Goal: Task Accomplishment & Management: Manage account settings

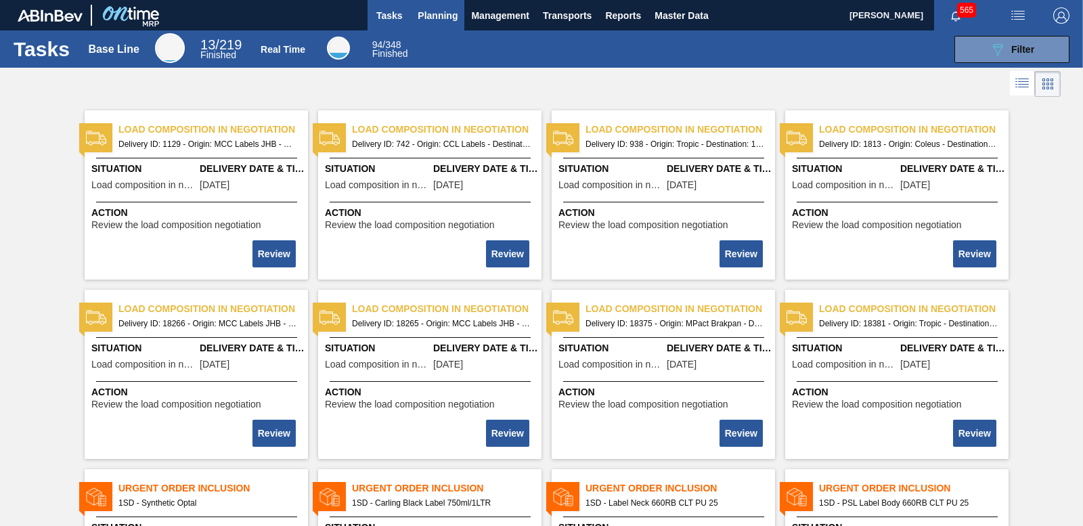
click at [427, 12] on span "Planning" at bounding box center [438, 15] width 40 height 16
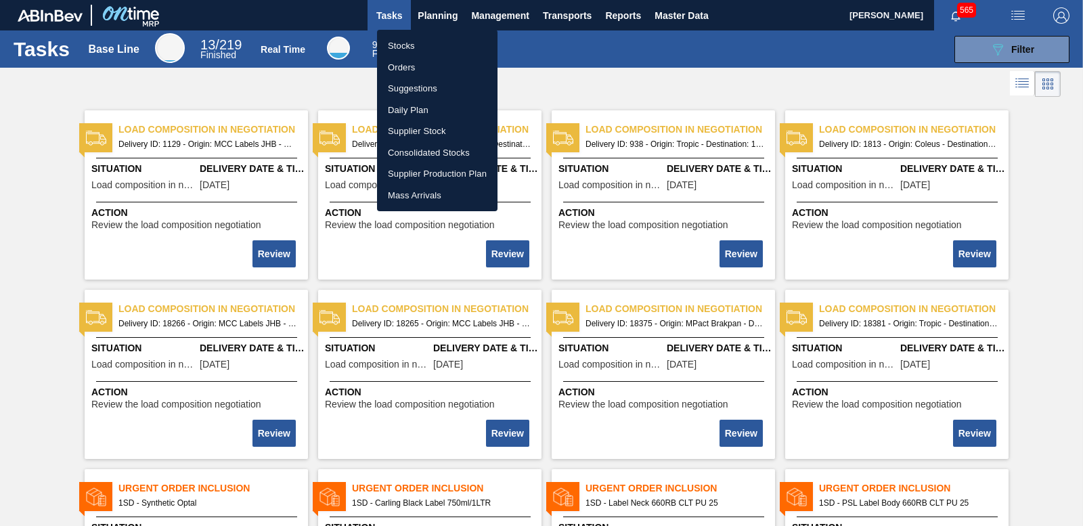
click at [403, 69] on li "Orders" at bounding box center [437, 68] width 120 height 22
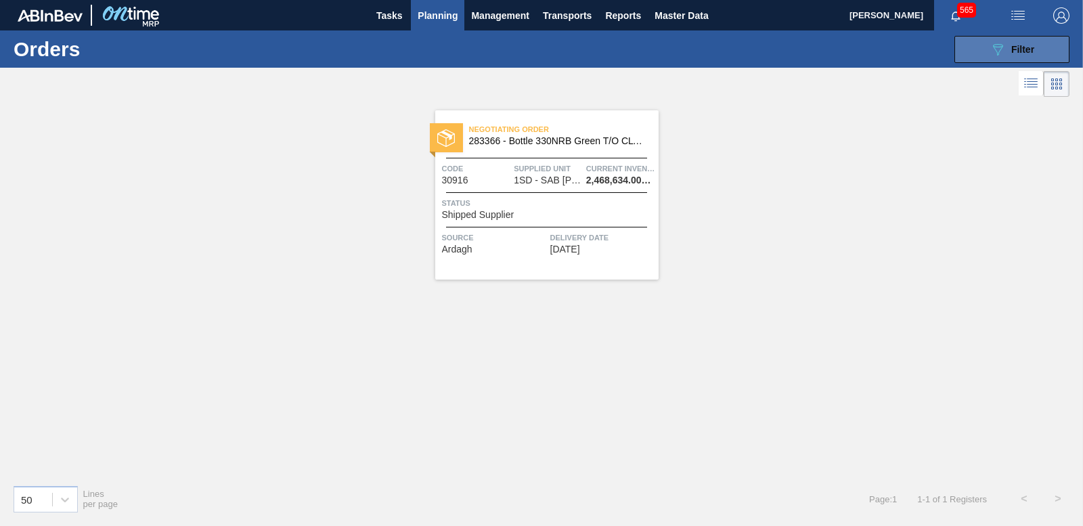
click at [1028, 45] on span "Filter" at bounding box center [1022, 49] width 23 height 11
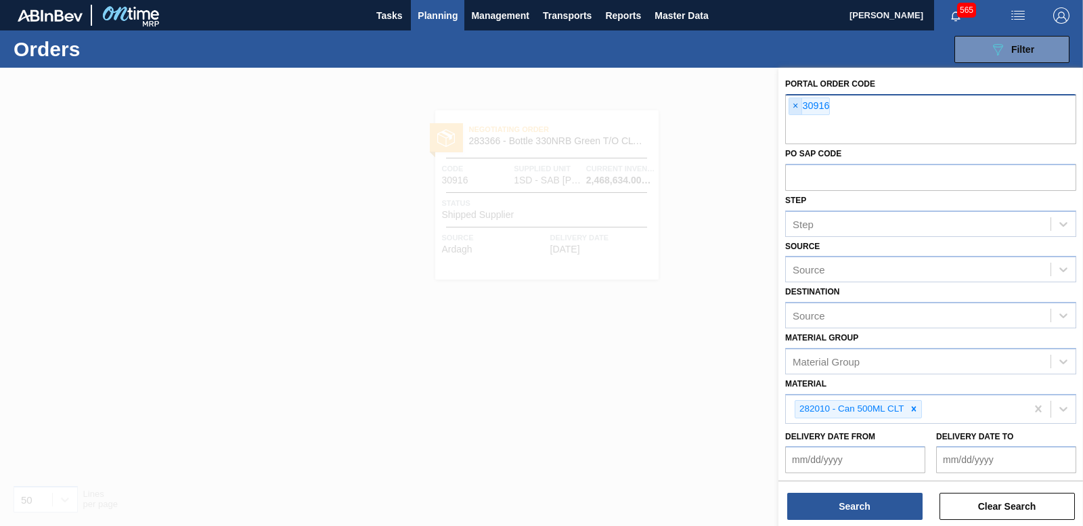
click at [793, 102] on span "×" at bounding box center [795, 106] width 13 height 16
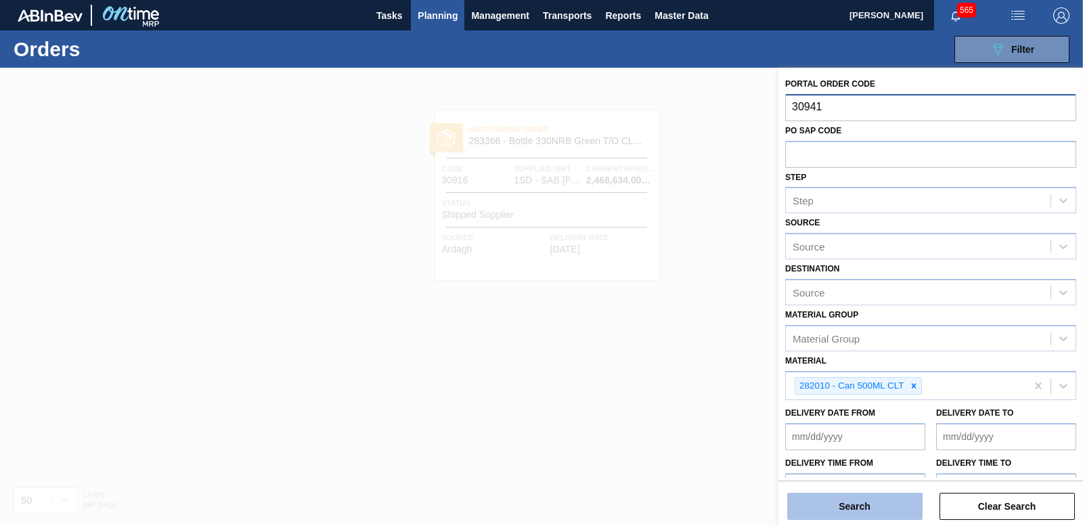
type input "30941"
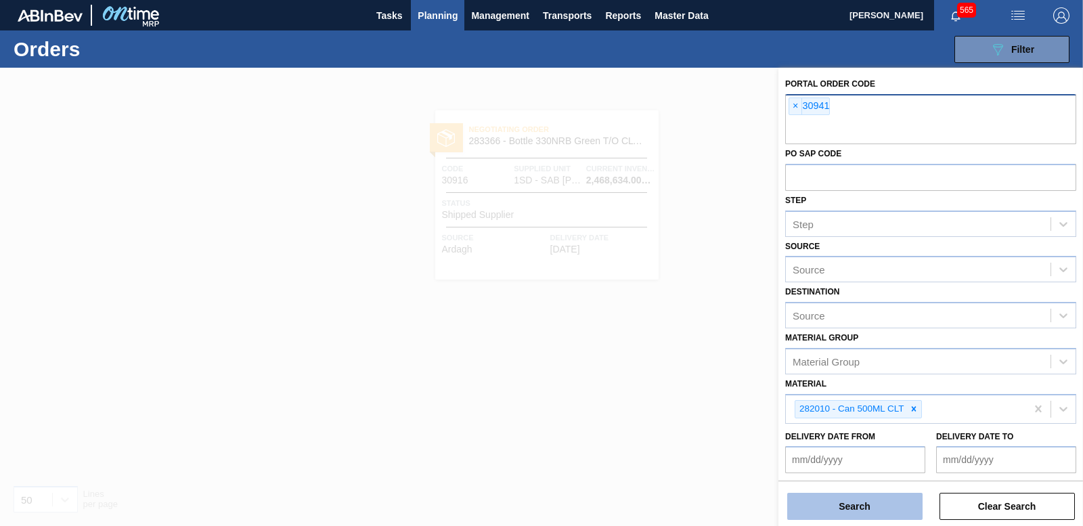
click at [878, 501] on button "Search" at bounding box center [854, 506] width 135 height 27
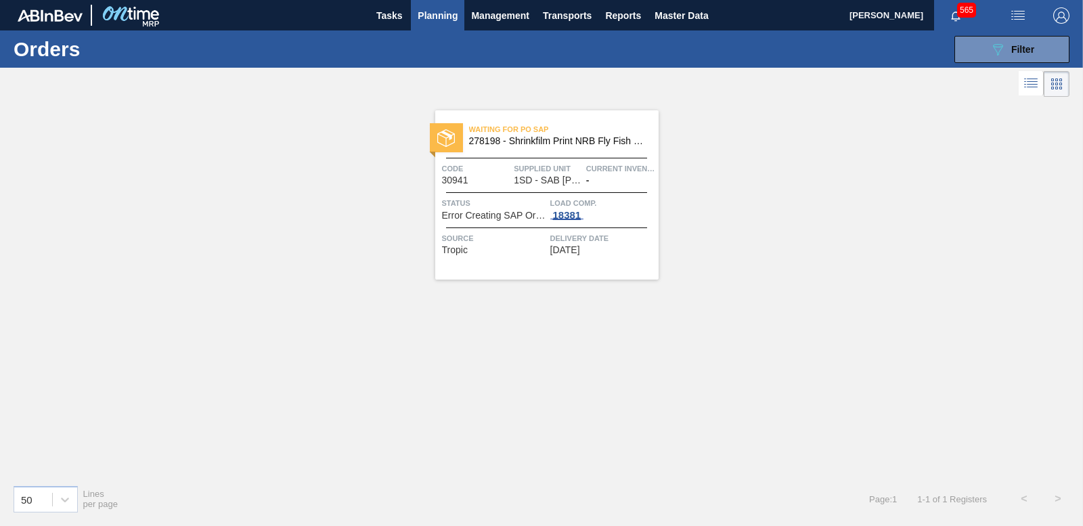
click at [558, 211] on div "18381" at bounding box center [567, 215] width 34 height 11
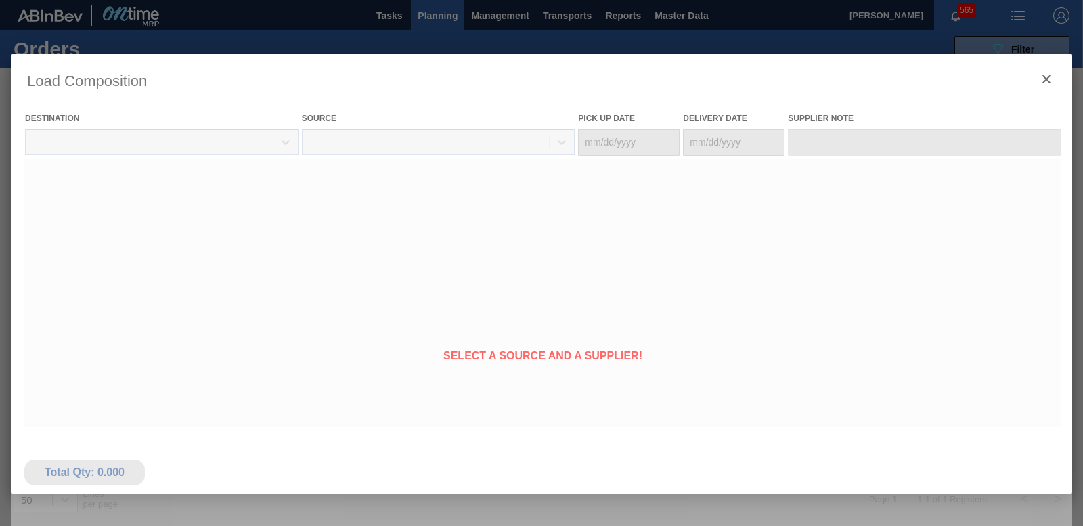
type Date "[DATE]"
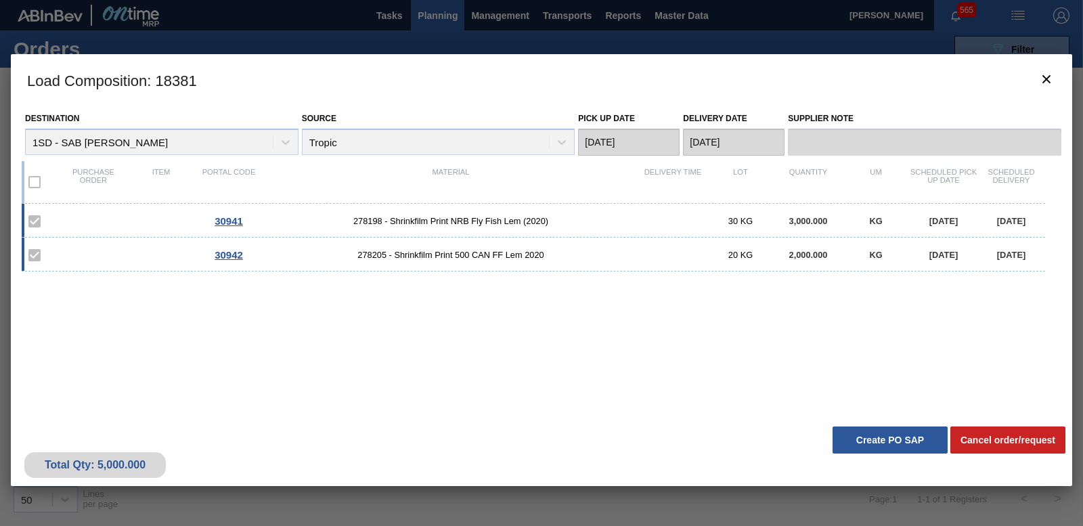
click at [35, 254] on label at bounding box center [34, 255] width 28 height 28
click at [912, 447] on button "Create PO SAP" at bounding box center [889, 439] width 115 height 27
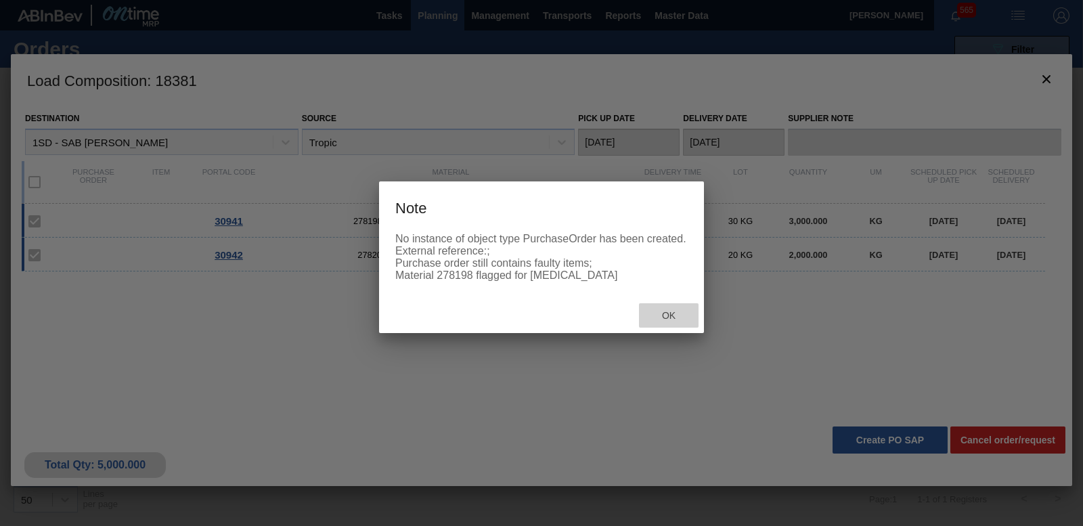
click at [670, 328] on div "Ok" at bounding box center [669, 315] width 60 height 25
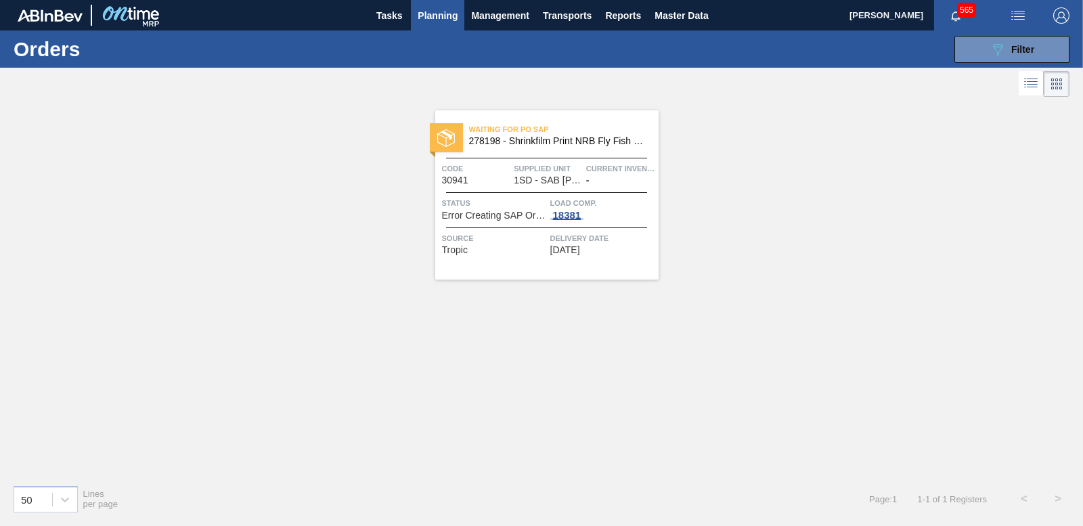
click at [570, 215] on div "18381" at bounding box center [567, 215] width 34 height 11
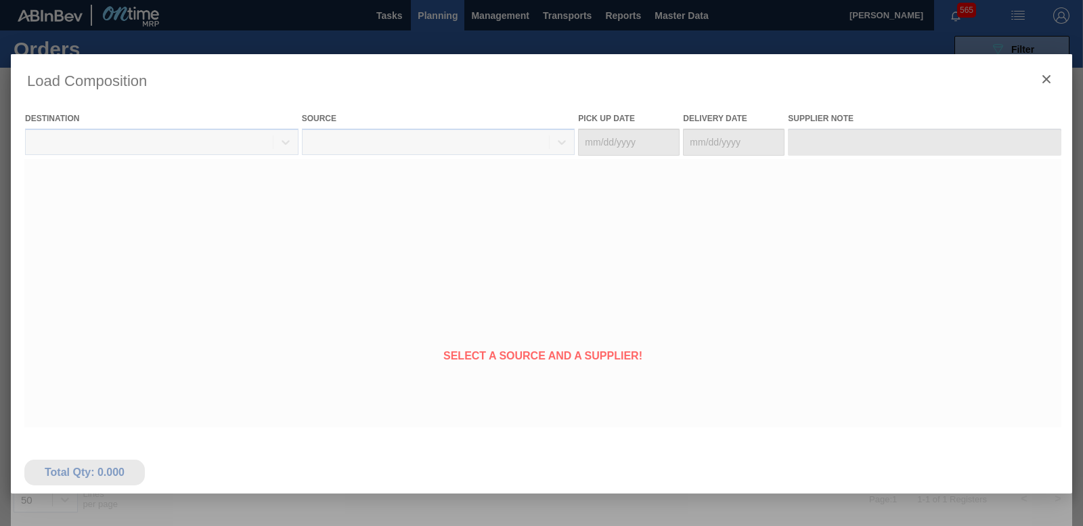
type Date "[DATE]"
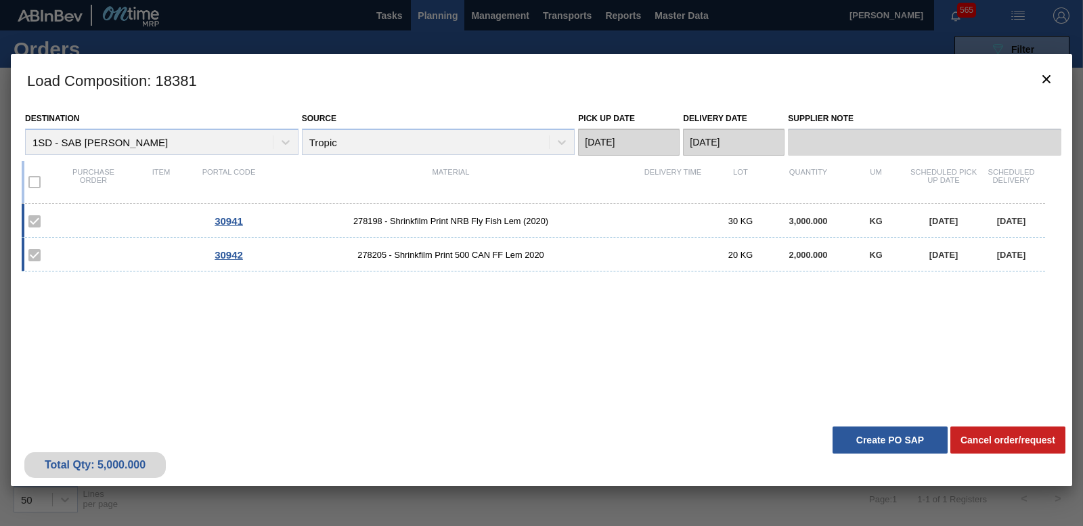
click at [36, 183] on label at bounding box center [34, 182] width 28 height 28
click at [870, 432] on button "Create PO SAP" at bounding box center [889, 439] width 115 height 27
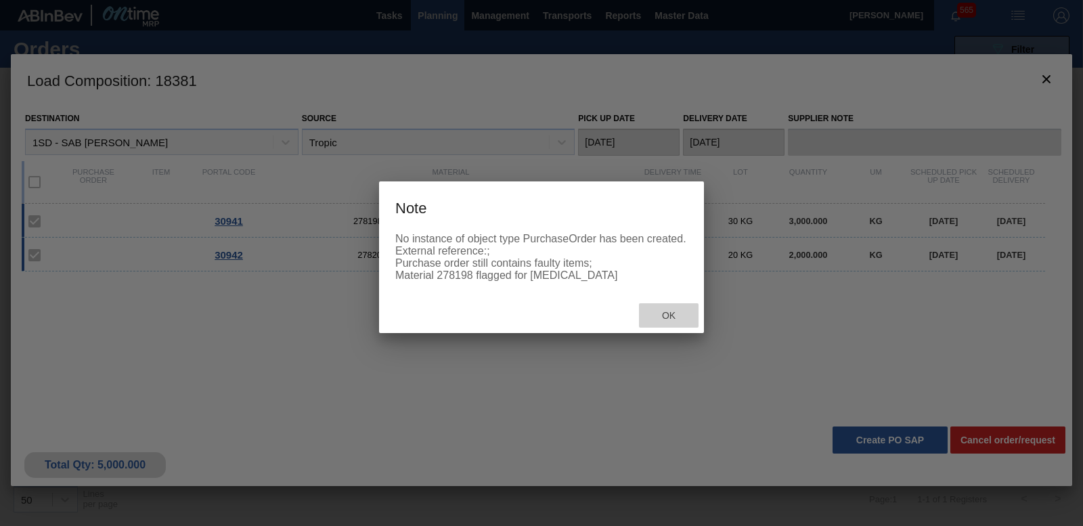
click at [686, 321] on span "Ok" at bounding box center [668, 315] width 35 height 11
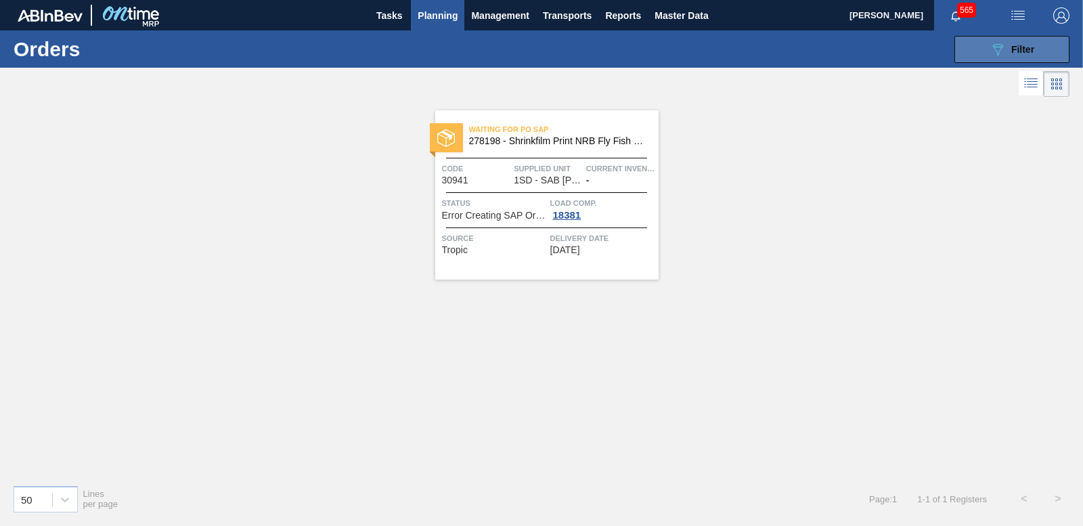
click at [982, 51] on button "089F7B8B-B2A5-4AFE-B5C0-19BA573D28AC Filter" at bounding box center [1011, 49] width 115 height 27
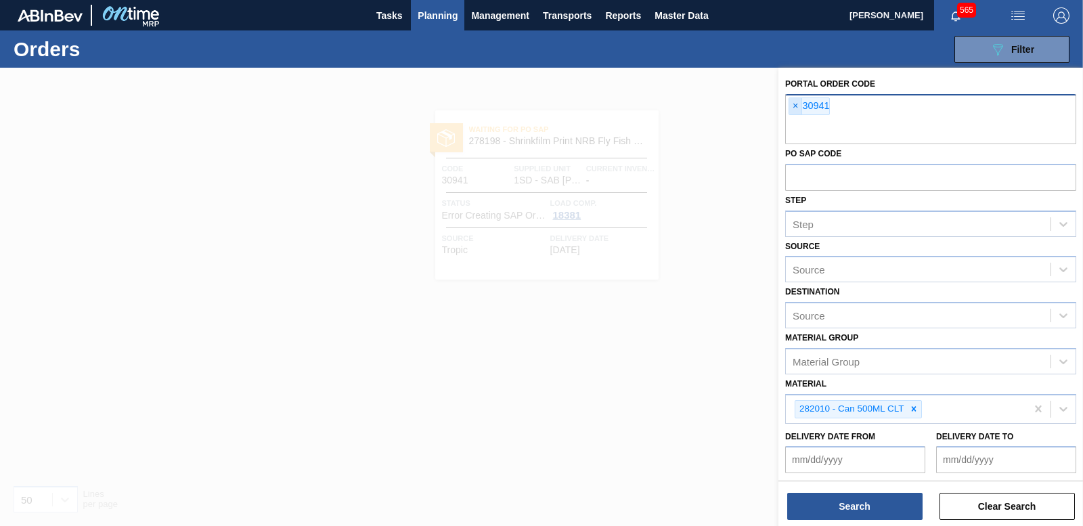
click at [795, 105] on span "×" at bounding box center [795, 106] width 13 height 16
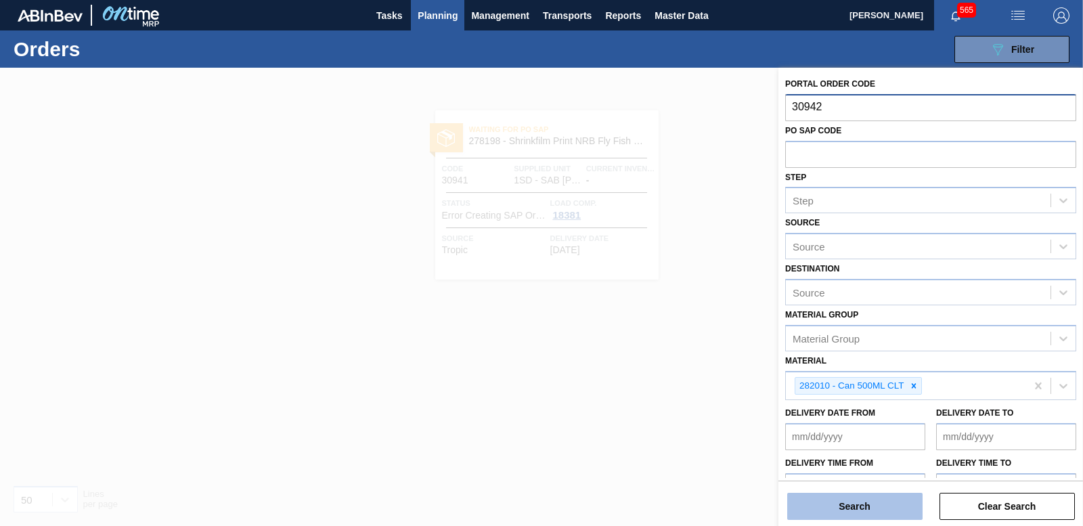
type input "30942"
click at [848, 510] on button "Search" at bounding box center [854, 506] width 135 height 27
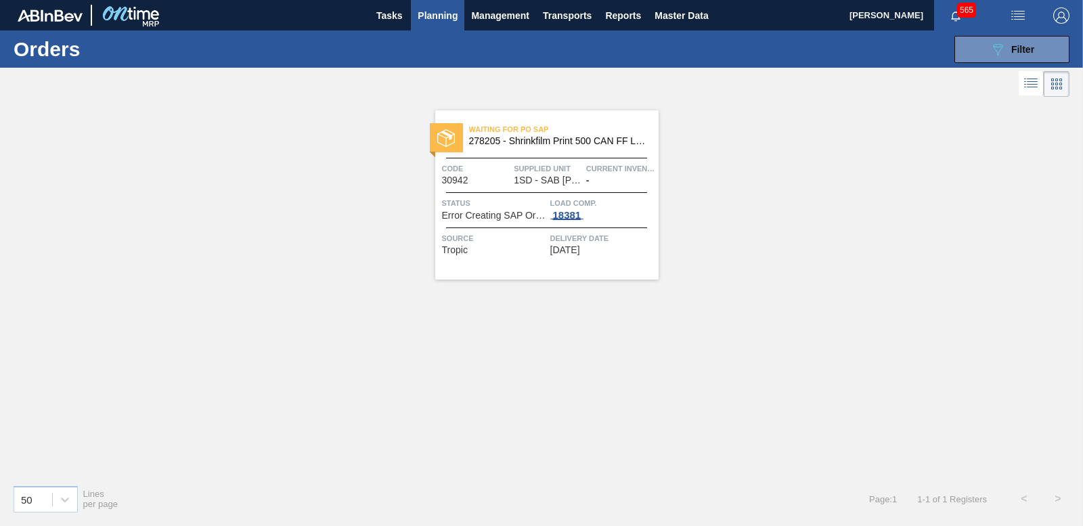
click at [558, 215] on div "18381" at bounding box center [567, 215] width 34 height 11
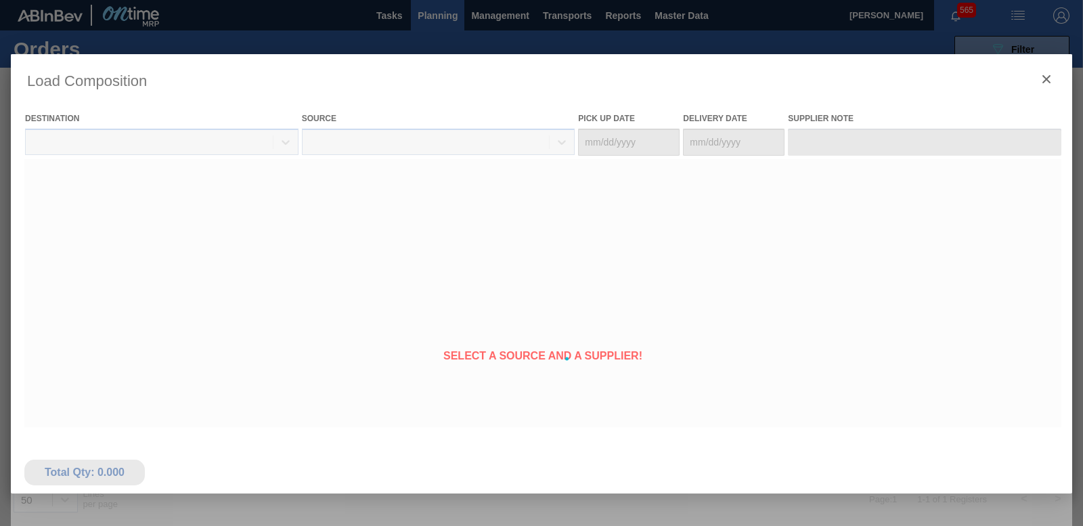
type Date "[DATE]"
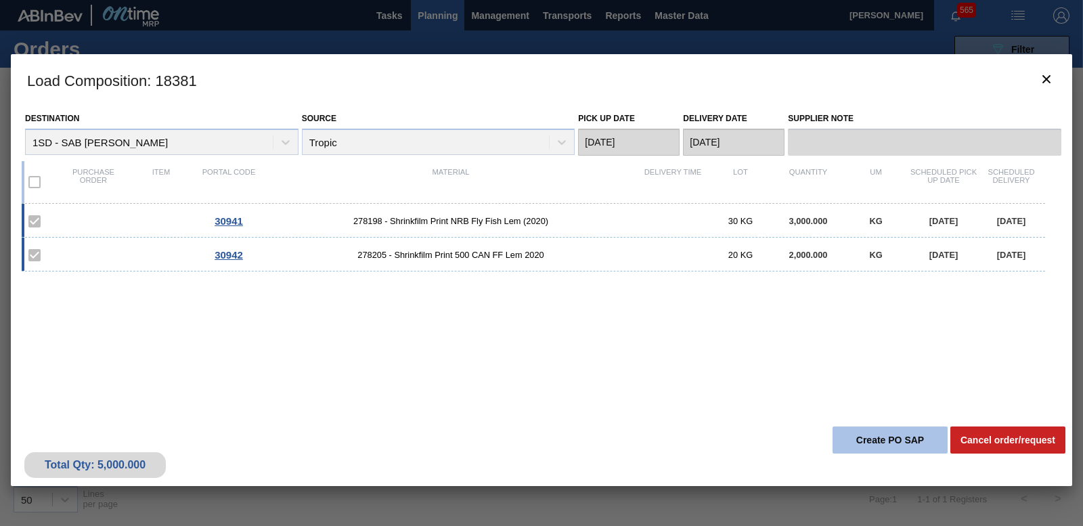
click at [875, 443] on button "Create PO SAP" at bounding box center [889, 439] width 115 height 27
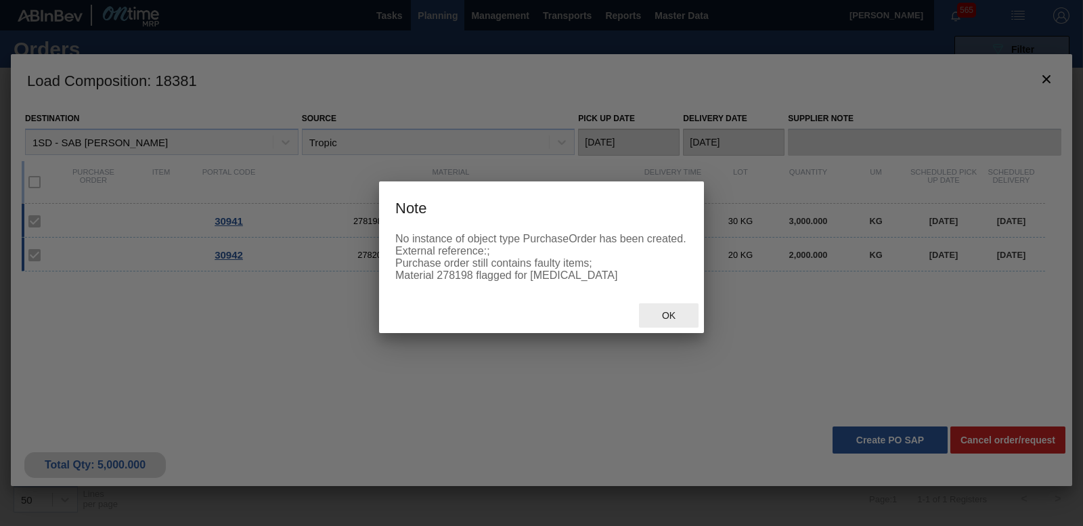
click at [669, 321] on span "Ok" at bounding box center [668, 315] width 35 height 11
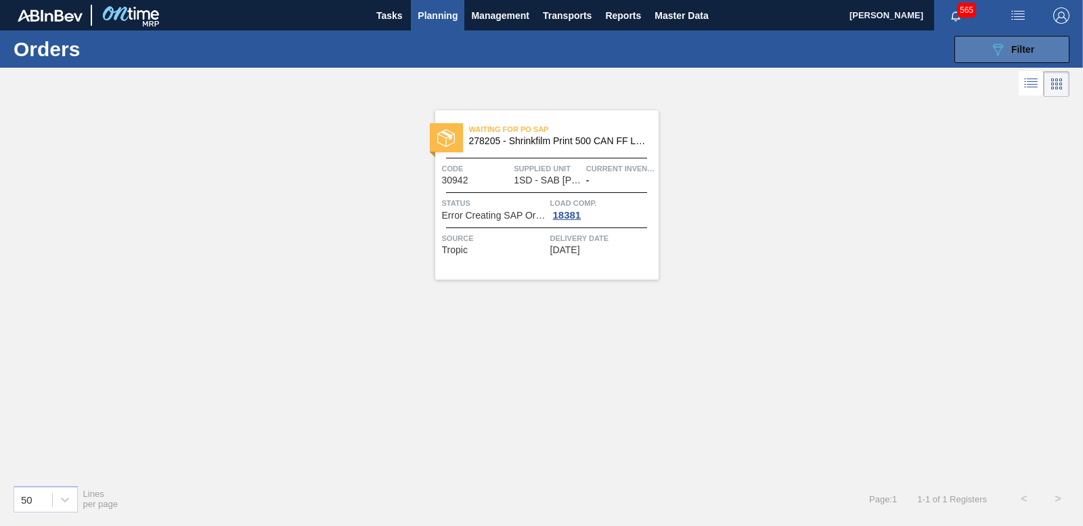
click at [1037, 47] on button "089F7B8B-B2A5-4AFE-B5C0-19BA573D28AC Filter" at bounding box center [1011, 49] width 115 height 27
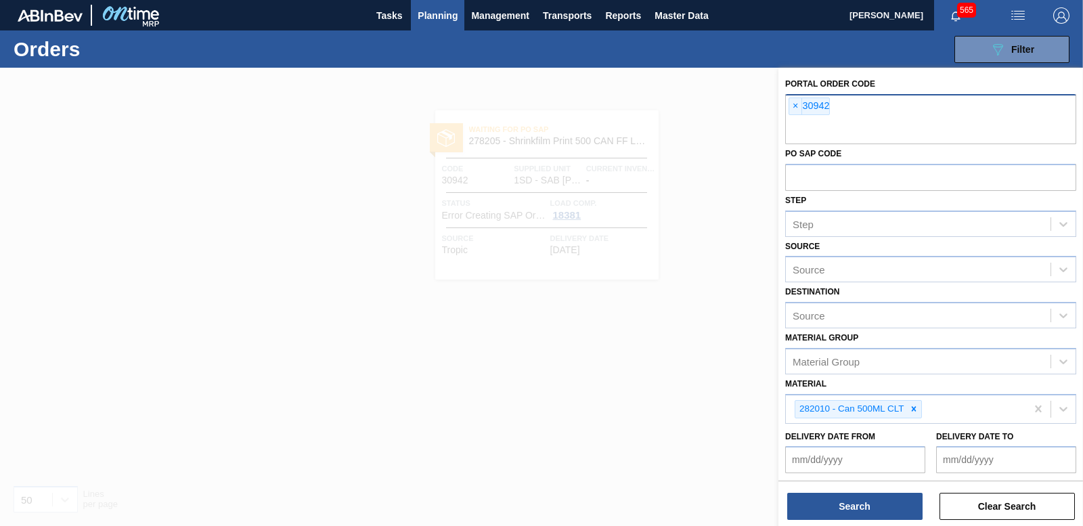
click at [798, 104] on span "×" at bounding box center [795, 106] width 13 height 16
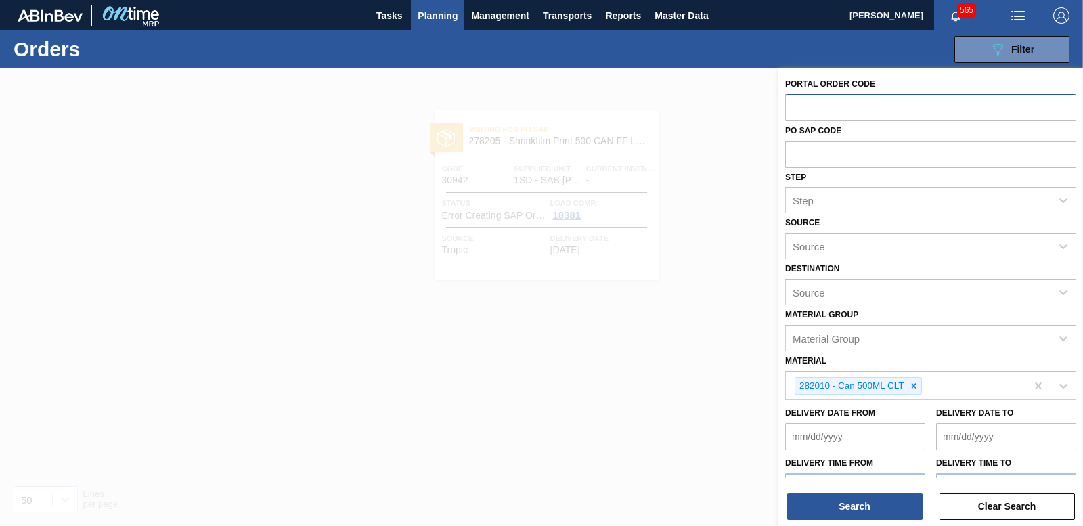
click at [797, 104] on input "text" at bounding box center [930, 107] width 291 height 26
type input "30941"
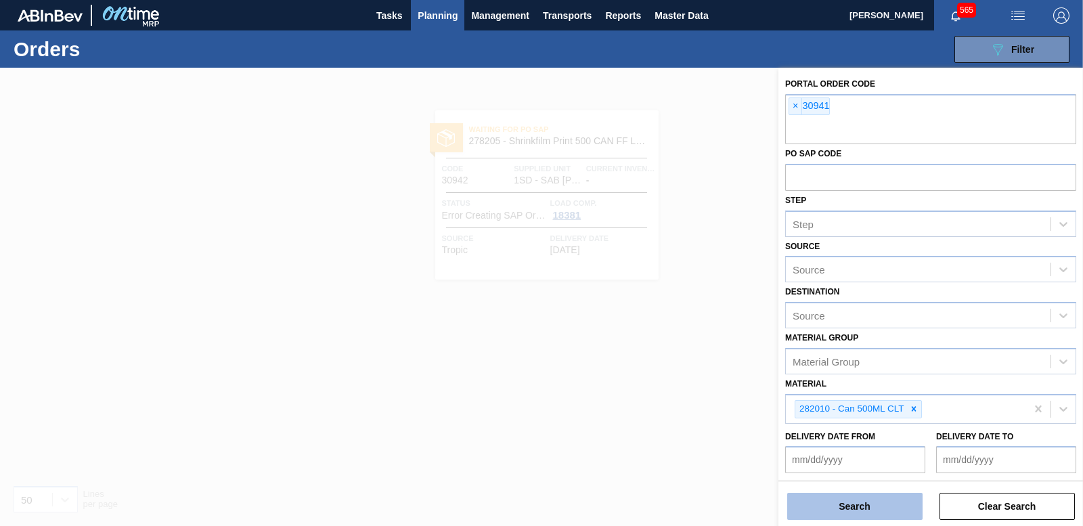
click at [862, 508] on button "Search" at bounding box center [854, 506] width 135 height 27
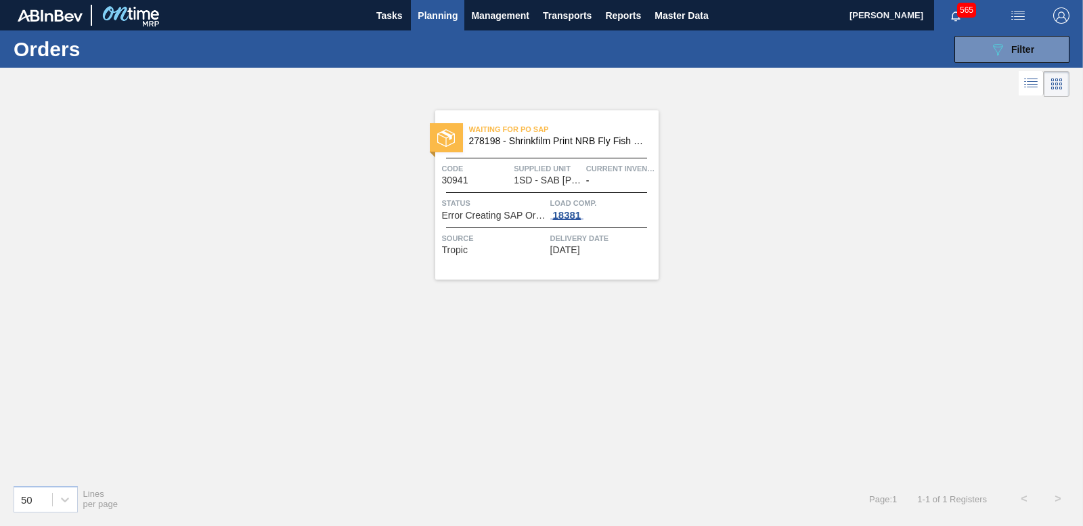
click at [565, 214] on div "18381" at bounding box center [567, 215] width 34 height 11
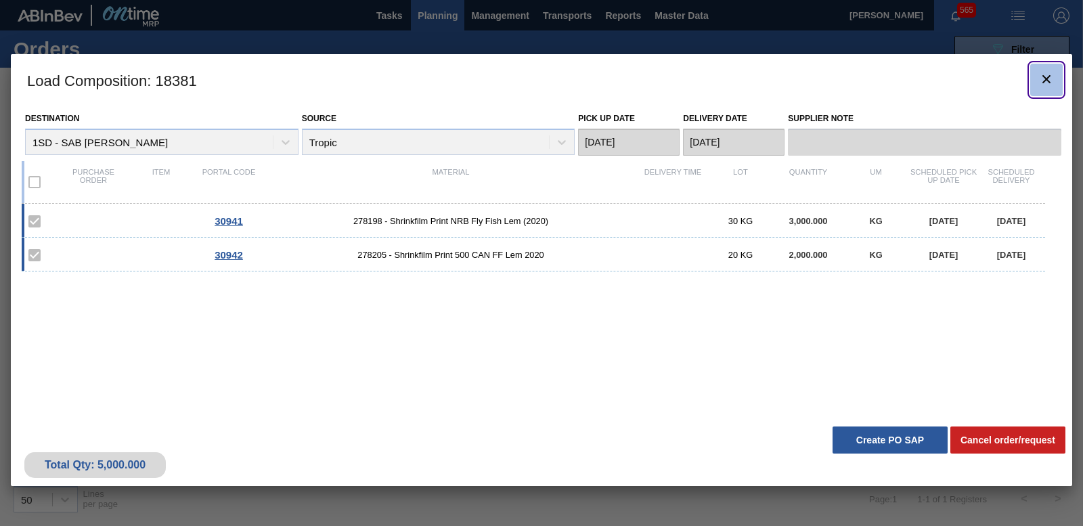
click at [1047, 74] on icon "botão de ícone" at bounding box center [1046, 79] width 16 height 16
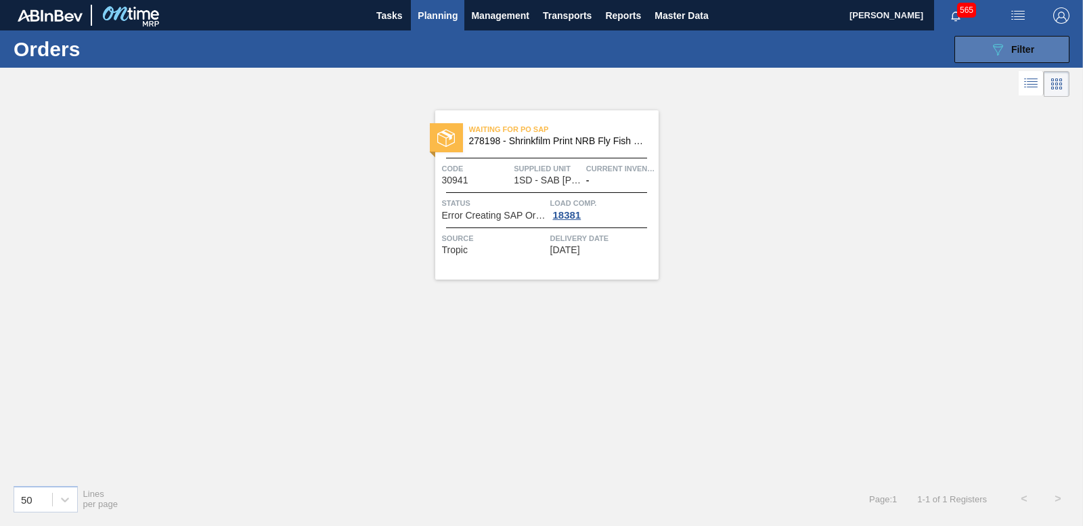
click at [989, 56] on icon "089F7B8B-B2A5-4AFE-B5C0-19BA573D28AC" at bounding box center [997, 49] width 16 height 16
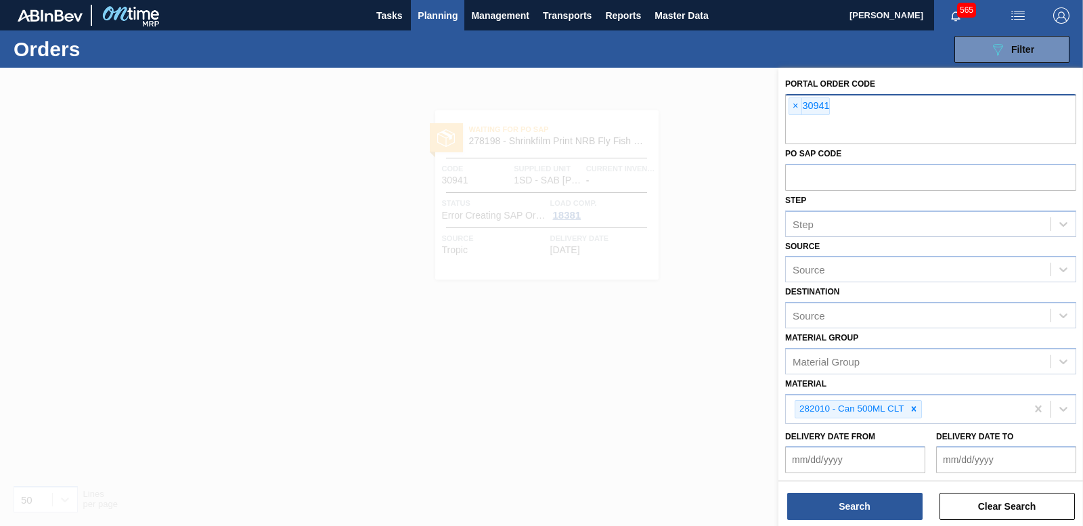
click at [795, 102] on span "×" at bounding box center [795, 106] width 13 height 16
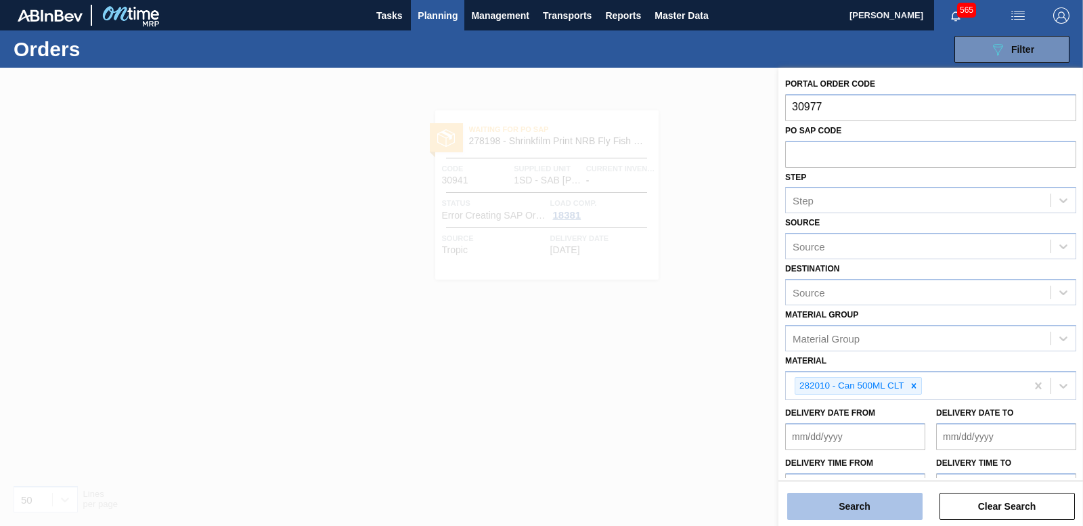
type input "30977"
click at [793, 511] on button "Search" at bounding box center [854, 506] width 135 height 27
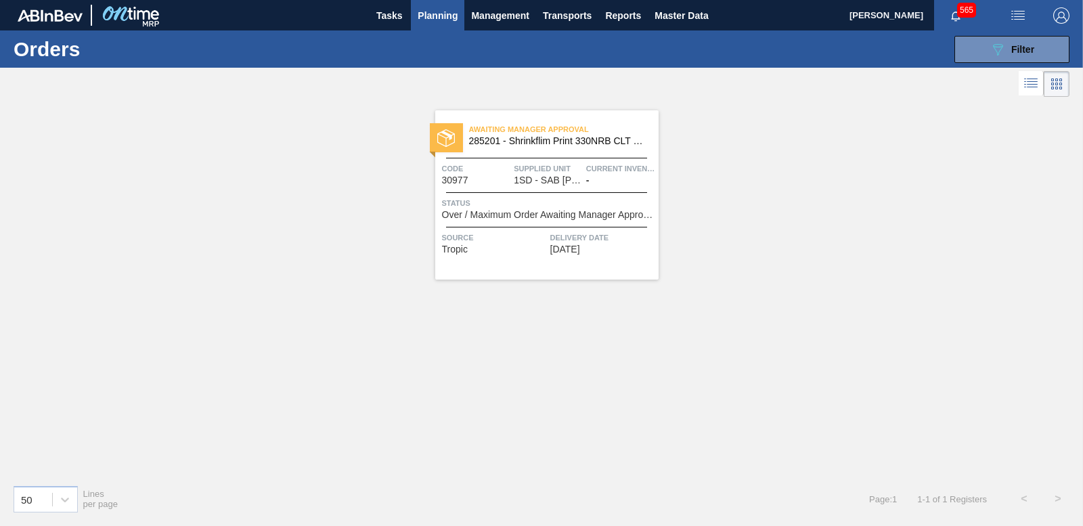
click at [532, 217] on span "Over / Maximum Order Awaiting Manager Approval" at bounding box center [548, 215] width 213 height 10
click at [1015, 48] on span "Filter" at bounding box center [1022, 49] width 23 height 11
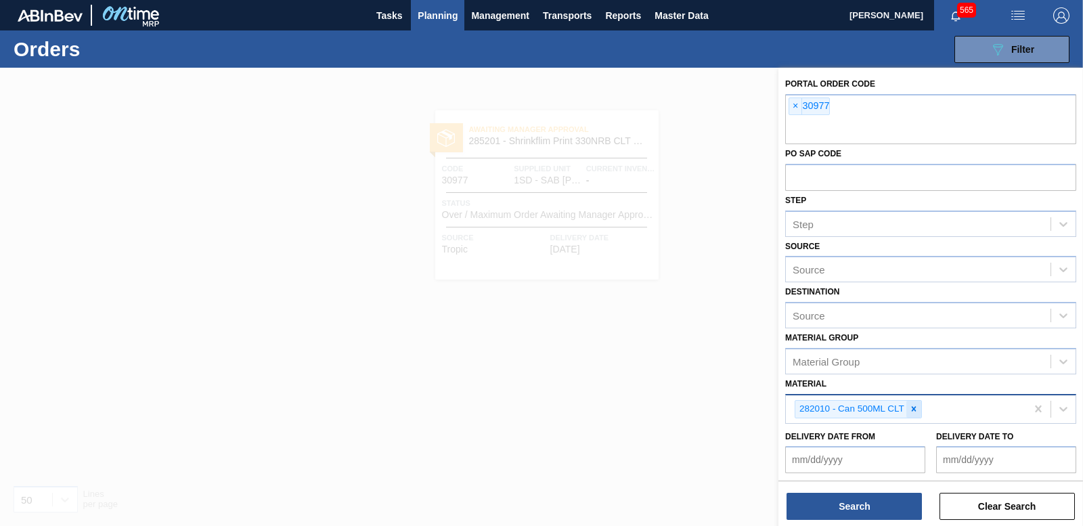
click at [917, 409] on icon at bounding box center [913, 408] width 9 height 9
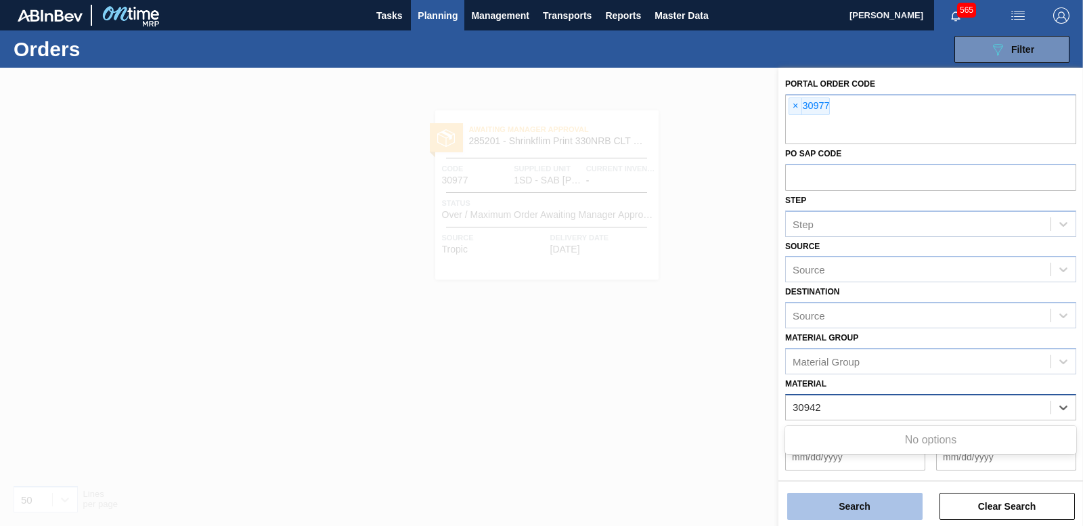
type input "30942"
click at [888, 508] on button "Search" at bounding box center [854, 506] width 135 height 27
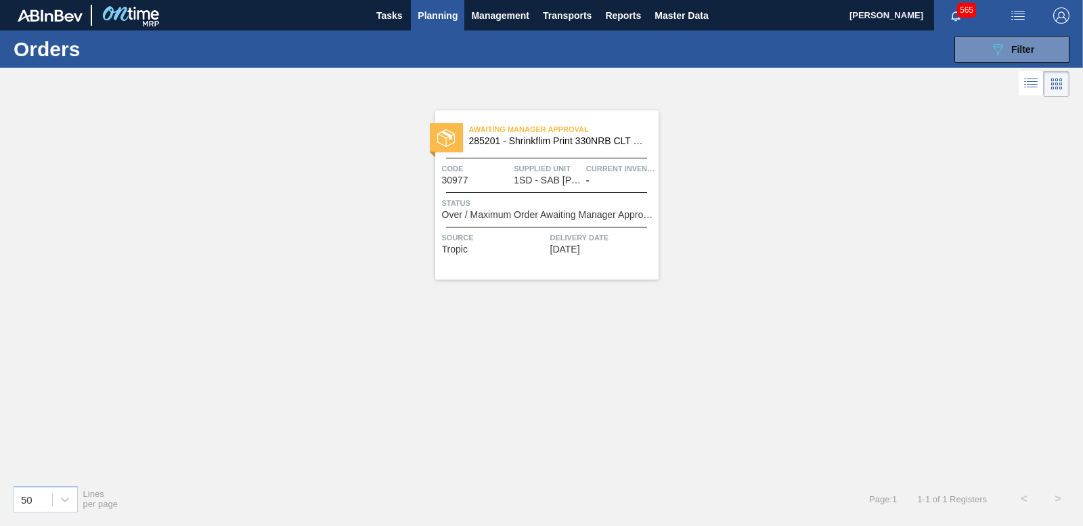
click at [514, 213] on span "Over / Maximum Order Awaiting Manager Approval" at bounding box center [548, 215] width 213 height 10
click at [1044, 55] on button "089F7B8B-B2A5-4AFE-B5C0-19BA573D28AC Filter" at bounding box center [1011, 49] width 115 height 27
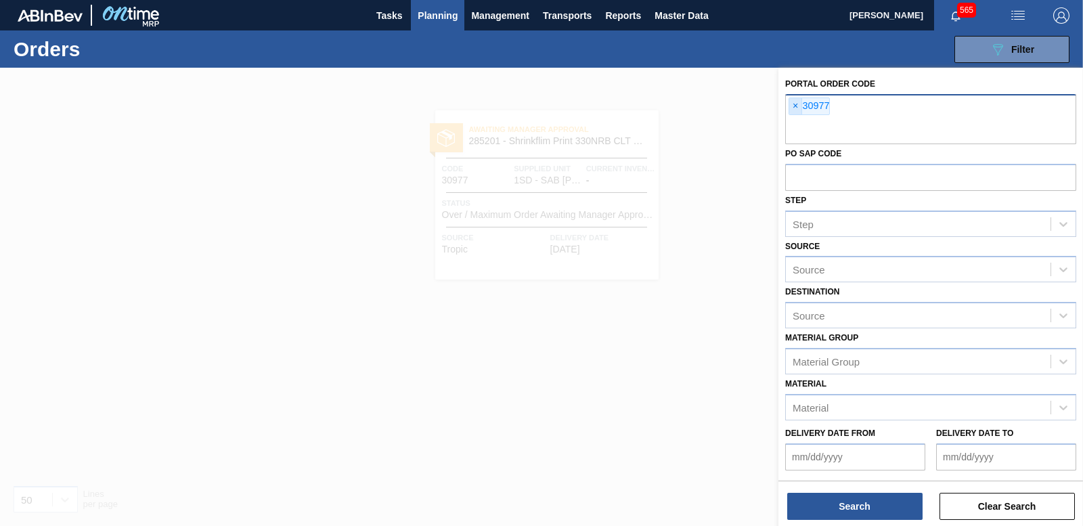
click at [791, 104] on span "×" at bounding box center [795, 106] width 13 height 16
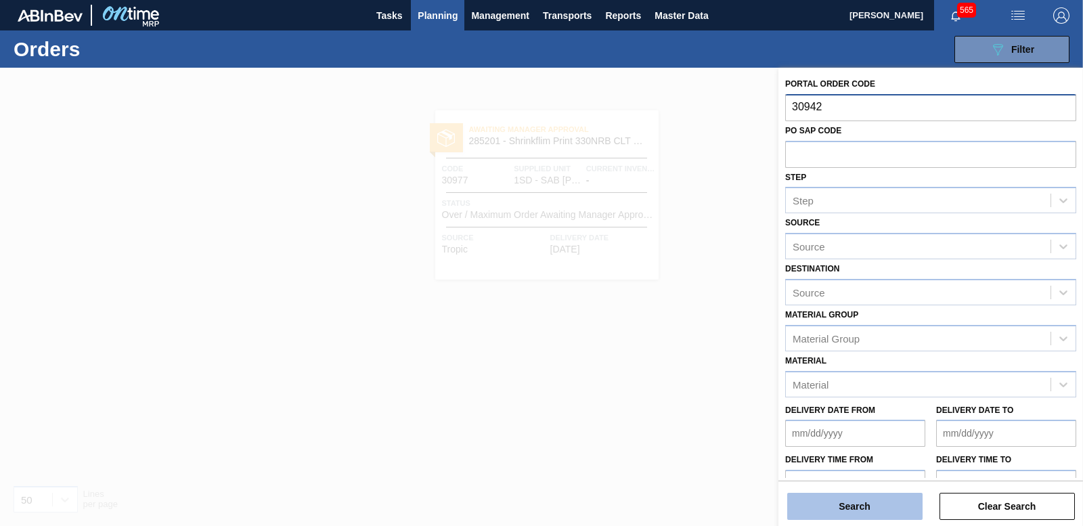
type input "30942"
click at [849, 504] on button "Search" at bounding box center [854, 506] width 135 height 27
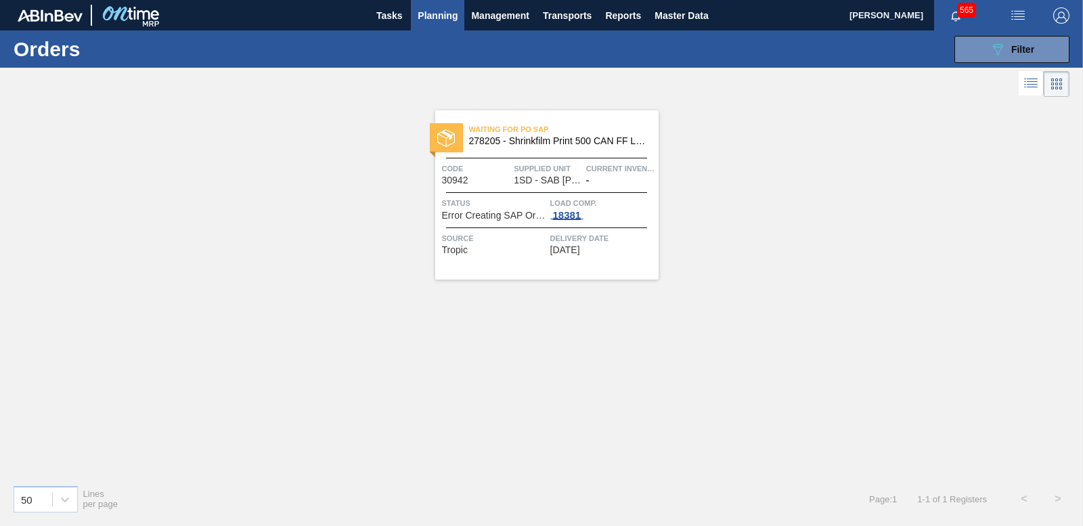
click at [571, 217] on div "18381" at bounding box center [567, 215] width 34 height 11
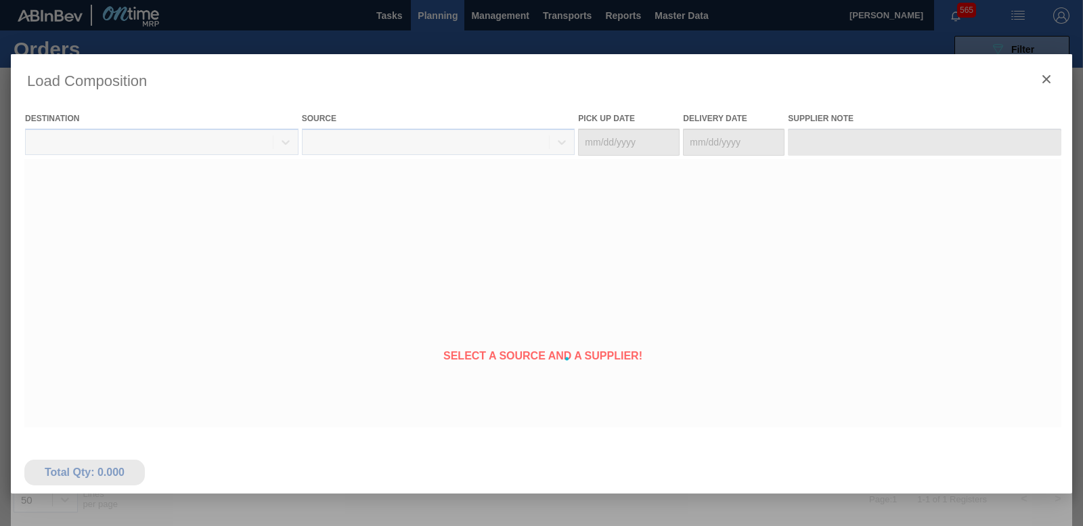
type Date "[DATE]"
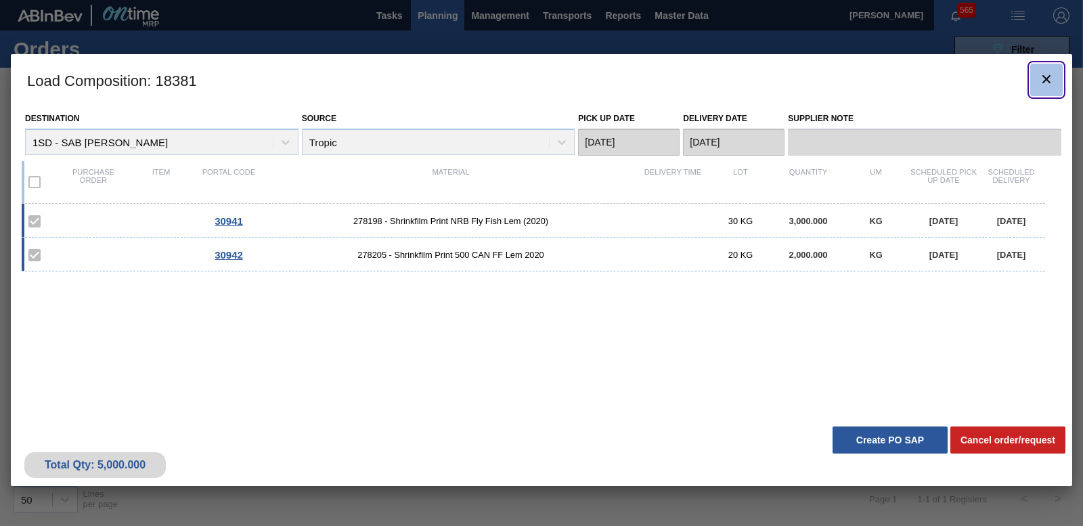
click at [1055, 78] on button "botão de ícone" at bounding box center [1046, 80] width 32 height 32
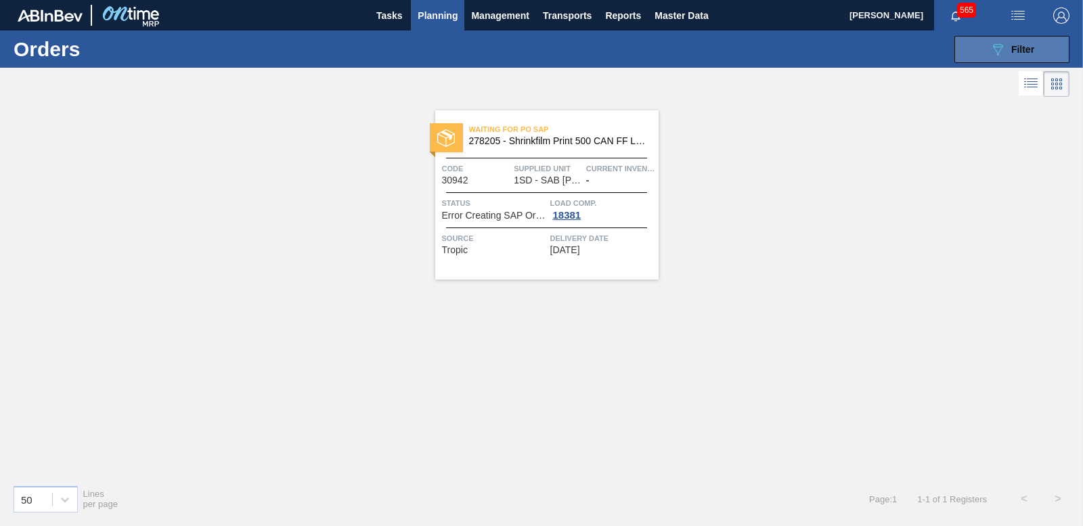
click at [1019, 54] on span "Filter" at bounding box center [1022, 49] width 23 height 11
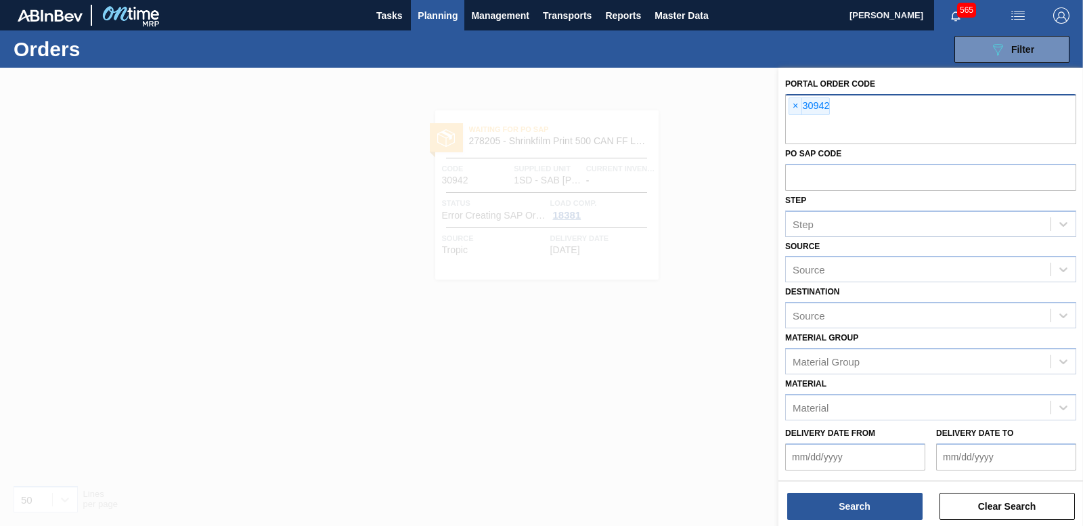
click at [794, 104] on span "×" at bounding box center [795, 106] width 13 height 16
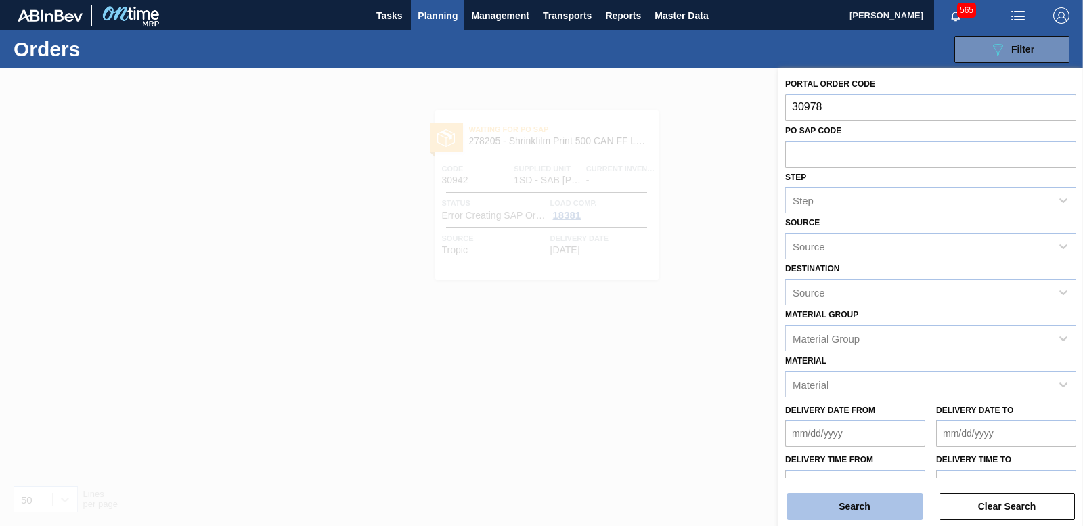
type input "30978"
drag, startPoint x: 821, startPoint y: 501, endPoint x: 822, endPoint y: 495, distance: 6.9
click at [822, 498] on button "Search" at bounding box center [854, 506] width 135 height 27
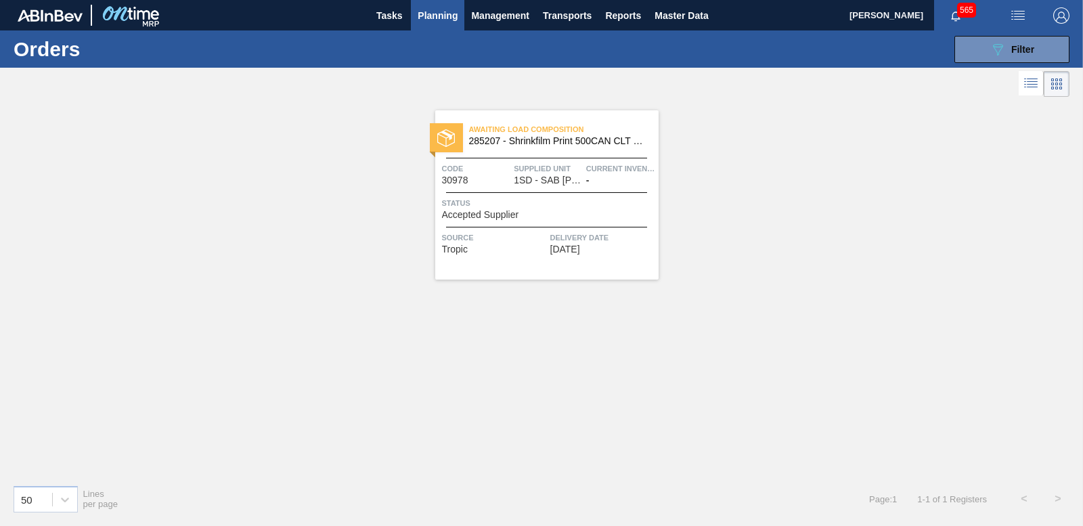
click at [478, 215] on span "Accepted Supplier" at bounding box center [480, 215] width 77 height 10
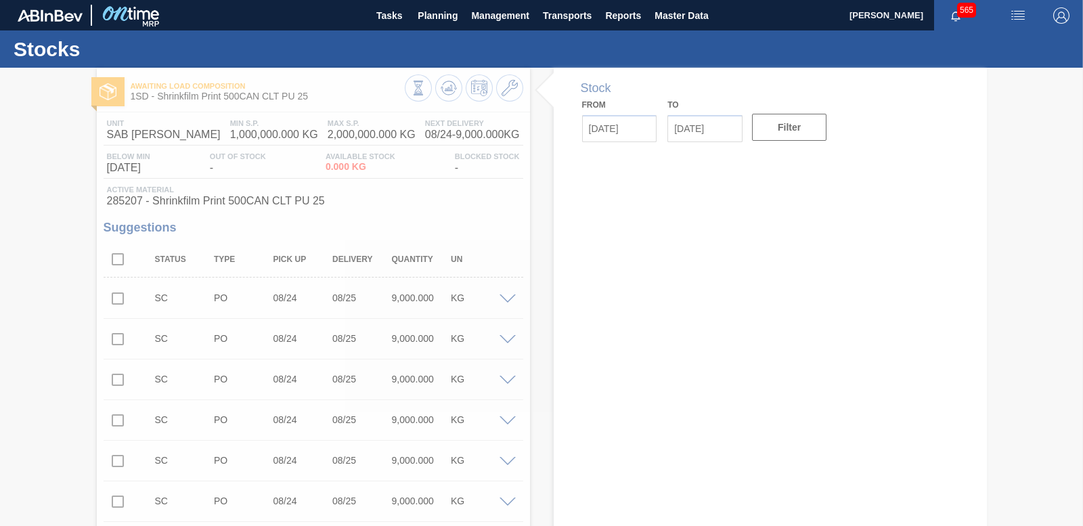
type input "[DATE]"
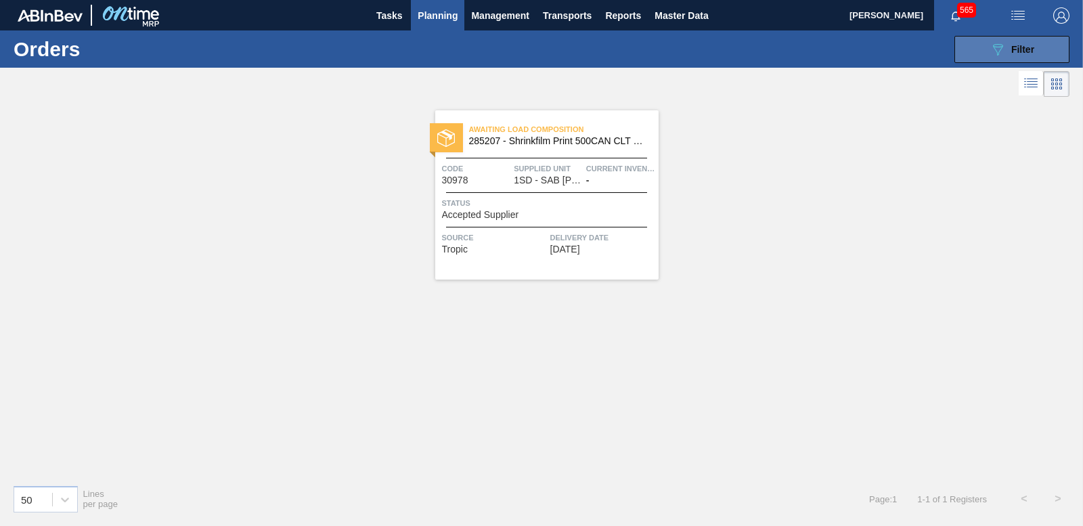
click at [1019, 47] on span "Filter" at bounding box center [1022, 49] width 23 height 11
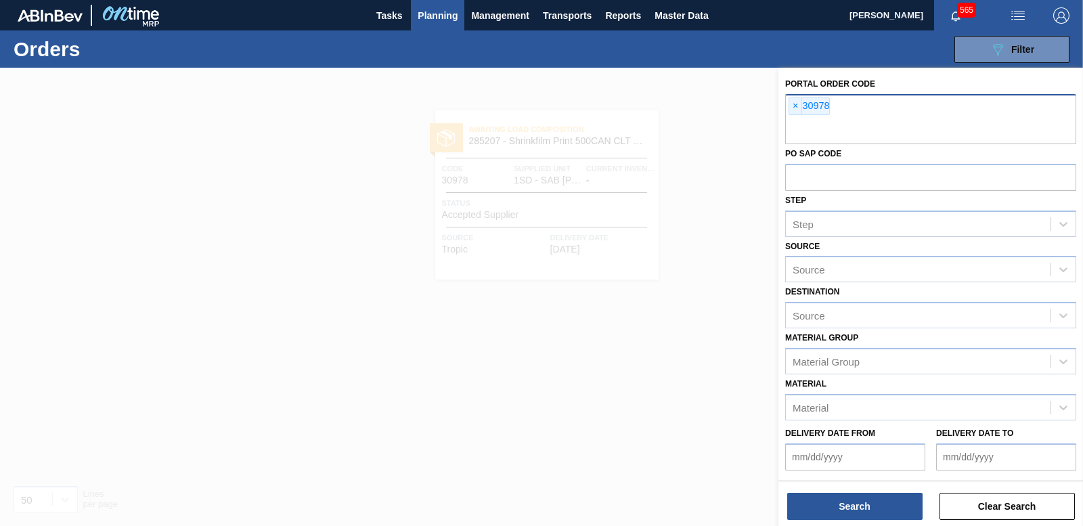
click at [793, 105] on span "×" at bounding box center [795, 106] width 13 height 16
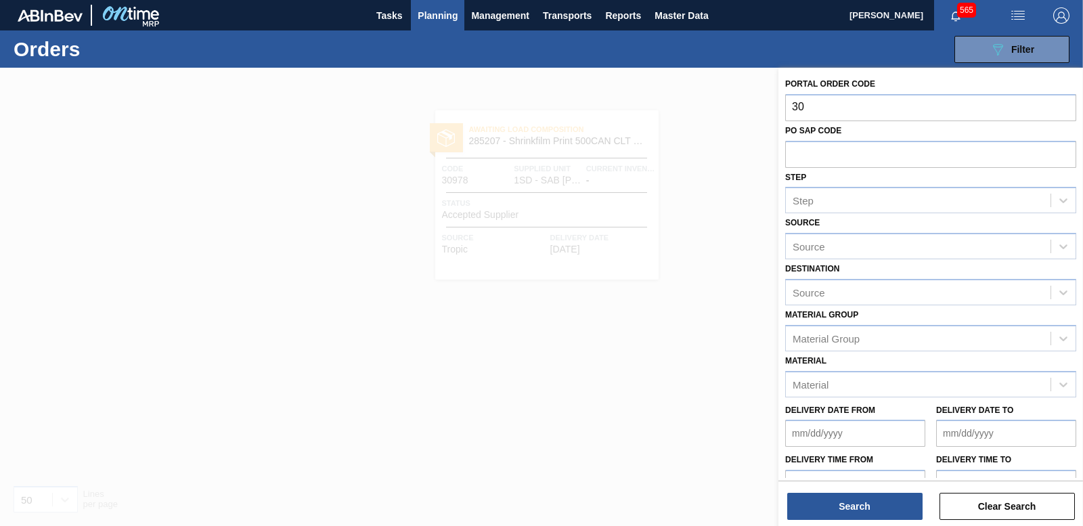
type input "3"
type input "30944"
click at [870, 513] on button "Search" at bounding box center [854, 506] width 135 height 27
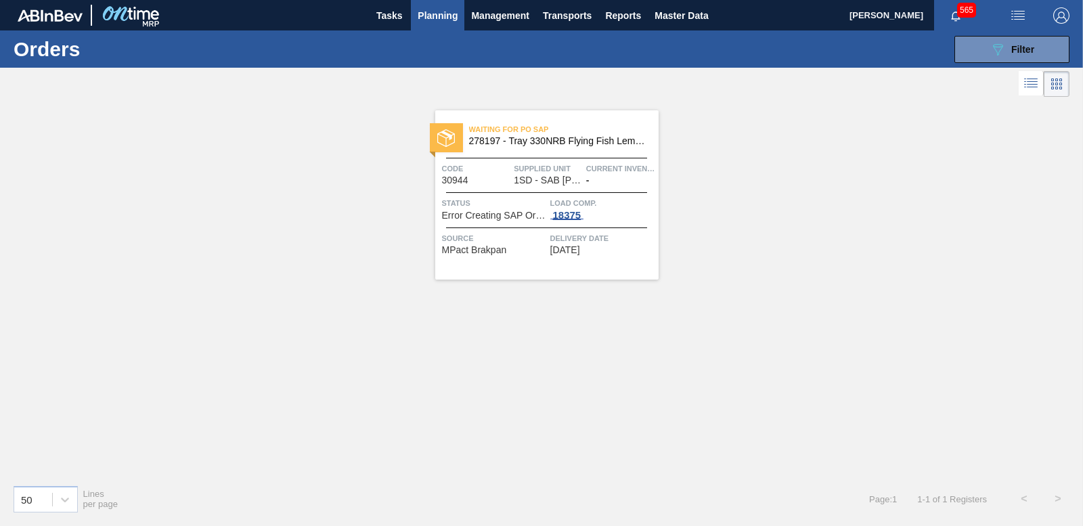
click at [559, 216] on div "18375" at bounding box center [567, 215] width 34 height 11
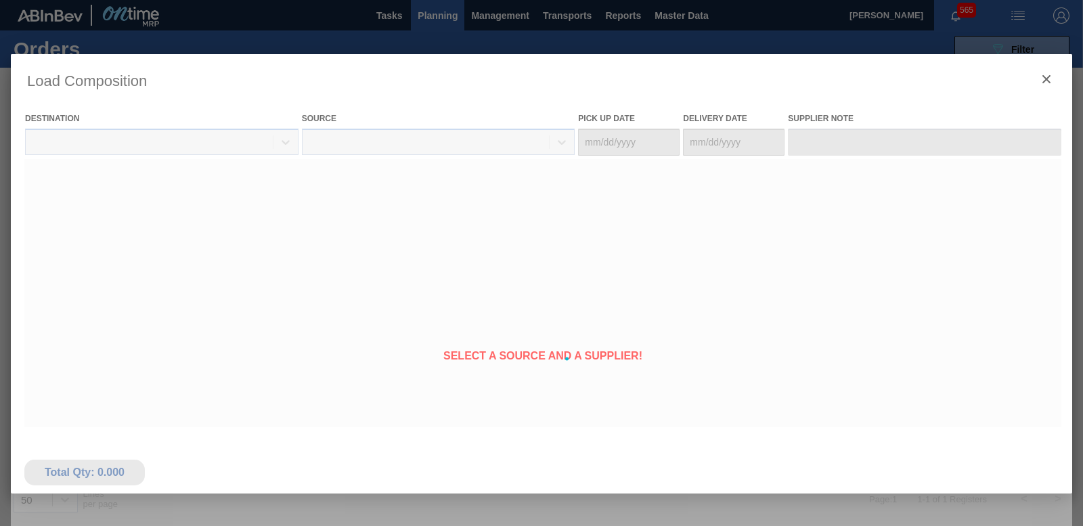
type Date "[DATE]"
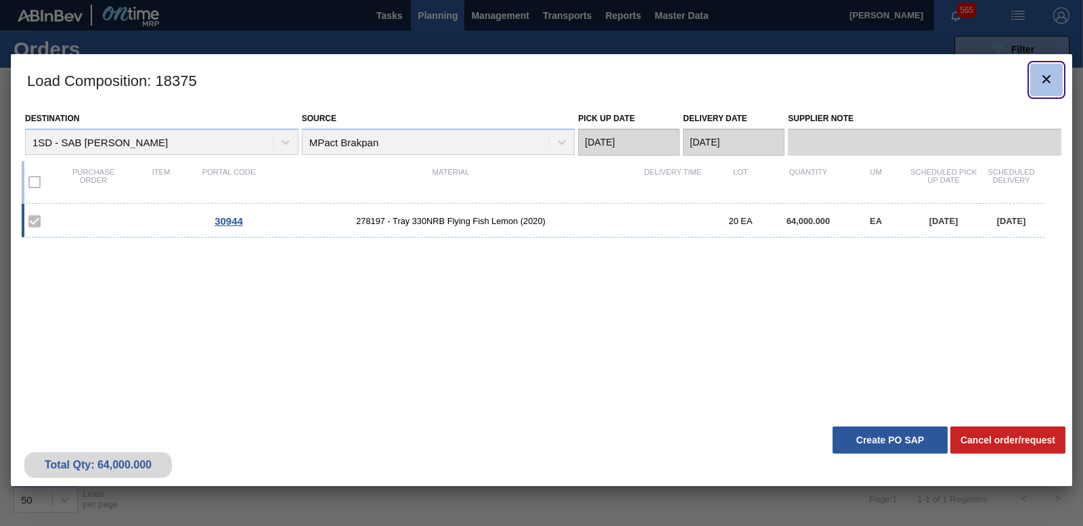
click at [1039, 80] on icon "botão de ícone" at bounding box center [1046, 79] width 16 height 16
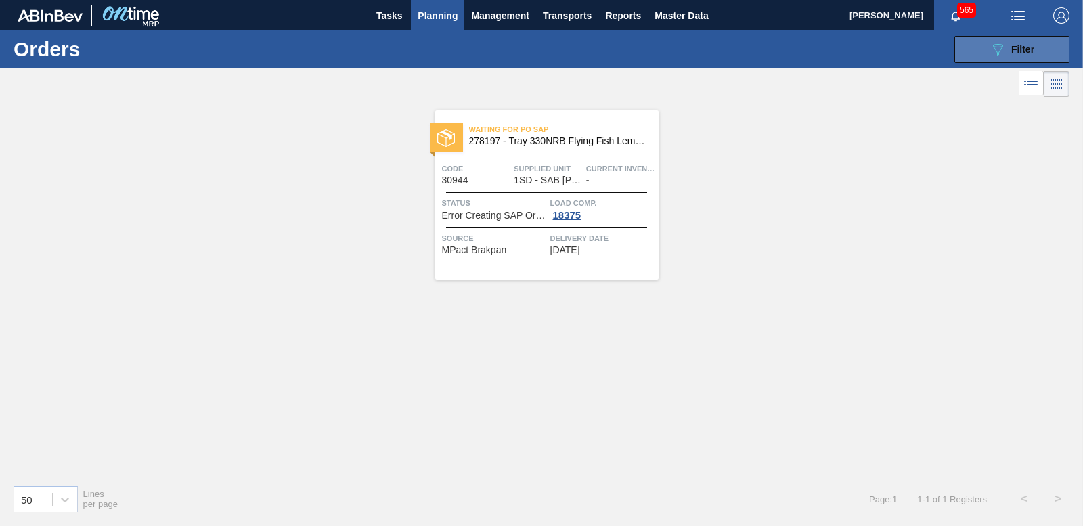
click at [1004, 40] on button "089F7B8B-B2A5-4AFE-B5C0-19BA573D28AC Filter" at bounding box center [1011, 49] width 115 height 27
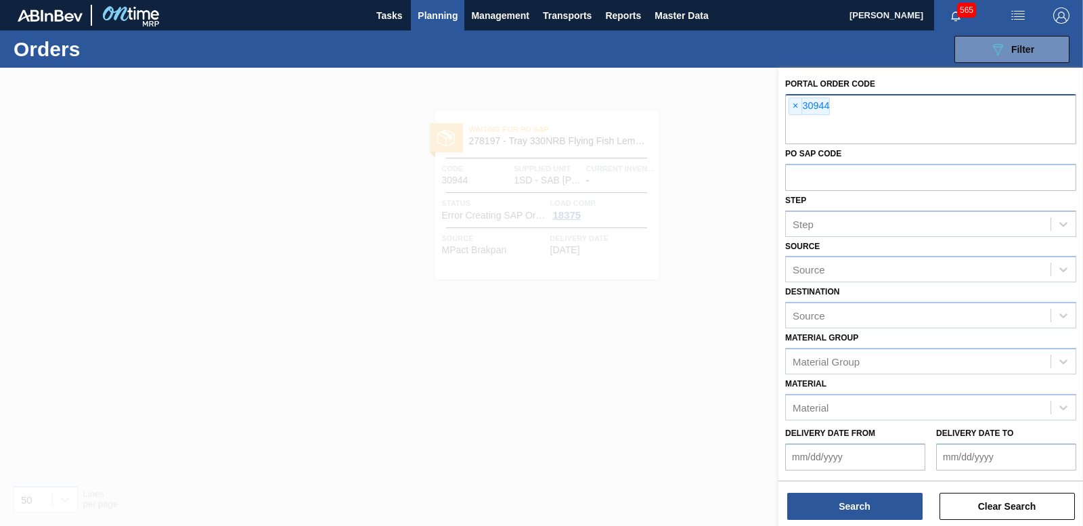
click at [794, 110] on span "×" at bounding box center [795, 106] width 13 height 16
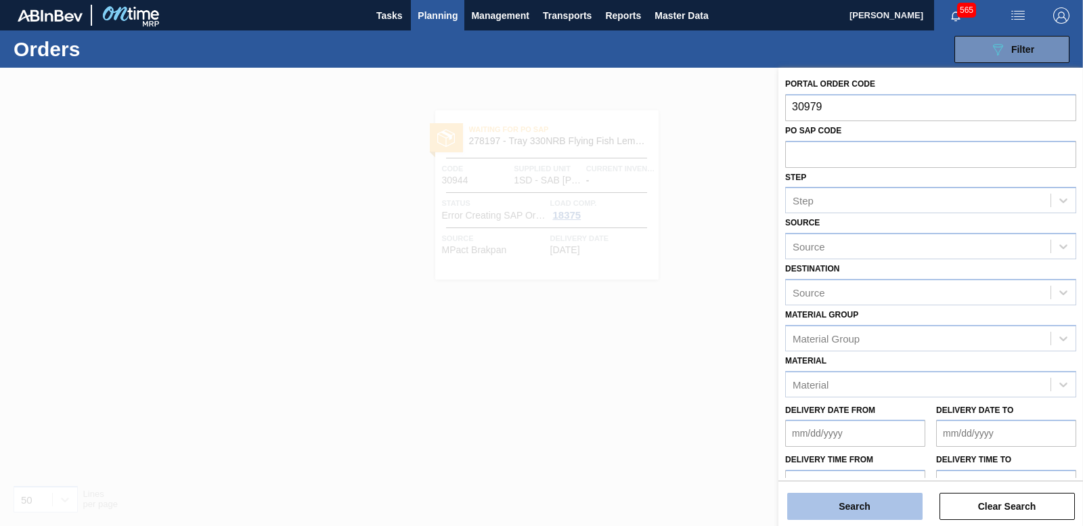
type input "30979"
click at [872, 505] on button "Search" at bounding box center [854, 506] width 135 height 27
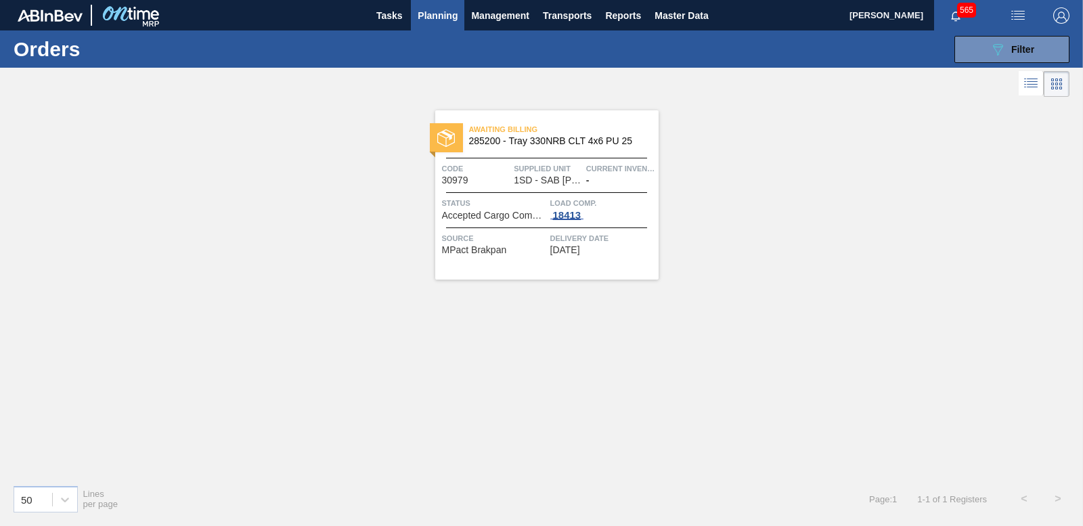
click at [573, 217] on div "18413" at bounding box center [567, 215] width 34 height 11
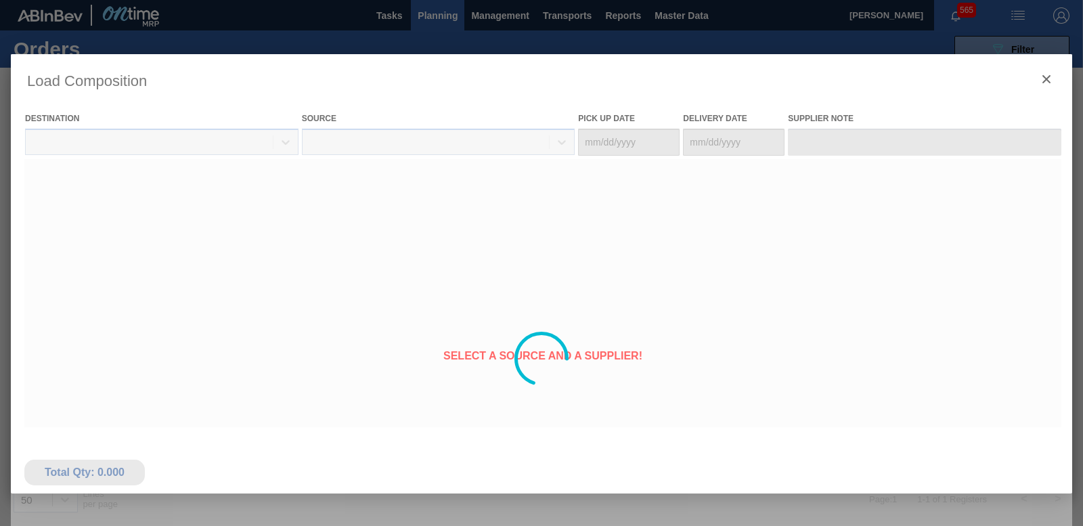
type Date "[DATE]"
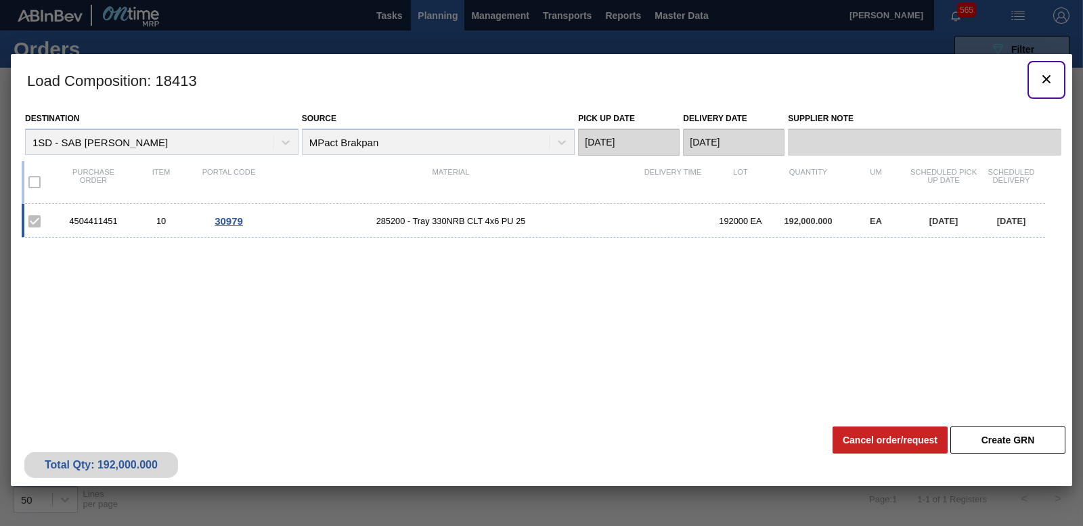
click at [1039, 77] on icon "botão de ícone" at bounding box center [1046, 79] width 16 height 16
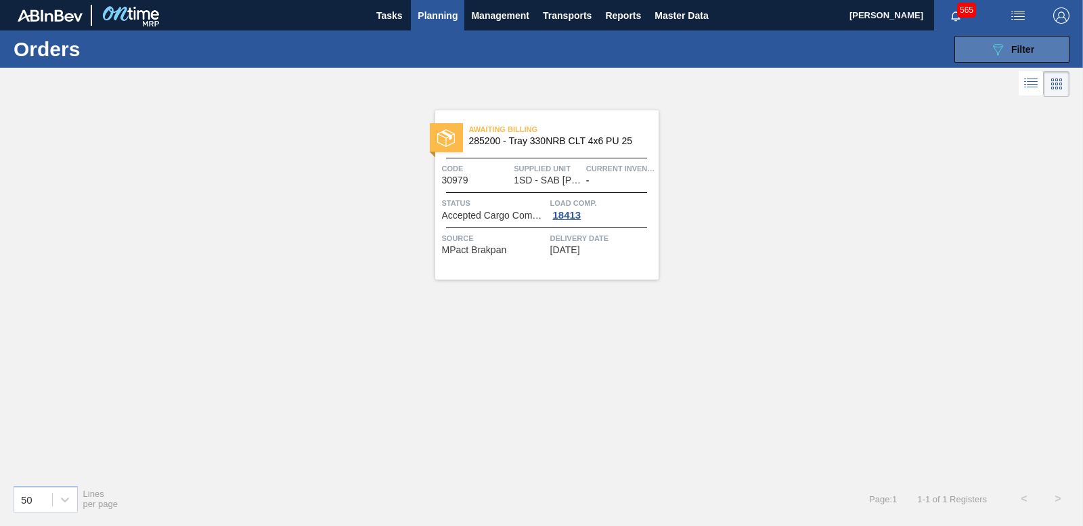
click at [1031, 55] on div "089F7B8B-B2A5-4AFE-B5C0-19BA573D28AC Filter" at bounding box center [1011, 49] width 45 height 16
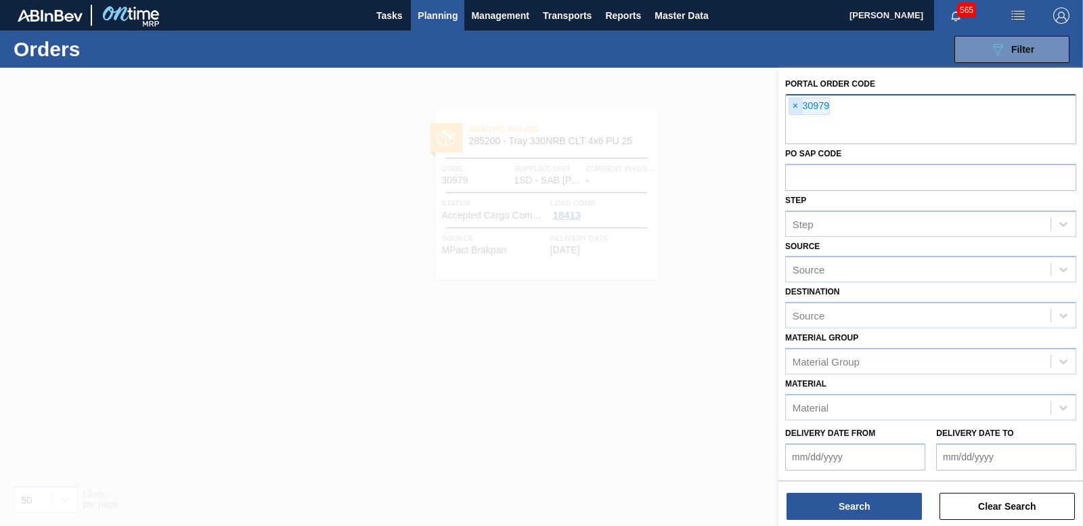
click at [799, 105] on span "×" at bounding box center [795, 106] width 13 height 16
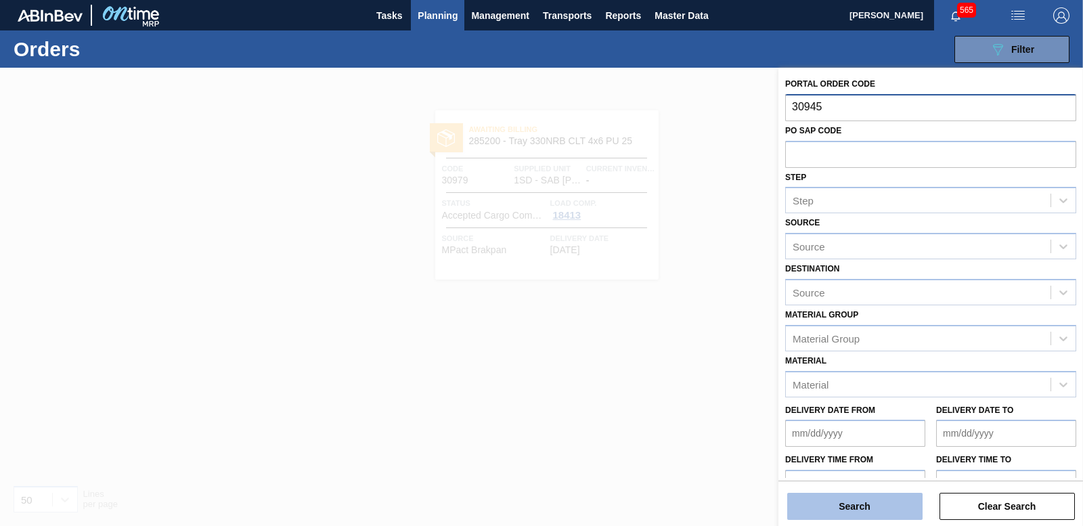
type input "30945"
click at [891, 513] on button "Search" at bounding box center [854, 506] width 135 height 27
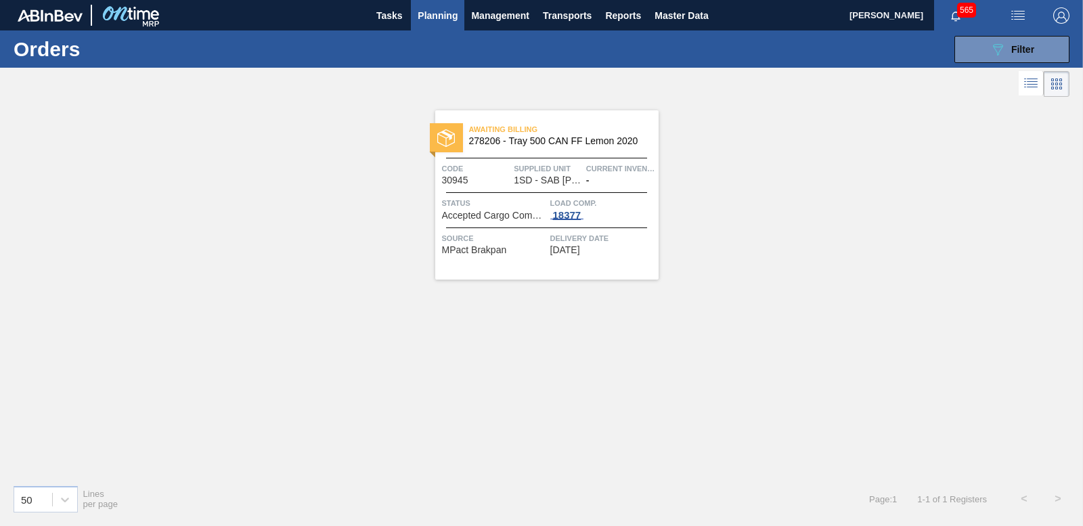
click at [569, 212] on div "18377" at bounding box center [567, 215] width 34 height 11
click at [570, 213] on div "18377" at bounding box center [567, 215] width 34 height 11
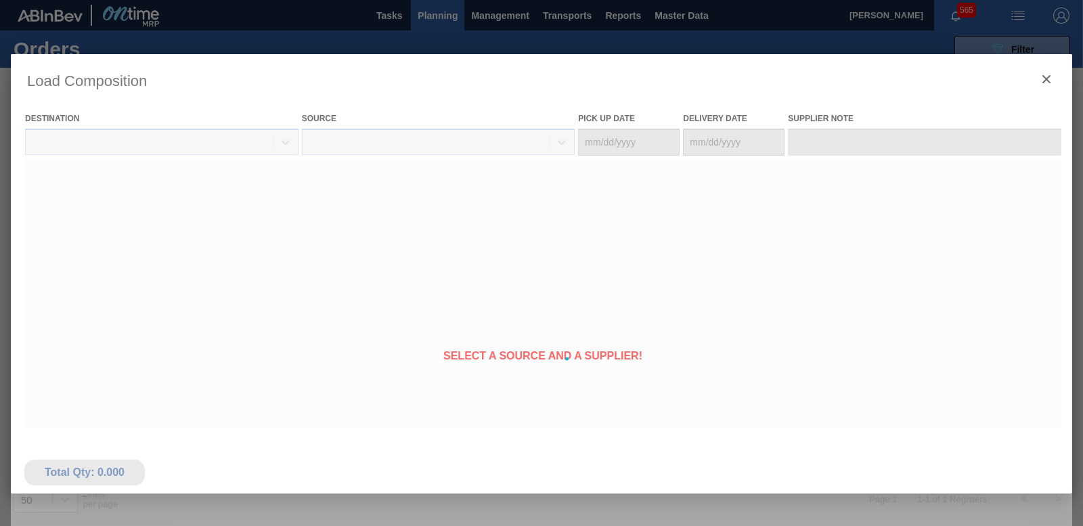
type Date "[DATE]"
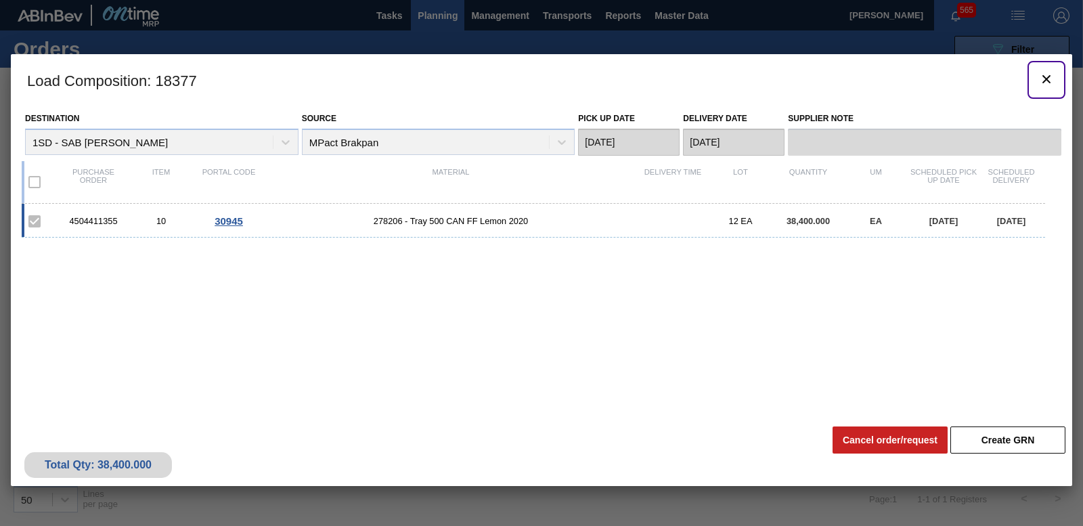
drag, startPoint x: 1044, startPoint y: 73, endPoint x: 1031, endPoint y: 45, distance: 30.6
click at [1044, 68] on button "botão de ícone" at bounding box center [1046, 80] width 32 height 32
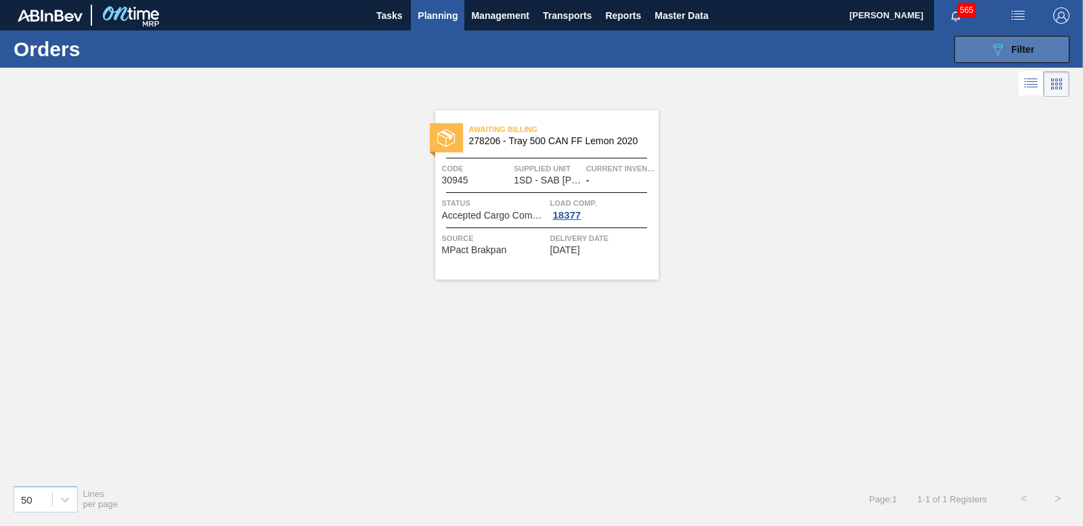
click at [1030, 44] on span "Filter" at bounding box center [1022, 49] width 23 height 11
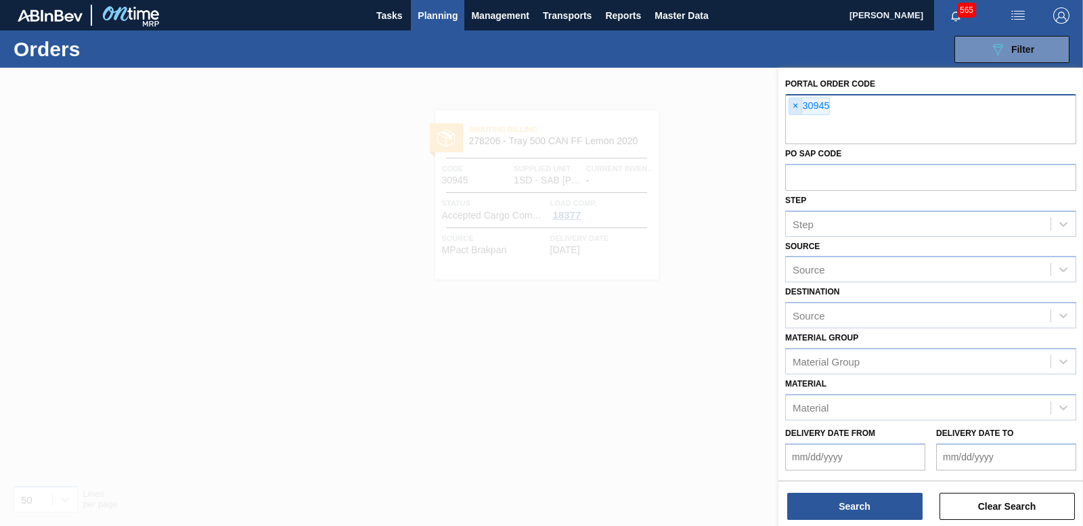
click at [798, 105] on span "×" at bounding box center [795, 106] width 13 height 16
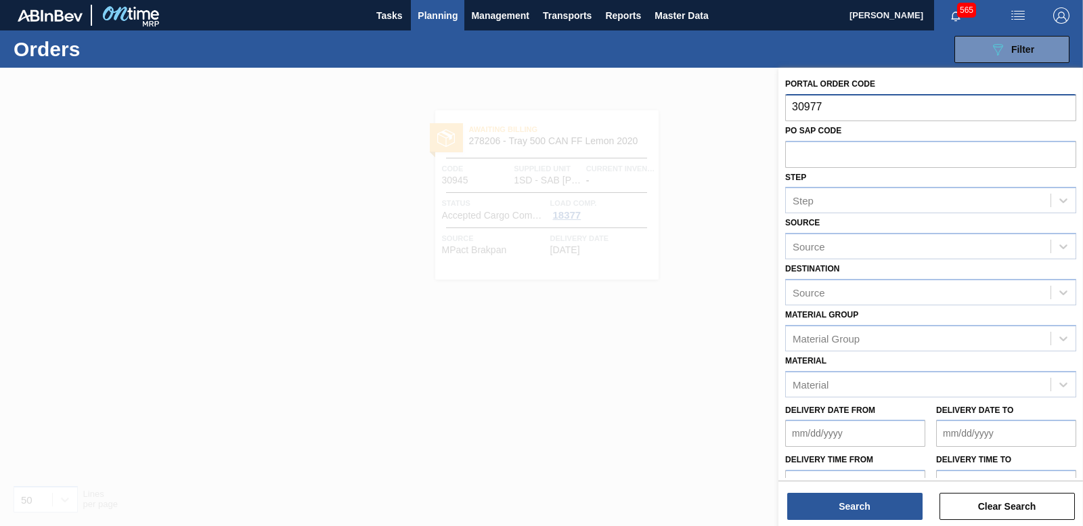
type input "30977"
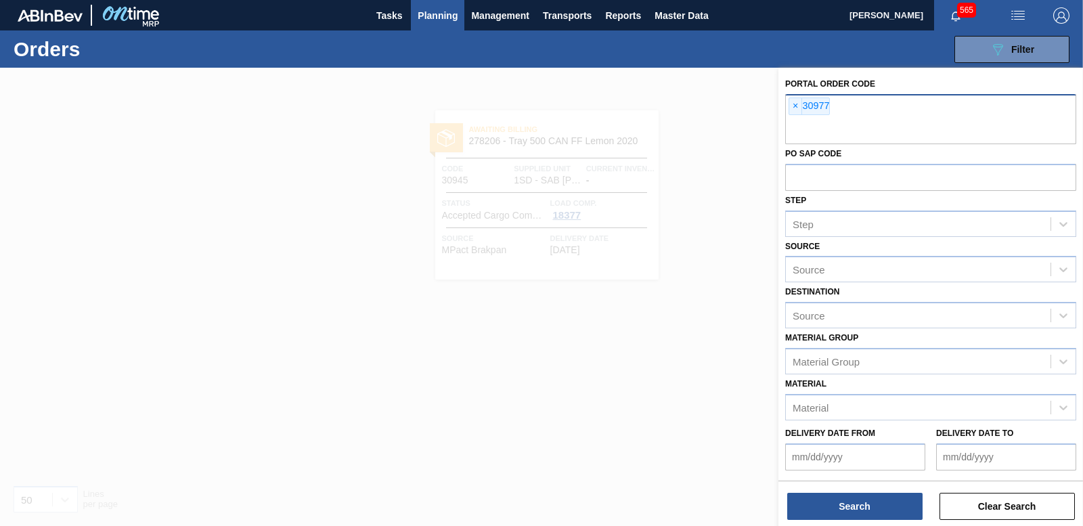
click at [818, 486] on div "Search Clear Search" at bounding box center [930, 500] width 305 height 38
click at [823, 497] on button "Search" at bounding box center [854, 506] width 135 height 27
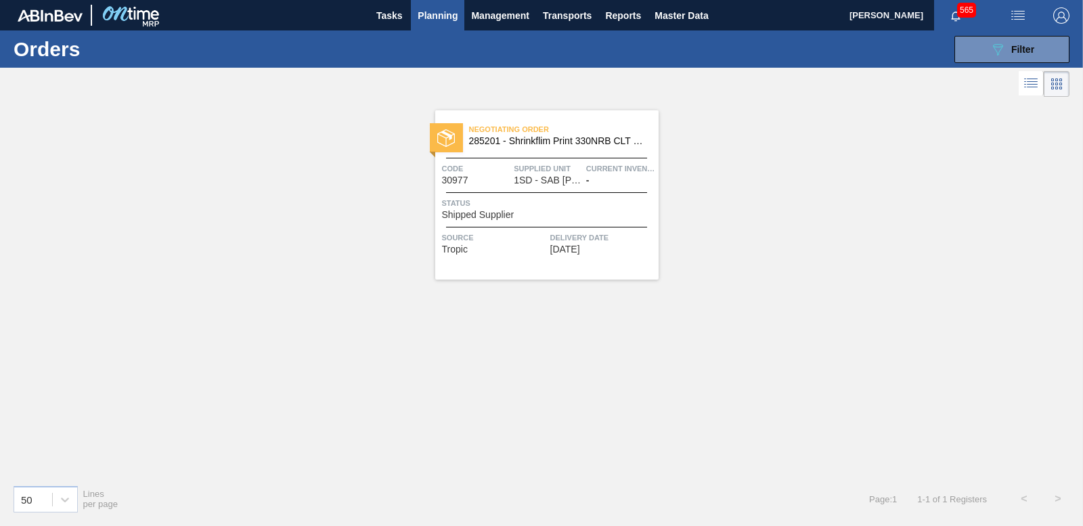
click at [491, 215] on span "Shipped Supplier" at bounding box center [478, 215] width 72 height 10
click at [1008, 39] on button "089F7B8B-B2A5-4AFE-B5C0-19BA573D28AC Filter" at bounding box center [1011, 49] width 115 height 27
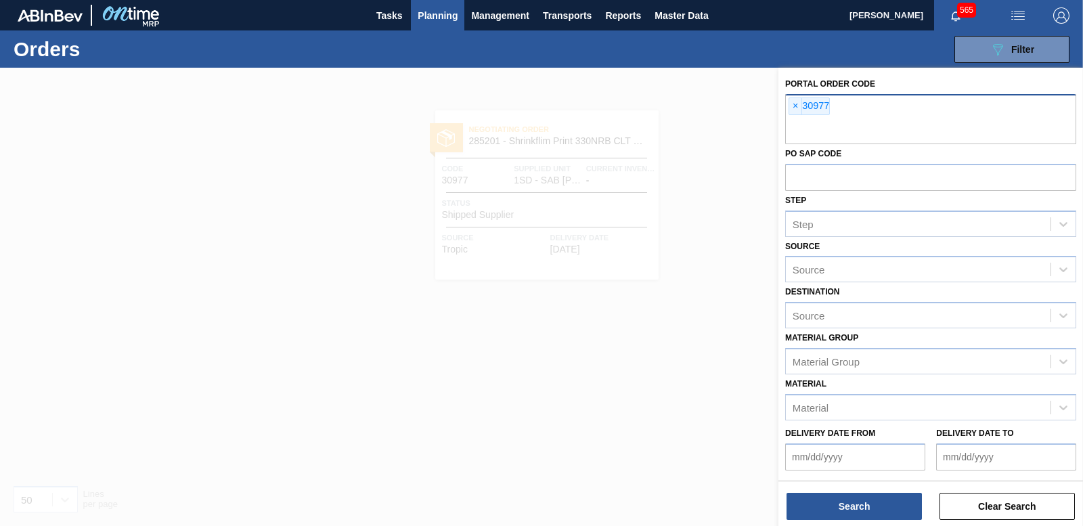
click at [797, 108] on span "×" at bounding box center [795, 106] width 13 height 16
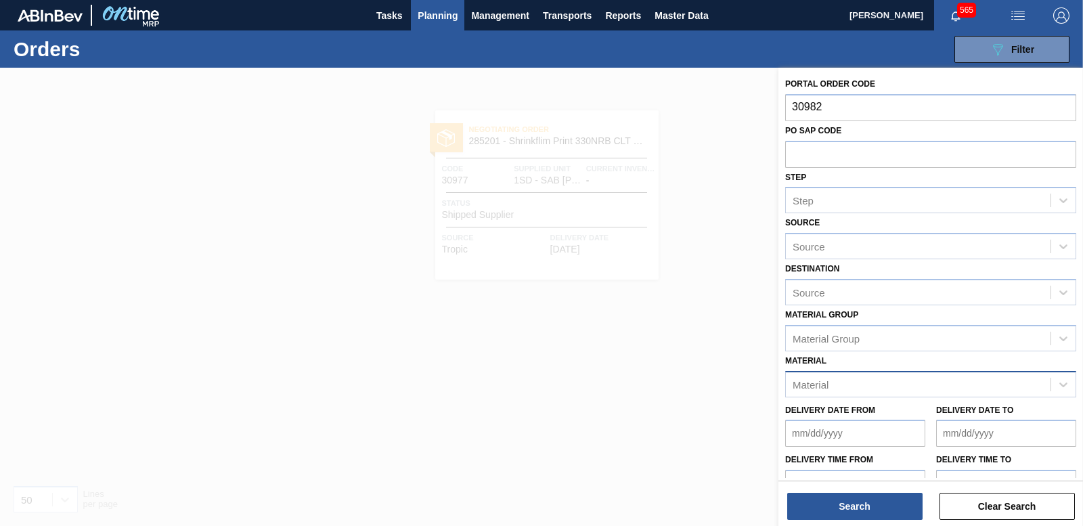
type input "30982"
click at [845, 387] on div "Material Material" at bounding box center [930, 374] width 291 height 46
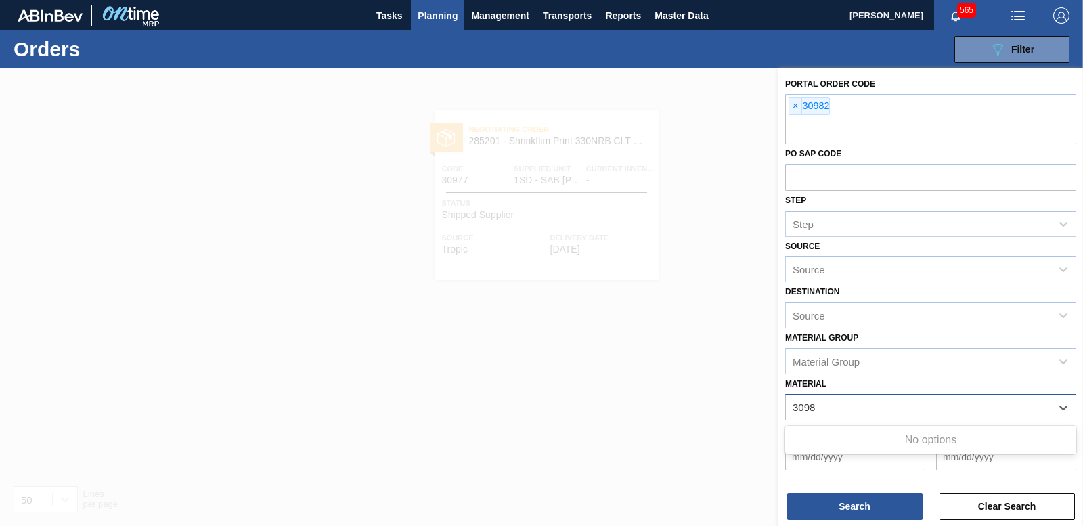
type input "30982"
drag, startPoint x: 838, startPoint y: 410, endPoint x: 728, endPoint y: 424, distance: 110.5
click at [778, 424] on div "Portal Order Code × 30982 PO SAP Code Step Step Source Source Destination Sourc…" at bounding box center [930, 331] width 305 height 526
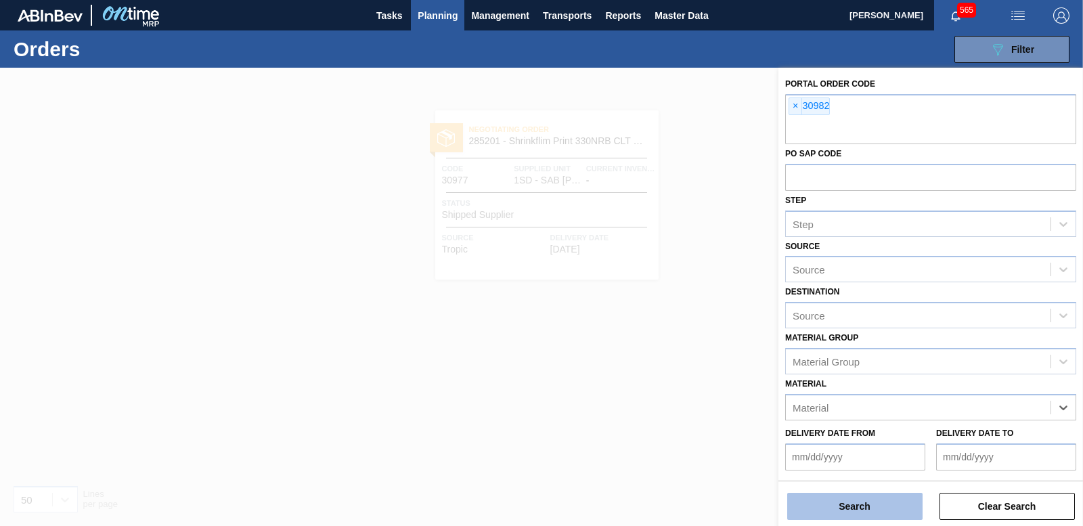
click at [845, 509] on button "Search" at bounding box center [854, 506] width 135 height 27
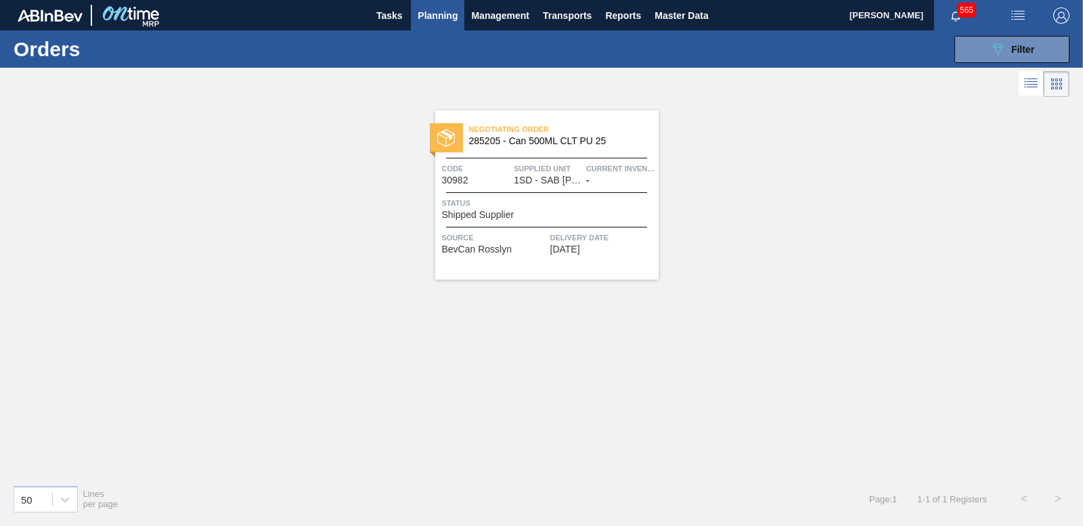
click at [495, 215] on span "Shipped Supplier" at bounding box center [478, 215] width 72 height 10
drag, startPoint x: 1012, startPoint y: 53, endPoint x: 1000, endPoint y: 60, distance: 14.3
click at [1012, 53] on span "Filter" at bounding box center [1022, 49] width 23 height 11
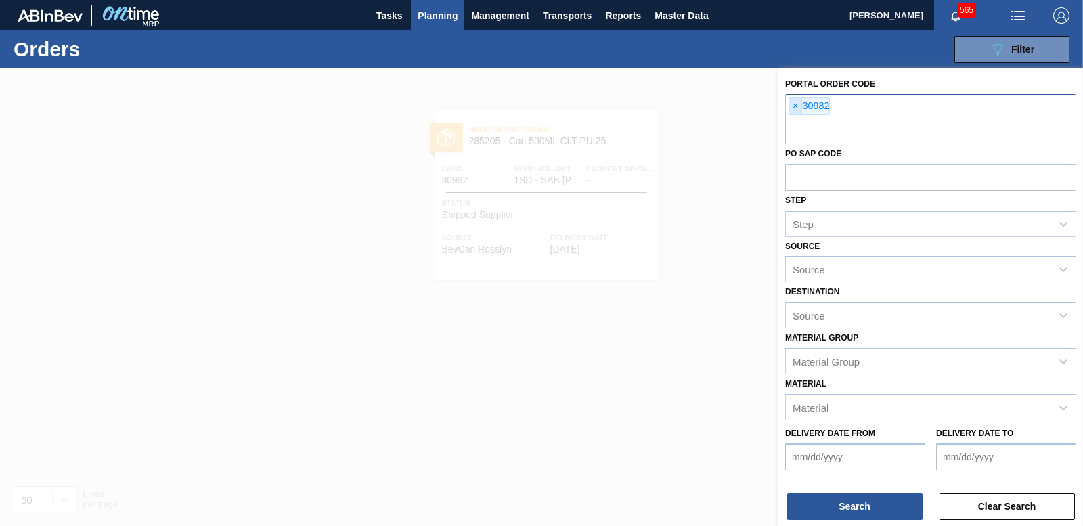
click at [792, 106] on span "×" at bounding box center [795, 106] width 13 height 16
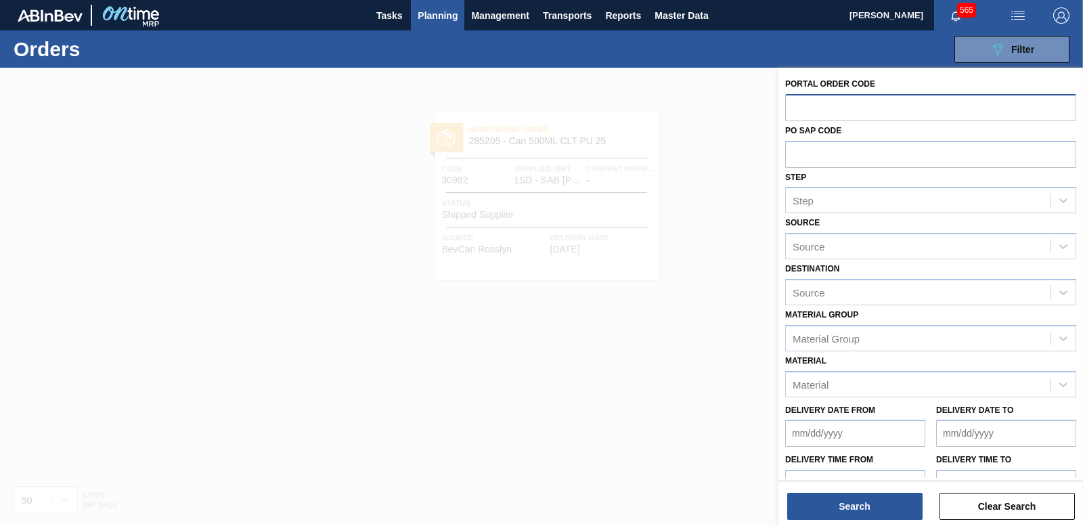
type input "2"
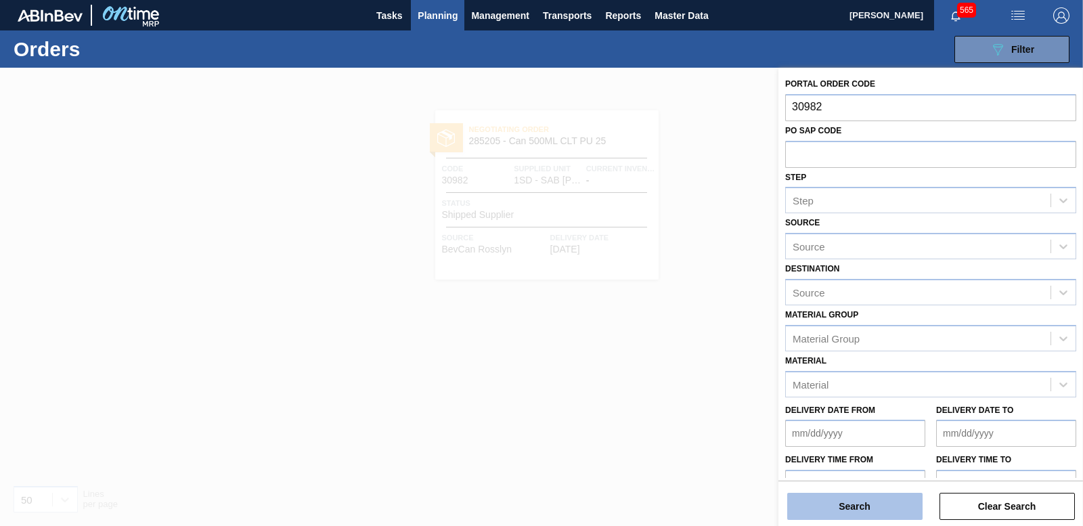
type input "30982"
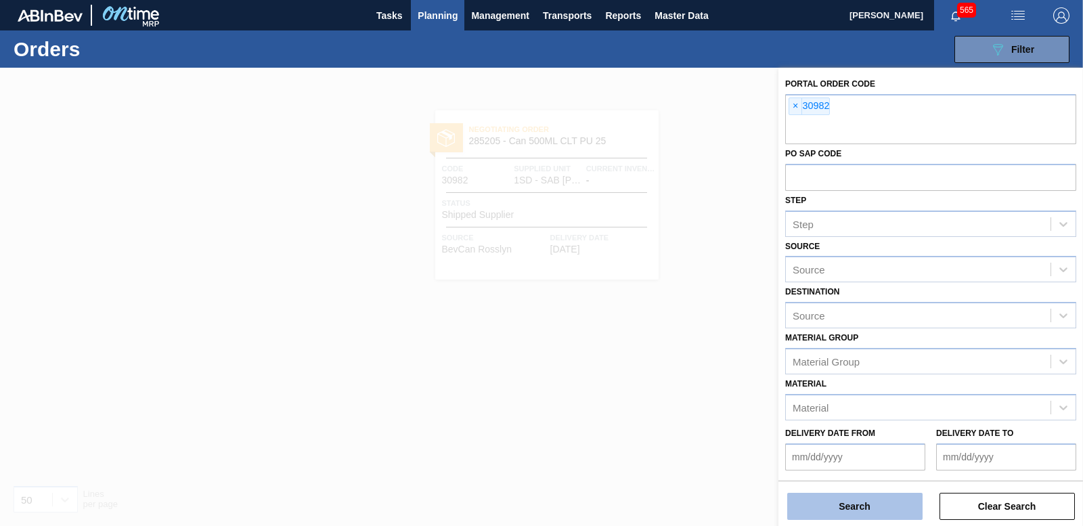
click at [846, 499] on button "Search" at bounding box center [854, 506] width 135 height 27
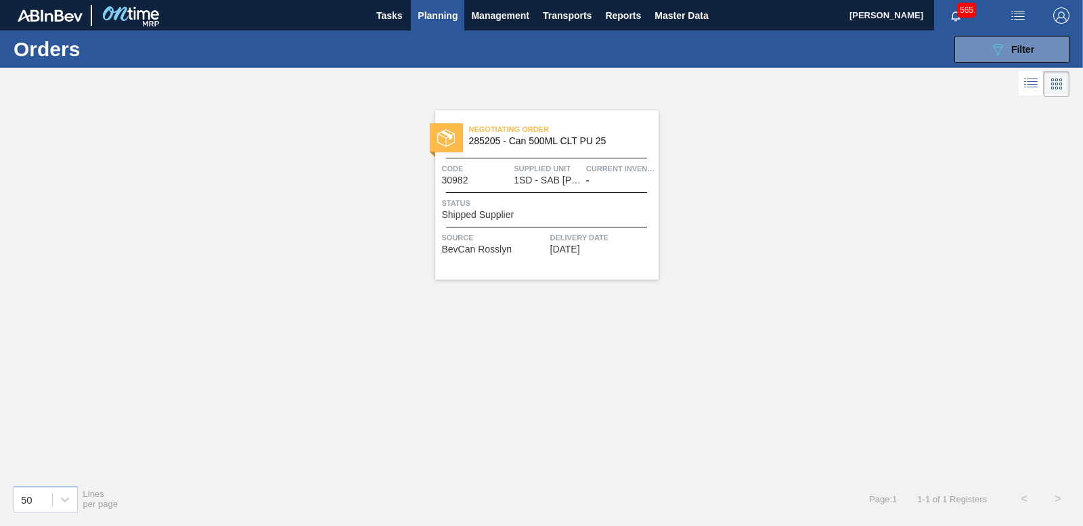
click at [502, 212] on span "Shipped Supplier" at bounding box center [478, 215] width 72 height 10
click at [1040, 25] on button "button" at bounding box center [1061, 15] width 43 height 30
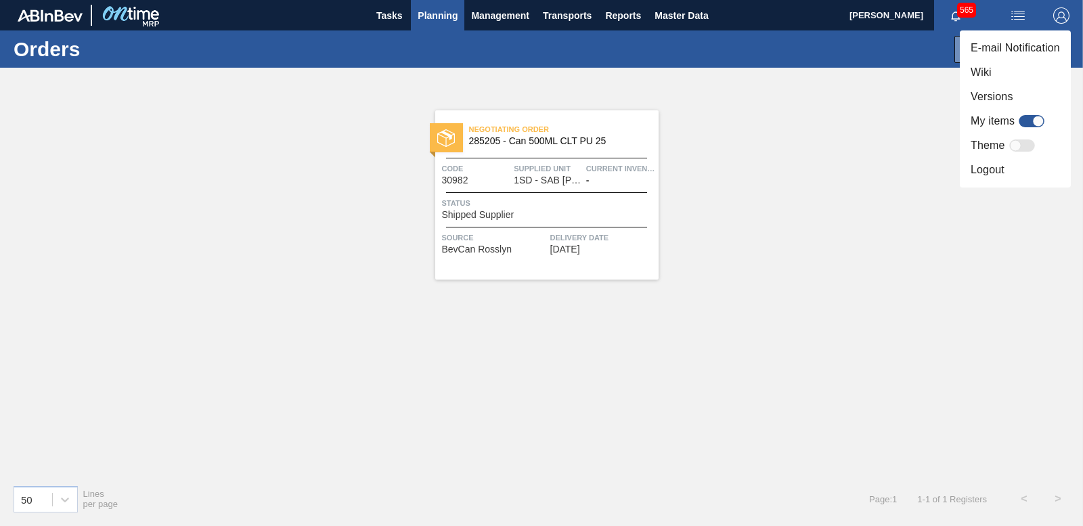
click at [923, 93] on div at bounding box center [541, 263] width 1083 height 526
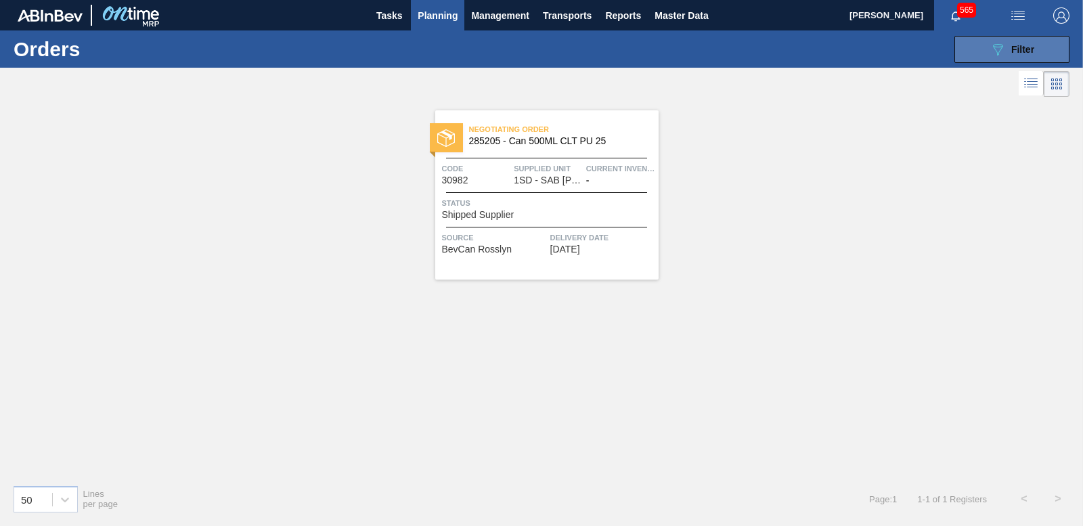
click at [1024, 51] on span "Filter" at bounding box center [1022, 49] width 23 height 11
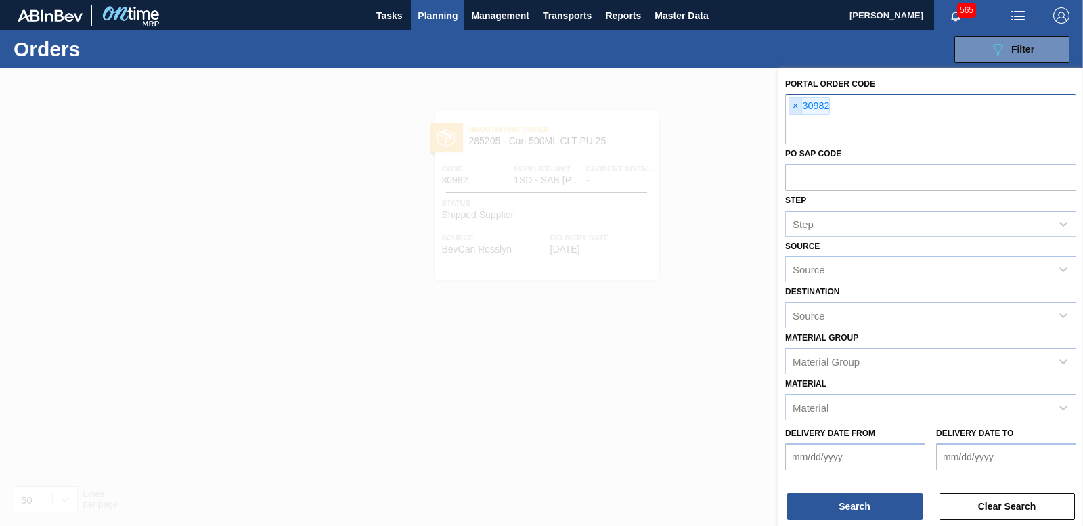
click at [792, 109] on span "×" at bounding box center [795, 106] width 13 height 16
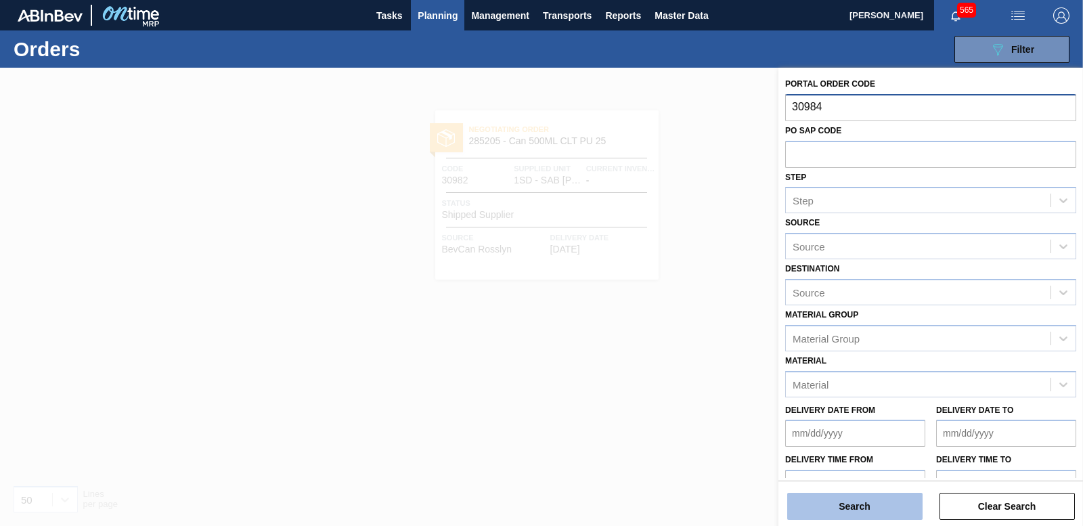
type input "30984"
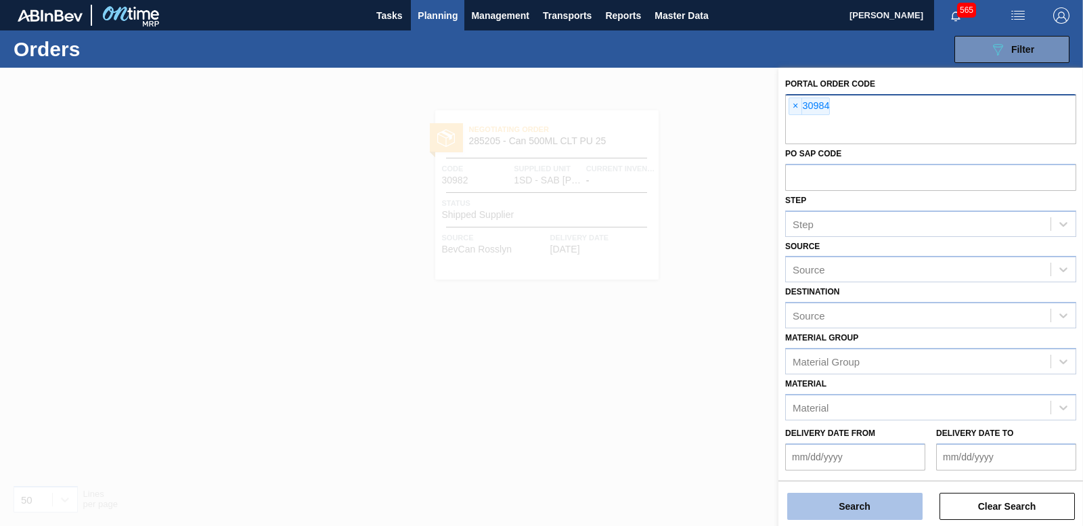
click at [825, 510] on button "Search" at bounding box center [854, 506] width 135 height 27
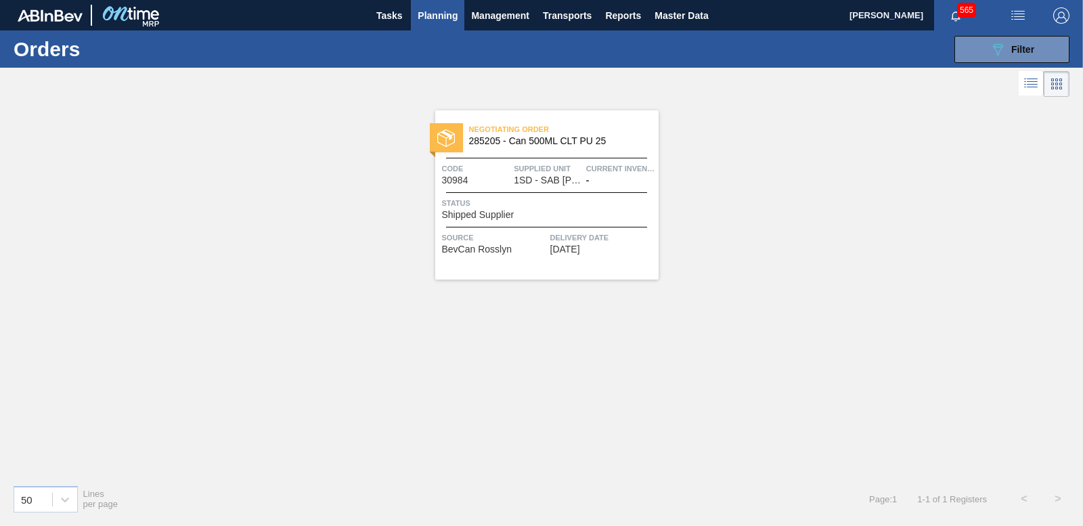
click at [477, 215] on span "Shipped Supplier" at bounding box center [478, 215] width 72 height 10
click at [1038, 49] on button "089F7B8B-B2A5-4AFE-B5C0-19BA573D28AC Filter" at bounding box center [1011, 49] width 115 height 27
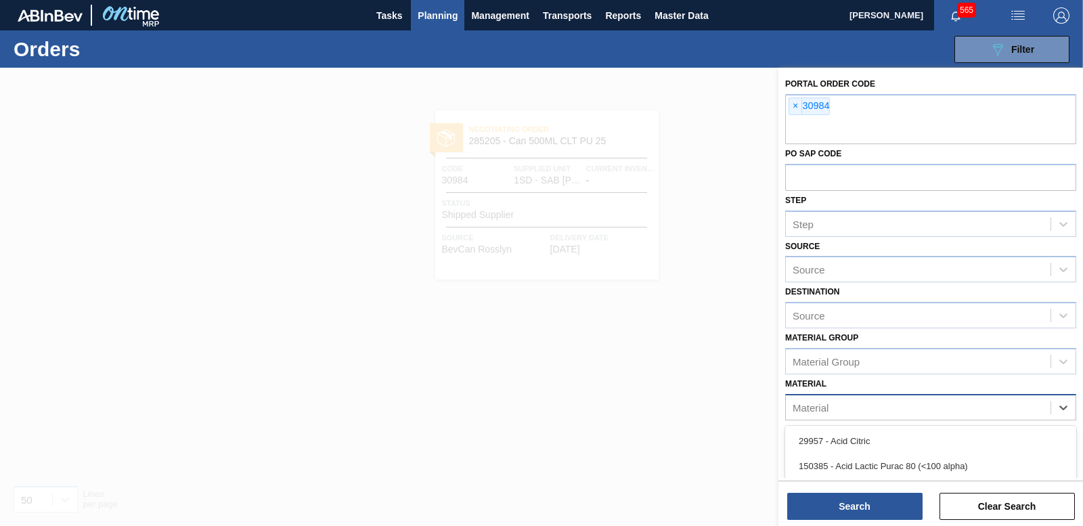
click at [842, 406] on div "Material" at bounding box center [918, 407] width 265 height 20
type input "30984"
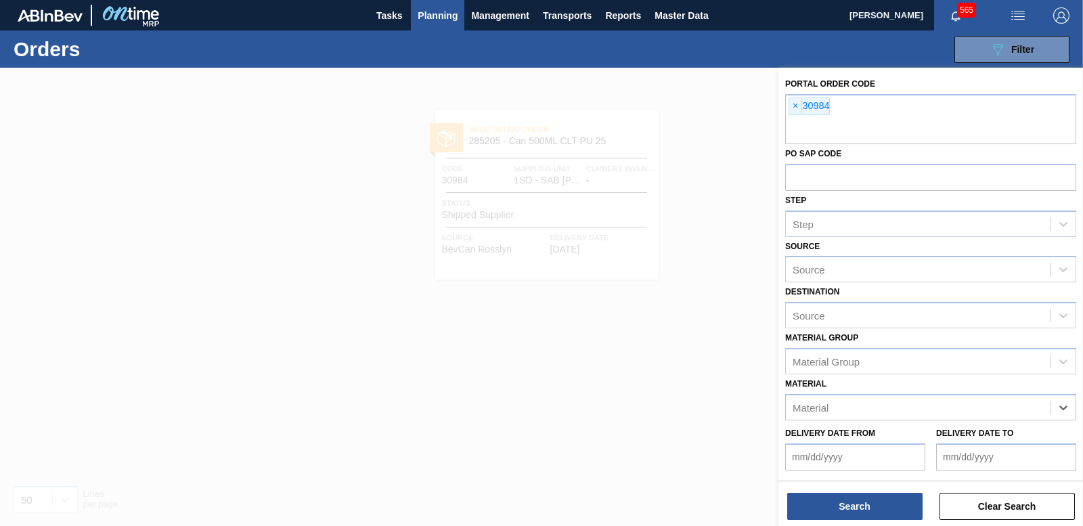
drag, startPoint x: 829, startPoint y: 405, endPoint x: 493, endPoint y: 418, distance: 336.6
click at [778, 418] on div "Portal Order Code × 30984 PO SAP Code Step Step Source Source Destination Sourc…" at bounding box center [930, 331] width 305 height 526
click at [877, 508] on button "Search" at bounding box center [854, 506] width 135 height 27
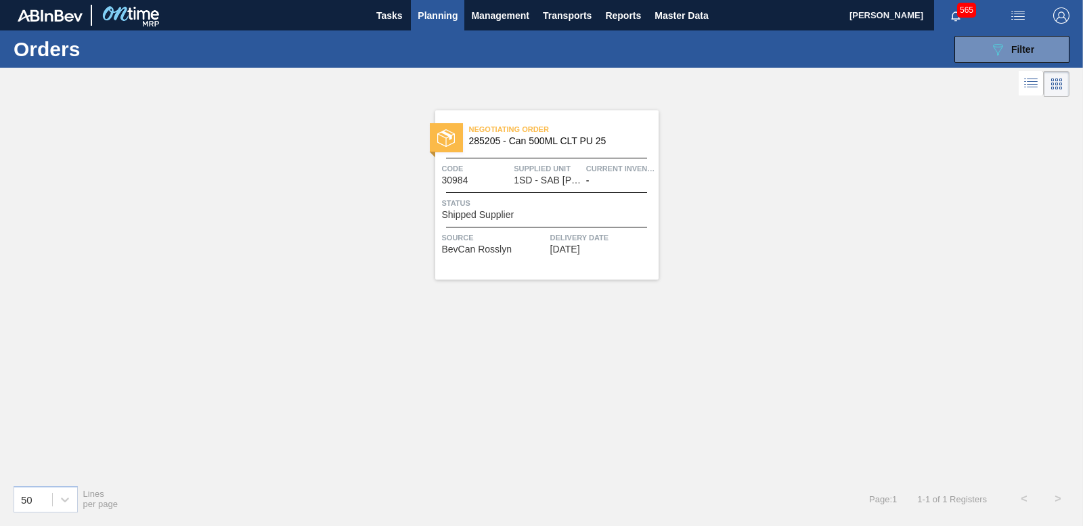
click at [504, 208] on span "Status" at bounding box center [548, 203] width 213 height 14
drag, startPoint x: 1031, startPoint y: 45, endPoint x: 897, endPoint y: 48, distance: 133.4
click at [1030, 45] on span "Filter" at bounding box center [1022, 49] width 23 height 11
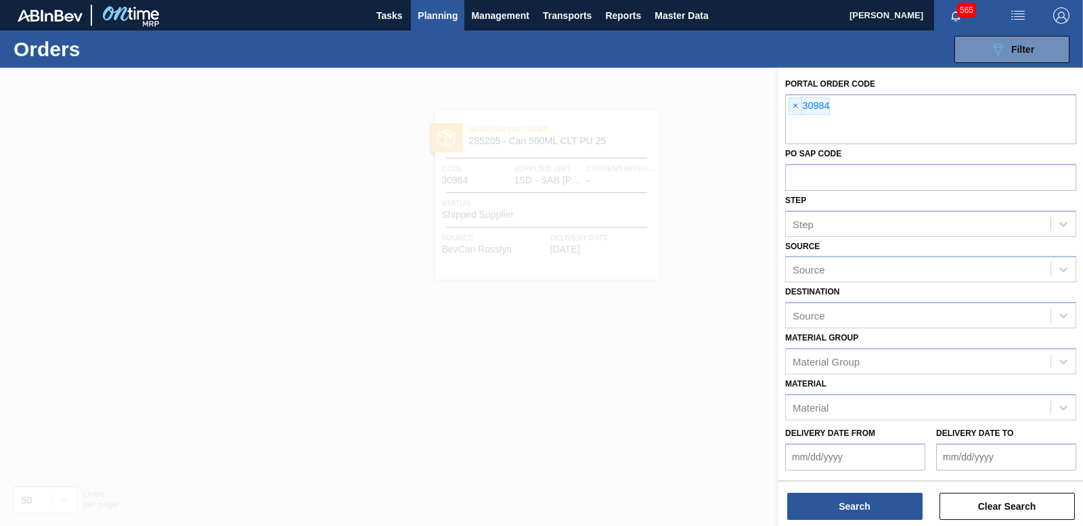
click at [719, 106] on div at bounding box center [541, 331] width 1083 height 526
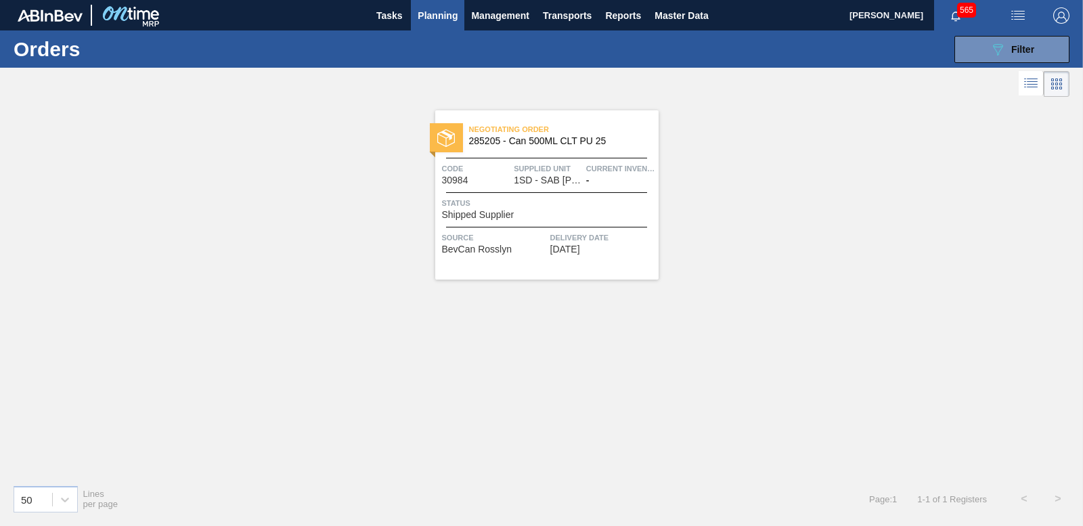
click at [430, 18] on span "Planning" at bounding box center [438, 15] width 40 height 16
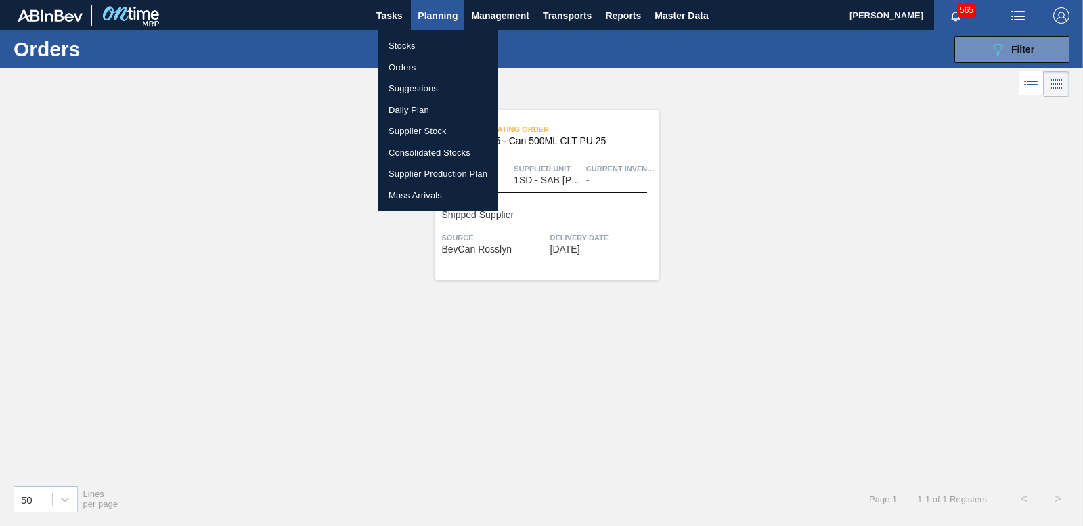
click at [410, 66] on li "Orders" at bounding box center [438, 68] width 120 height 22
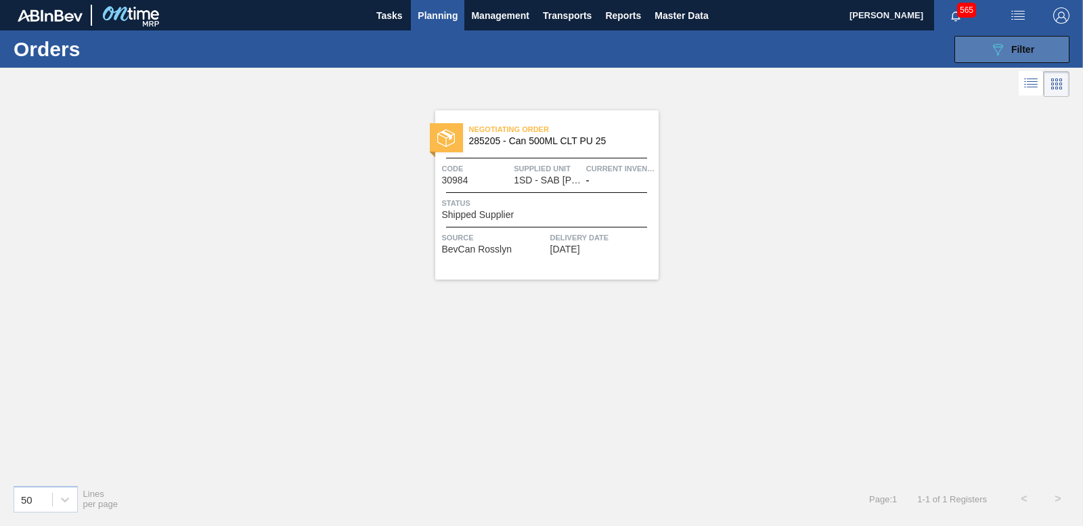
click at [1000, 53] on icon "089F7B8B-B2A5-4AFE-B5C0-19BA573D28AC" at bounding box center [997, 49] width 16 height 16
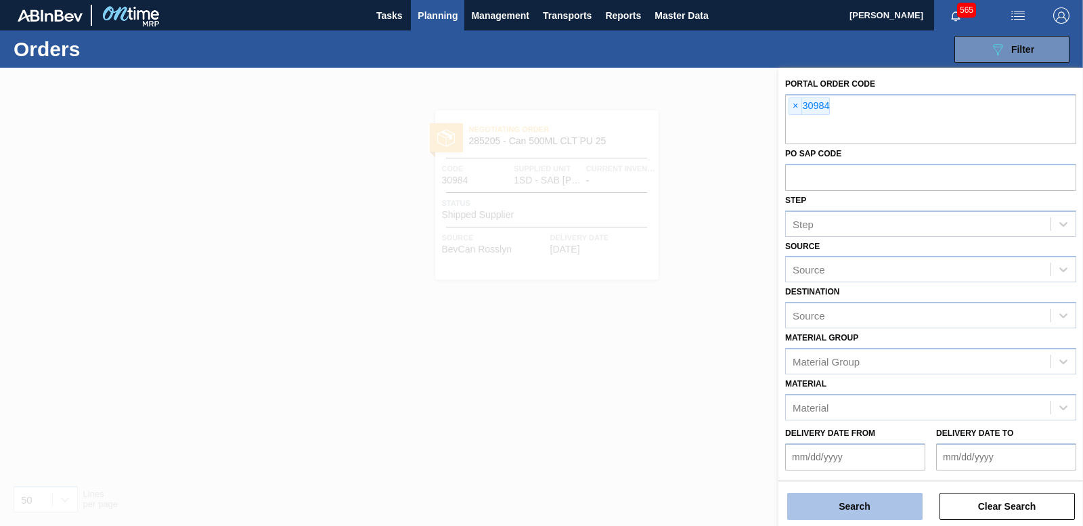
click at [853, 499] on button "Search" at bounding box center [854, 506] width 135 height 27
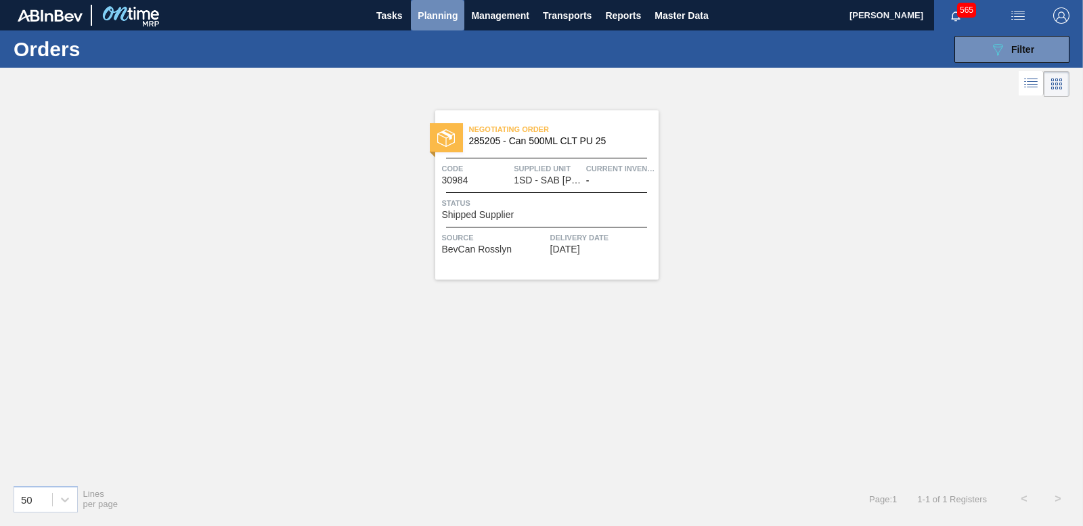
click at [425, 12] on span "Planning" at bounding box center [438, 15] width 40 height 16
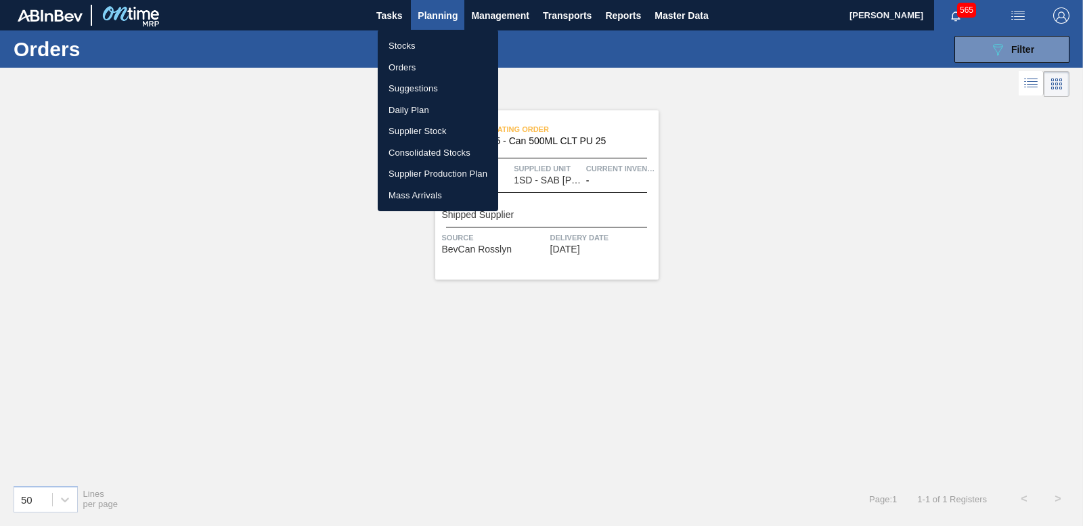
click at [415, 43] on li "Stocks" at bounding box center [438, 46] width 120 height 22
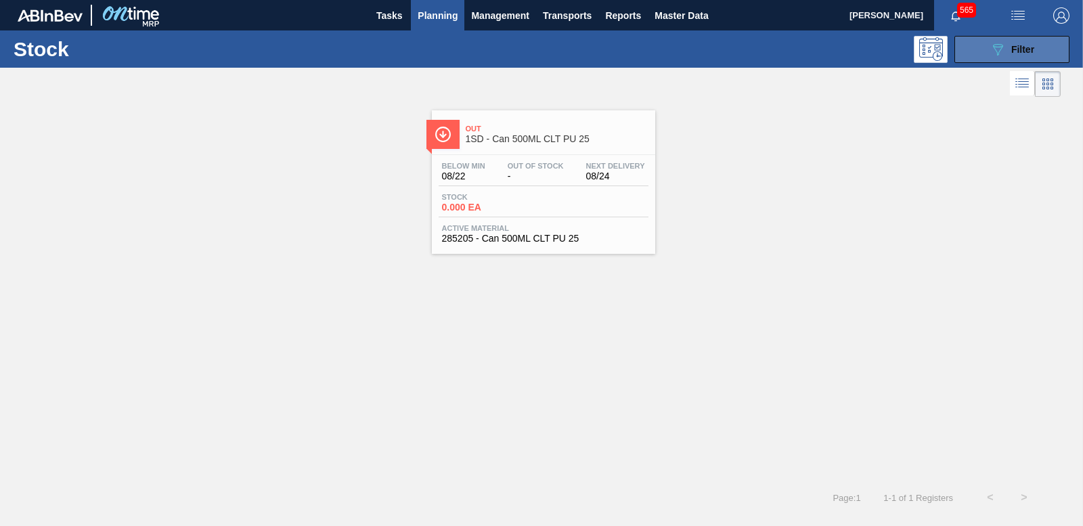
click at [1020, 53] on span "Filter" at bounding box center [1022, 49] width 23 height 11
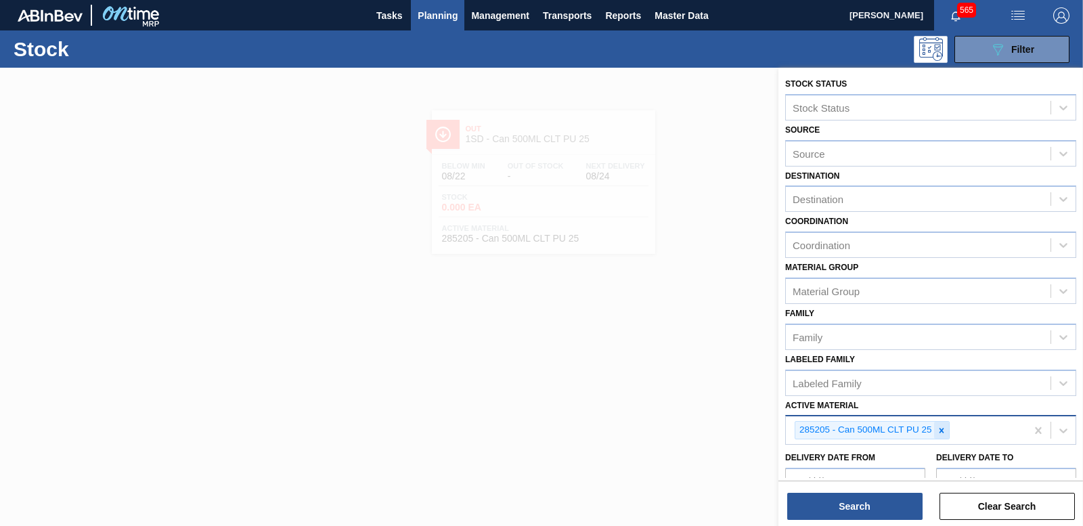
click at [943, 433] on icon at bounding box center [941, 430] width 9 height 9
type Material "284901"
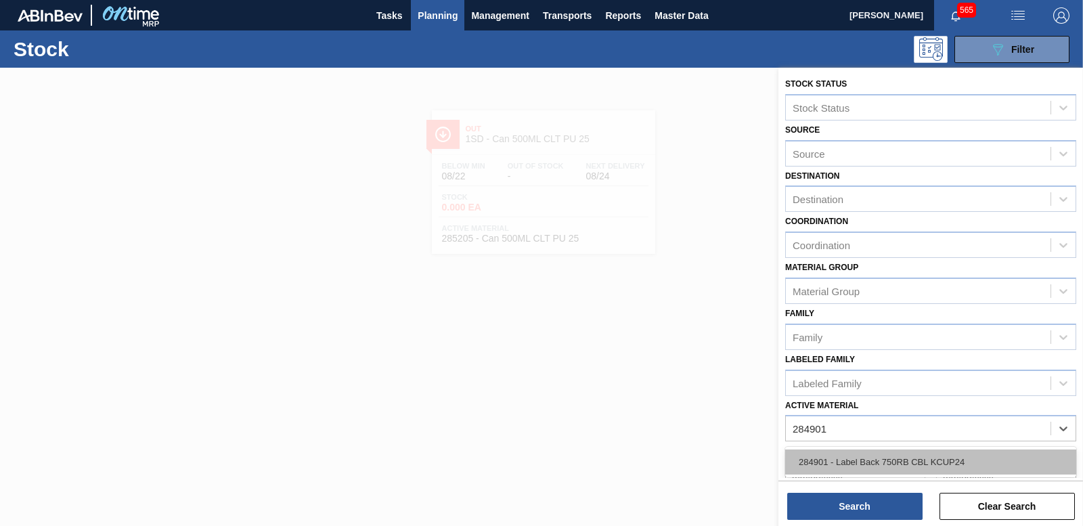
click at [849, 462] on div "284901 - Label Back 750RB CBL KCUP24" at bounding box center [930, 461] width 291 height 25
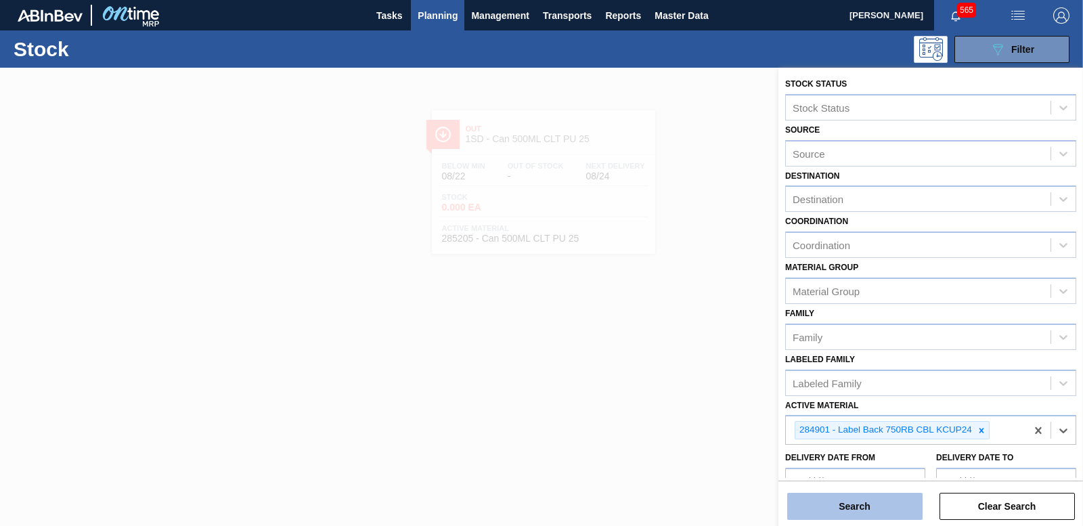
click at [870, 510] on button "Search" at bounding box center [854, 506] width 135 height 27
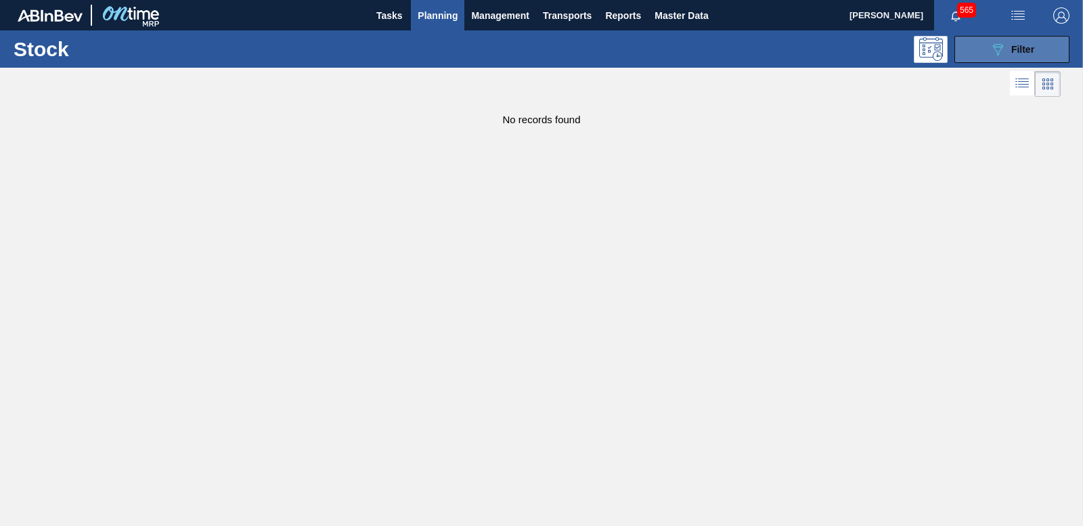
click at [1008, 41] on div "089F7B8B-B2A5-4AFE-B5C0-19BA573D28AC Filter" at bounding box center [1011, 49] width 45 height 16
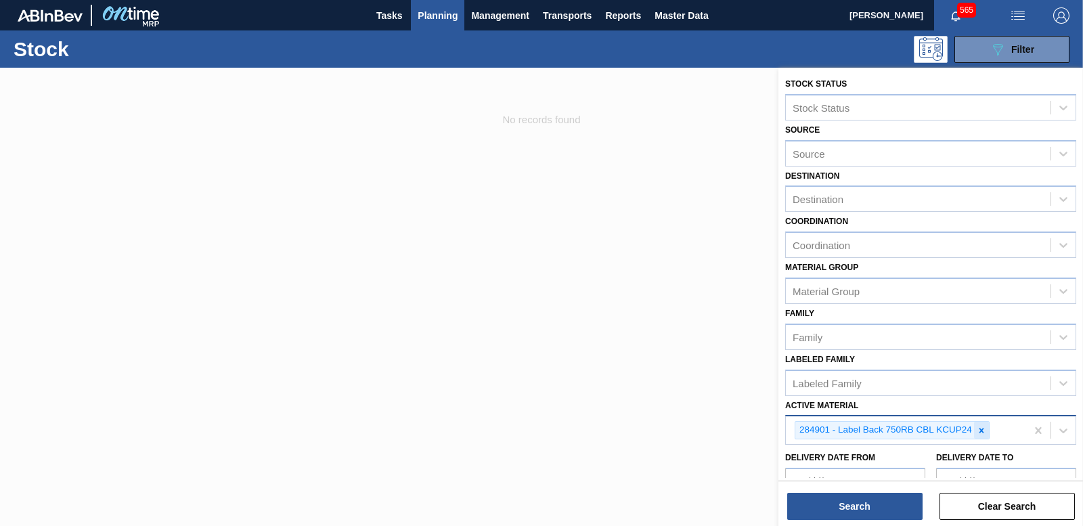
click at [982, 427] on icon at bounding box center [981, 430] width 9 height 9
type Material "285154"
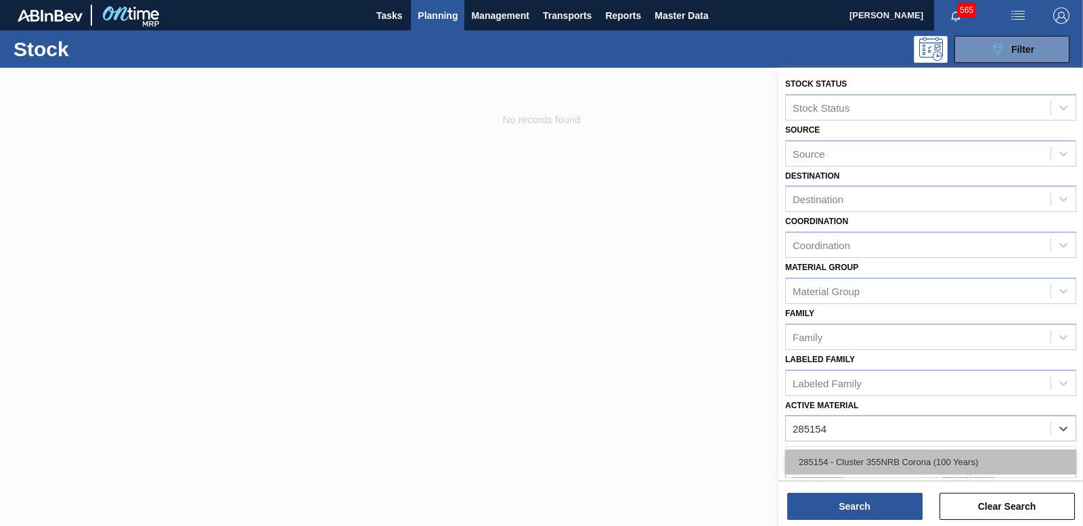
click at [934, 459] on div "285154 - Cluster 355NRB Corona (100 Years)" at bounding box center [930, 461] width 291 height 25
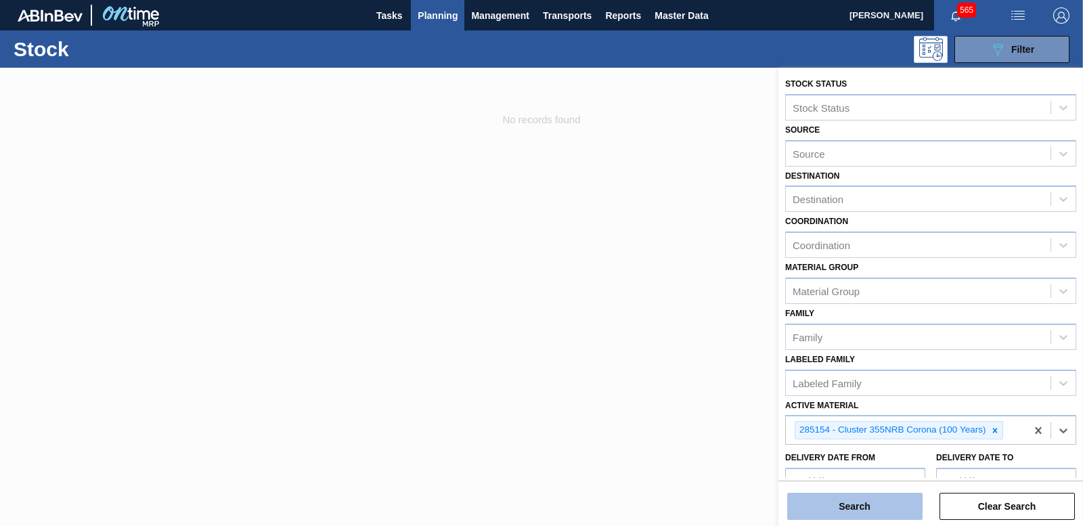
click at [820, 514] on button "Search" at bounding box center [854, 506] width 135 height 27
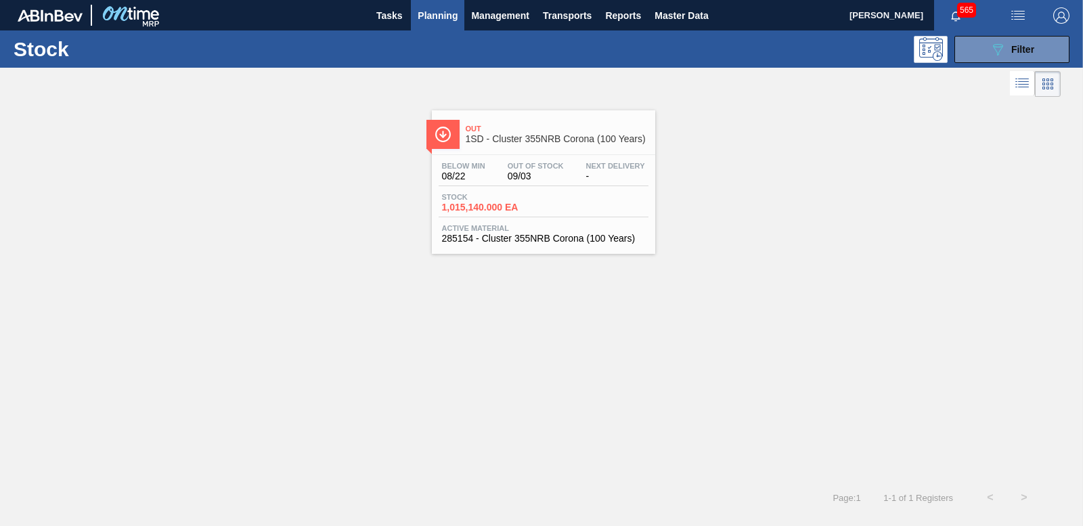
click at [464, 208] on span "1,015,140.000 EA" at bounding box center [489, 207] width 95 height 10
click at [1006, 52] on div "089F7B8B-B2A5-4AFE-B5C0-19BA573D28AC Filter" at bounding box center [1011, 49] width 45 height 16
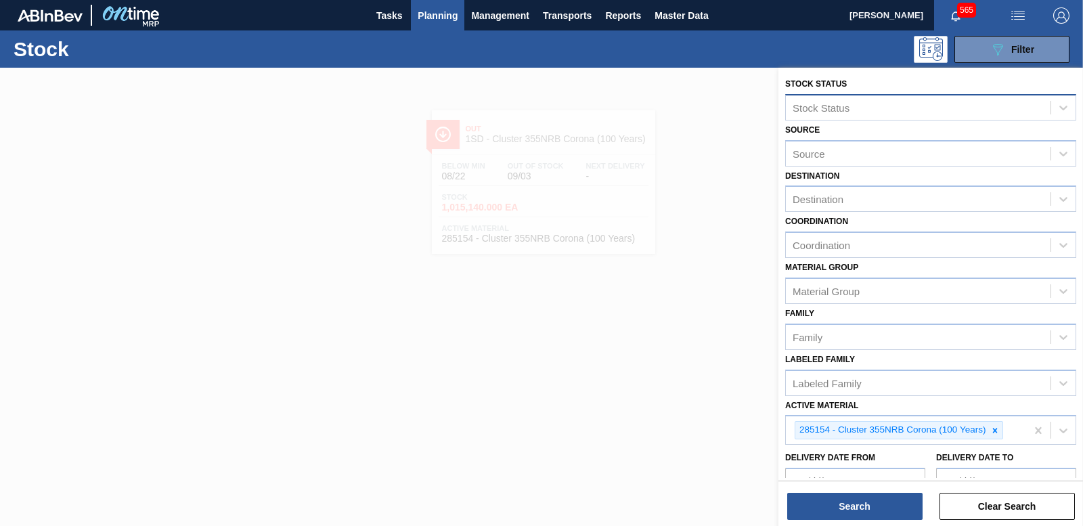
click at [822, 101] on div "Stock Status" at bounding box center [918, 107] width 265 height 20
click at [822, 102] on div "Stock Status" at bounding box center [820, 108] width 57 height 12
click at [991, 429] on icon at bounding box center [994, 430] width 9 height 9
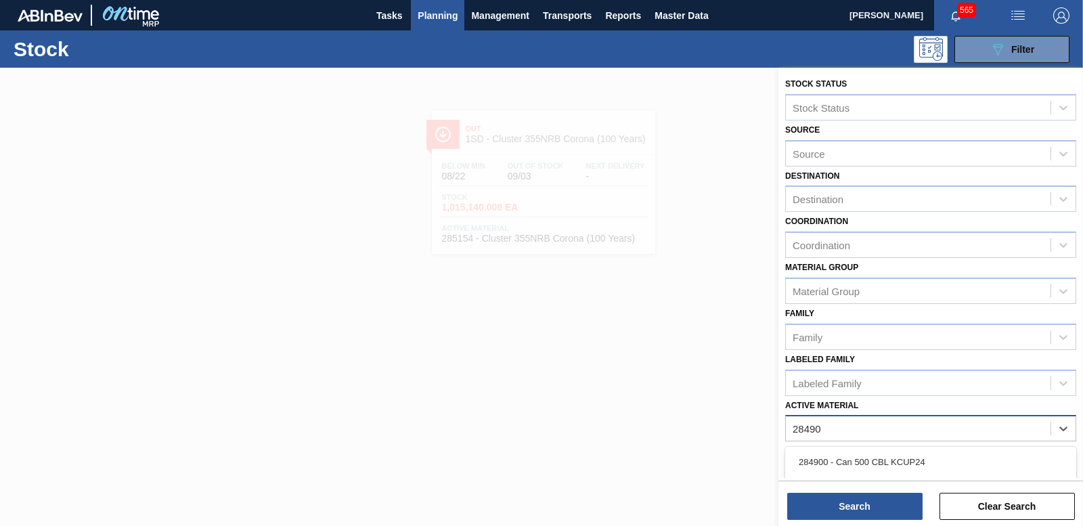
type Material "284909"
click at [922, 461] on div "284909 - Carton 355NRB Corona (VBI)" at bounding box center [930, 461] width 291 height 25
click at [862, 521] on div "Stock Status Stock Status Source Source Destination Destination Coordination Co…" at bounding box center [930, 298] width 305 height 461
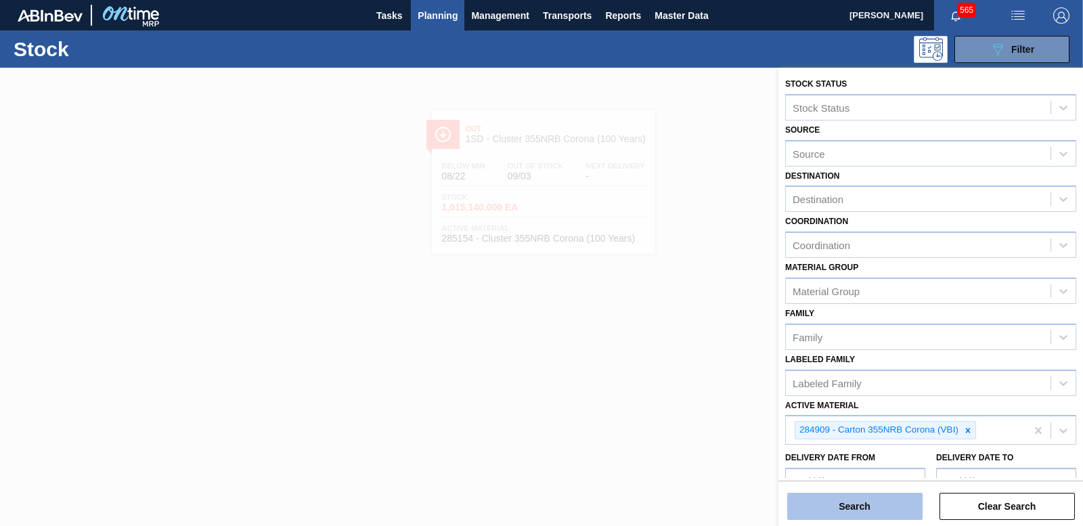
click at [863, 512] on button "Search" at bounding box center [854, 506] width 135 height 27
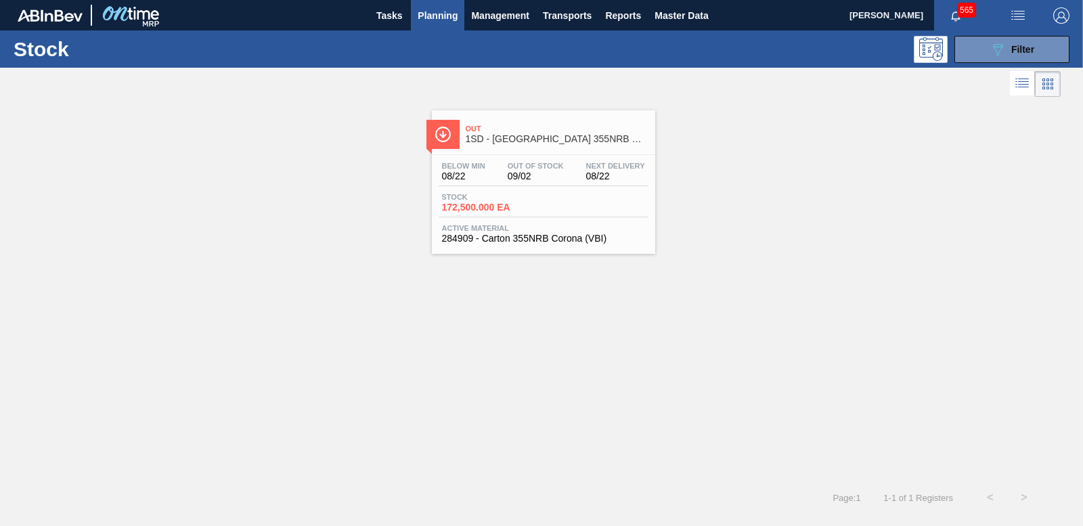
click at [487, 203] on span "172,500.000 EA" at bounding box center [489, 207] width 95 height 10
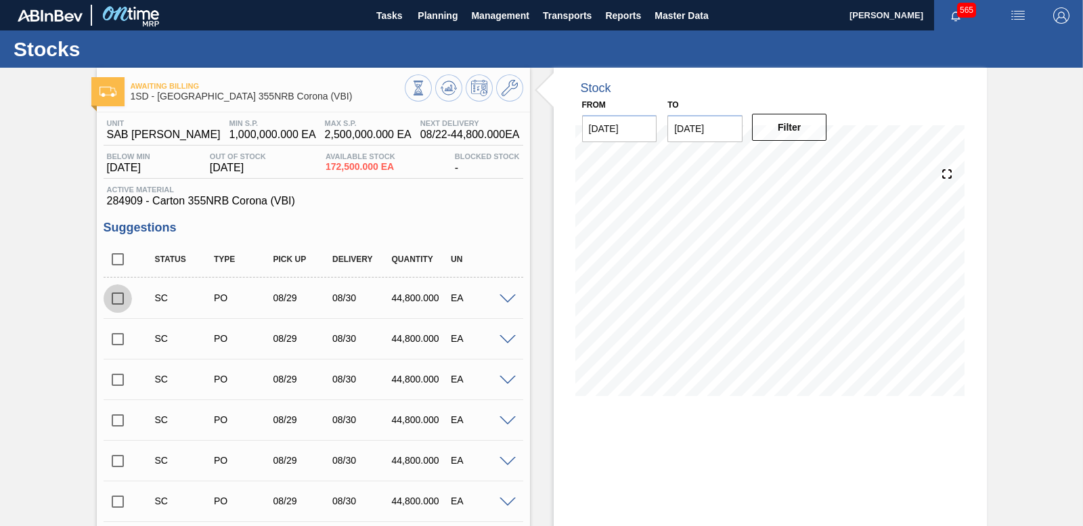
click at [120, 298] on input "checkbox" at bounding box center [118, 298] width 28 height 28
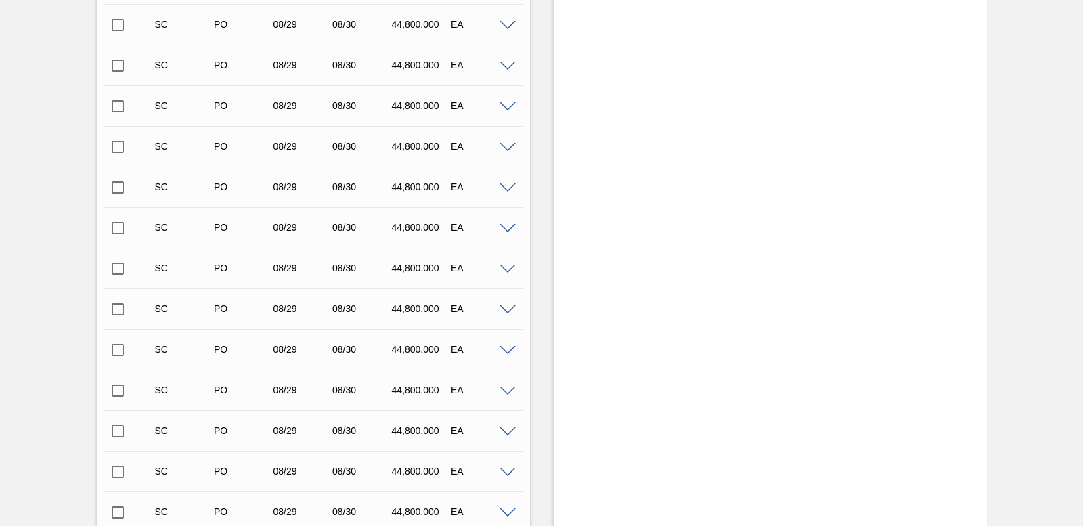
scroll to position [2218, 0]
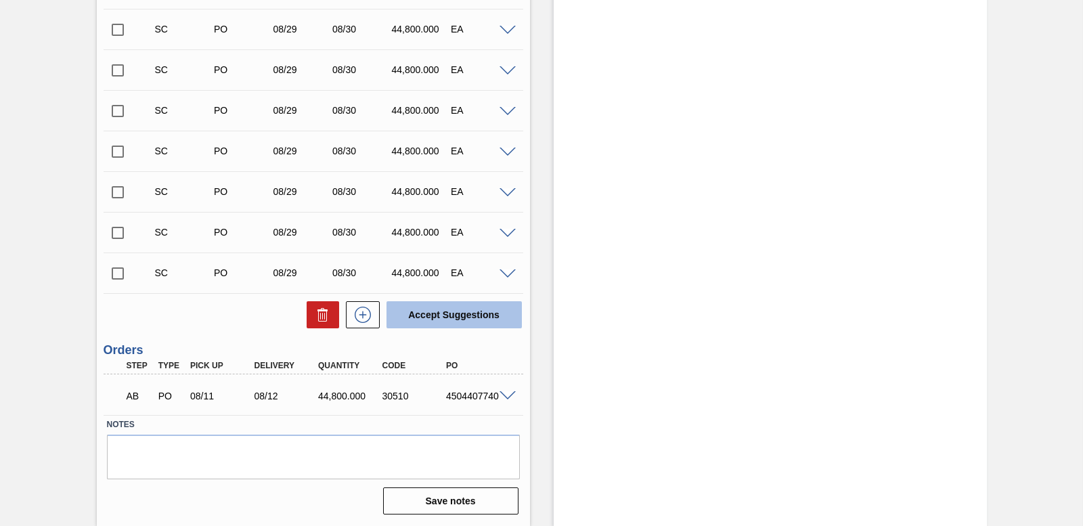
click at [412, 317] on button "Accept Suggestions" at bounding box center [453, 314] width 135 height 27
checkbox input "false"
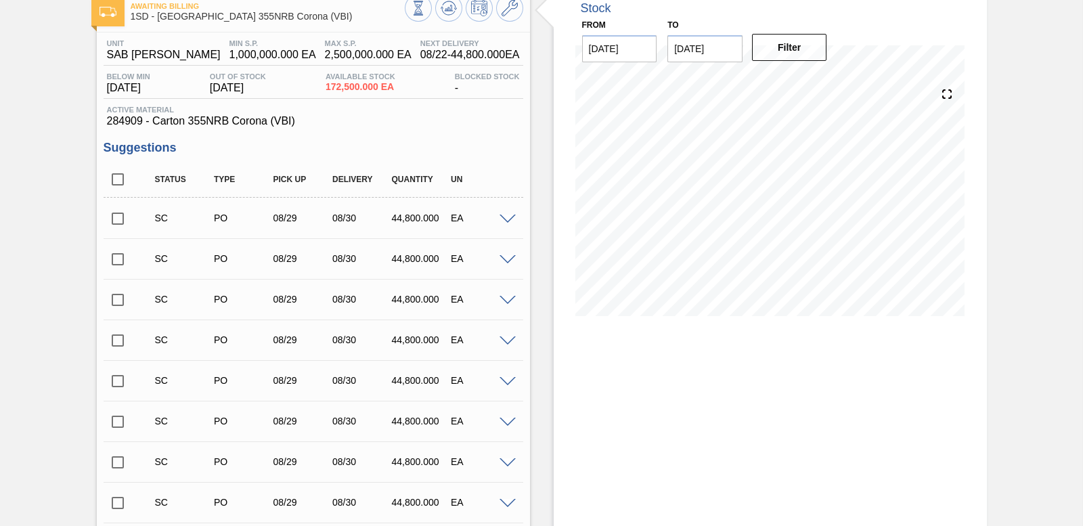
scroll to position [0, 0]
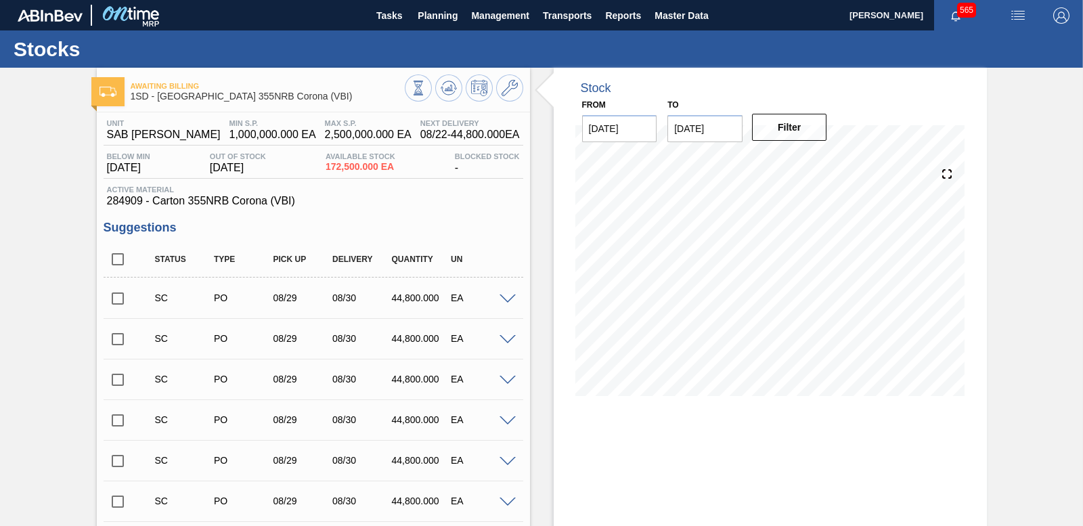
click at [120, 296] on input "checkbox" at bounding box center [118, 298] width 28 height 28
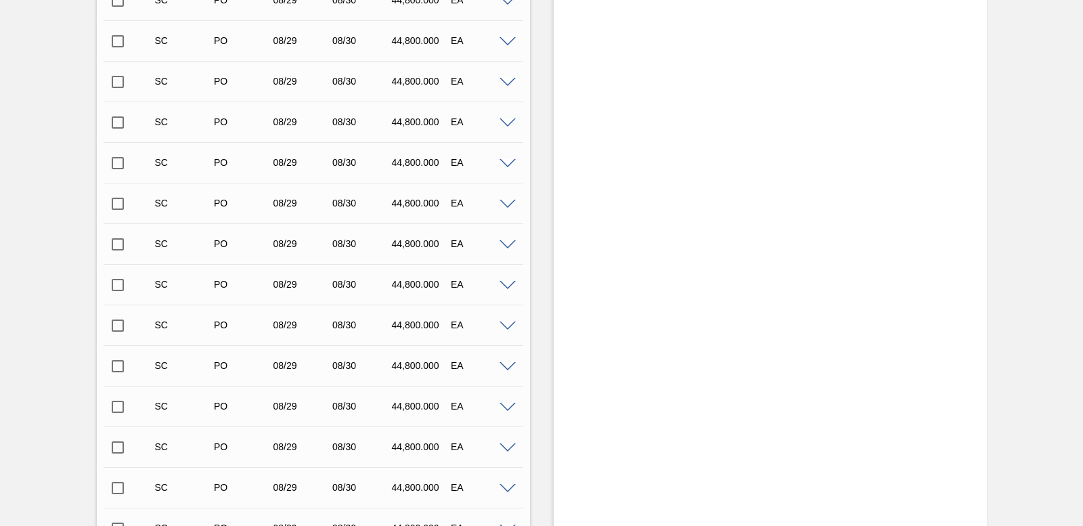
scroll to position [2218, 0]
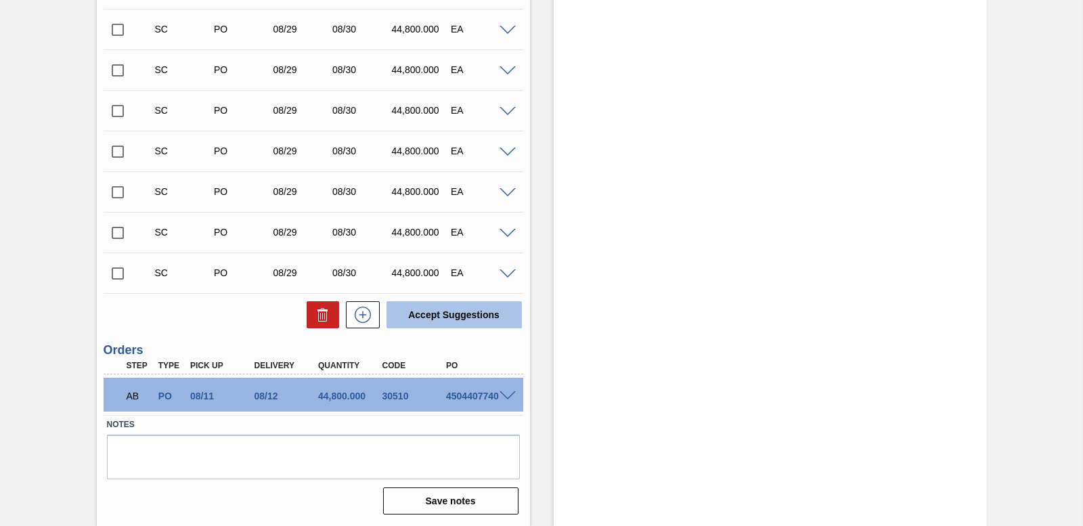
click at [443, 317] on button "Accept Suggestions" at bounding box center [453, 314] width 135 height 27
checkbox input "false"
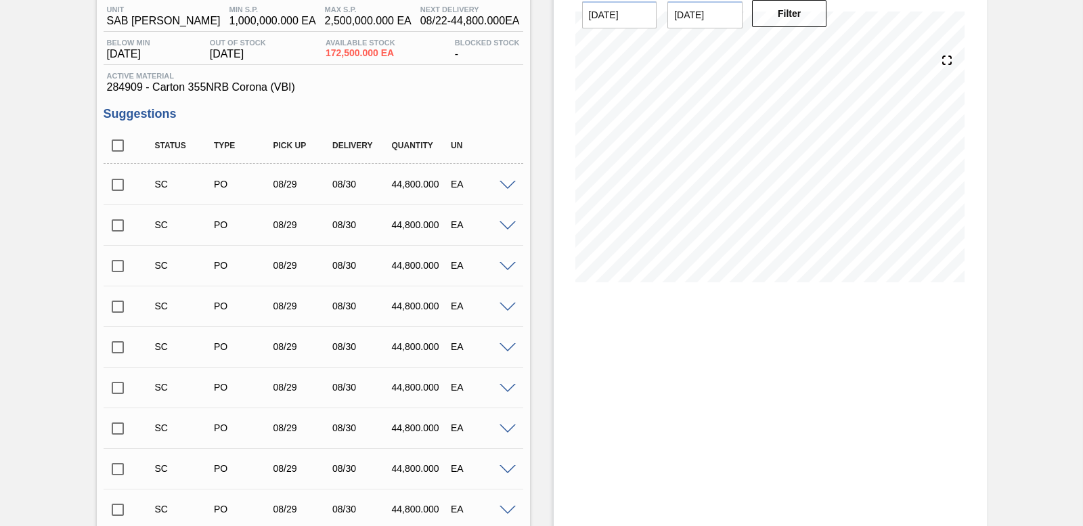
scroll to position [0, 0]
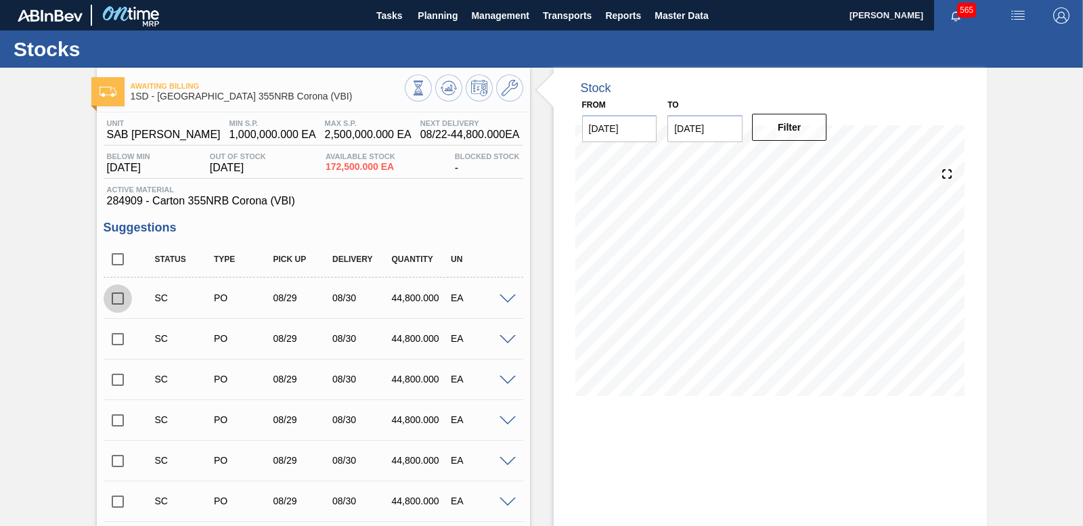
click at [116, 298] on input "checkbox" at bounding box center [118, 298] width 28 height 28
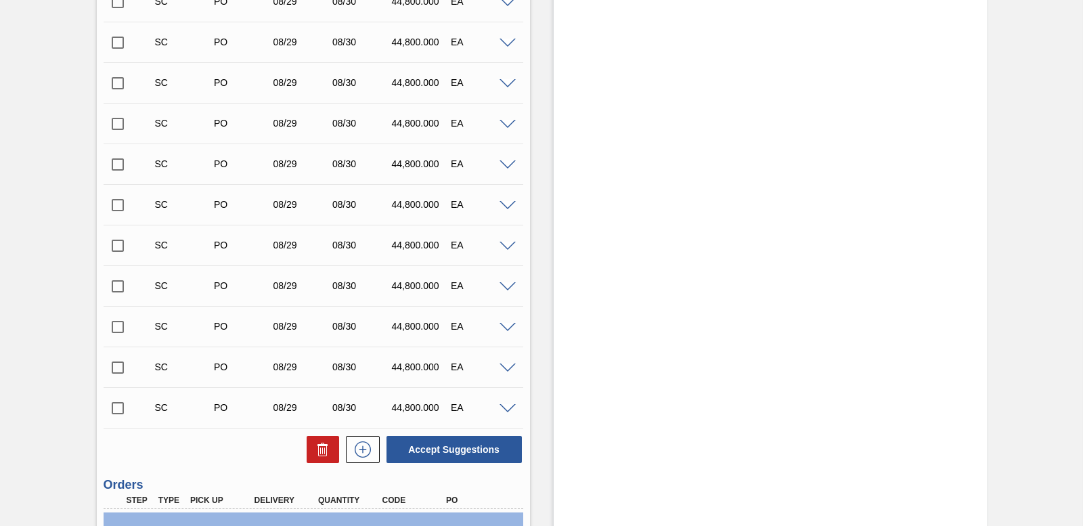
scroll to position [2218, 0]
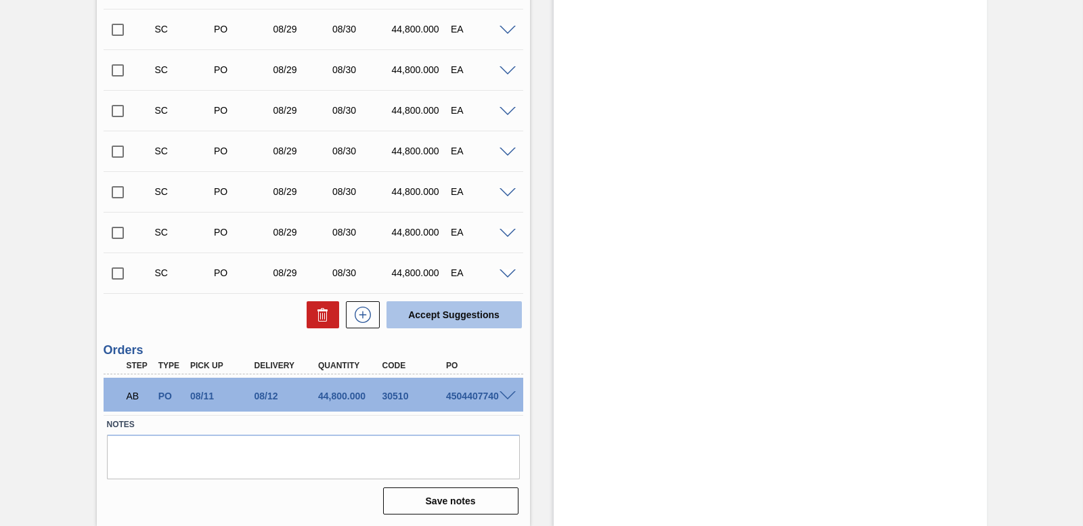
click at [430, 309] on button "Accept Suggestions" at bounding box center [453, 314] width 135 height 27
checkbox input "false"
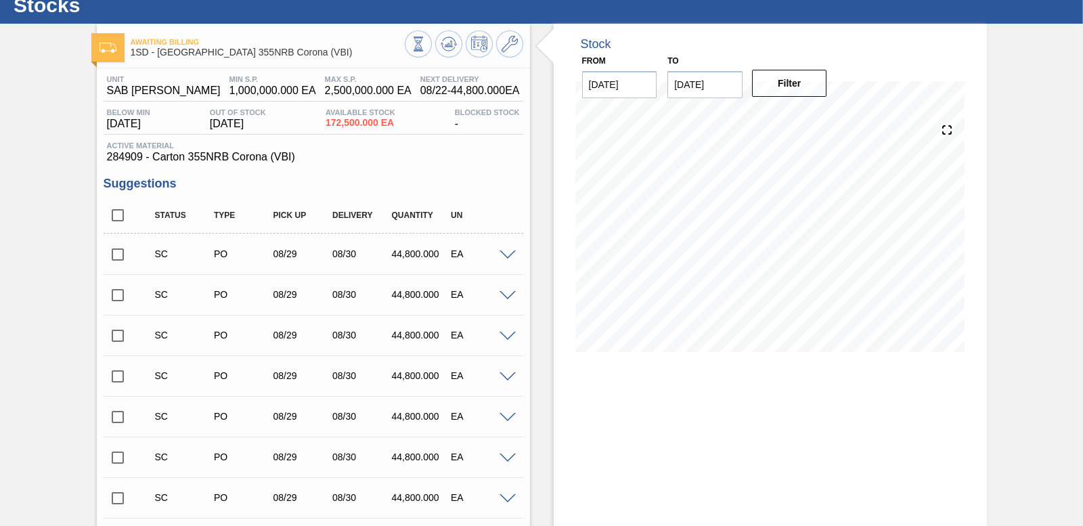
scroll to position [68, 0]
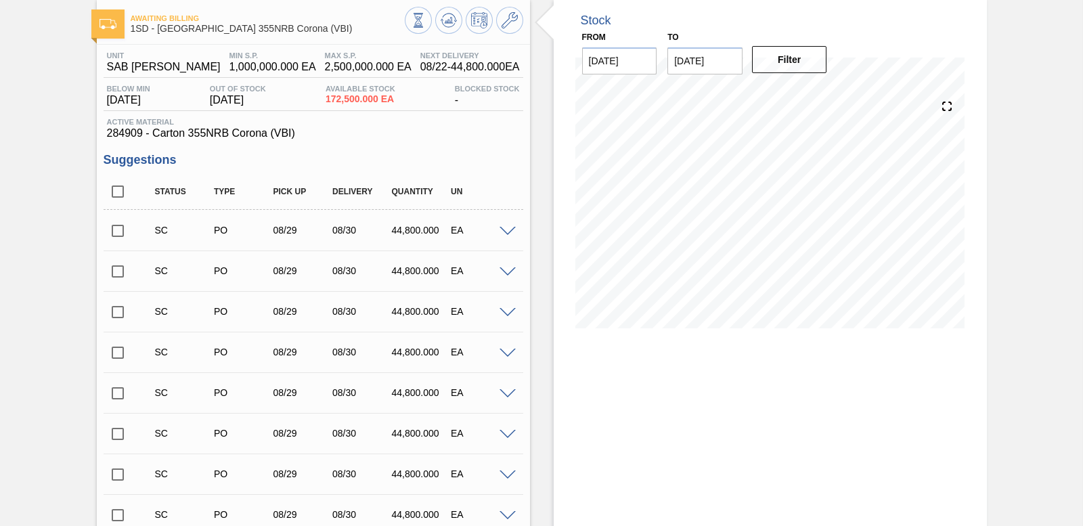
click at [112, 229] on input "checkbox" at bounding box center [118, 231] width 28 height 28
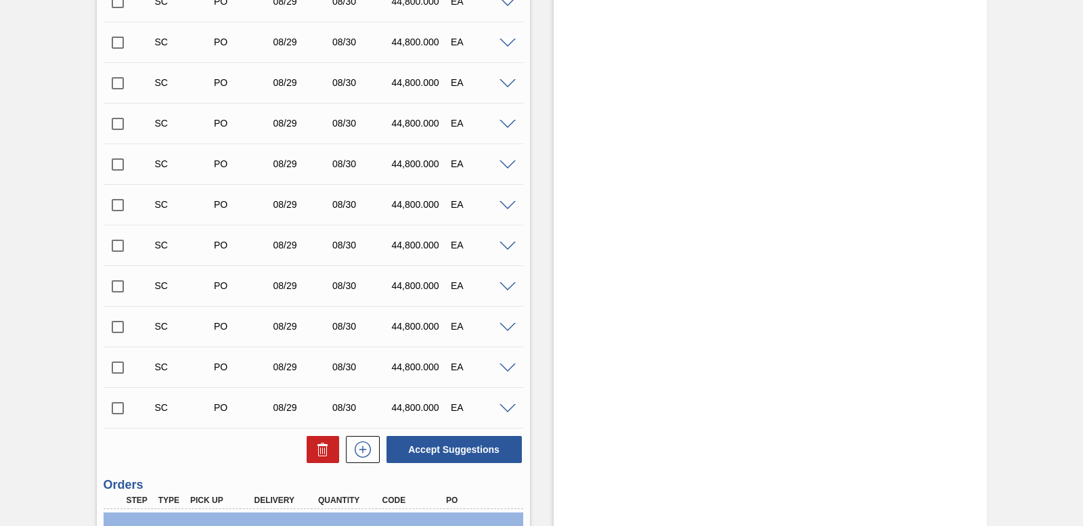
scroll to position [2218, 0]
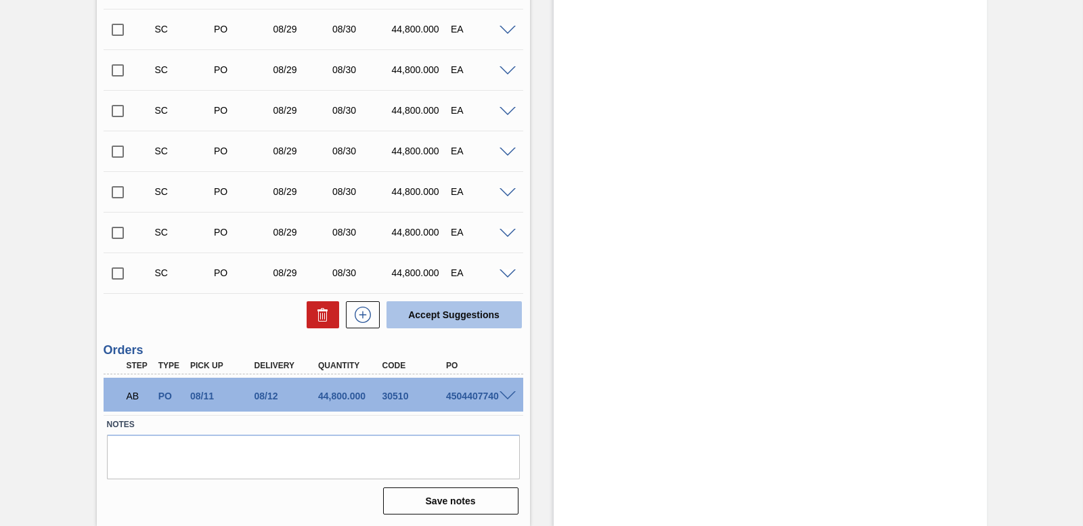
click at [447, 308] on button "Accept Suggestions" at bounding box center [453, 314] width 135 height 27
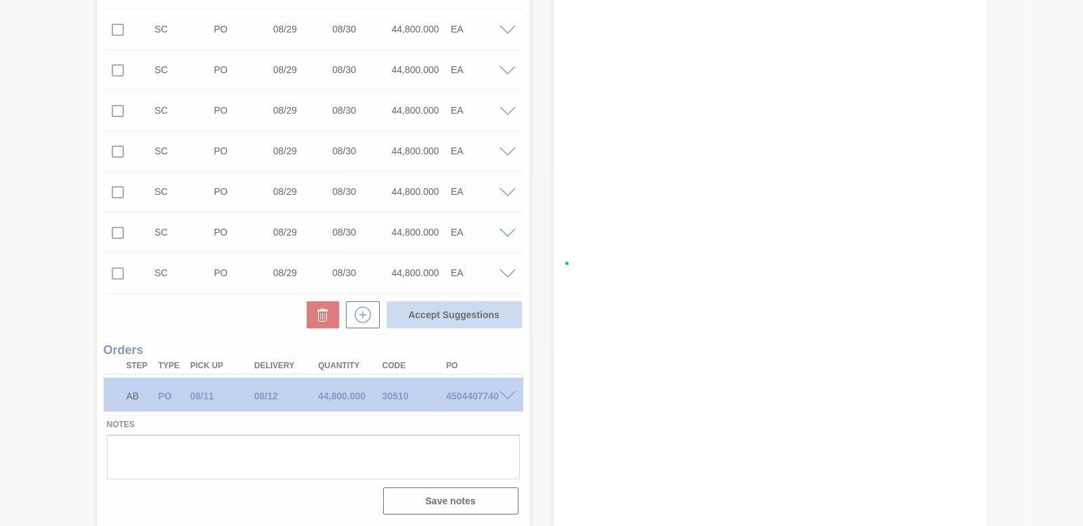
checkbox input "false"
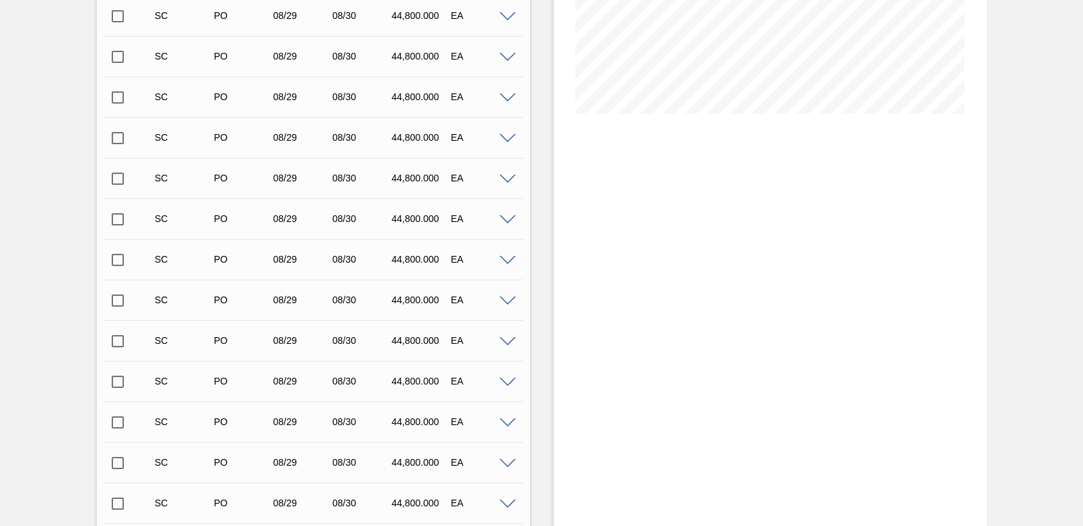
scroll to position [0, 0]
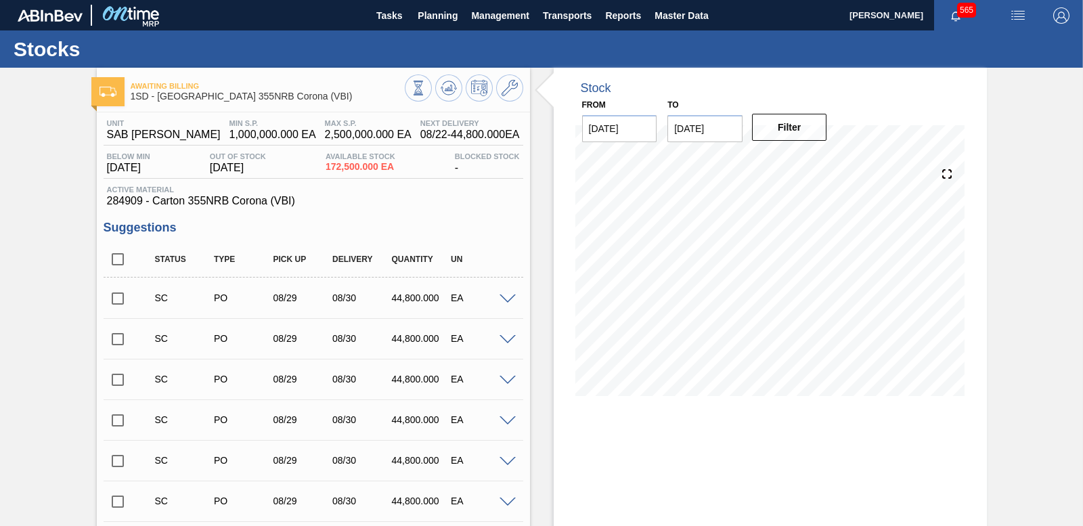
click at [119, 299] on input "checkbox" at bounding box center [118, 298] width 28 height 28
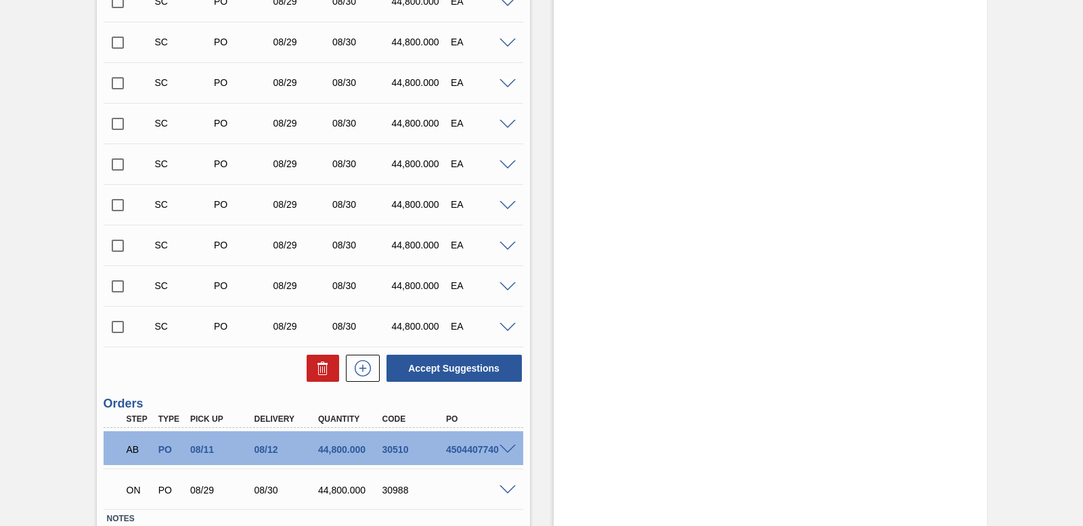
scroll to position [2218, 0]
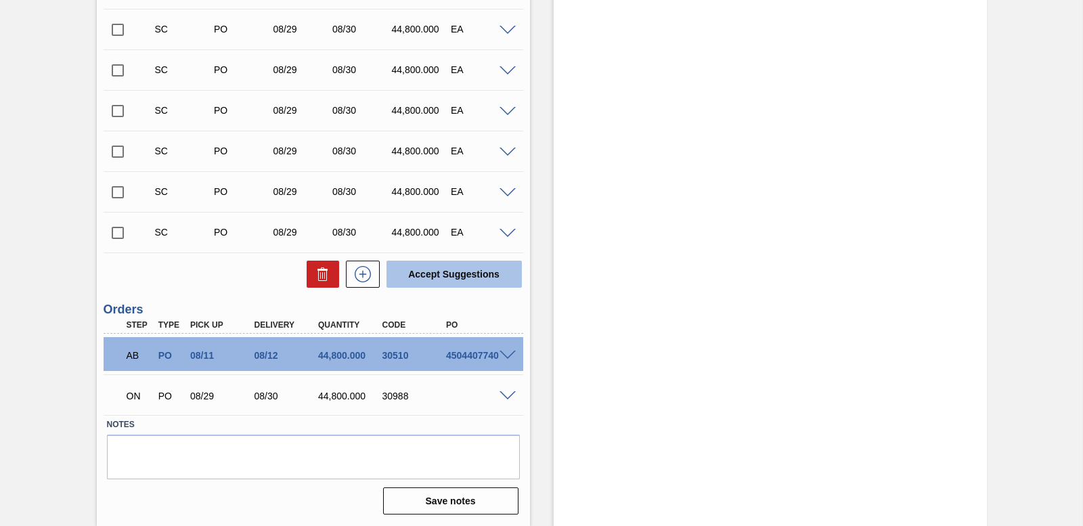
click at [425, 271] on button "Accept Suggestions" at bounding box center [453, 274] width 135 height 27
checkbox input "false"
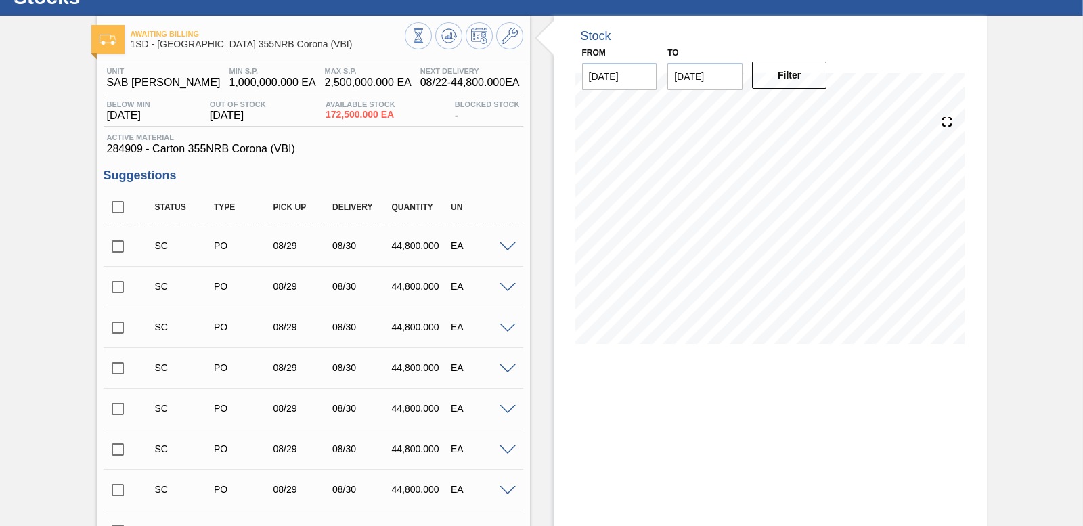
scroll to position [0, 0]
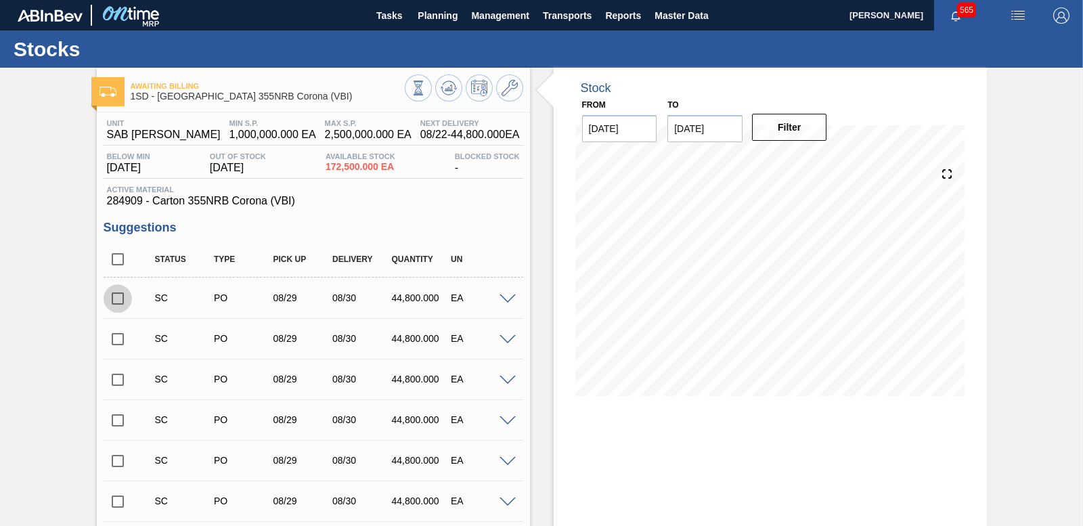
click at [121, 298] on input "checkbox" at bounding box center [118, 298] width 28 height 28
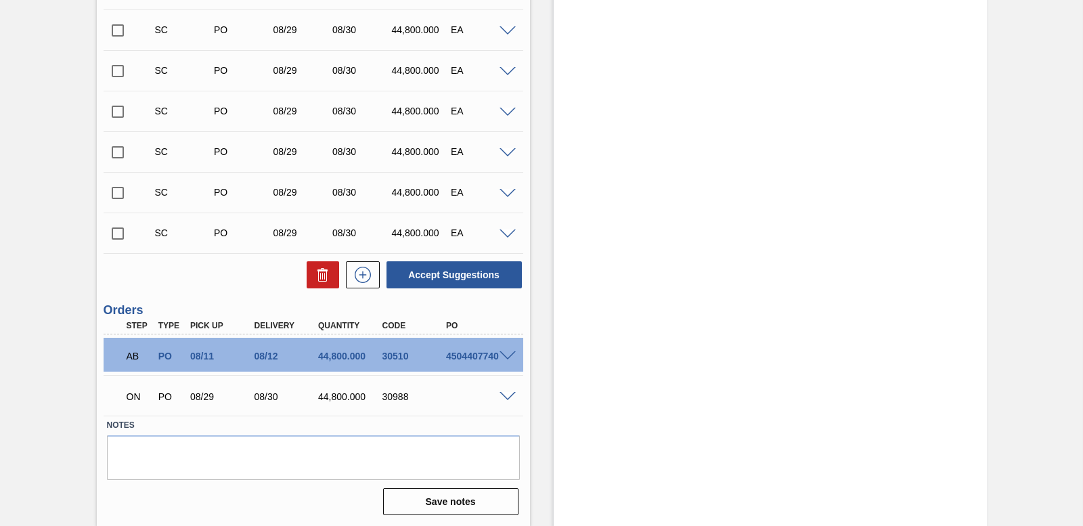
scroll to position [2218, 0]
click at [425, 275] on button "Accept Suggestions" at bounding box center [453, 274] width 135 height 27
checkbox input "false"
click at [118, 192] on input "checkbox" at bounding box center [118, 192] width 28 height 28
click at [481, 277] on button "Accept Suggestions" at bounding box center [453, 274] width 135 height 27
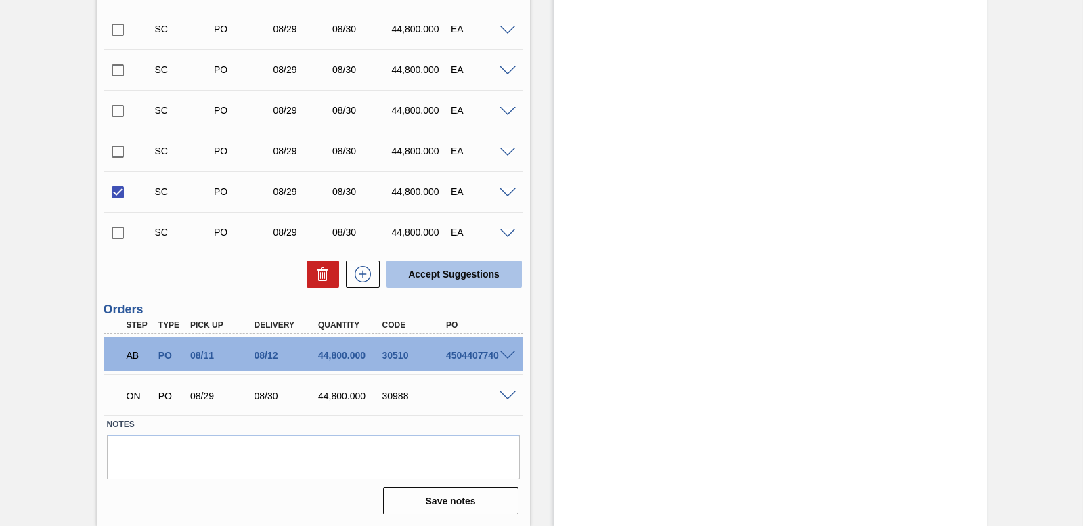
checkbox input "false"
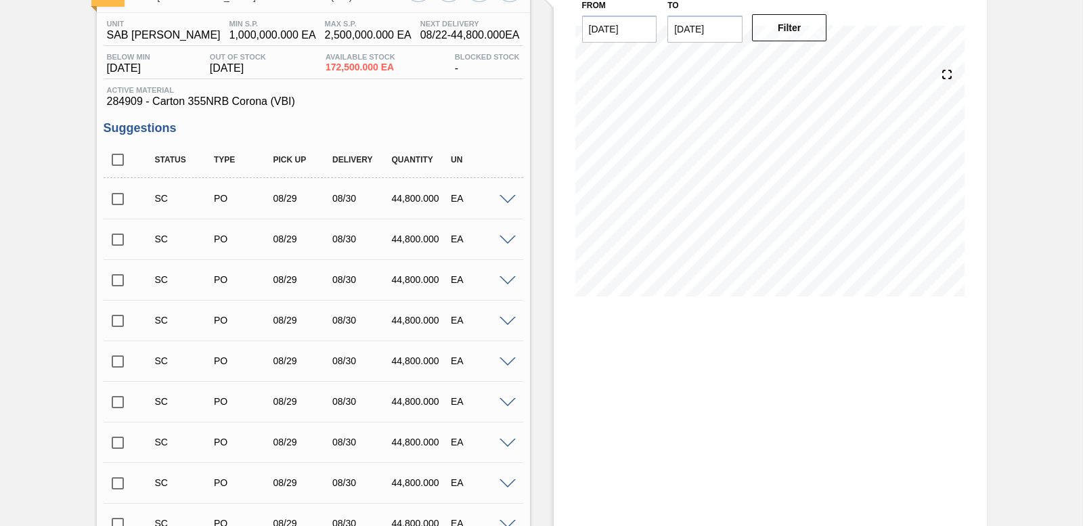
scroll to position [0, 0]
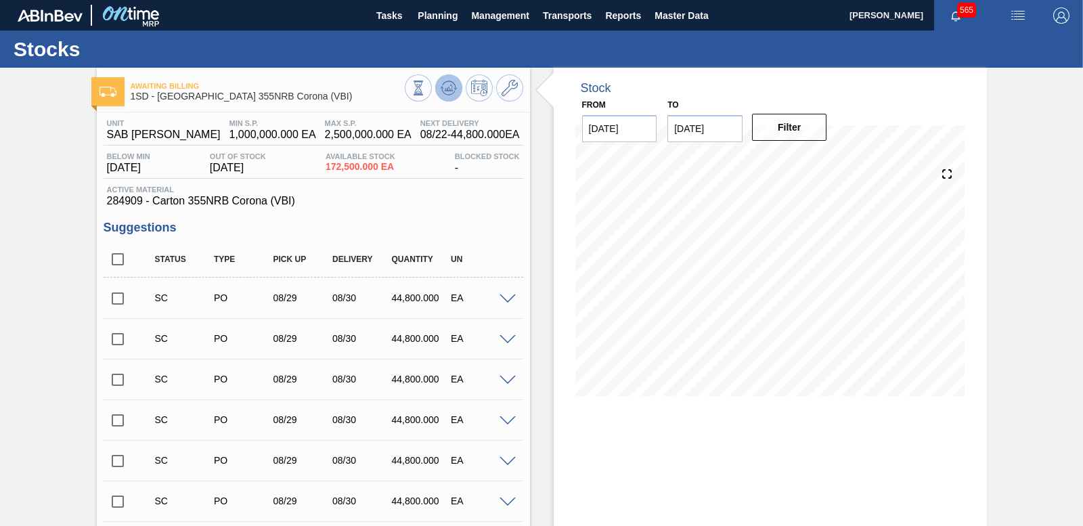
click at [435, 91] on button at bounding box center [448, 87] width 27 height 27
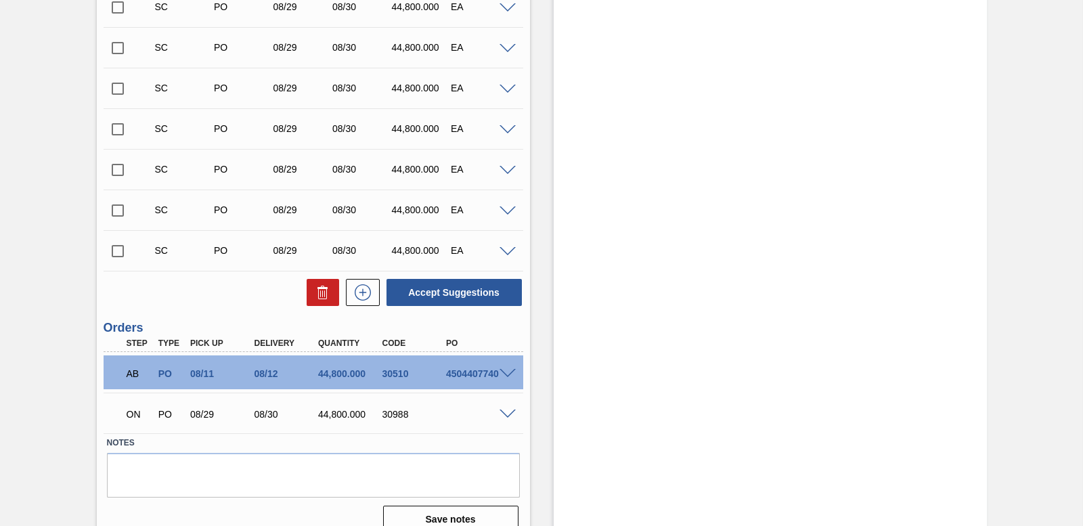
scroll to position [2218, 0]
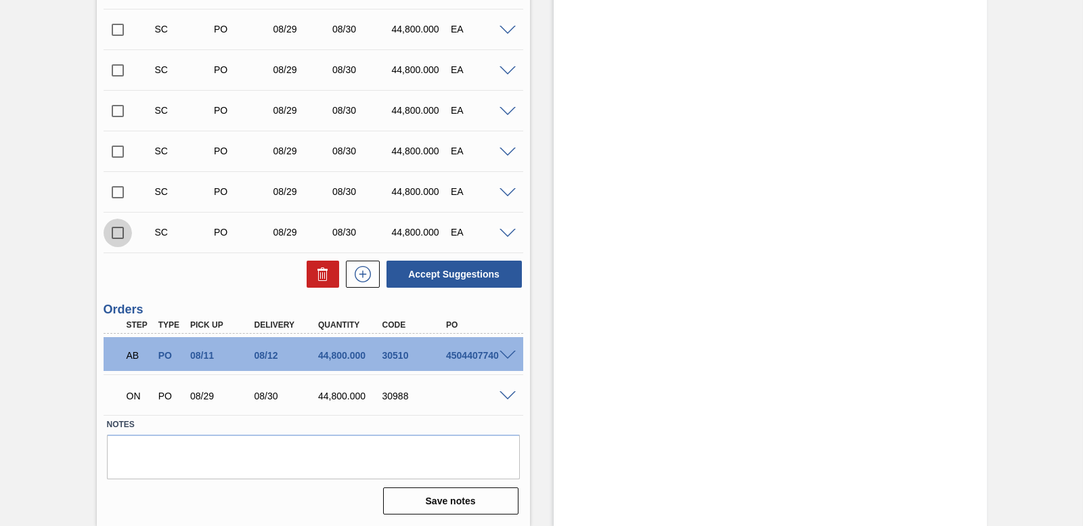
click at [120, 231] on input "checkbox" at bounding box center [118, 233] width 28 height 28
click at [468, 267] on button "Accept Suggestions" at bounding box center [453, 274] width 135 height 27
checkbox input "false"
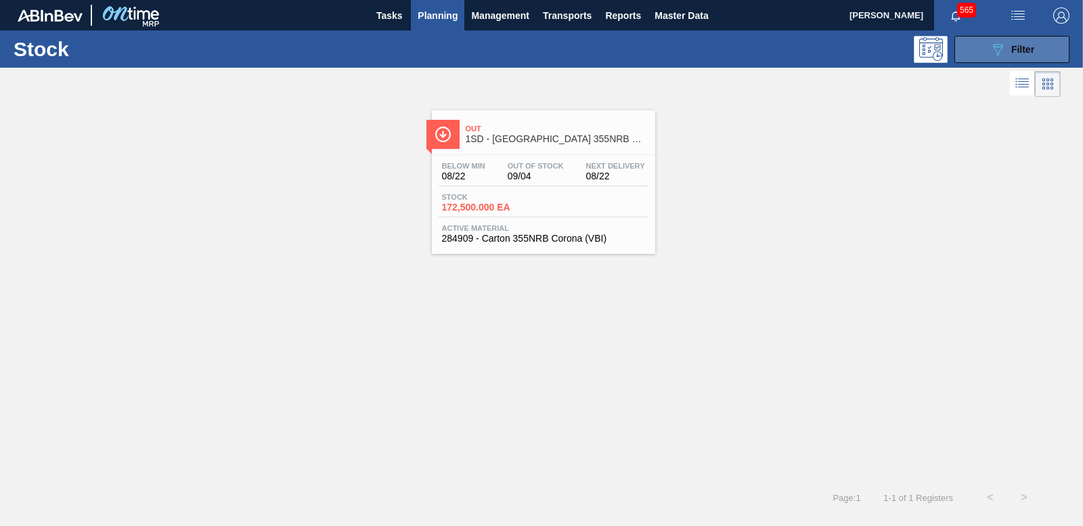
click at [964, 50] on button "089F7B8B-B2A5-4AFE-B5C0-19BA573D28AC Filter" at bounding box center [1011, 49] width 115 height 27
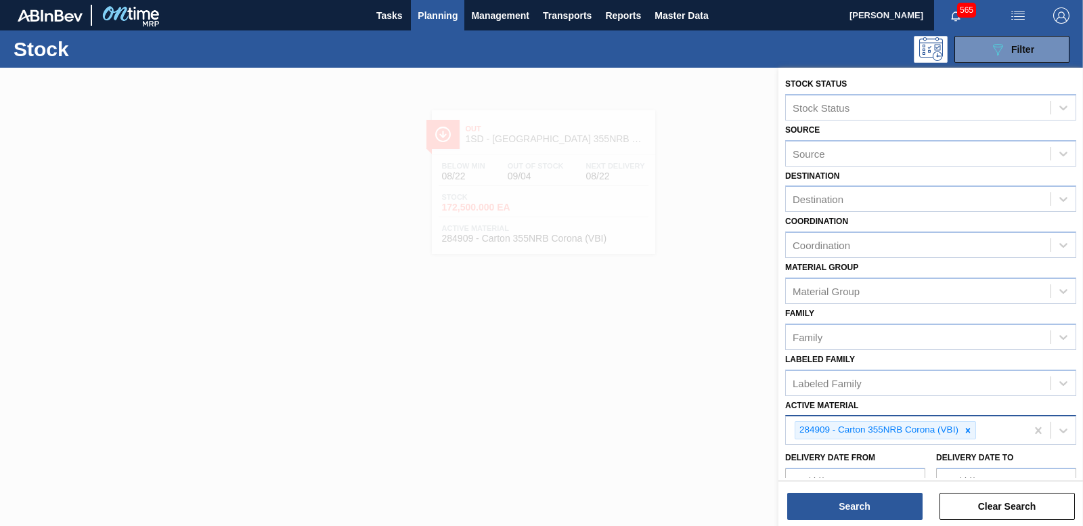
click at [970, 429] on icon at bounding box center [967, 430] width 9 height 9
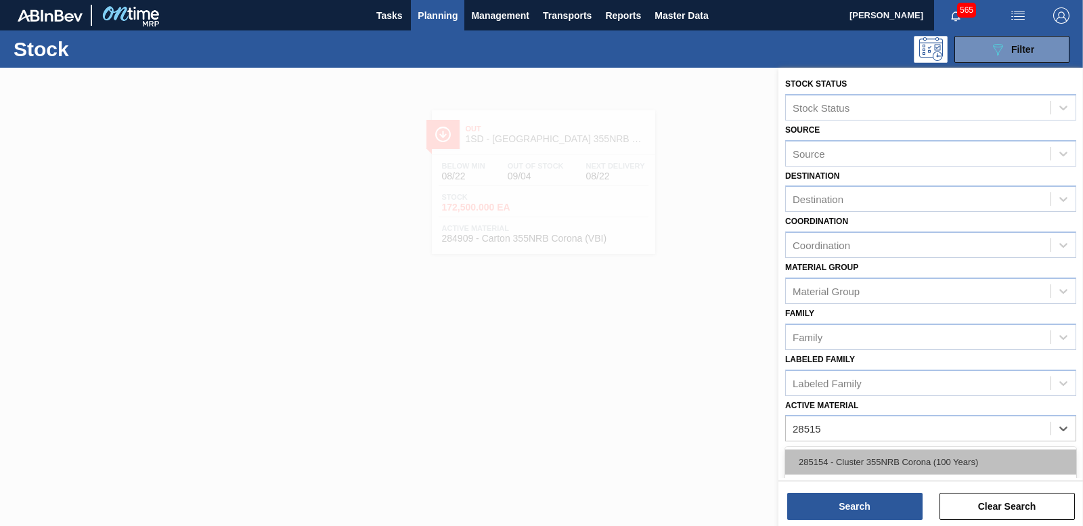
type Material "285154"
click at [958, 458] on div "285154 - Cluster 355NRB Corona (100 Years)" at bounding box center [930, 461] width 291 height 25
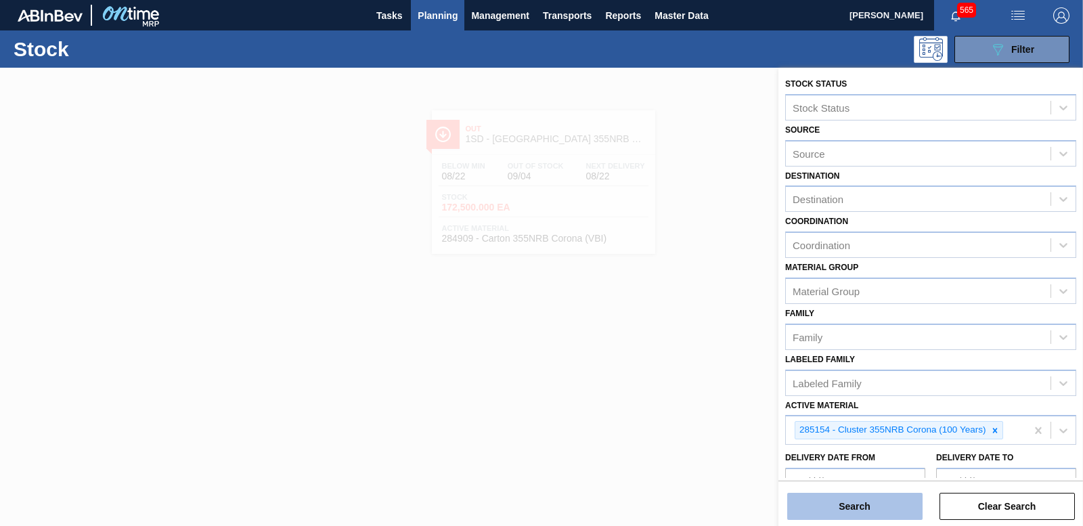
click at [828, 509] on button "Search" at bounding box center [854, 506] width 135 height 27
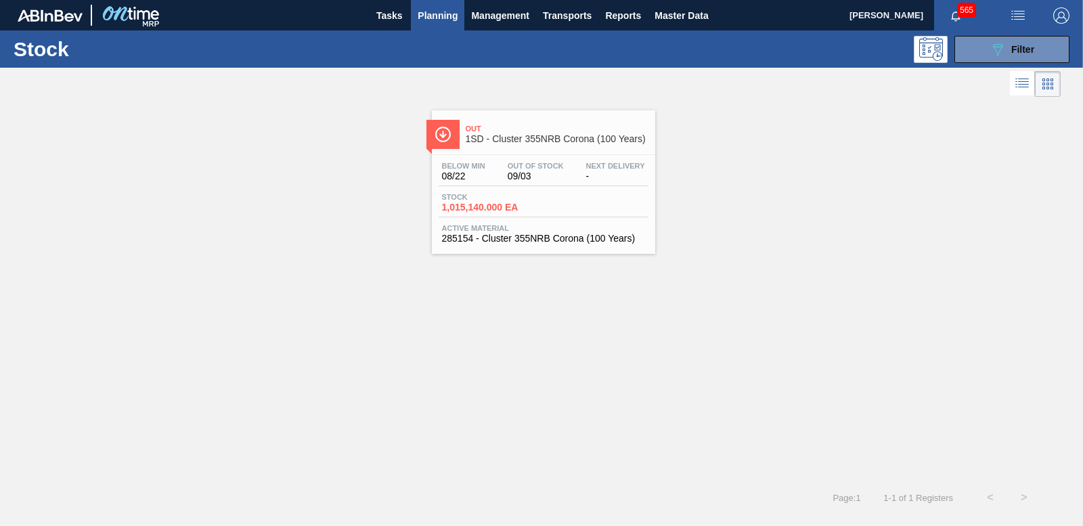
click at [475, 204] on span "1,015,140.000 EA" at bounding box center [489, 207] width 95 height 10
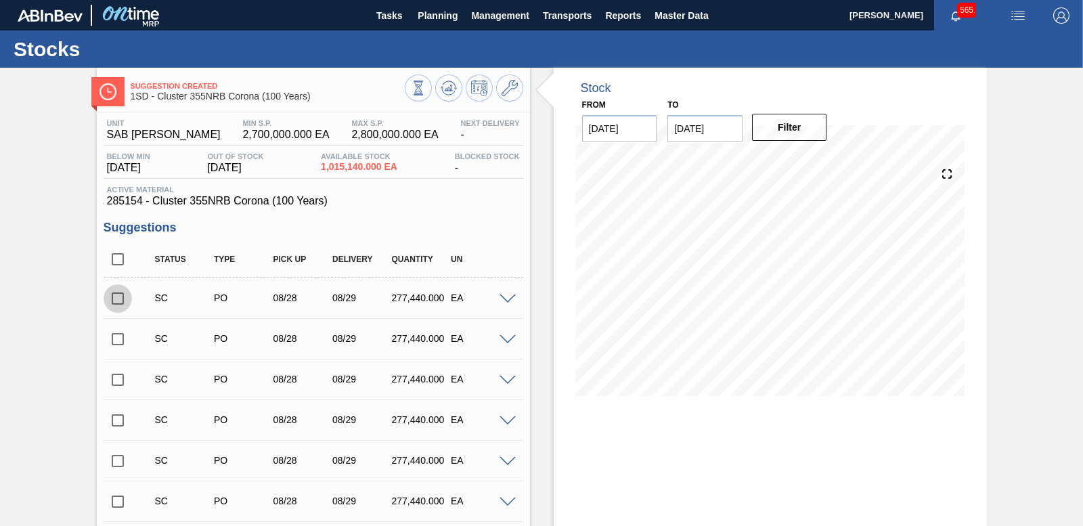
click at [116, 302] on input "checkbox" at bounding box center [118, 298] width 28 height 28
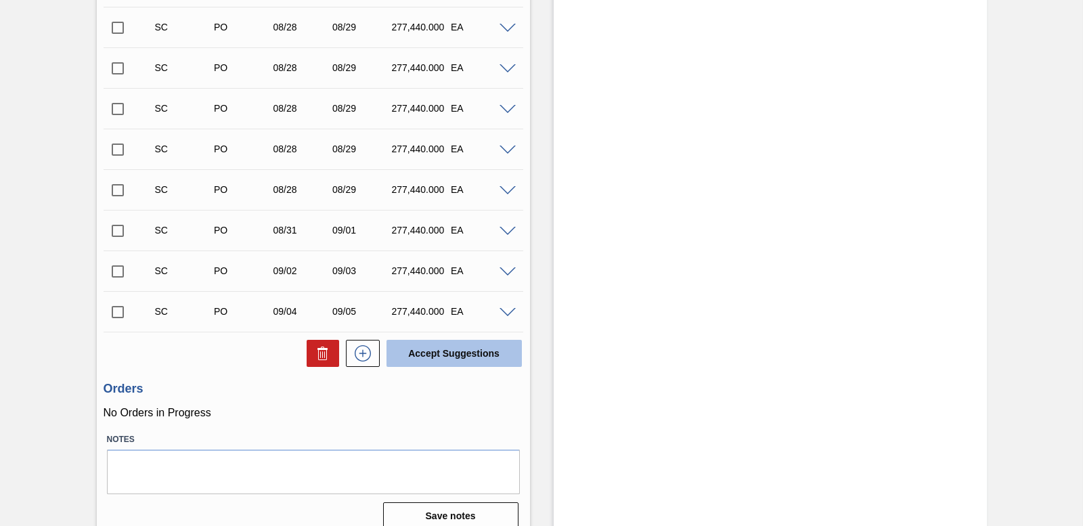
scroll to position [448, 0]
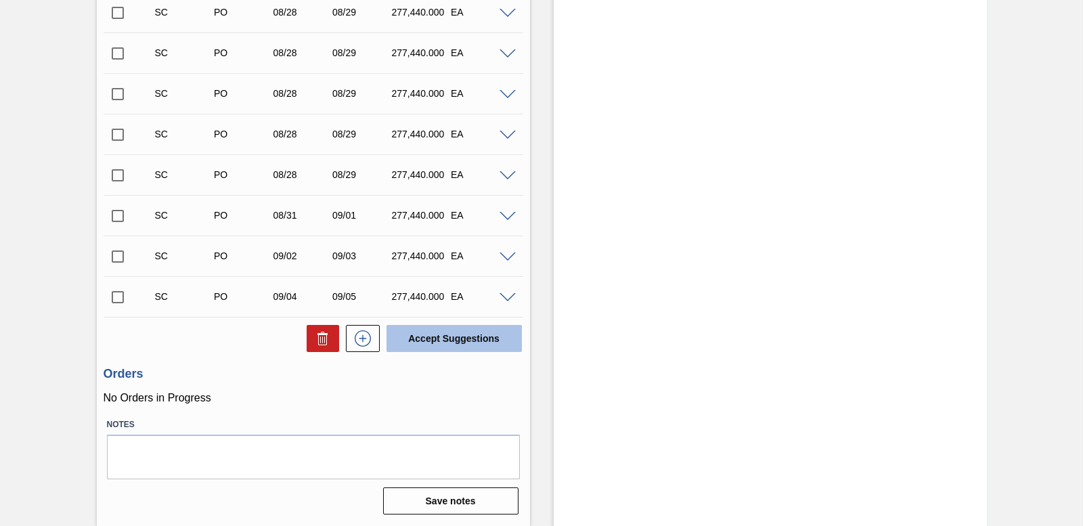
click at [457, 333] on button "Accept Suggestions" at bounding box center [453, 338] width 135 height 27
checkbox input "false"
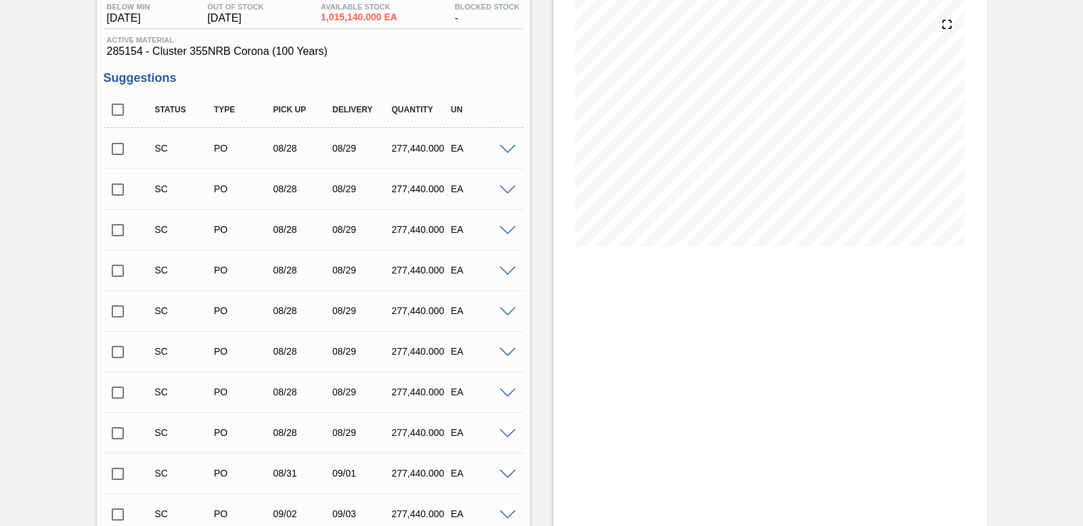
scroll to position [0, 0]
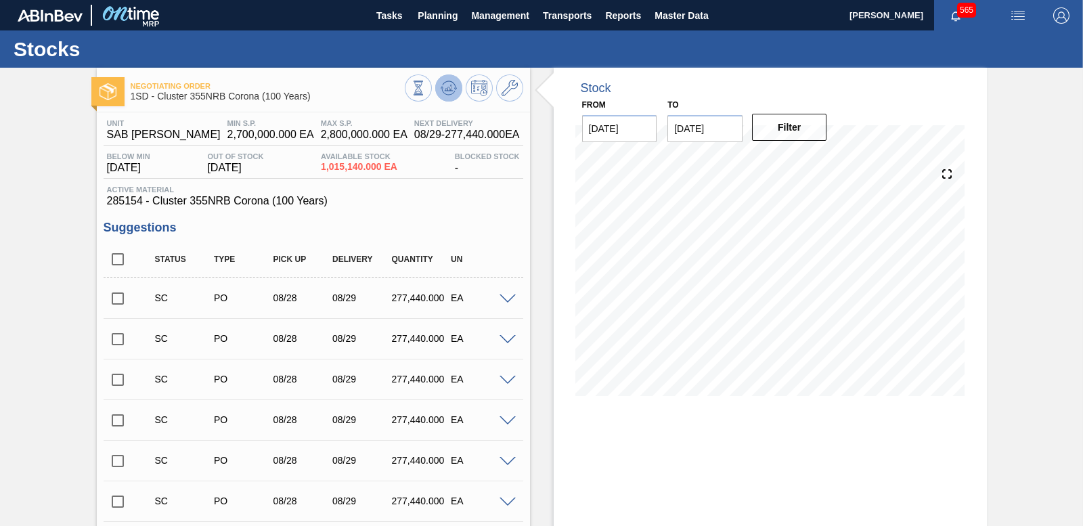
click at [456, 88] on button at bounding box center [448, 87] width 27 height 27
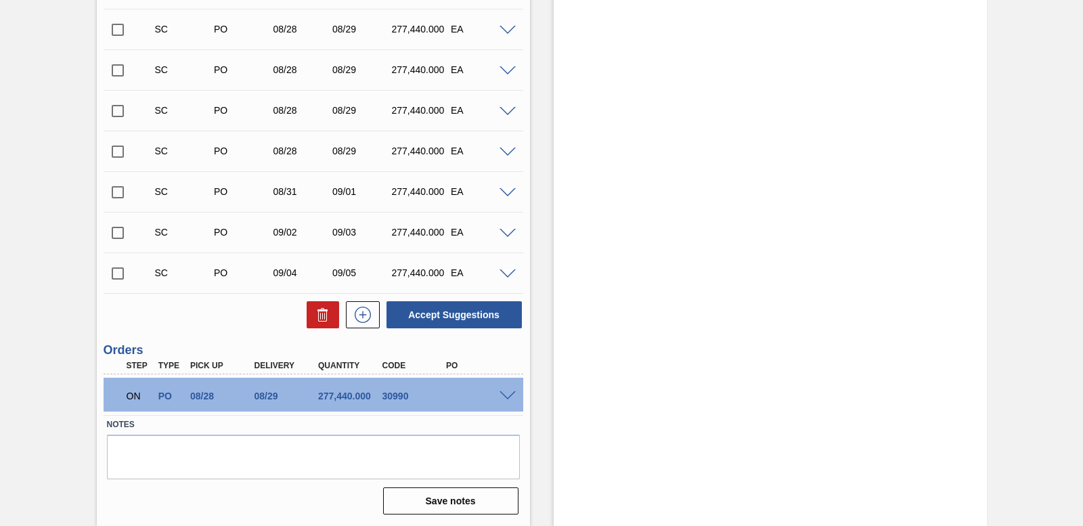
click at [114, 270] on input "checkbox" at bounding box center [118, 273] width 28 height 28
click at [438, 313] on button "Accept Suggestions" at bounding box center [453, 314] width 135 height 27
checkbox input "false"
click at [116, 234] on input "checkbox" at bounding box center [118, 233] width 28 height 28
checkbox input "true"
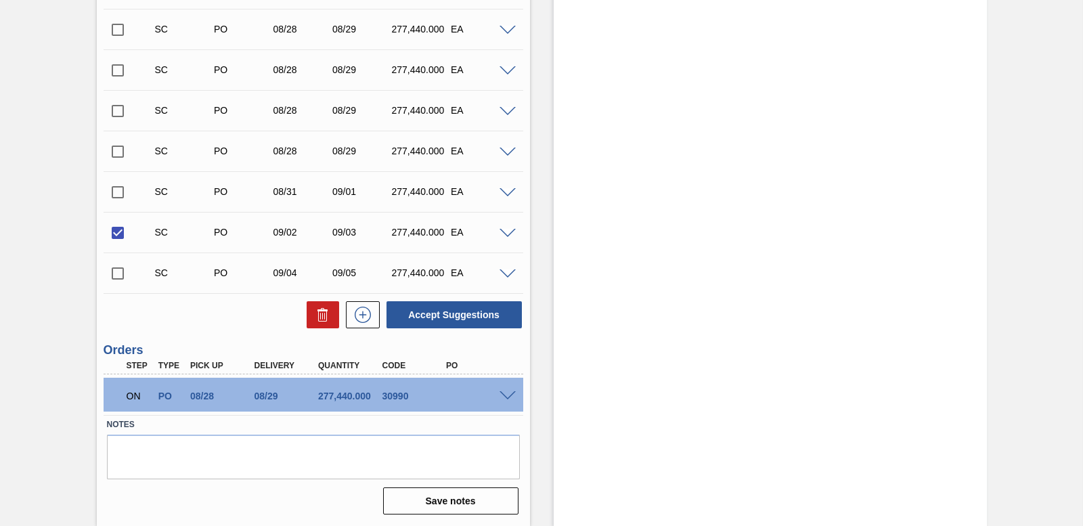
scroll to position [0, 0]
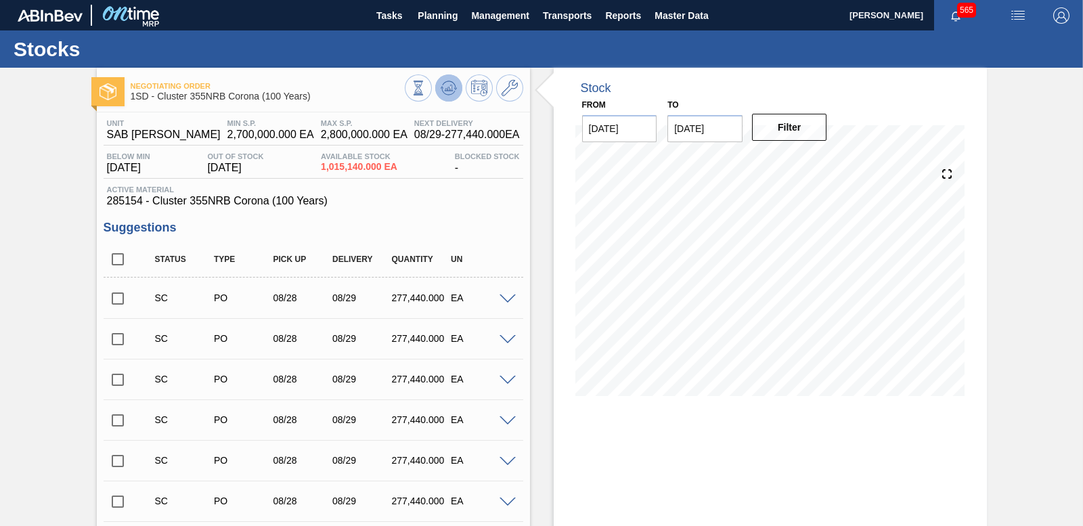
click at [426, 88] on icon at bounding box center [418, 88] width 15 height 15
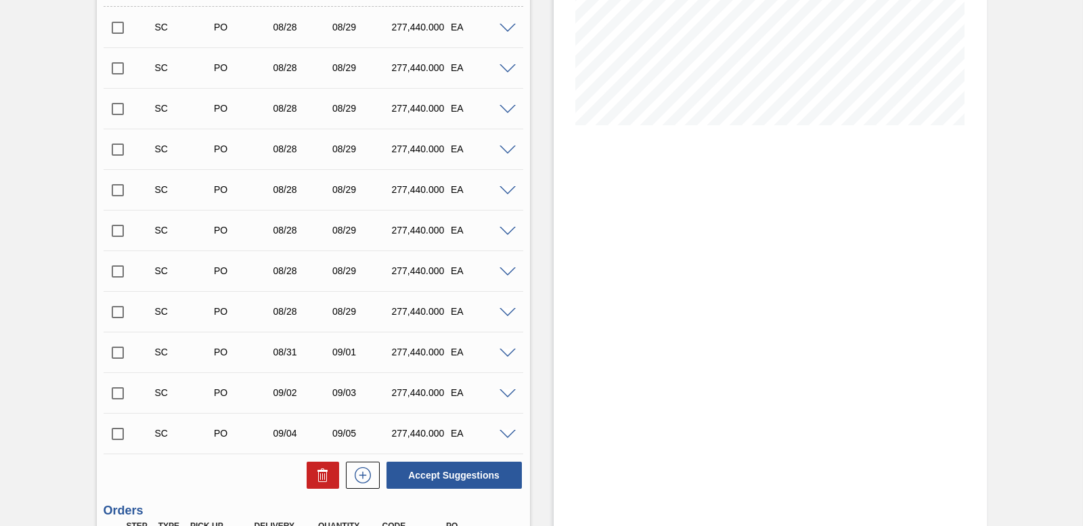
scroll to position [431, 0]
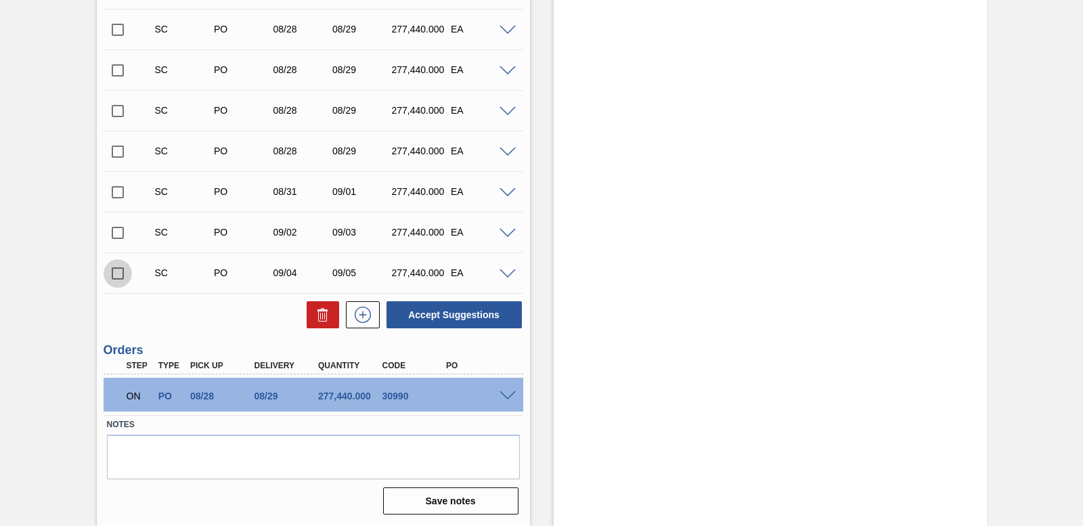
drag, startPoint x: 118, startPoint y: 275, endPoint x: 147, endPoint y: 264, distance: 30.7
click at [118, 274] on input "checkbox" at bounding box center [118, 273] width 28 height 28
click at [438, 311] on button "Accept Suggestions" at bounding box center [453, 314] width 135 height 27
checkbox input "false"
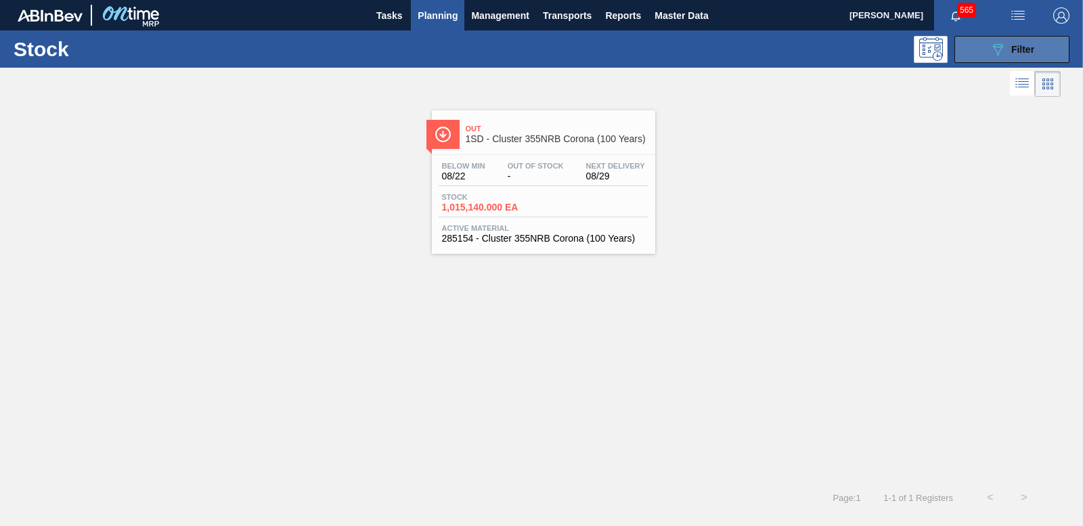
click at [1017, 54] on span "Filter" at bounding box center [1022, 49] width 23 height 11
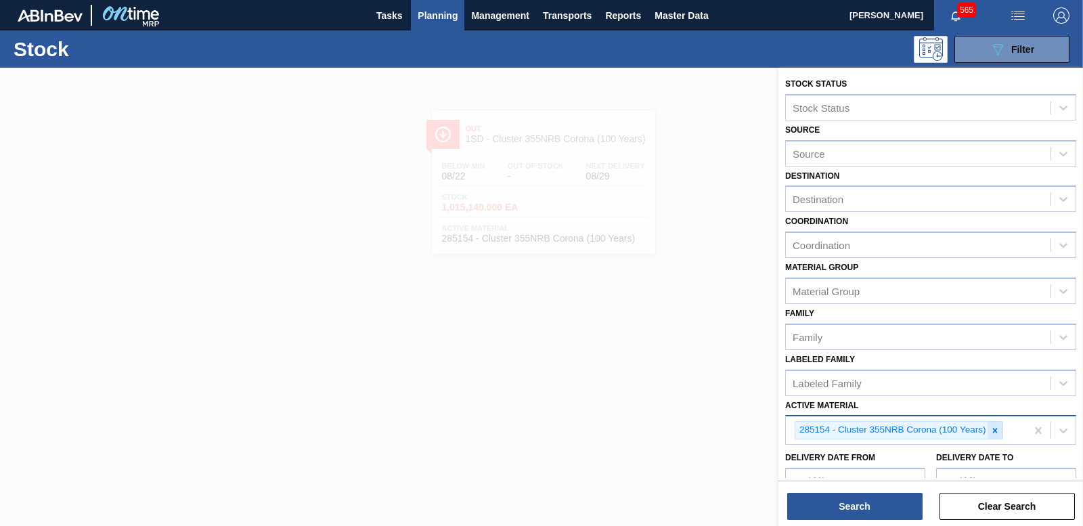
click at [991, 429] on icon at bounding box center [994, 430] width 9 height 9
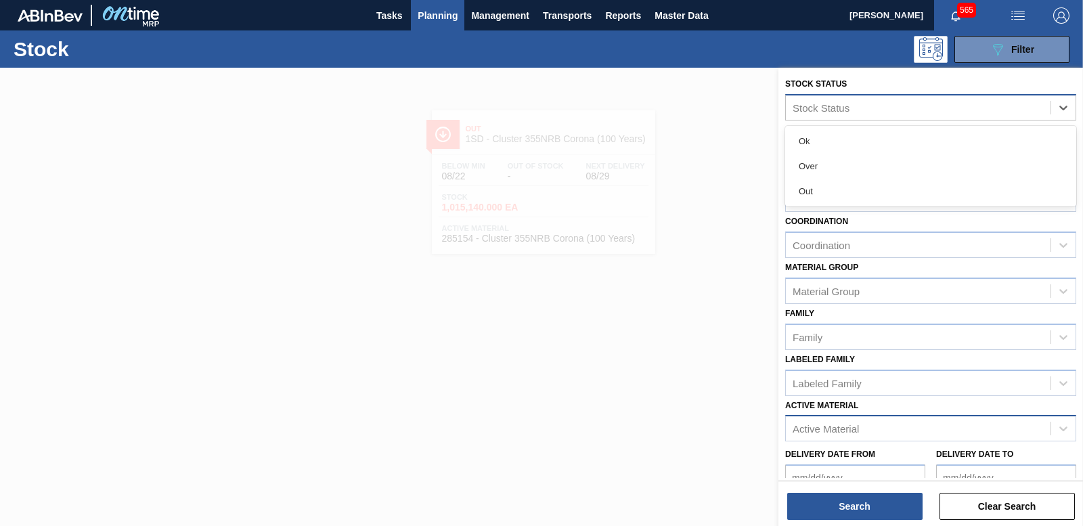
click at [825, 105] on div "Stock Status" at bounding box center [820, 108] width 57 height 12
click at [439, 9] on span "Planning" at bounding box center [438, 15] width 40 height 16
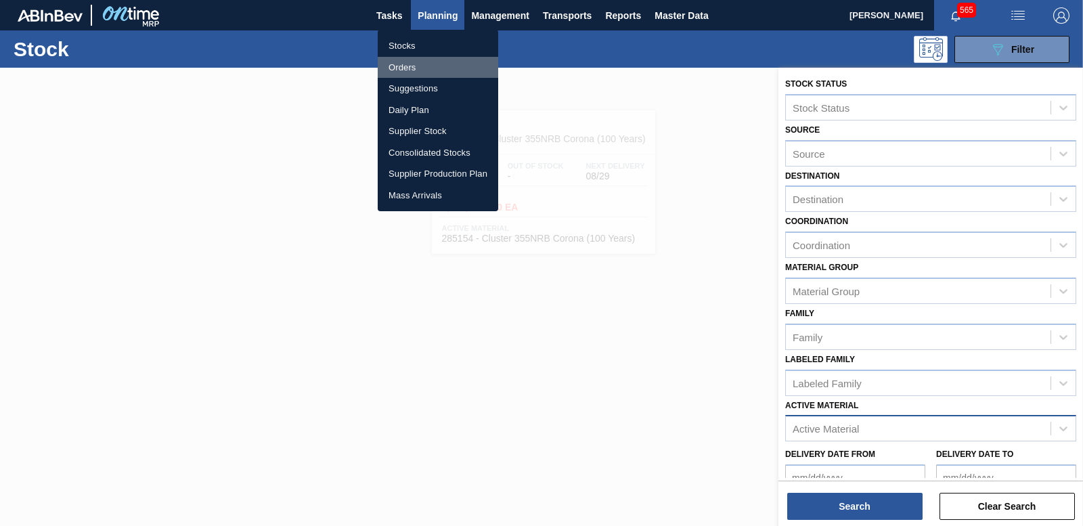
click at [396, 69] on li "Orders" at bounding box center [438, 68] width 120 height 22
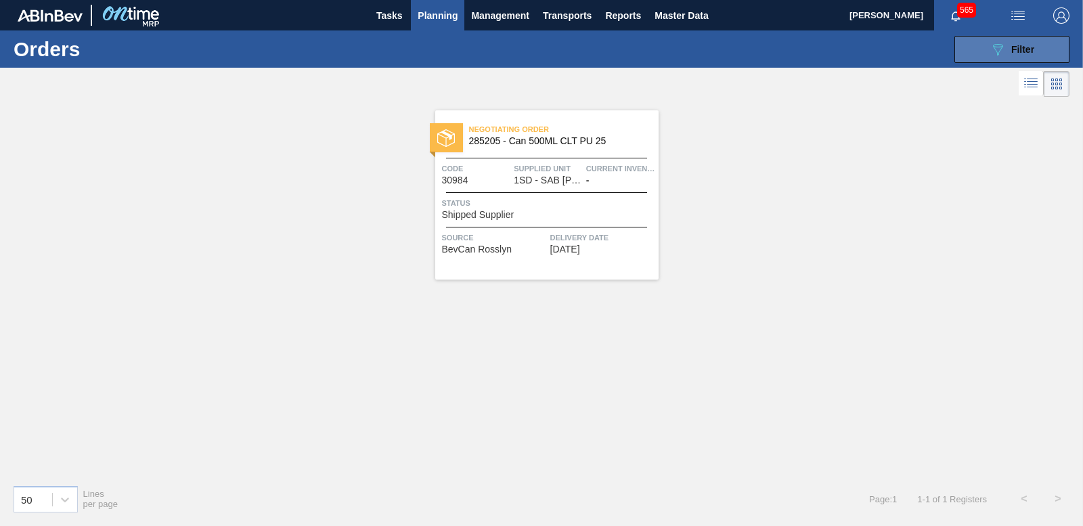
click at [1025, 45] on span "Filter" at bounding box center [1022, 49] width 23 height 11
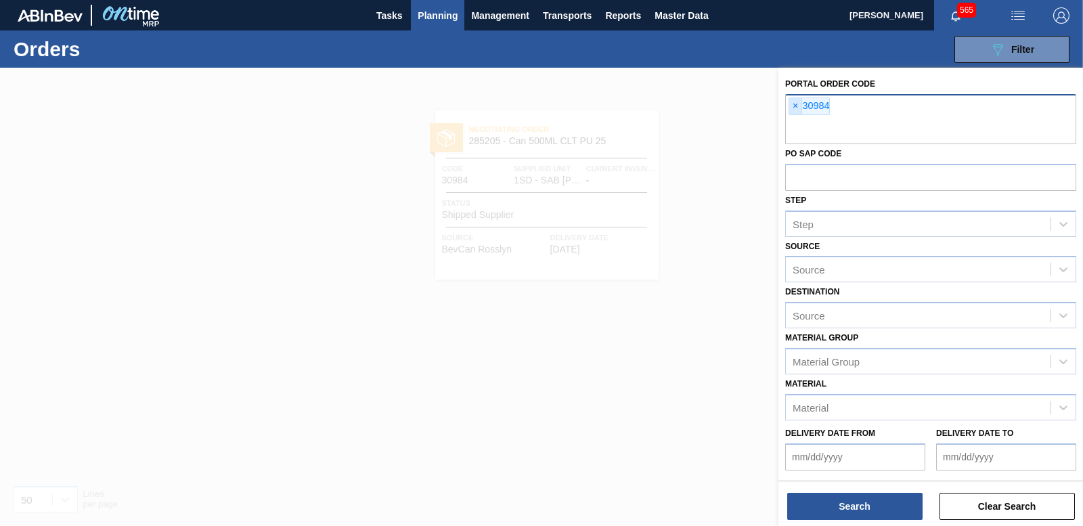
click at [790, 104] on span "×" at bounding box center [795, 106] width 13 height 16
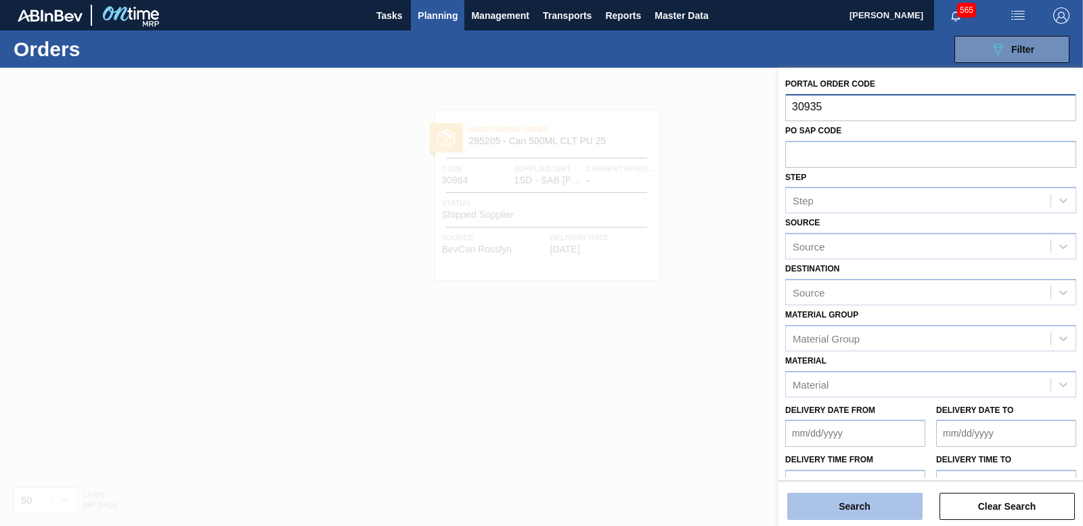
type input "30935"
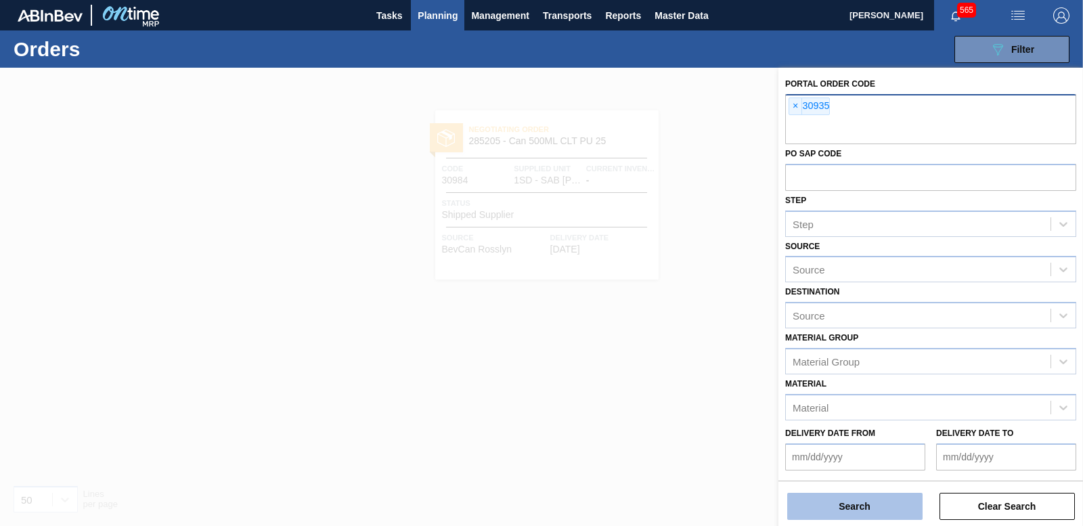
click at [859, 506] on button "Search" at bounding box center [854, 506] width 135 height 27
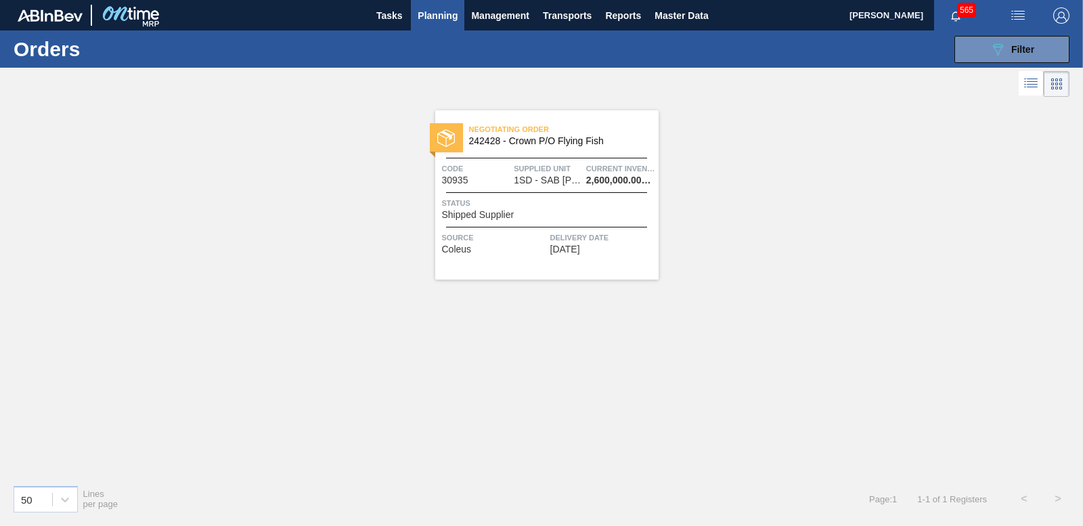
click at [491, 217] on span "Shipped Supplier" at bounding box center [478, 215] width 72 height 10
click at [1023, 39] on button "089F7B8B-B2A5-4AFE-B5C0-19BA573D28AC Filter" at bounding box center [1011, 49] width 115 height 27
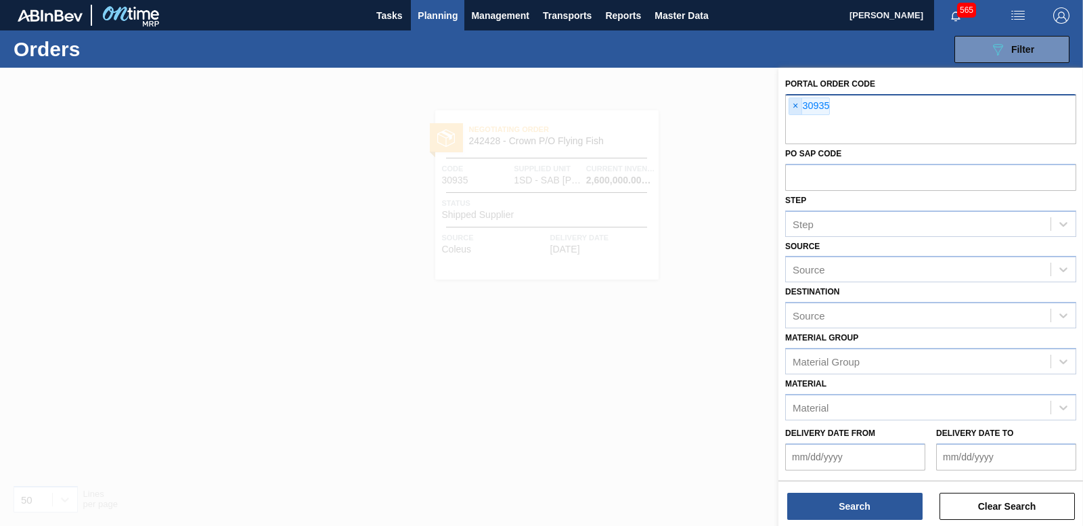
click at [793, 101] on span "×" at bounding box center [795, 106] width 13 height 16
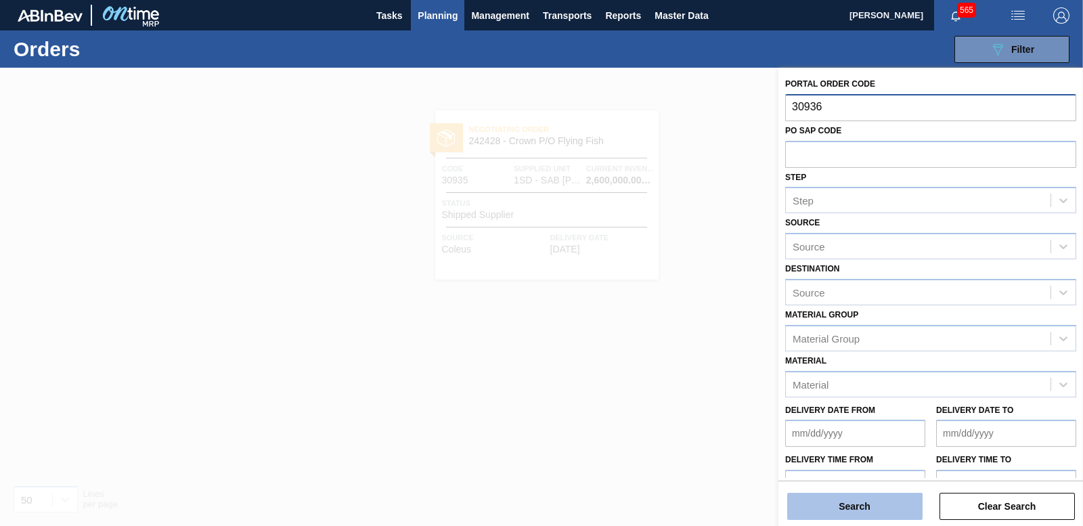
type input "30936"
click at [838, 510] on button "Search" at bounding box center [854, 506] width 135 height 27
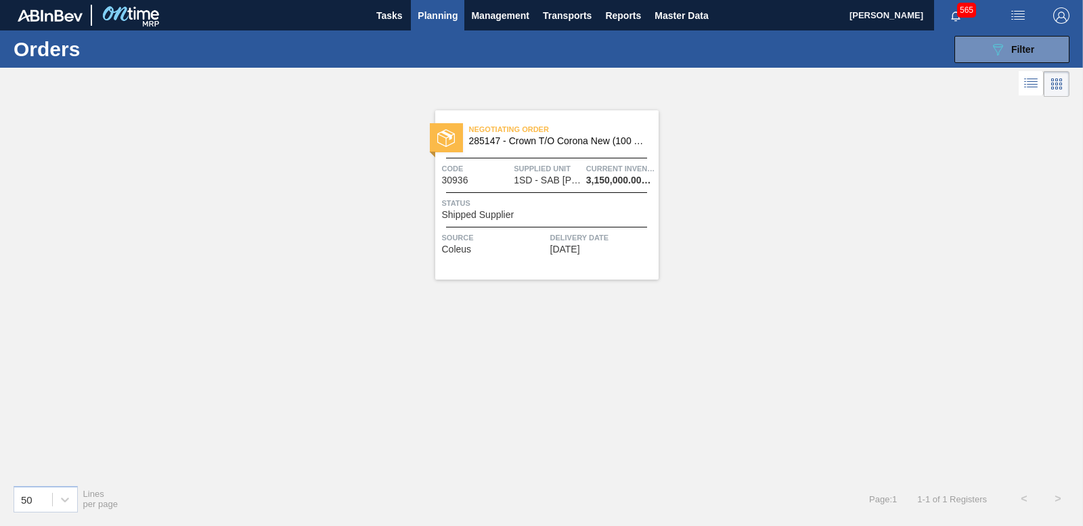
click at [502, 219] on span "Shipped Supplier" at bounding box center [478, 215] width 72 height 10
drag, startPoint x: 1033, startPoint y: 42, endPoint x: 1034, endPoint y: 49, distance: 6.9
click at [1033, 43] on div "089F7B8B-B2A5-4AFE-B5C0-19BA573D28AC Filter" at bounding box center [1011, 49] width 45 height 16
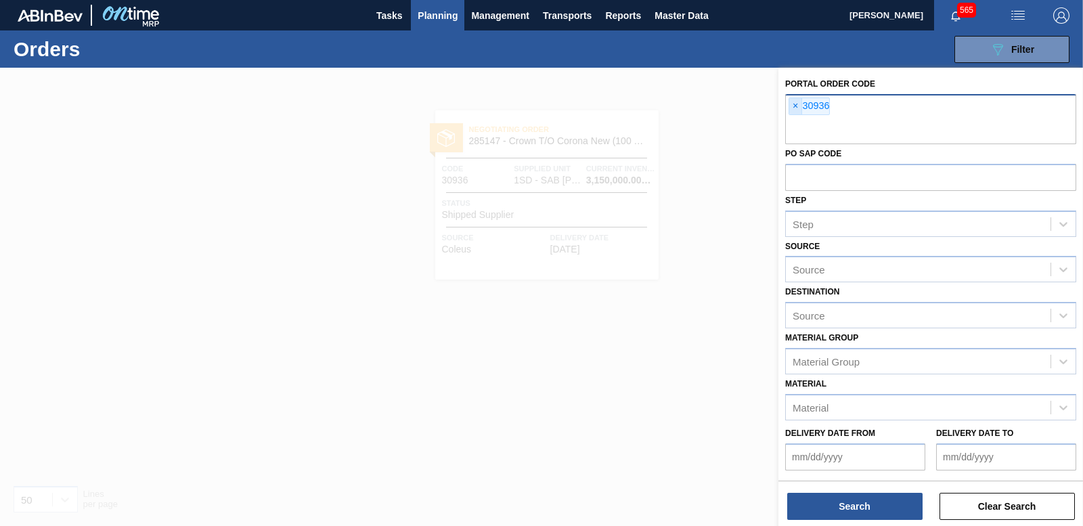
click at [798, 103] on span "×" at bounding box center [795, 106] width 13 height 16
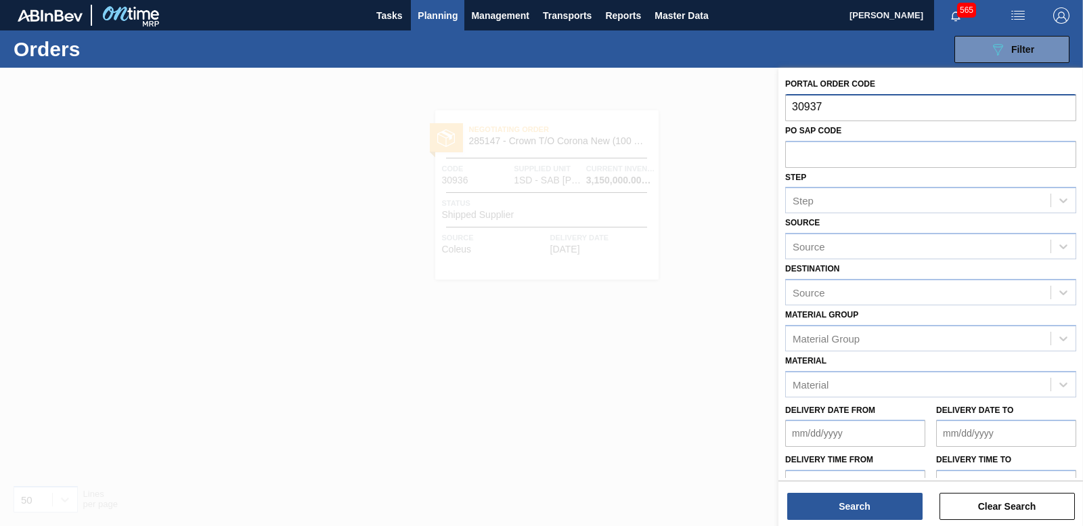
type input "30937"
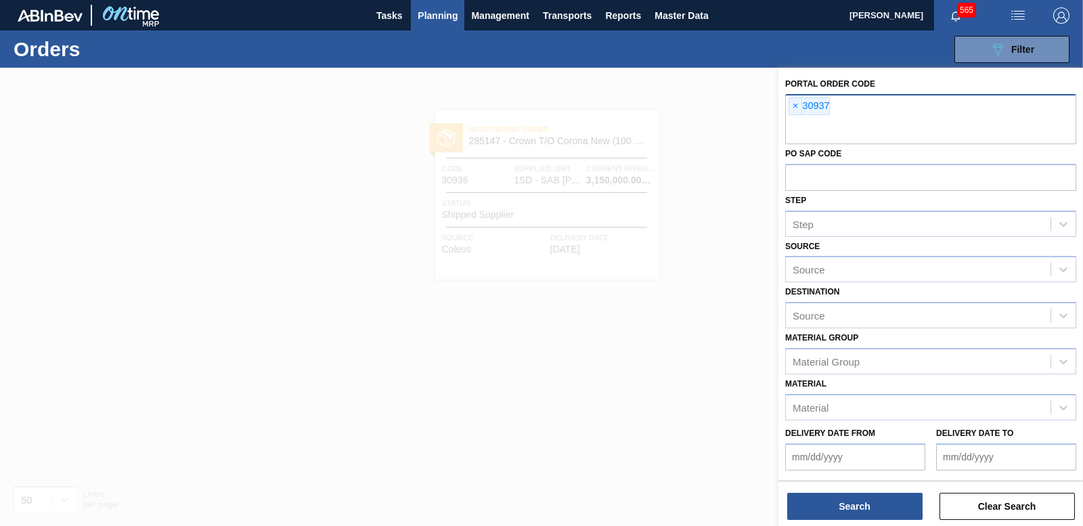
click at [887, 492] on div "Search Clear Search" at bounding box center [930, 500] width 305 height 38
click at [886, 498] on button "Search" at bounding box center [854, 506] width 135 height 27
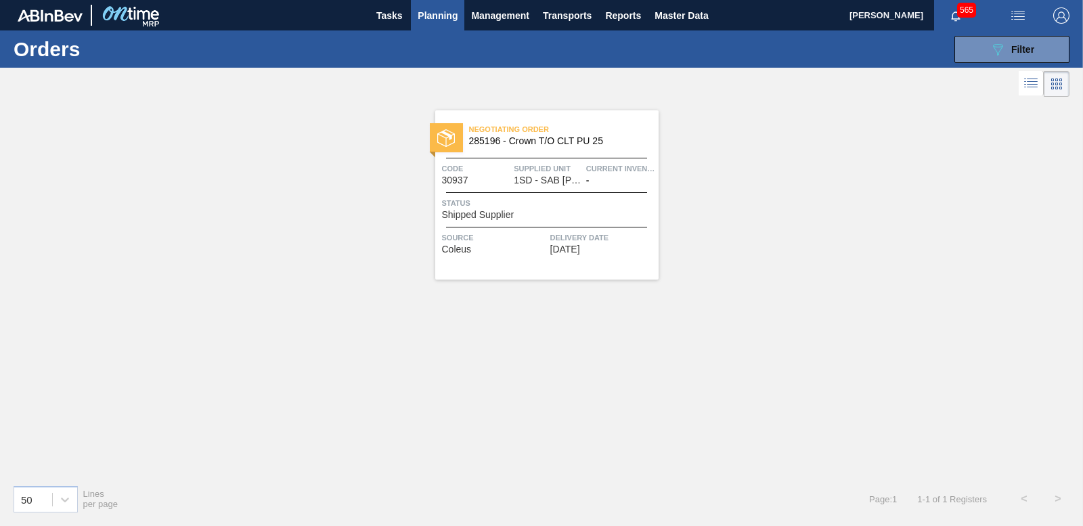
click at [468, 214] on span "Shipped Supplier" at bounding box center [478, 215] width 72 height 10
click at [983, 53] on button "089F7B8B-B2A5-4AFE-B5C0-19BA573D28AC Filter" at bounding box center [1011, 49] width 115 height 27
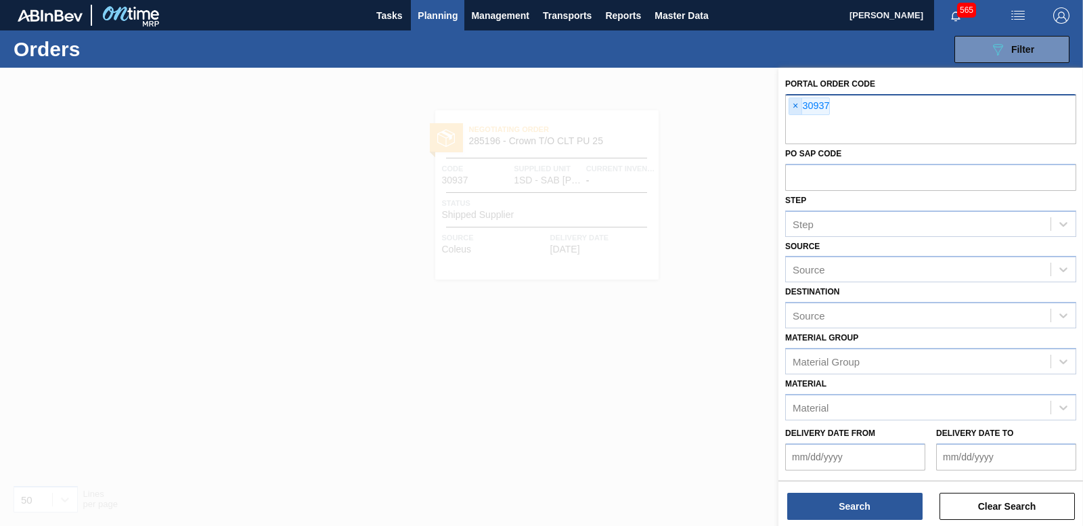
click at [798, 106] on span "×" at bounding box center [795, 106] width 13 height 16
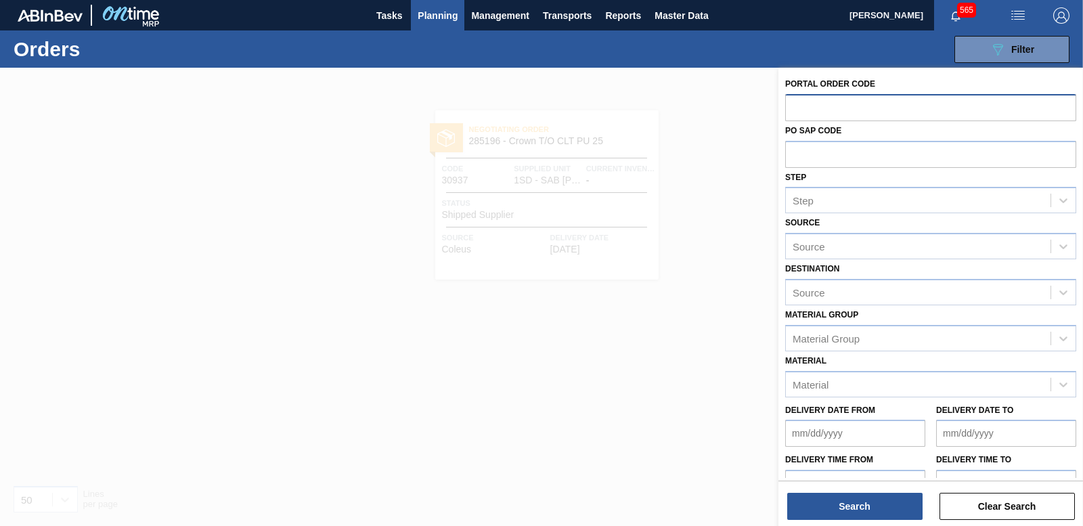
click at [431, 16] on span "Planning" at bounding box center [438, 15] width 40 height 16
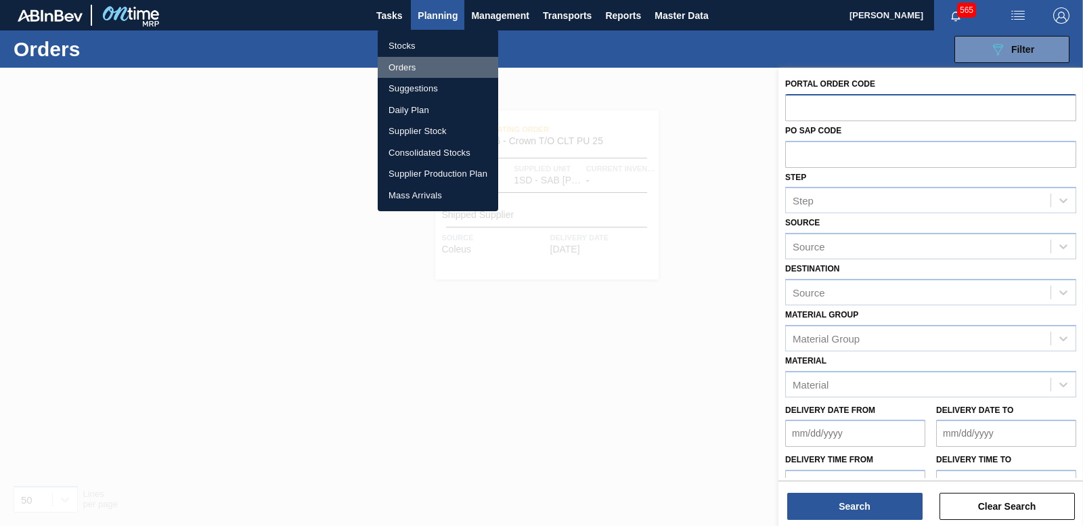
click at [406, 71] on li "Orders" at bounding box center [438, 68] width 120 height 22
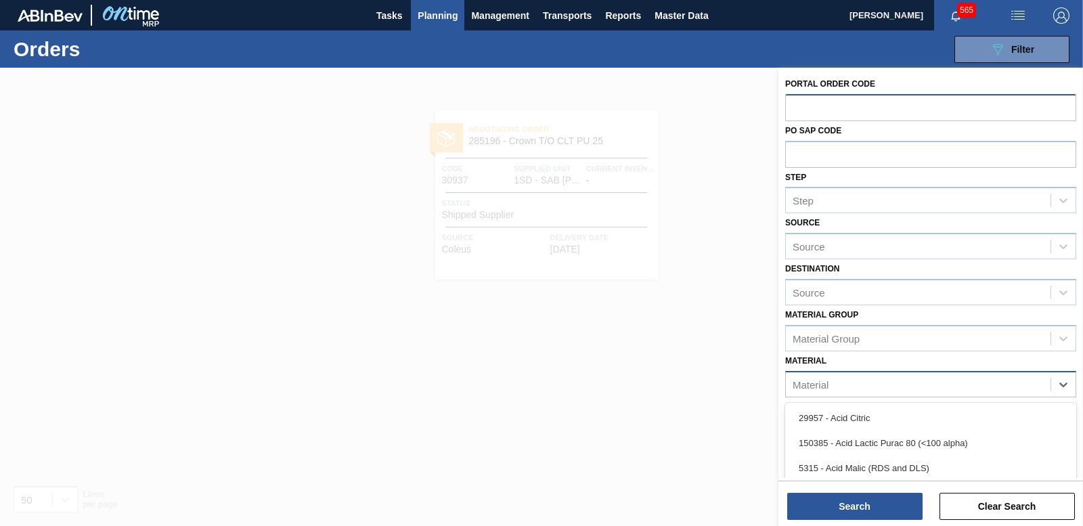
click at [845, 389] on div "Material" at bounding box center [918, 384] width 265 height 20
click at [862, 104] on input "text" at bounding box center [930, 107] width 291 height 26
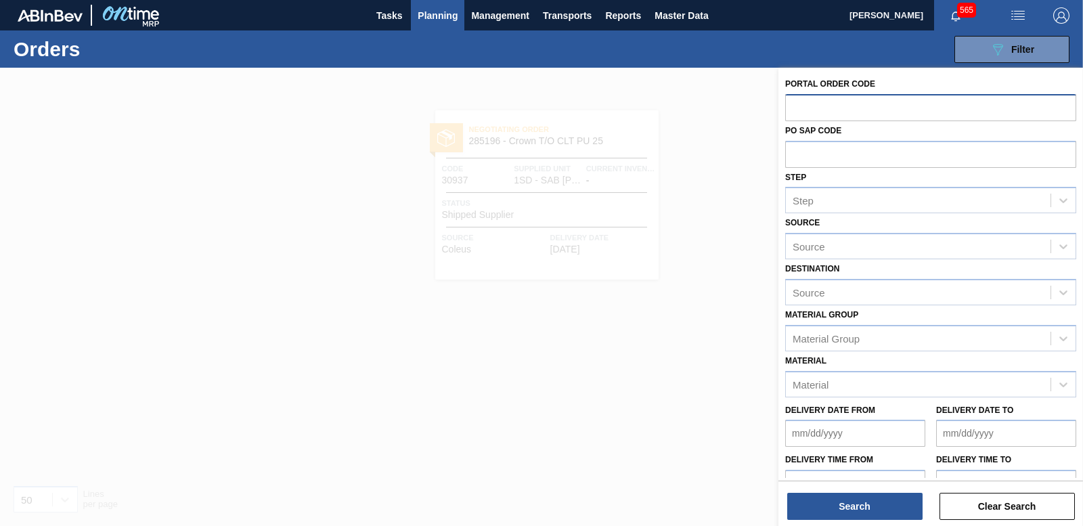
paste input "30976"
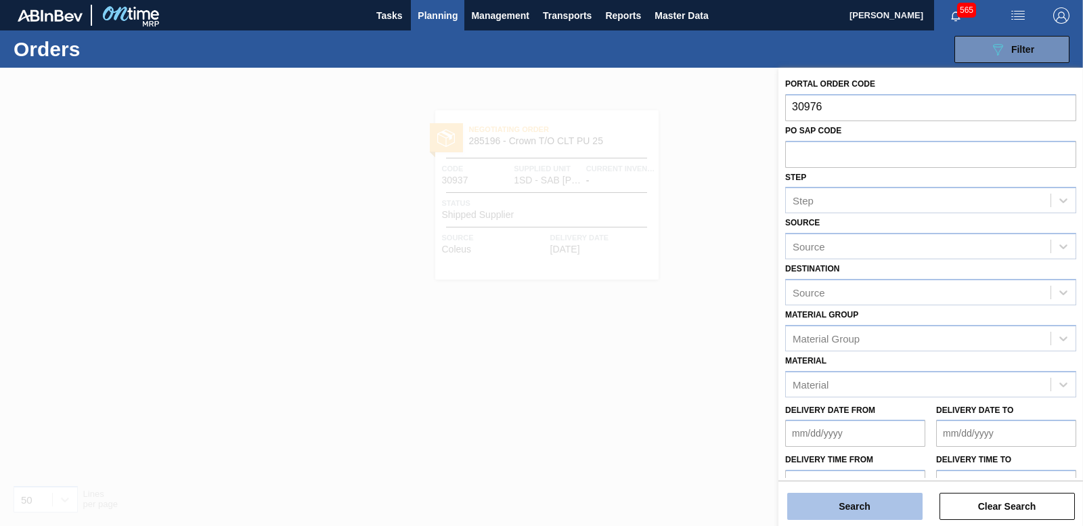
type input "30976"
click at [851, 503] on button "Search" at bounding box center [854, 506] width 135 height 27
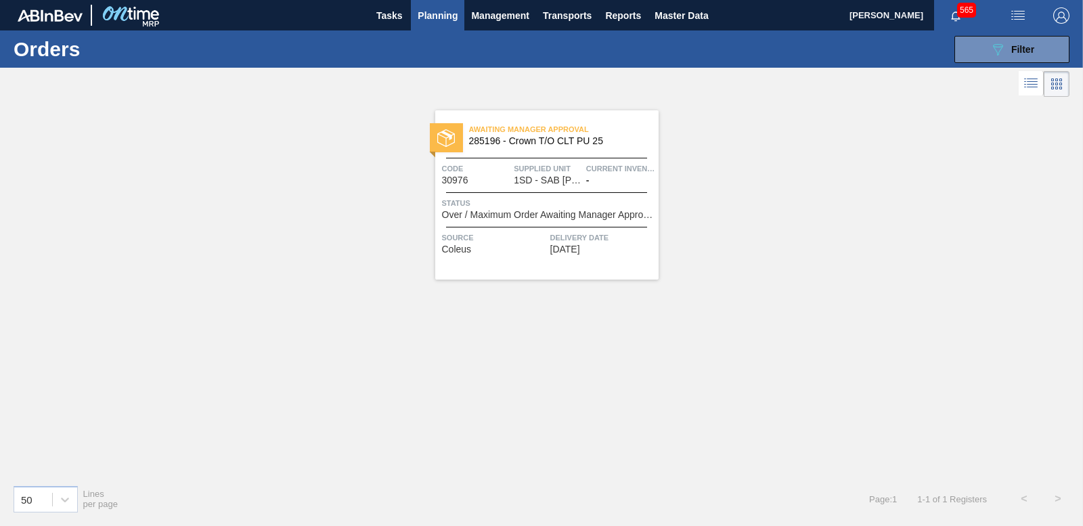
click at [543, 213] on span "Over / Maximum Order Awaiting Manager Approval" at bounding box center [548, 215] width 213 height 10
click at [970, 39] on button "089F7B8B-B2A5-4AFE-B5C0-19BA573D28AC Filter" at bounding box center [1011, 49] width 115 height 27
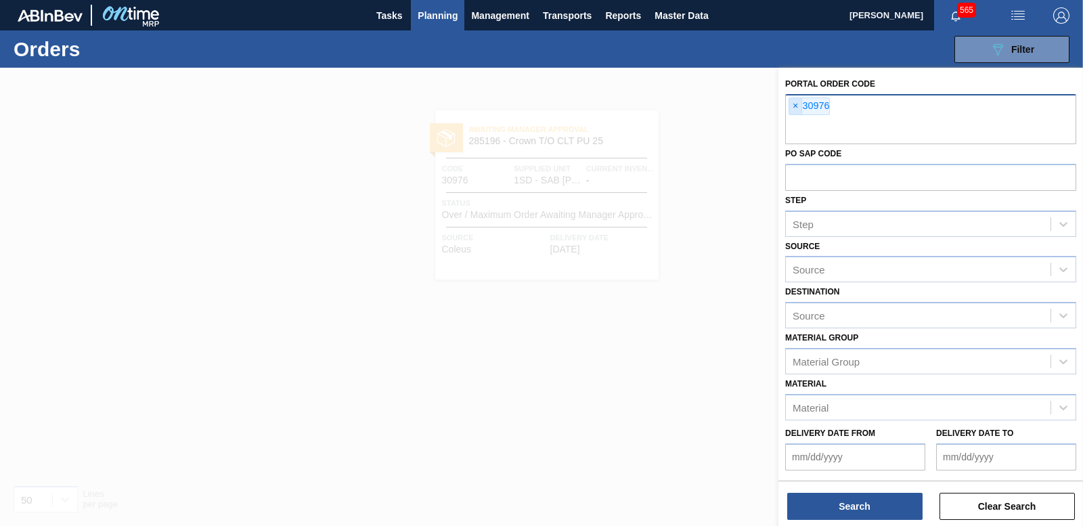
click at [795, 108] on span "×" at bounding box center [795, 106] width 13 height 16
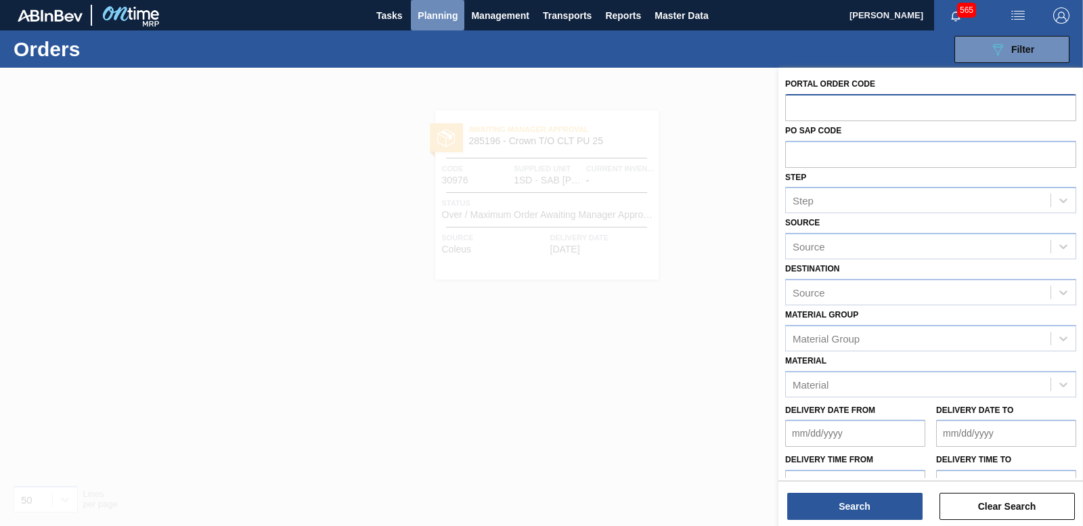
click at [442, 18] on span "Planning" at bounding box center [438, 15] width 40 height 16
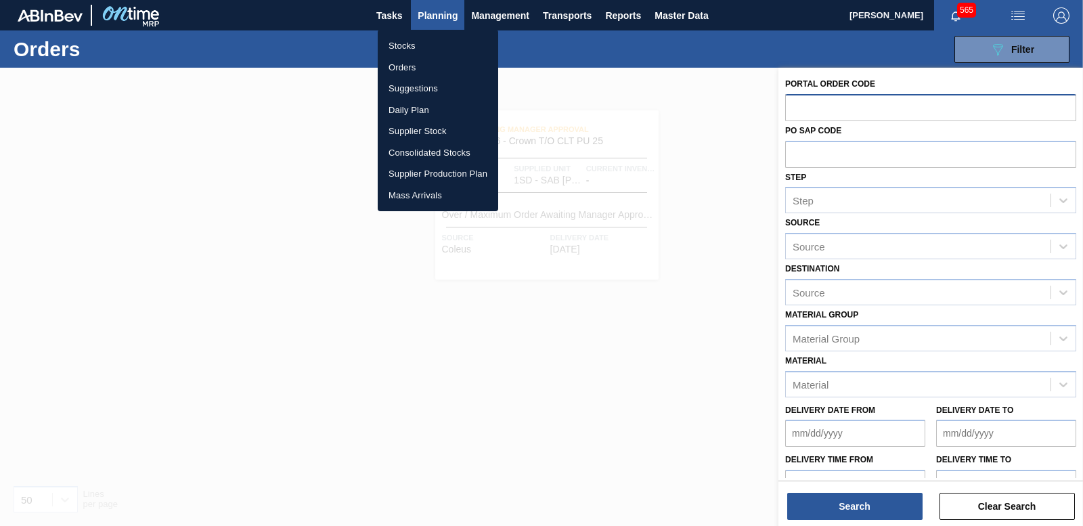
click at [407, 49] on li "Stocks" at bounding box center [438, 46] width 120 height 22
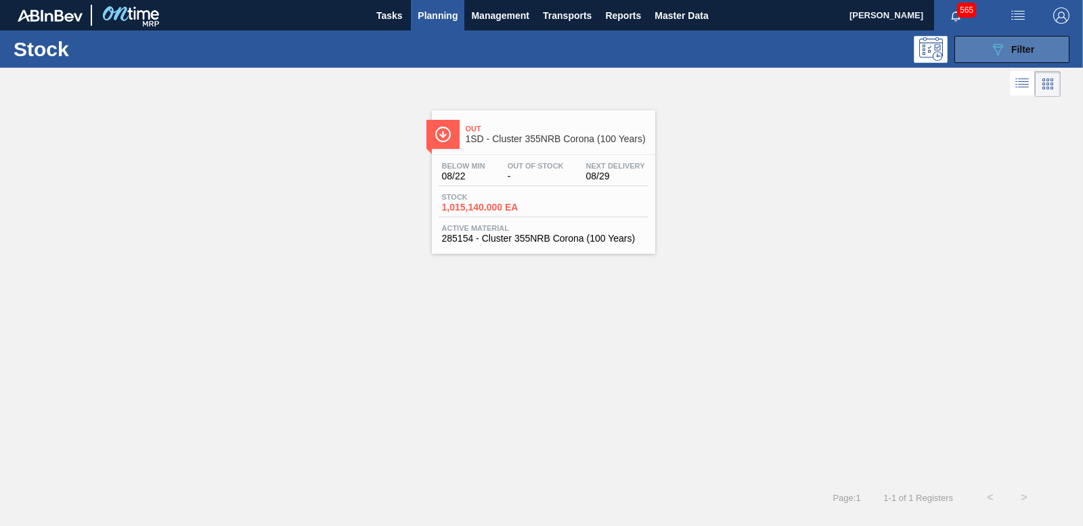
click at [1014, 44] on span "Filter" at bounding box center [1022, 49] width 23 height 11
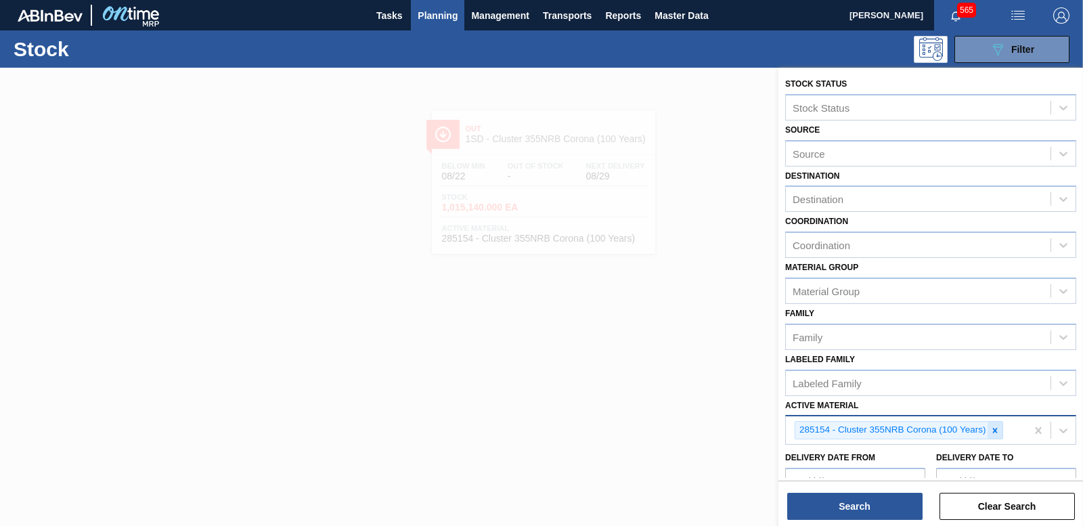
click at [997, 431] on icon at bounding box center [994, 430] width 9 height 9
type Material "283366"
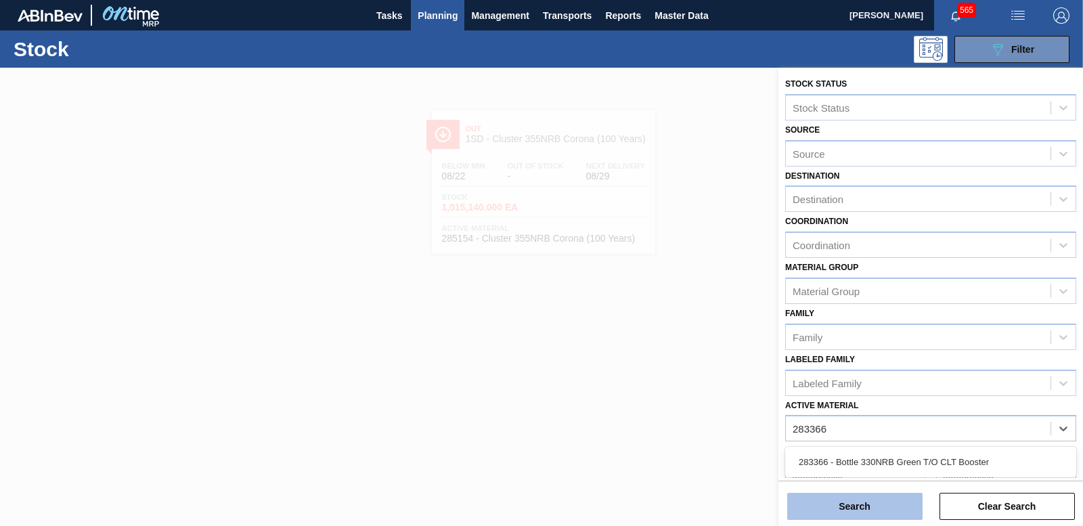
drag, startPoint x: 920, startPoint y: 456, endPoint x: 898, endPoint y: 516, distance: 63.4
click at [920, 457] on div "283366 - Bottle 330NRB Green T/O CLT Booster" at bounding box center [930, 461] width 291 height 25
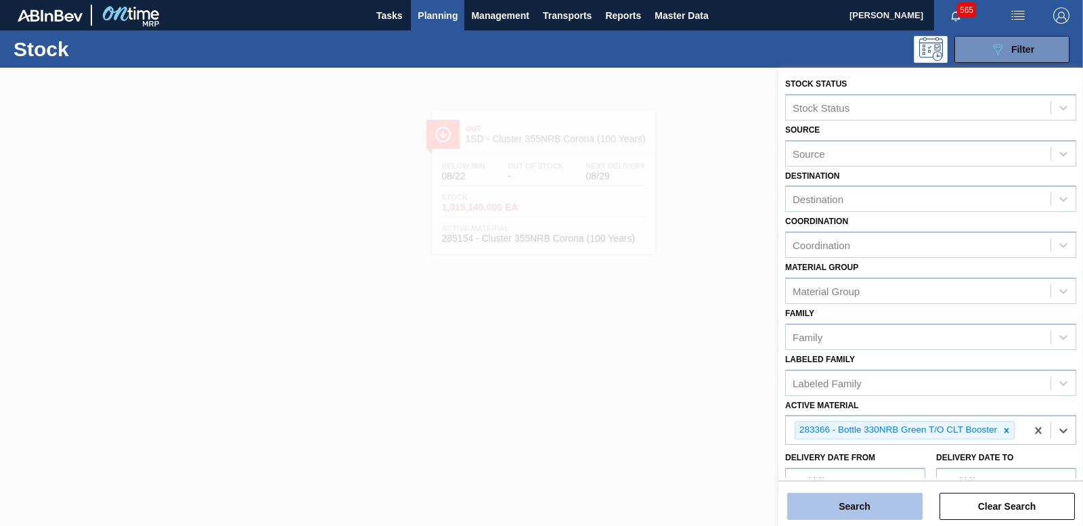
click at [889, 516] on button "Search" at bounding box center [854, 506] width 135 height 27
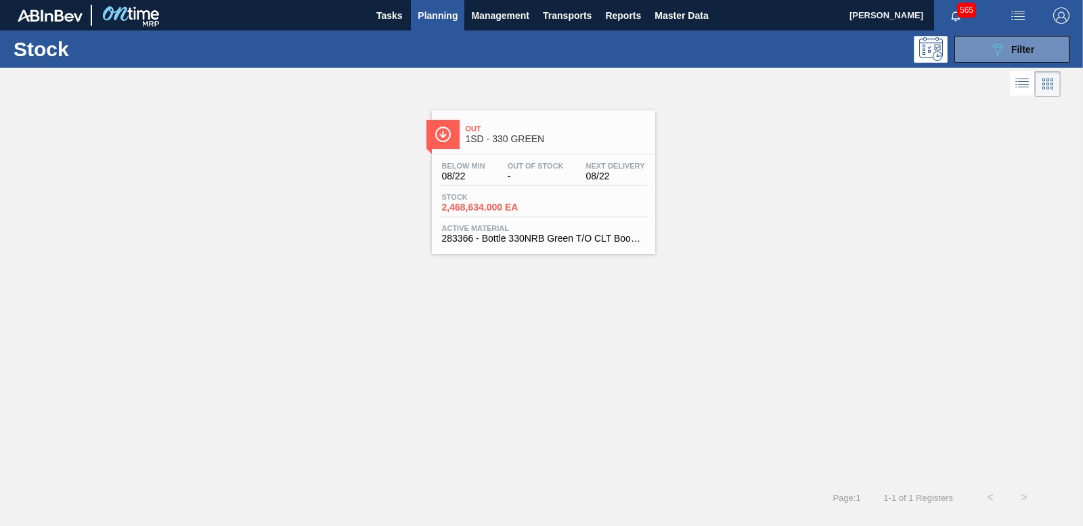
click at [508, 204] on span "2,468,634.000 EA" at bounding box center [489, 207] width 95 height 10
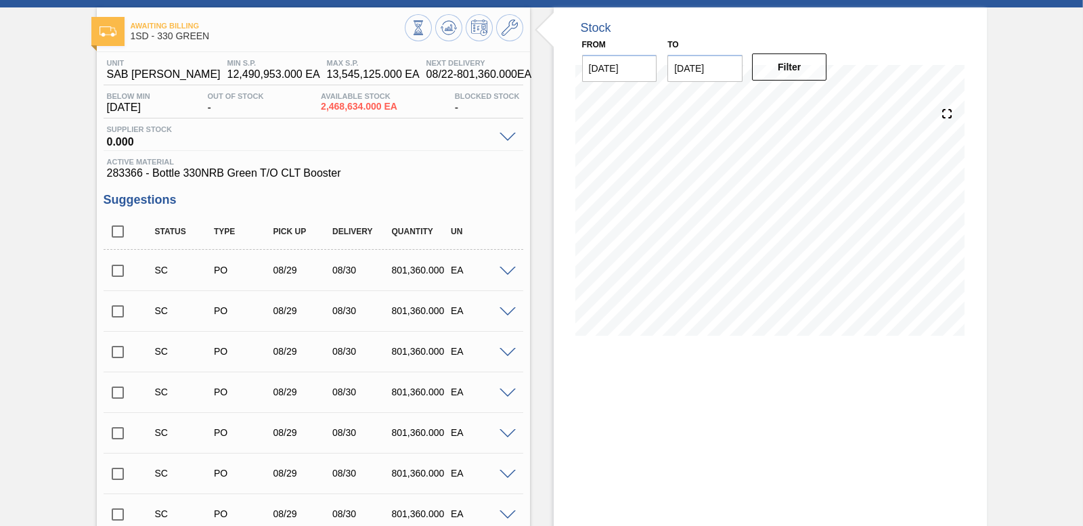
scroll to position [135, 0]
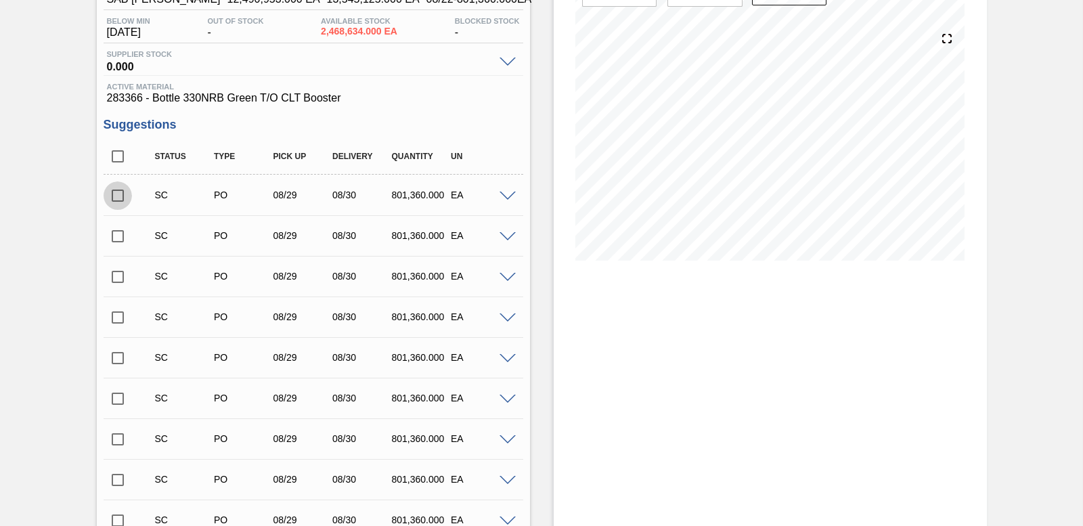
click at [118, 200] on input "checkbox" at bounding box center [118, 195] width 28 height 28
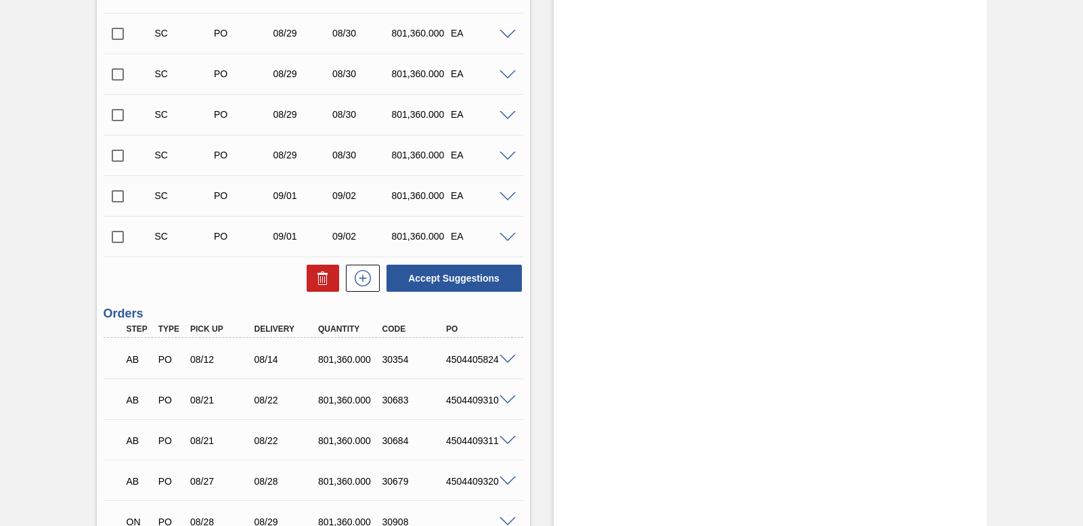
scroll to position [491, 0]
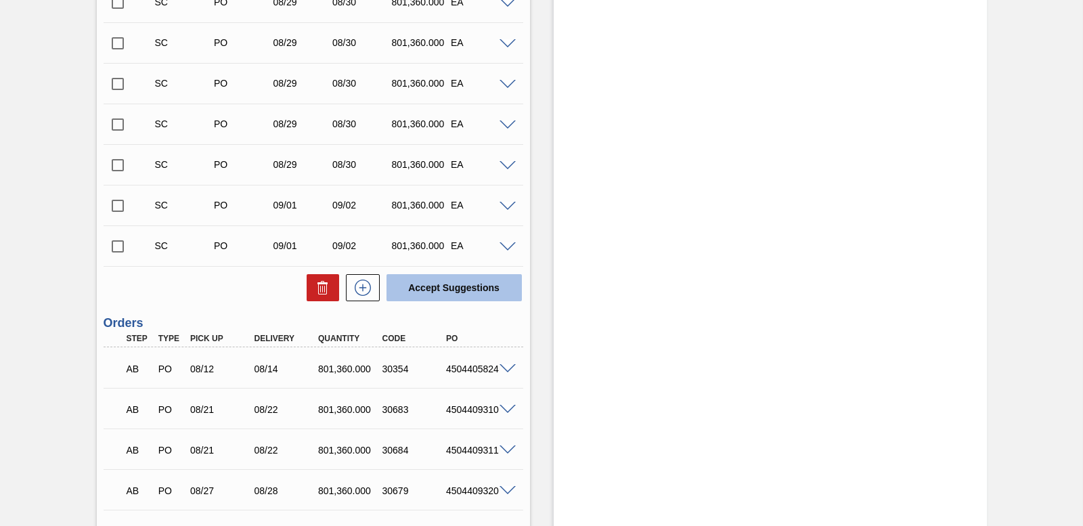
click at [450, 288] on button "Accept Suggestions" at bounding box center [453, 287] width 135 height 27
checkbox input "false"
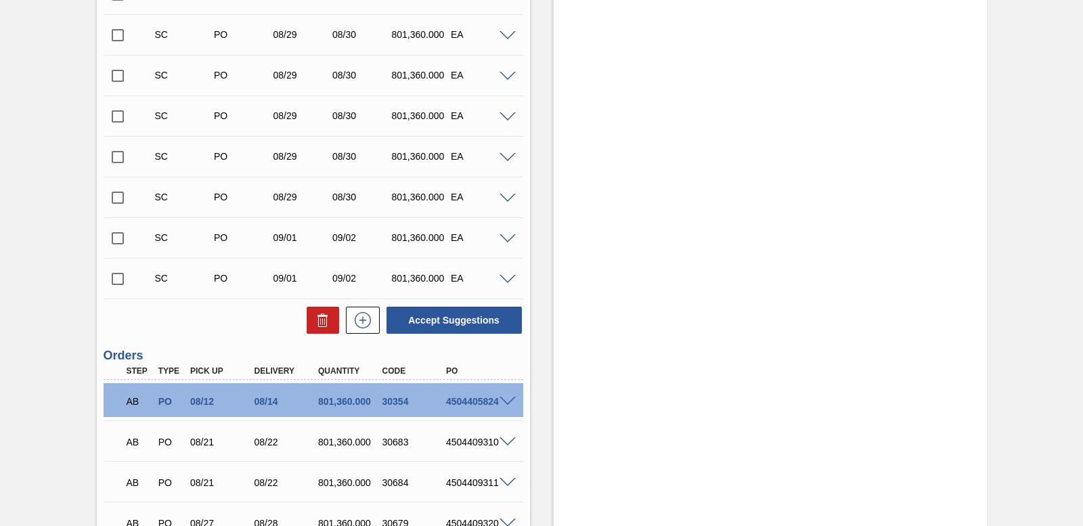
scroll to position [423, 0]
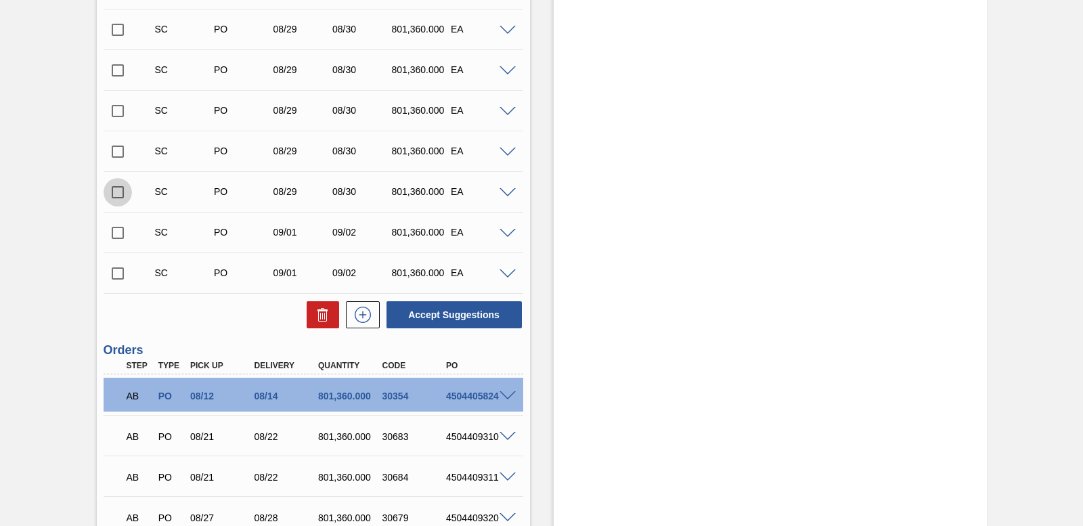
drag, startPoint x: 116, startPoint y: 190, endPoint x: 233, endPoint y: 247, distance: 129.5
click at [117, 190] on input "checkbox" at bounding box center [118, 192] width 28 height 28
click at [447, 312] on button "Accept Suggestions" at bounding box center [453, 314] width 135 height 27
checkbox input "false"
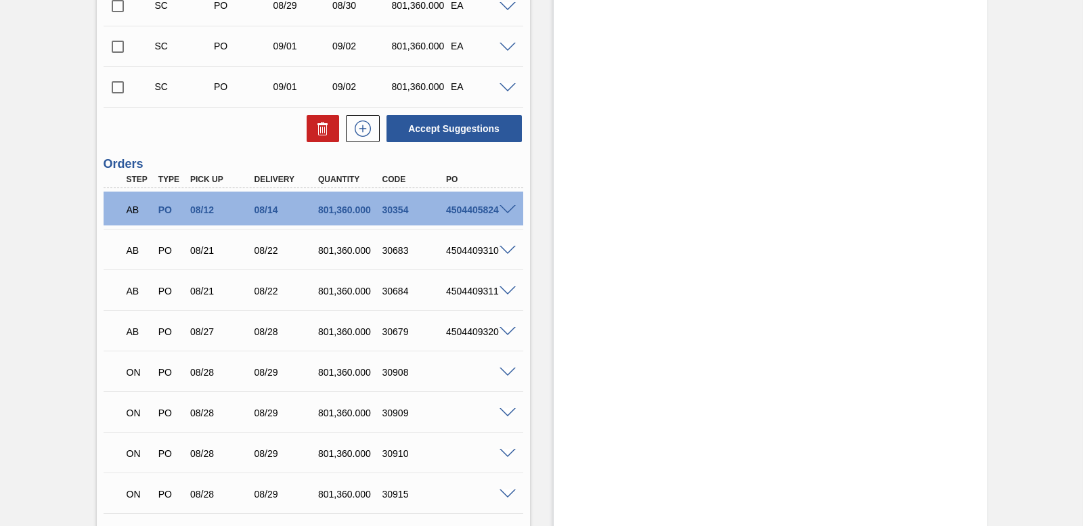
scroll to position [474, 0]
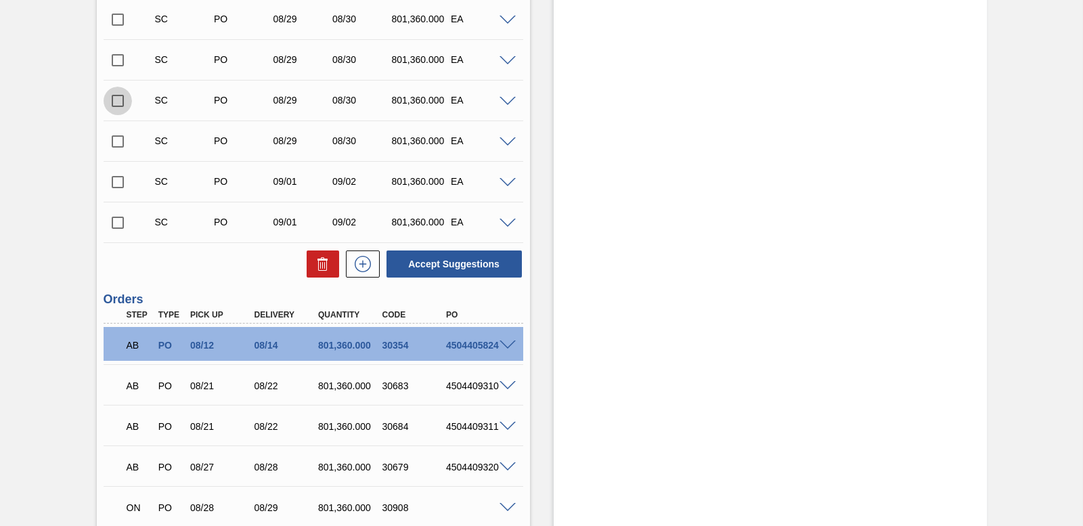
click at [122, 98] on input "checkbox" at bounding box center [118, 101] width 28 height 28
click at [496, 257] on button "Accept Suggestions" at bounding box center [453, 263] width 135 height 27
checkbox input "false"
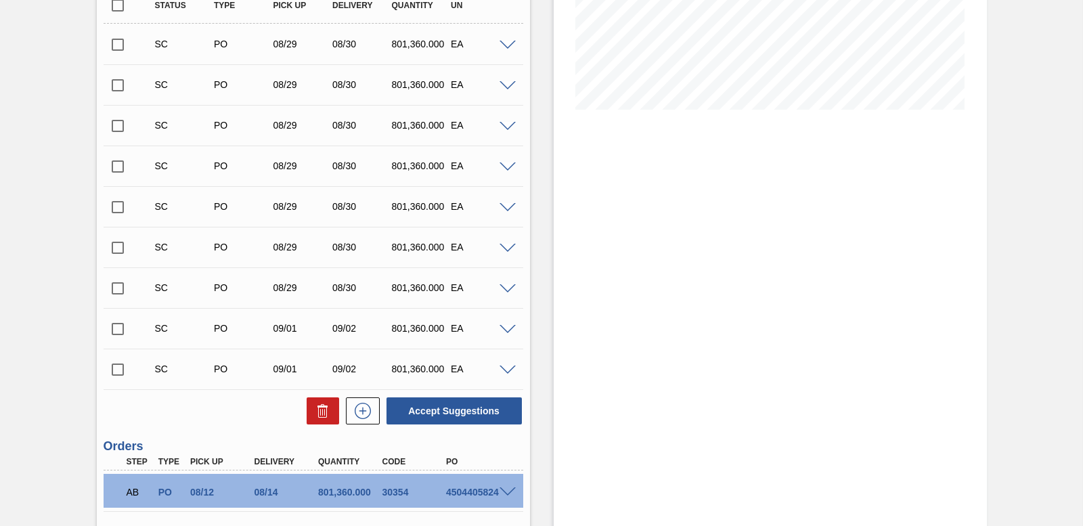
scroll to position [220, 0]
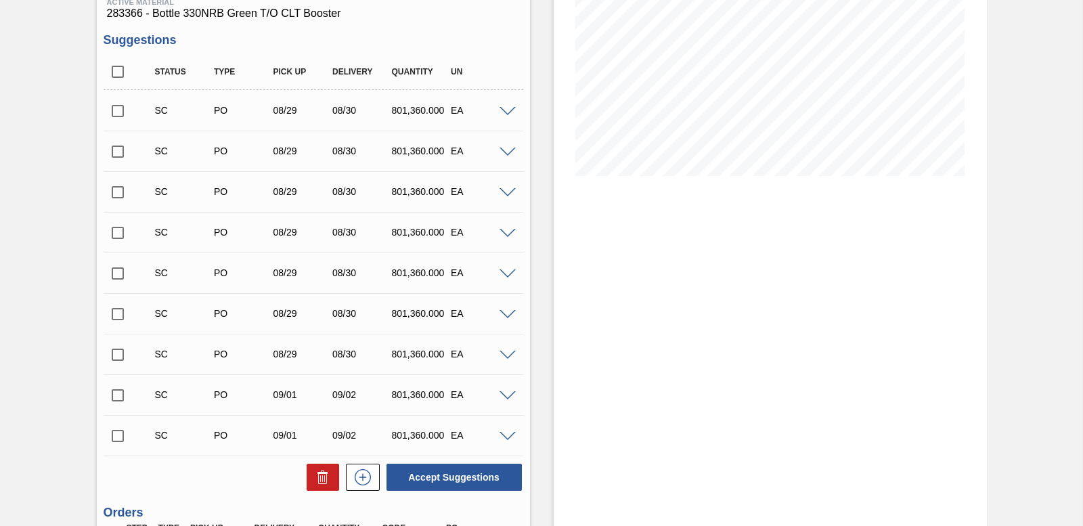
drag, startPoint x: 111, startPoint y: 351, endPoint x: 118, endPoint y: 351, distance: 6.8
click at [111, 350] on input "checkbox" at bounding box center [118, 354] width 28 height 28
click at [459, 475] on button "Accept Suggestions" at bounding box center [453, 477] width 135 height 27
checkbox input "false"
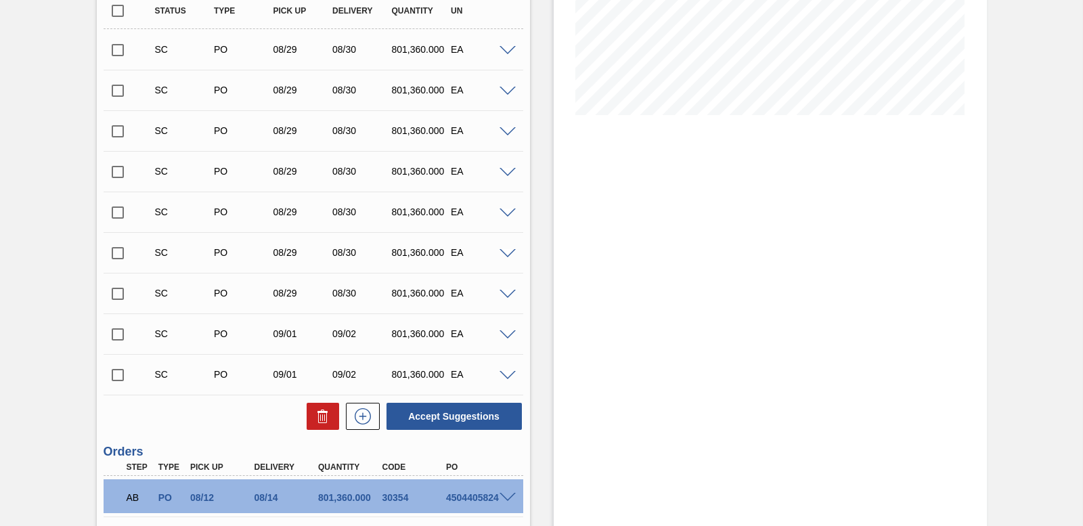
scroll to position [355, 0]
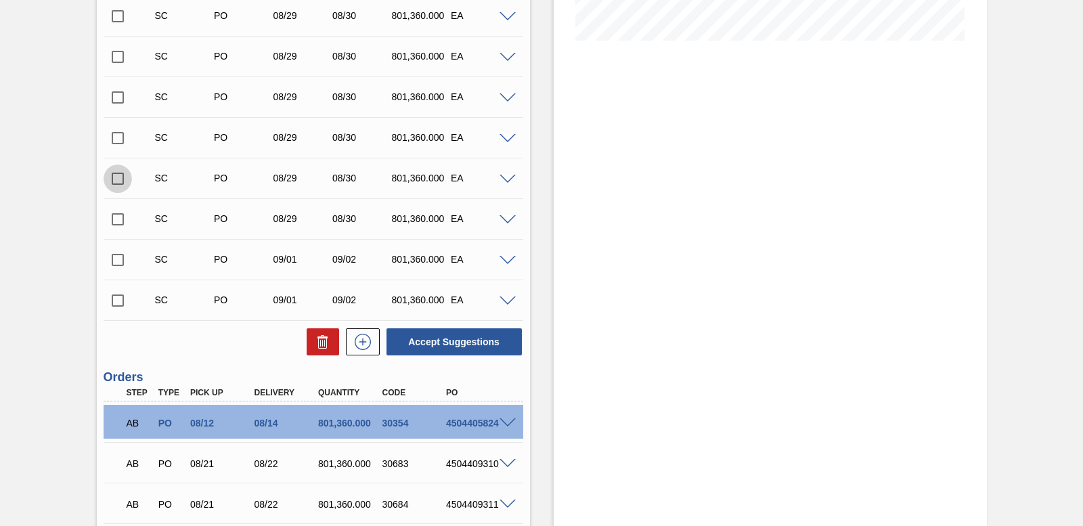
click at [115, 183] on input "checkbox" at bounding box center [118, 178] width 28 height 28
click at [457, 338] on button "Accept Suggestions" at bounding box center [453, 341] width 135 height 27
checkbox input "false"
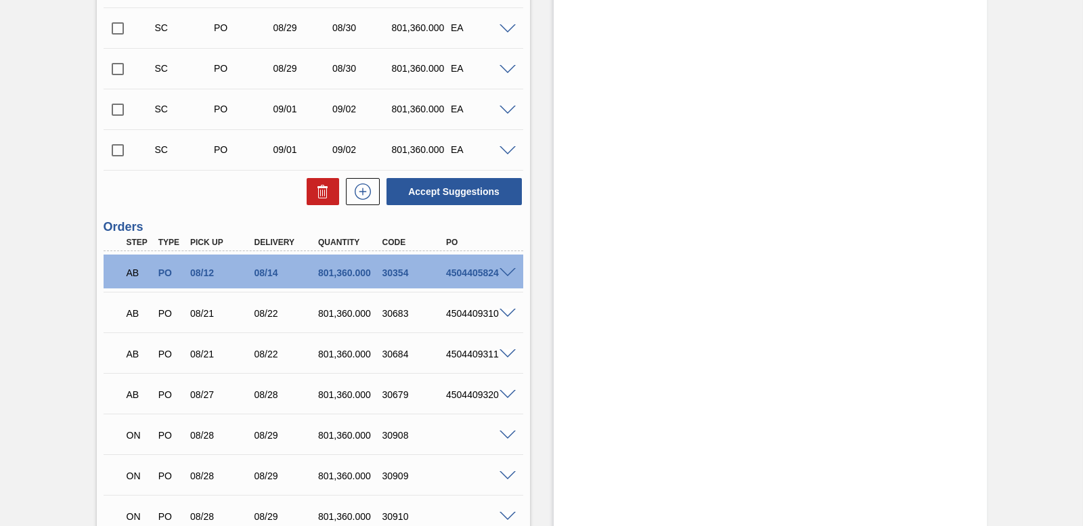
scroll to position [491, 0]
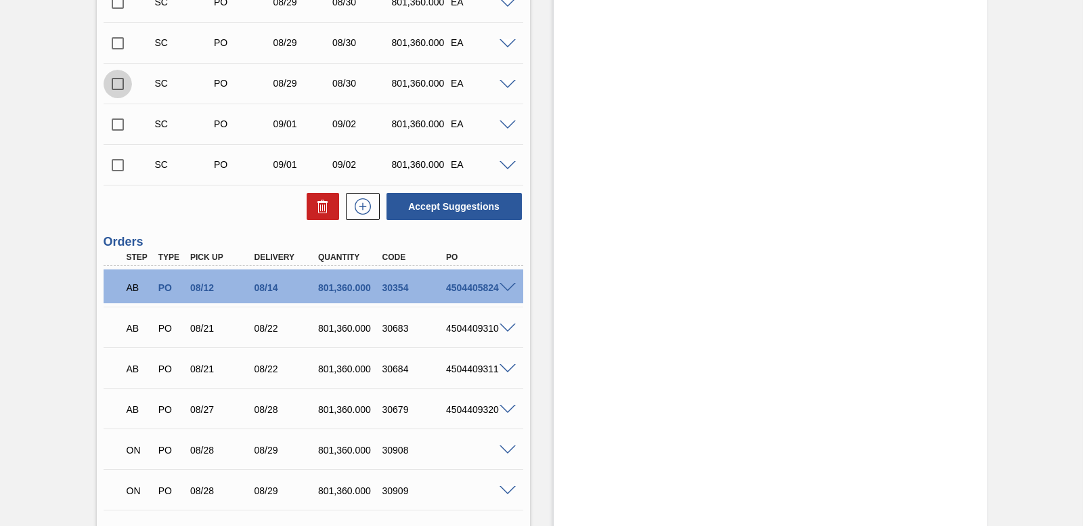
drag, startPoint x: 115, startPoint y: 83, endPoint x: 120, endPoint y: 89, distance: 8.3
click at [114, 83] on input "checkbox" at bounding box center [118, 84] width 28 height 28
click at [483, 204] on button "Accept Suggestions" at bounding box center [453, 206] width 135 height 27
checkbox input "false"
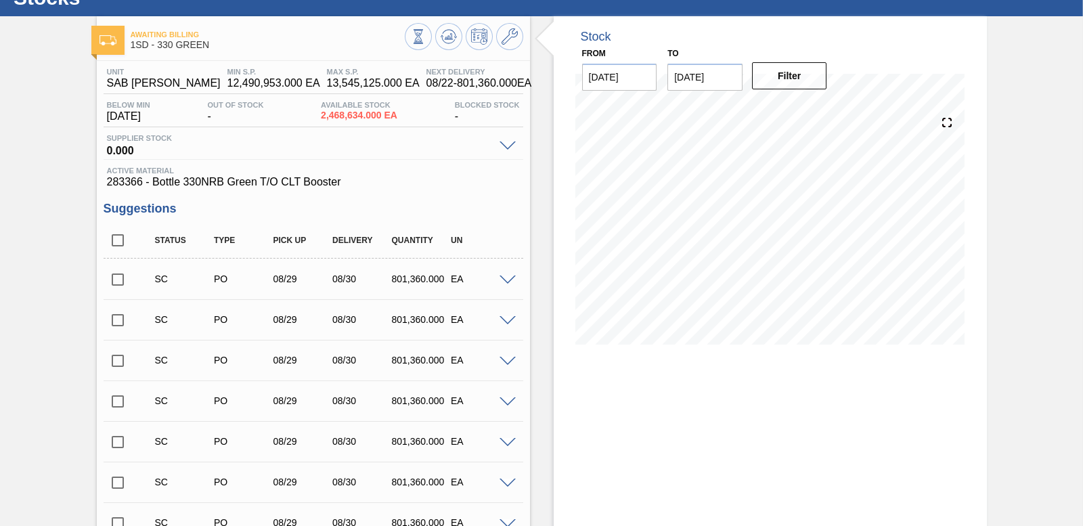
scroll to position [0, 0]
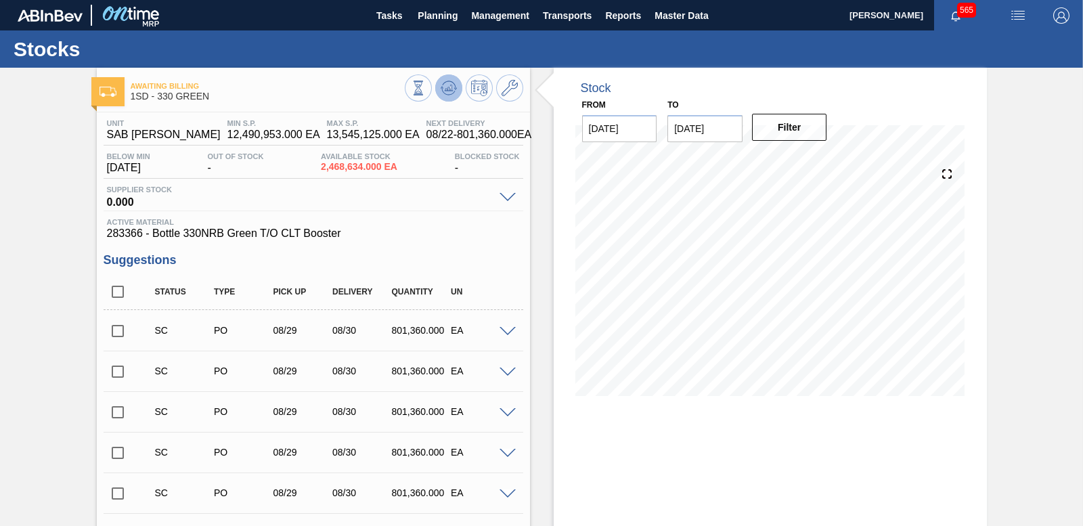
click at [426, 91] on icon at bounding box center [418, 88] width 15 height 15
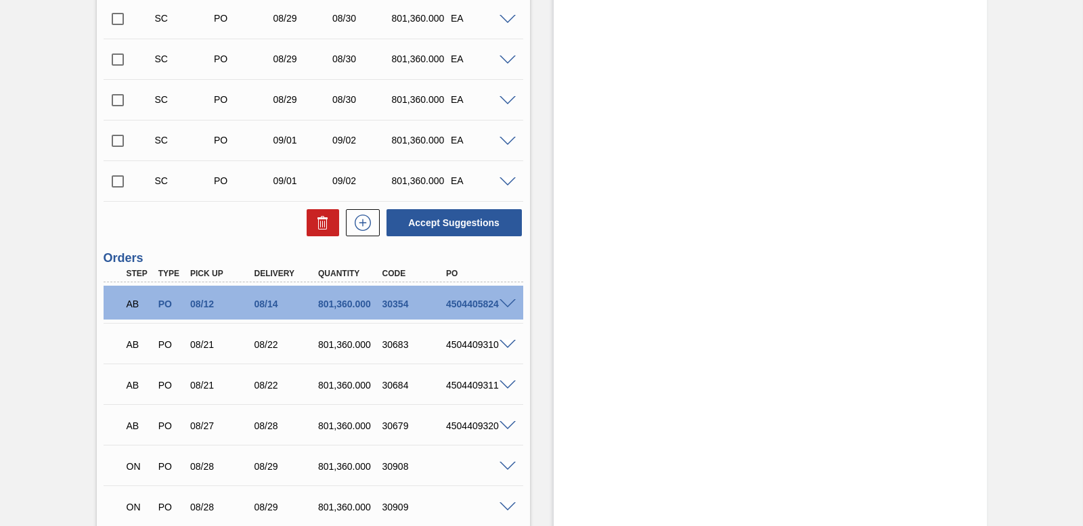
scroll to position [474, 0]
click at [123, 99] on input "checkbox" at bounding box center [118, 101] width 28 height 28
click at [477, 221] on button "Accept Suggestions" at bounding box center [453, 223] width 135 height 27
checkbox input "false"
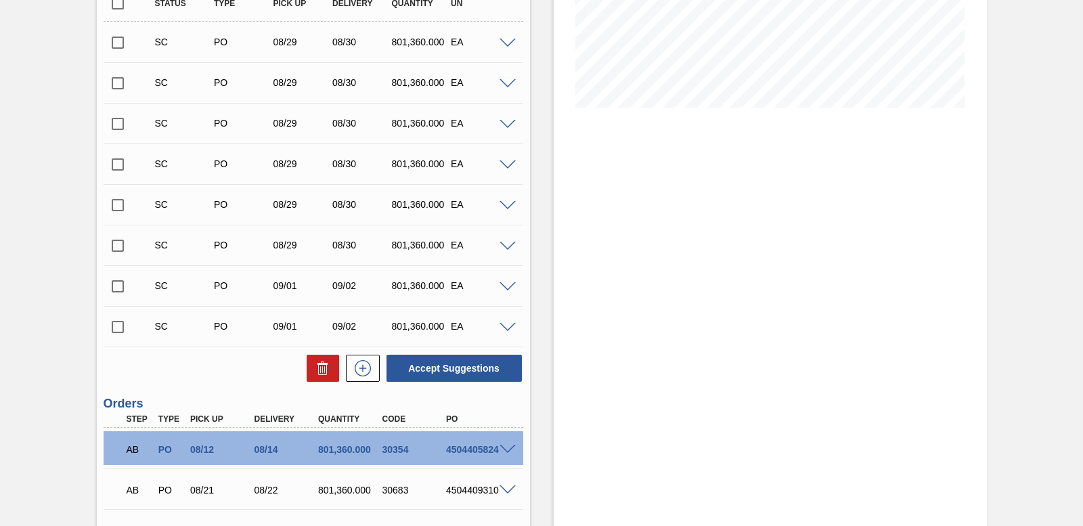
scroll to position [288, 0]
click at [113, 205] on input "checkbox" at bounding box center [118, 206] width 28 height 28
click at [462, 360] on button "Accept Suggestions" at bounding box center [453, 368] width 135 height 27
checkbox input "false"
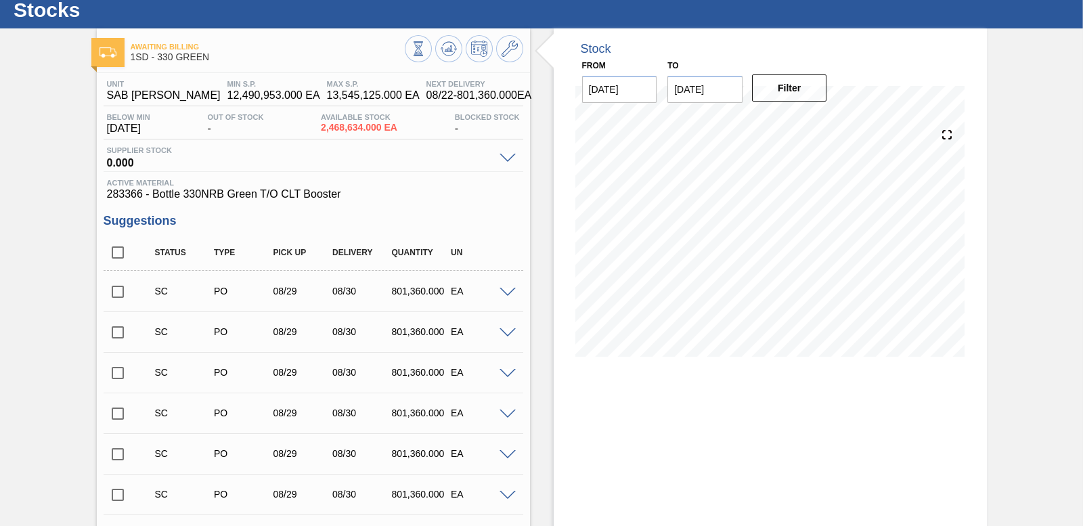
scroll to position [0, 0]
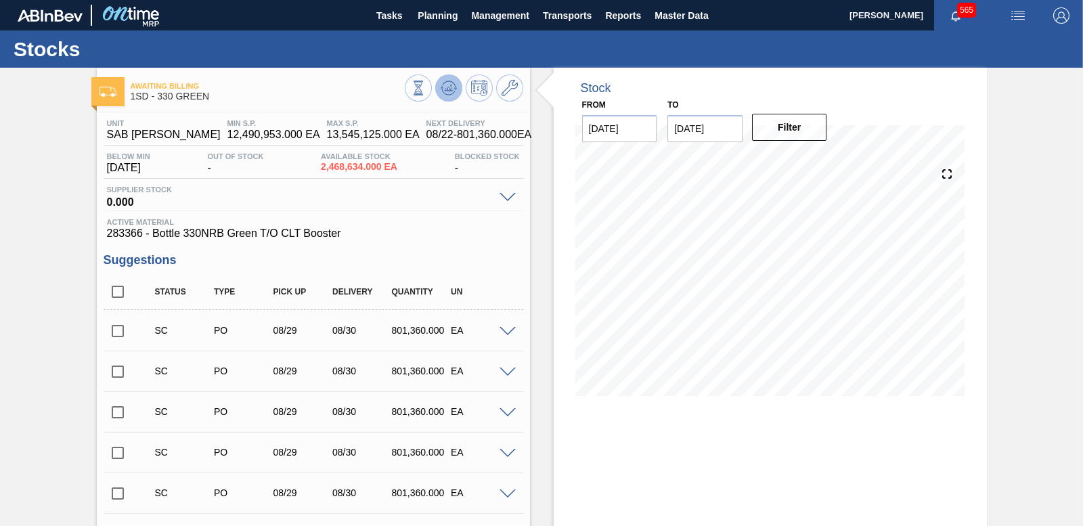
click at [426, 95] on icon at bounding box center [418, 88] width 15 height 15
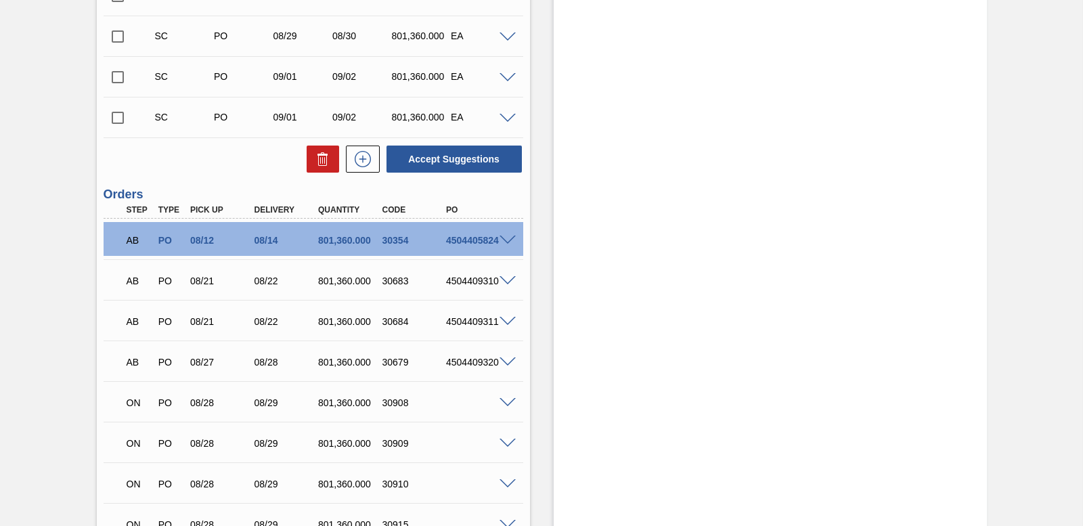
scroll to position [491, 0]
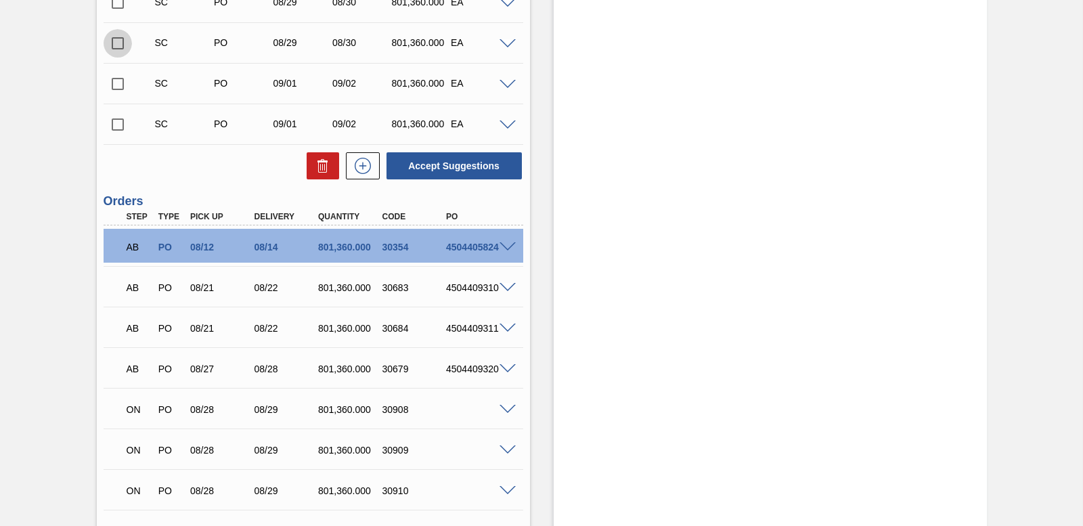
click at [120, 43] on input "checkbox" at bounding box center [118, 43] width 28 height 28
click at [439, 166] on button "Accept Suggestions" at bounding box center [453, 165] width 135 height 27
checkbox input "false"
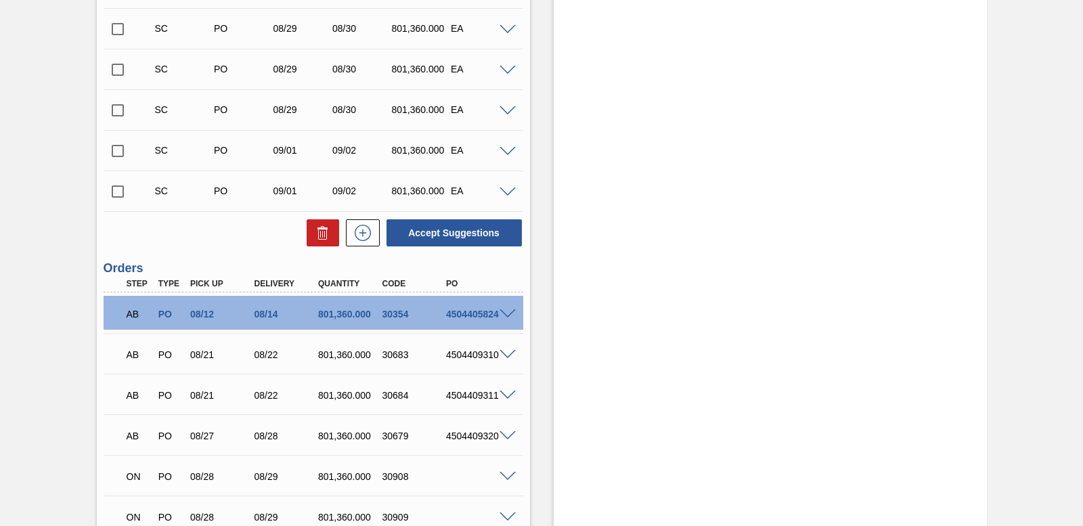
scroll to position [423, 0]
click at [114, 70] on input "checkbox" at bounding box center [118, 70] width 28 height 28
click at [446, 229] on button "Accept Suggestions" at bounding box center [453, 233] width 135 height 27
checkbox input "false"
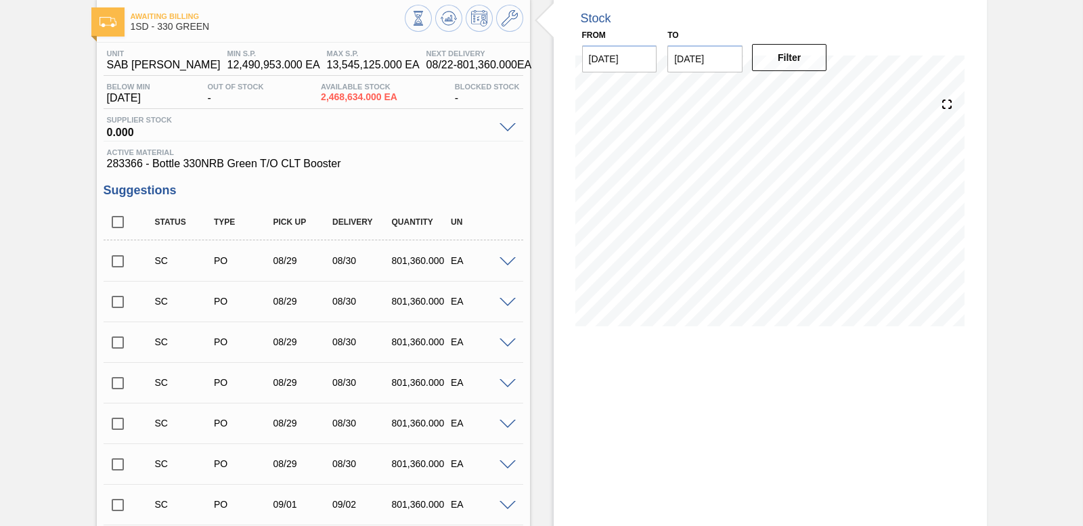
scroll to position [0, 0]
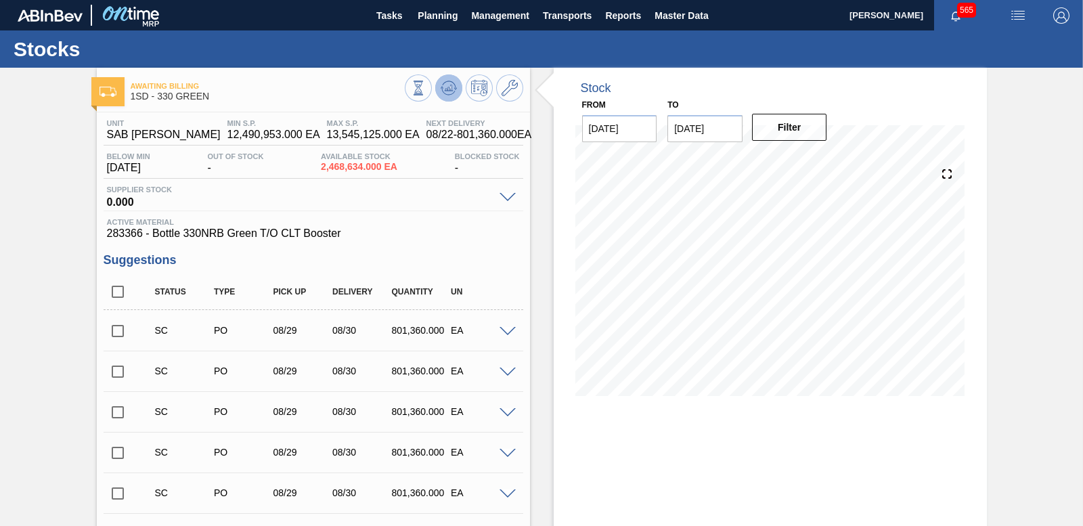
click at [426, 86] on icon at bounding box center [418, 88] width 15 height 15
click at [426, 90] on icon at bounding box center [418, 88] width 15 height 15
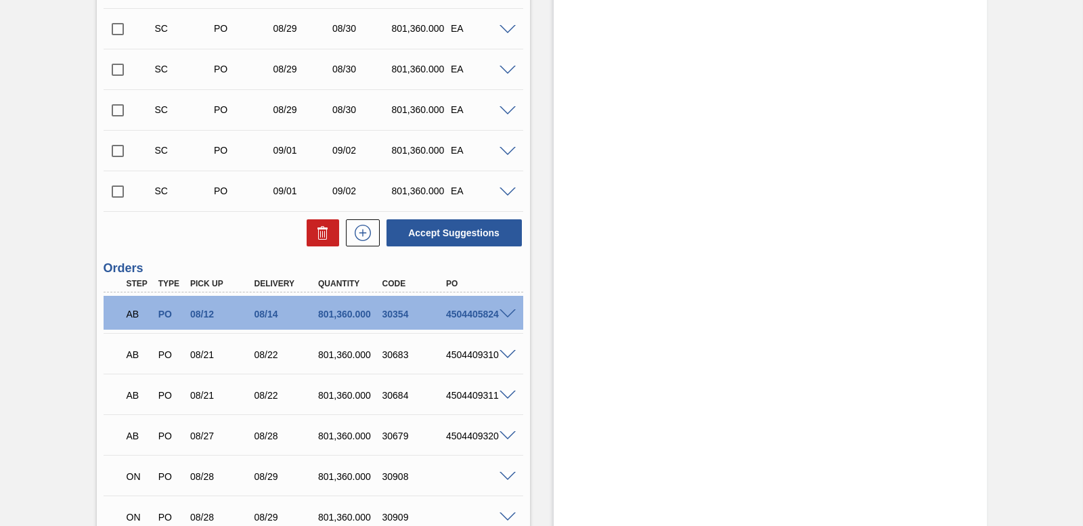
scroll to position [288, 0]
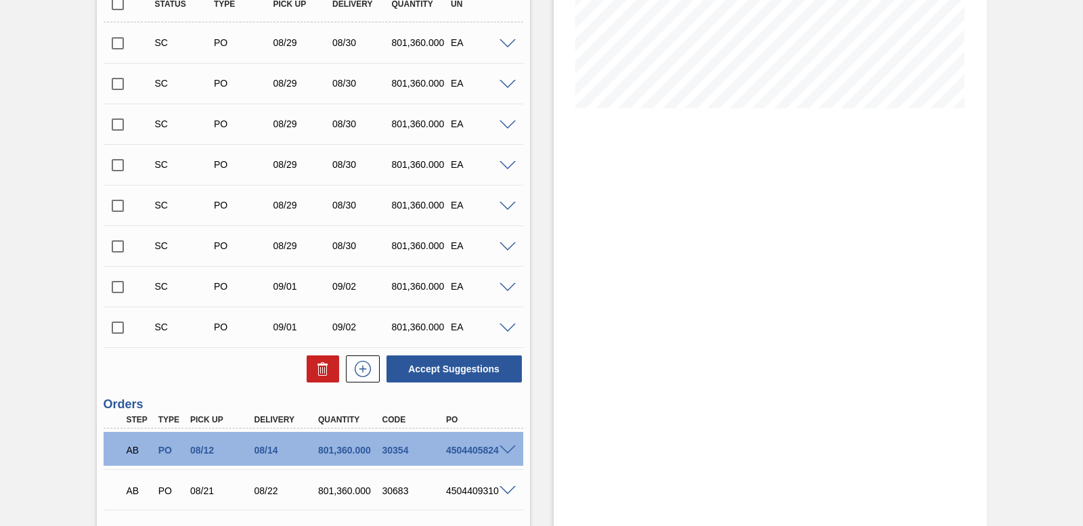
click at [117, 287] on input "checkbox" at bounding box center [118, 287] width 28 height 28
click at [446, 367] on button "Accept Suggestions" at bounding box center [453, 368] width 135 height 27
checkbox input "false"
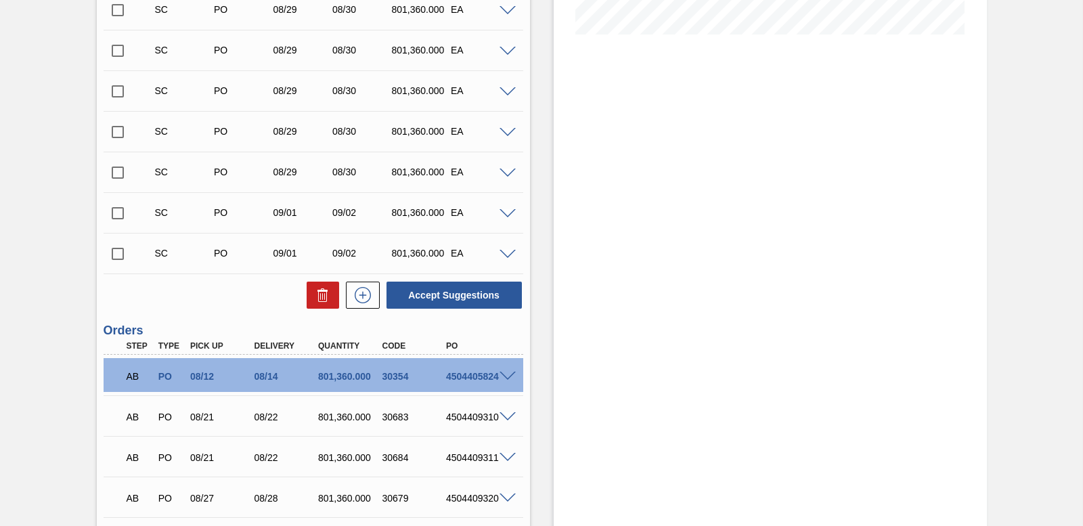
scroll to position [355, 0]
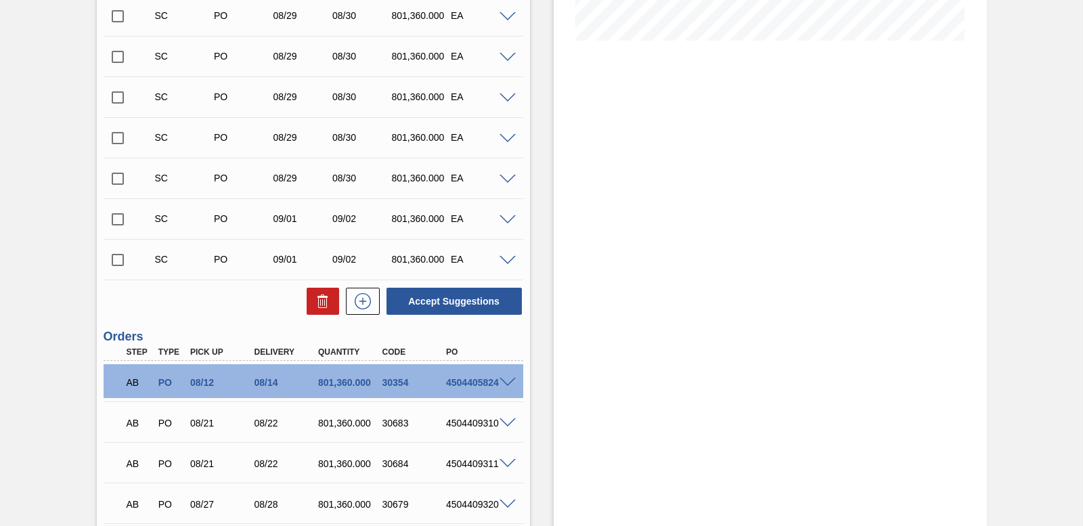
click at [109, 181] on input "checkbox" at bounding box center [118, 178] width 28 height 28
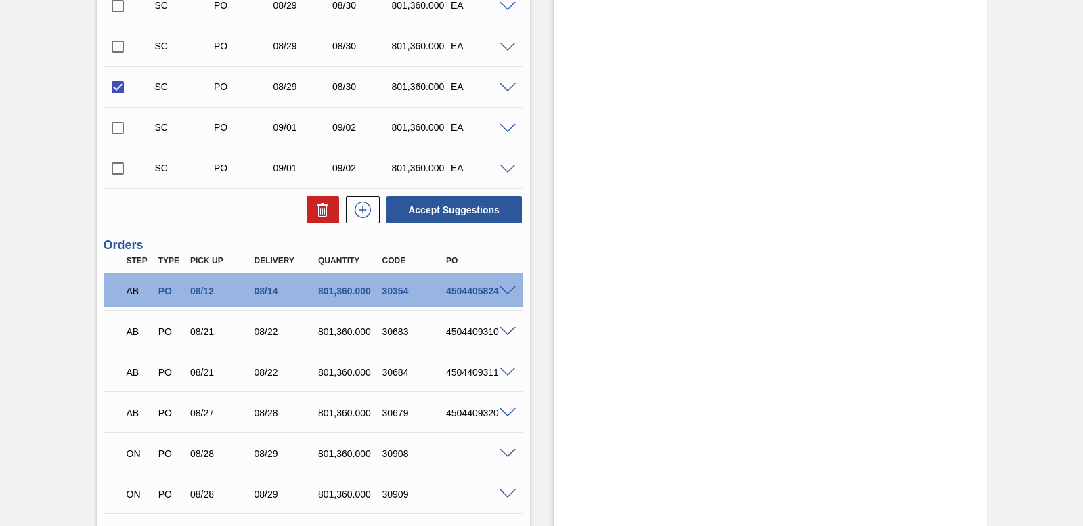
scroll to position [423, 0]
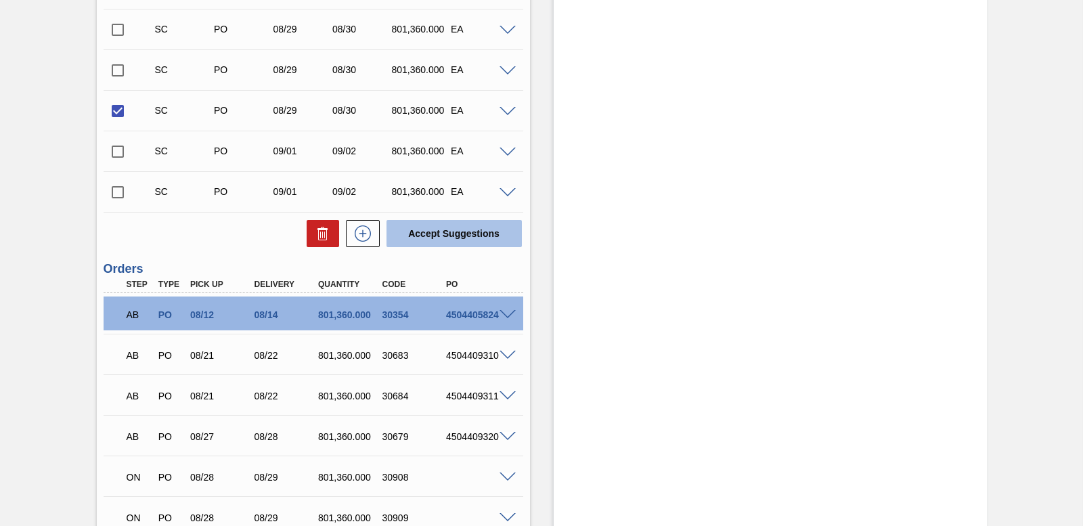
click at [448, 235] on button "Accept Suggestions" at bounding box center [453, 233] width 135 height 27
checkbox input "false"
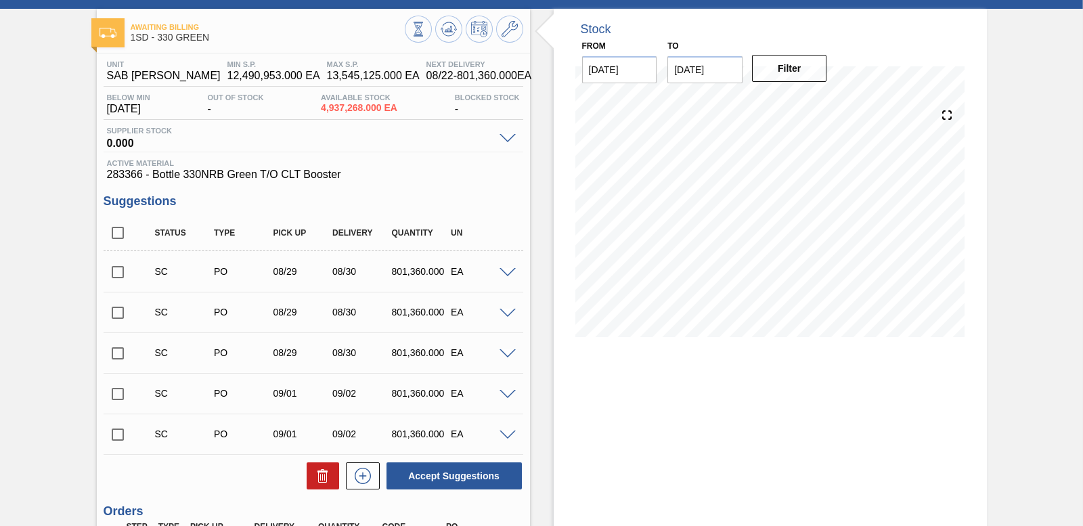
scroll to position [0, 0]
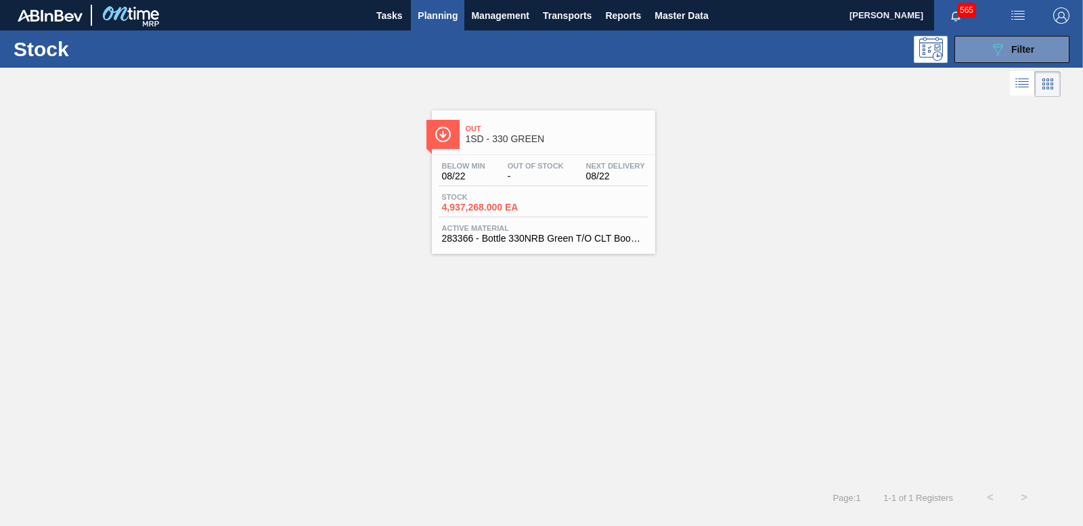
click at [446, 14] on span "Planning" at bounding box center [438, 15] width 40 height 16
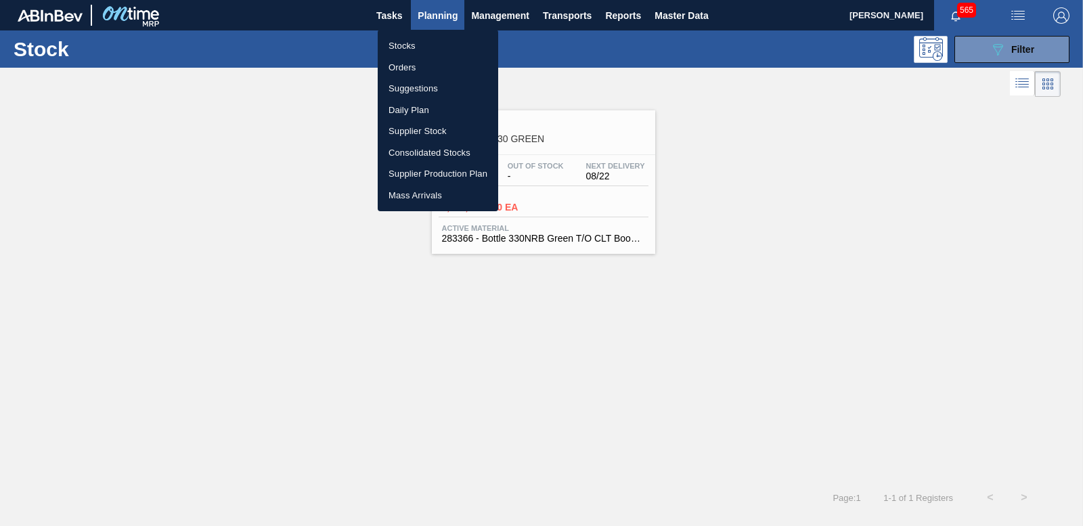
click at [407, 65] on li "Orders" at bounding box center [438, 68] width 120 height 22
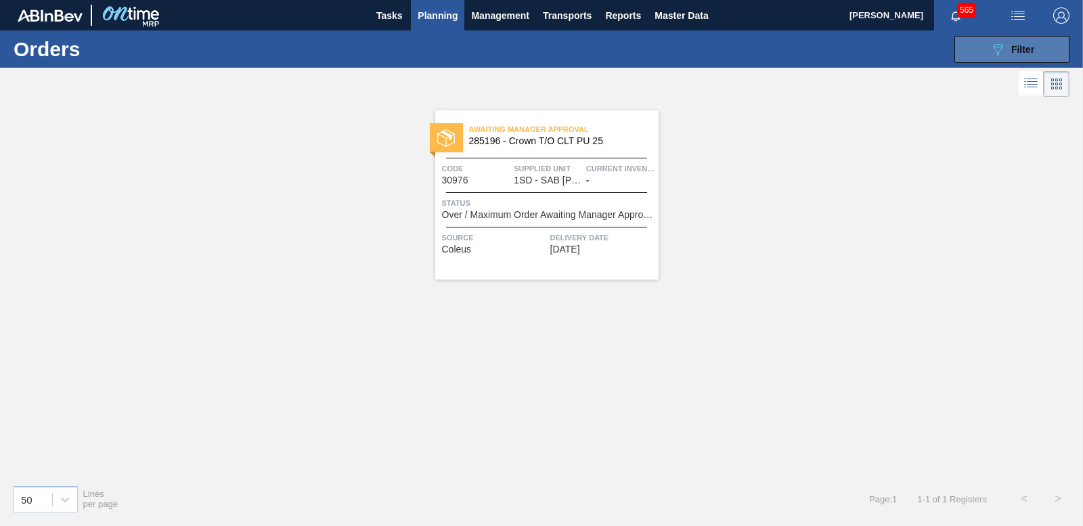
click at [1029, 37] on button "089F7B8B-B2A5-4AFE-B5C0-19BA573D28AC Filter" at bounding box center [1011, 49] width 115 height 27
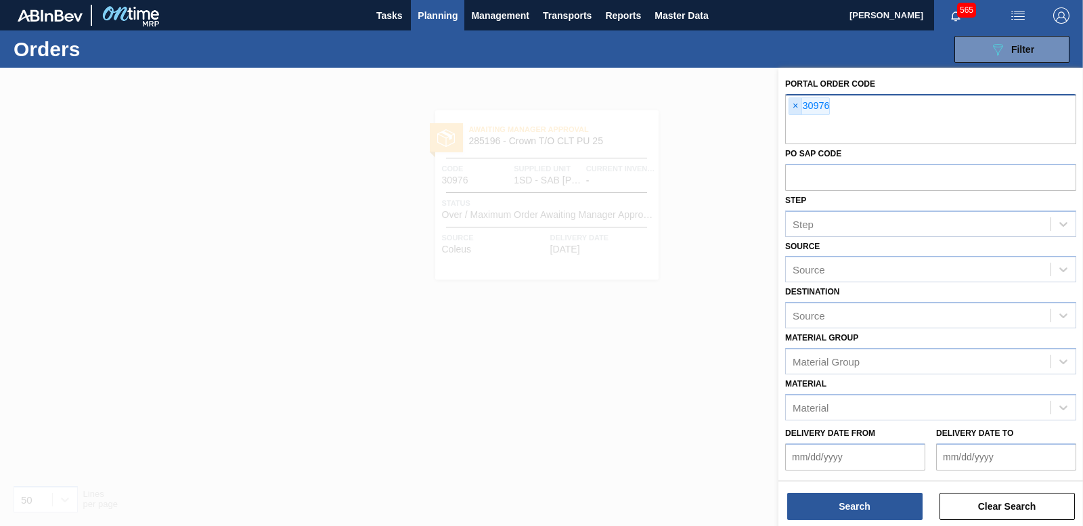
click at [794, 104] on span "×" at bounding box center [795, 106] width 13 height 16
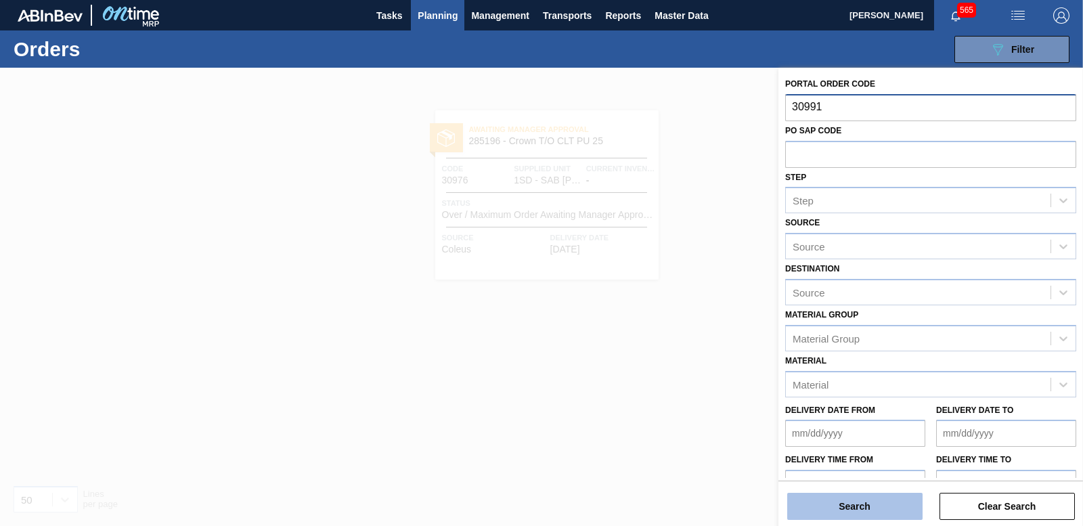
type input "30991"
click at [878, 506] on button "Search" at bounding box center [854, 506] width 135 height 27
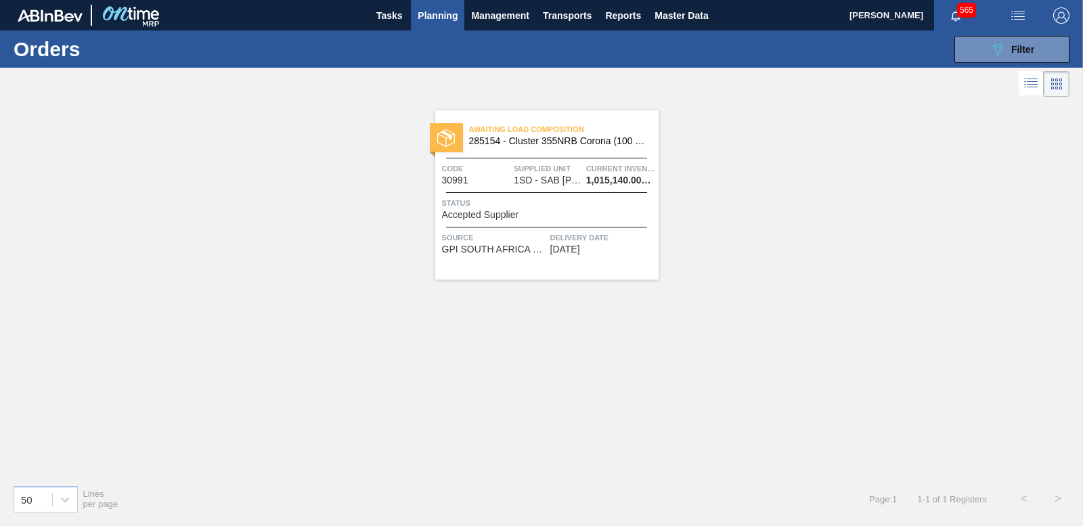
click at [493, 213] on span "Accepted Supplier" at bounding box center [480, 215] width 77 height 10
click at [452, 5] on button "Planning" at bounding box center [437, 15] width 53 height 30
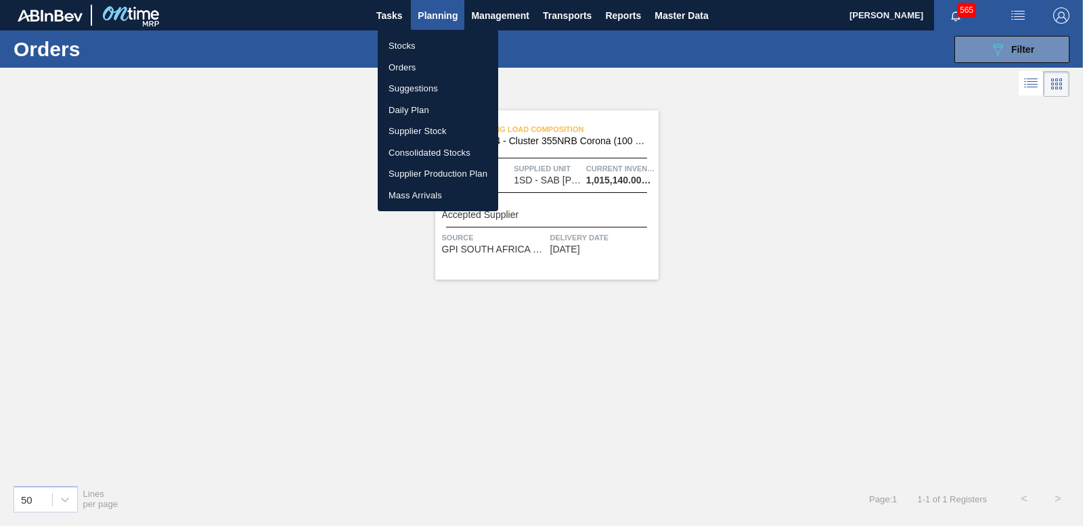
click at [402, 65] on li "Orders" at bounding box center [438, 68] width 120 height 22
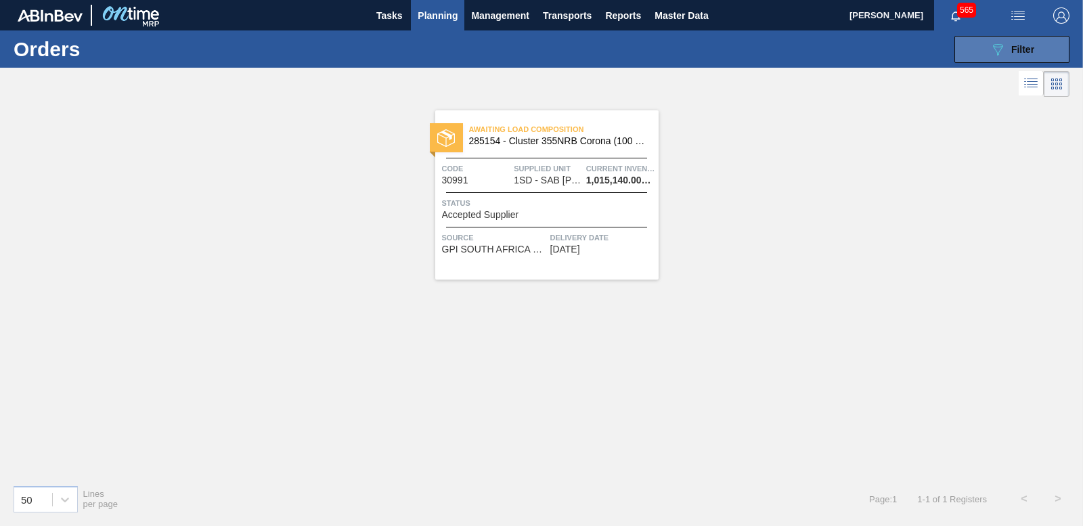
click at [1002, 45] on icon "089F7B8B-B2A5-4AFE-B5C0-19BA573D28AC" at bounding box center [997, 49] width 16 height 16
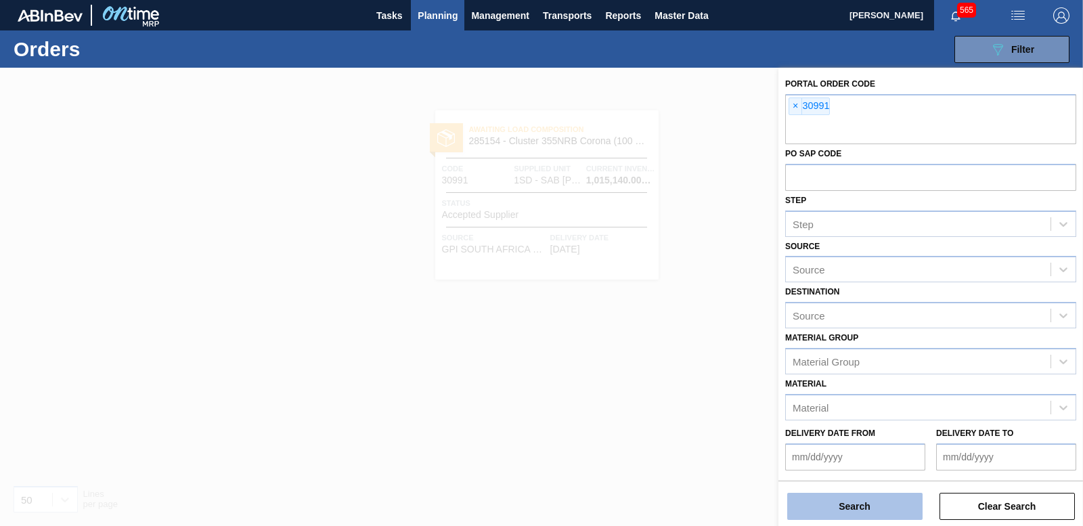
click at [846, 504] on button "Search" at bounding box center [854, 506] width 135 height 27
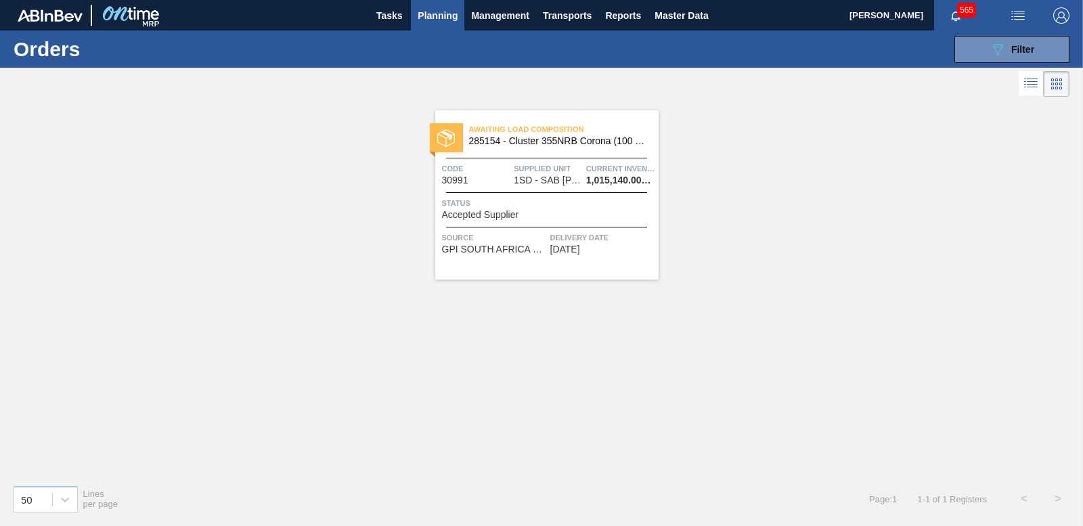
click at [427, 14] on span "Planning" at bounding box center [438, 15] width 40 height 16
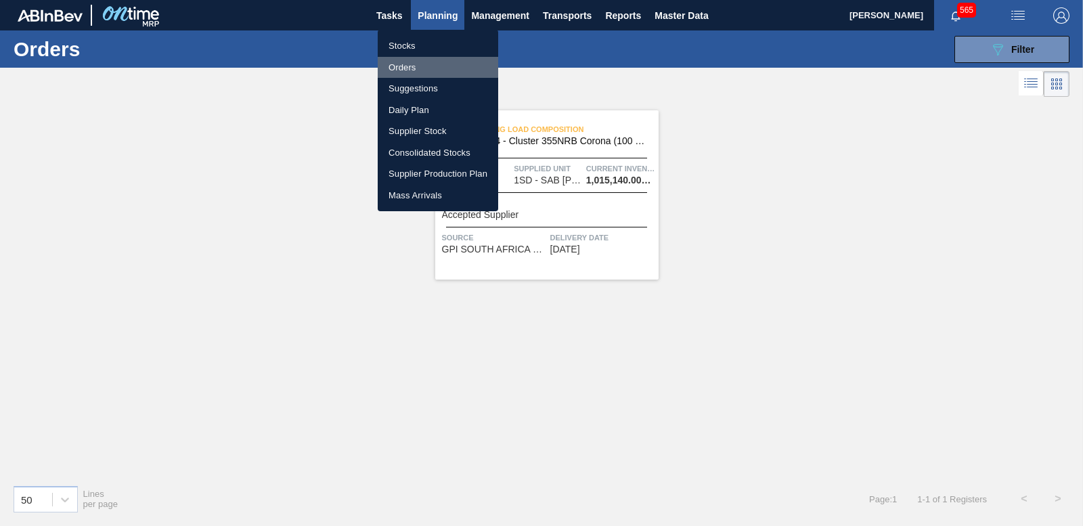
click at [398, 64] on li "Orders" at bounding box center [438, 68] width 120 height 22
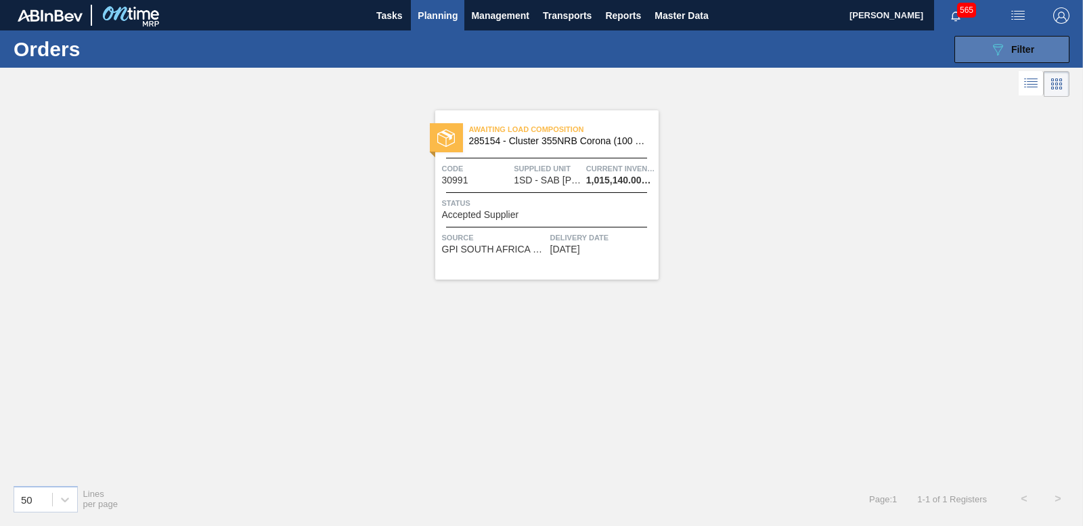
click at [1025, 48] on span "Filter" at bounding box center [1022, 49] width 23 height 11
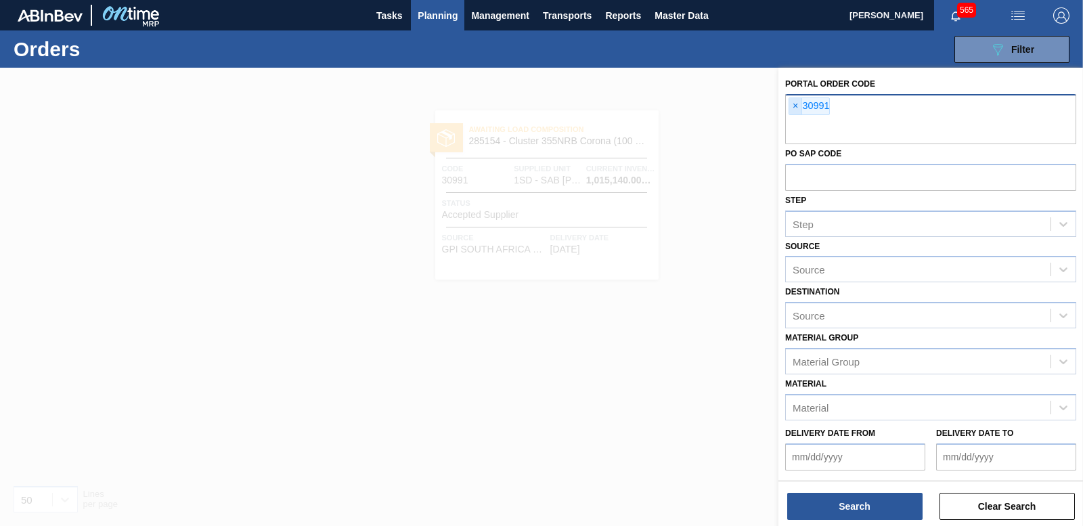
click at [790, 109] on span "×" at bounding box center [795, 106] width 13 height 16
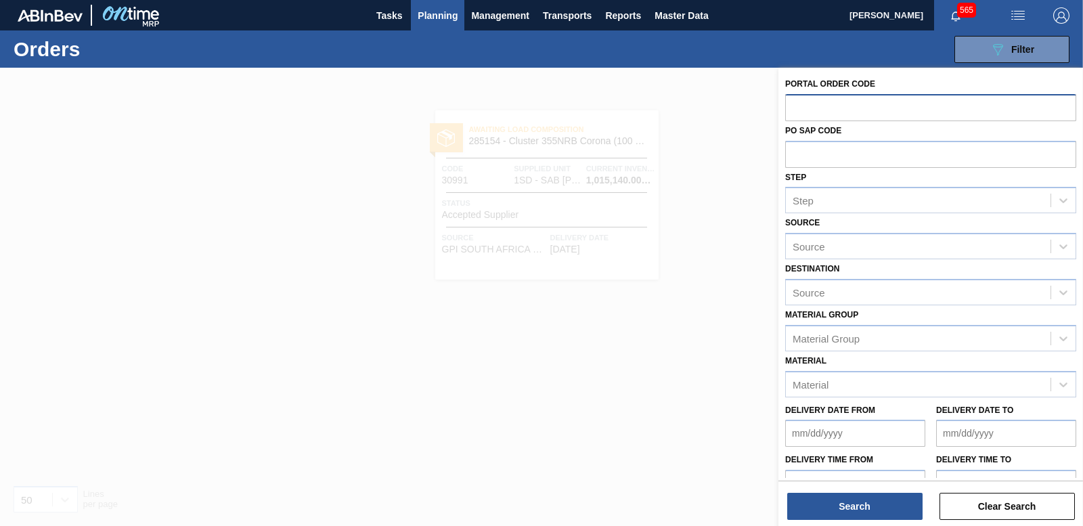
paste input "30935"
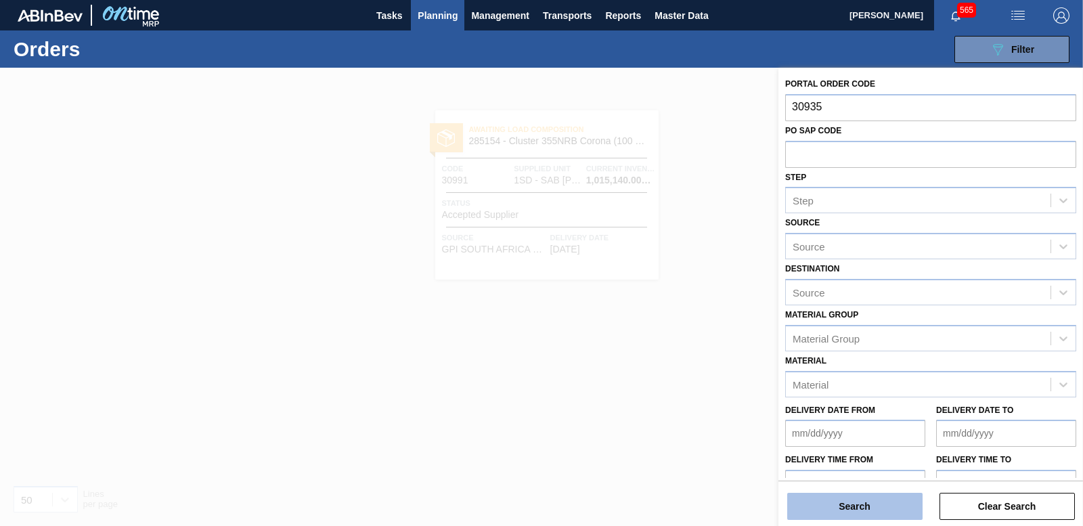
type input "30935"
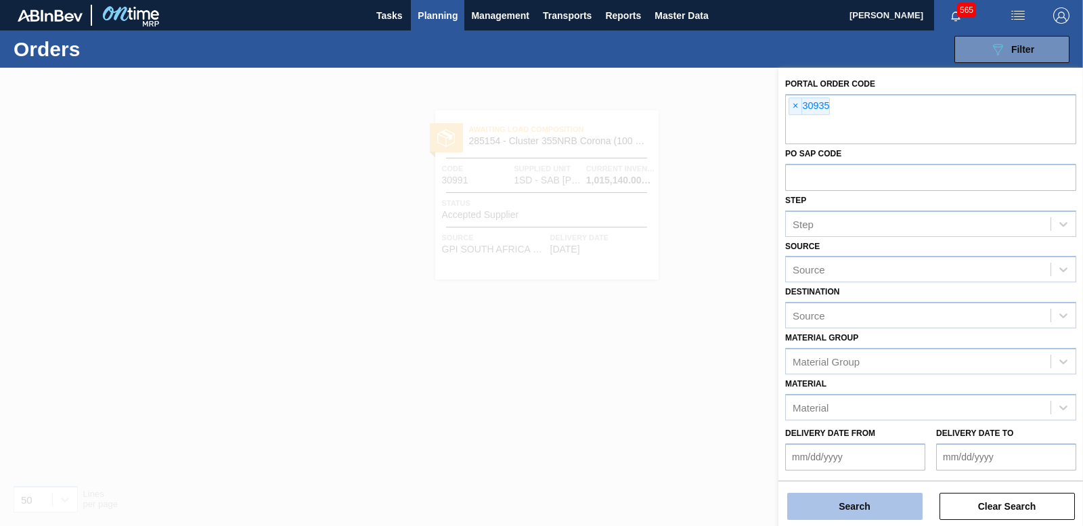
click at [885, 511] on button "Search" at bounding box center [854, 506] width 135 height 27
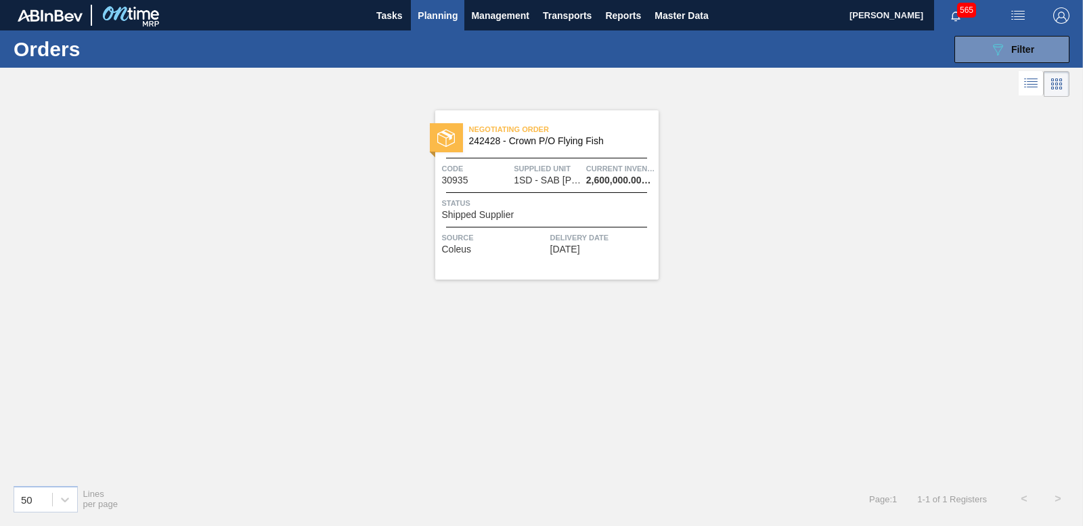
click at [485, 219] on span "Shipped Supplier" at bounding box center [478, 215] width 72 height 10
click at [1028, 47] on span "Filter" at bounding box center [1022, 49] width 23 height 11
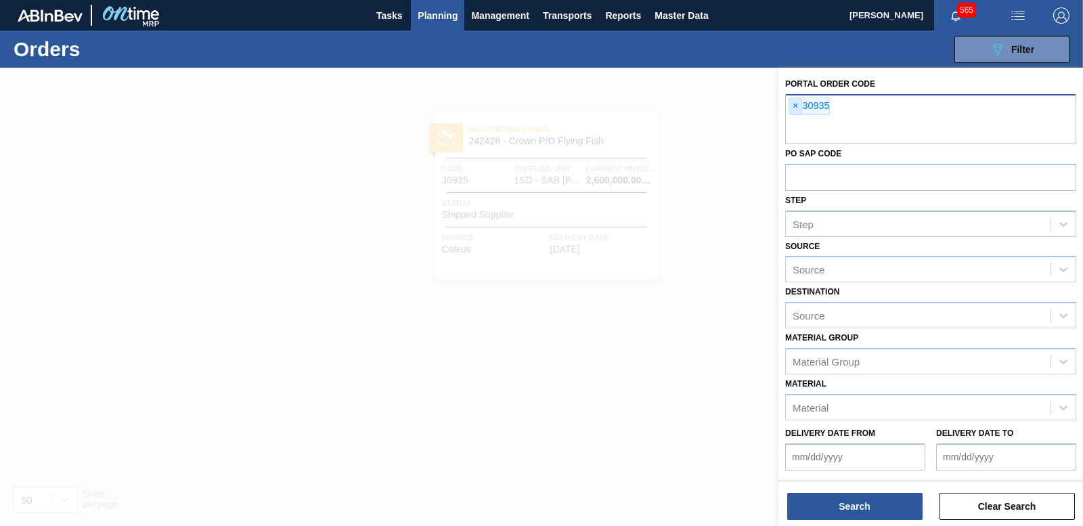
click at [795, 105] on span "×" at bounding box center [795, 106] width 13 height 16
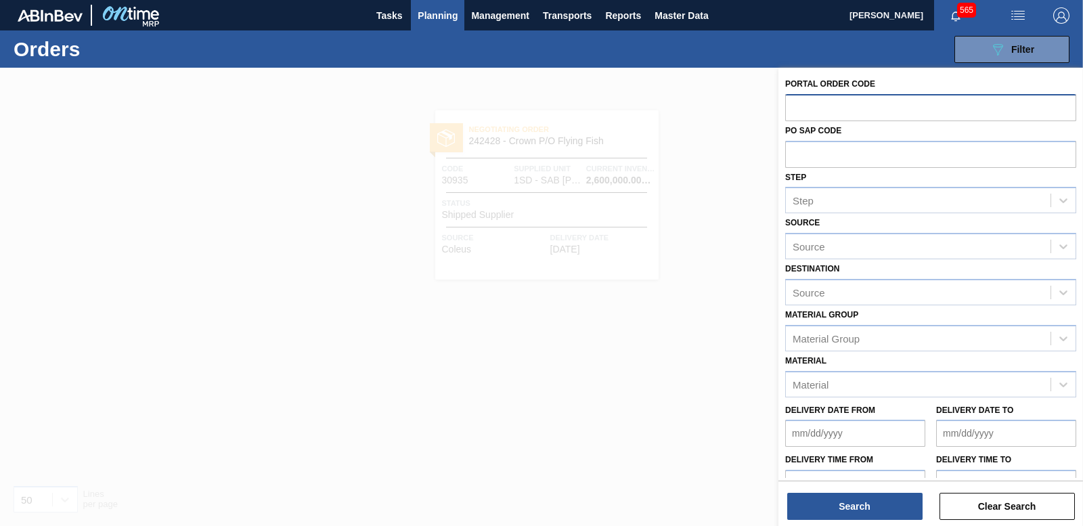
paste input "30936"
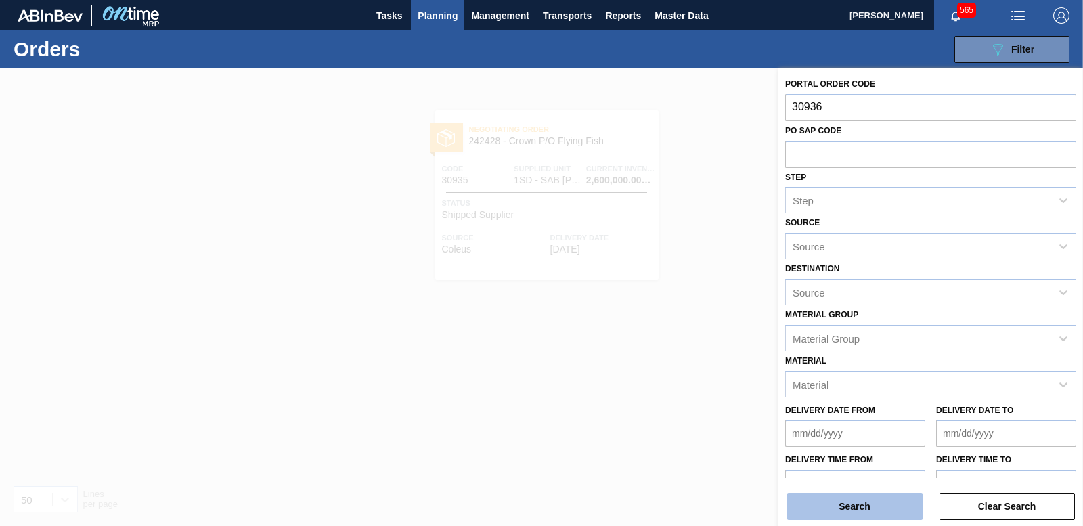
type input "30936"
click at [832, 504] on button "Search" at bounding box center [854, 506] width 135 height 27
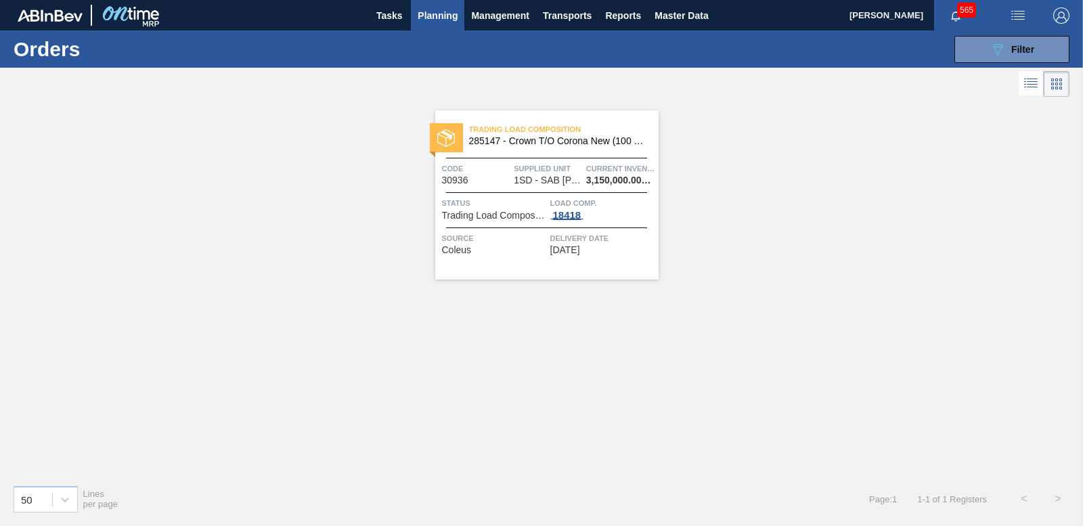
click at [568, 216] on div "18418" at bounding box center [567, 215] width 34 height 11
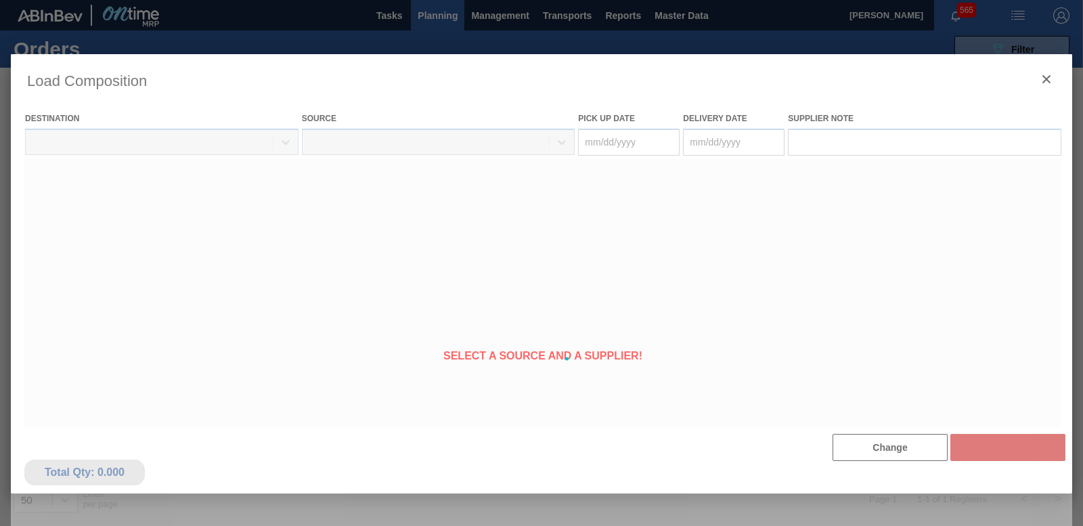
type Date "[DATE]"
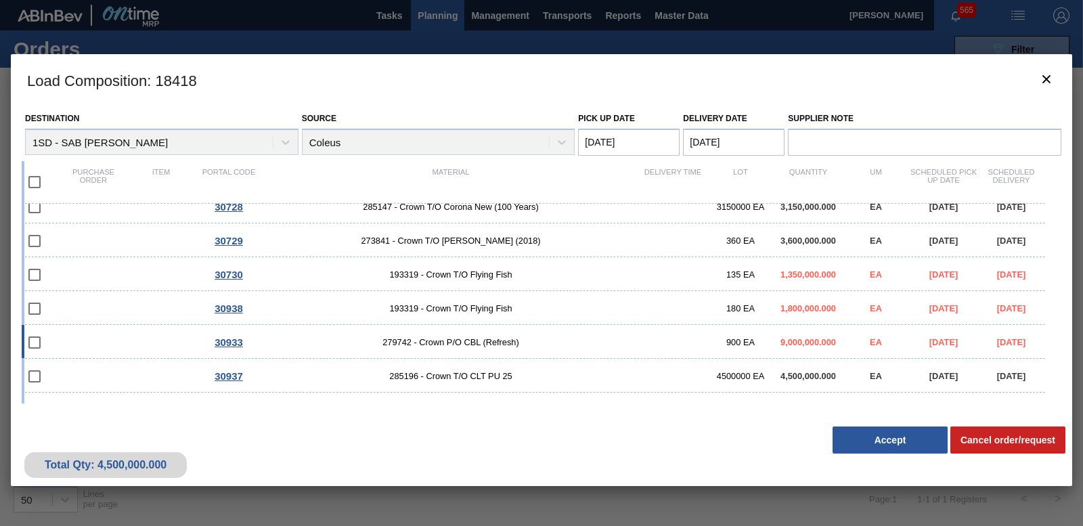
scroll to position [71, 0]
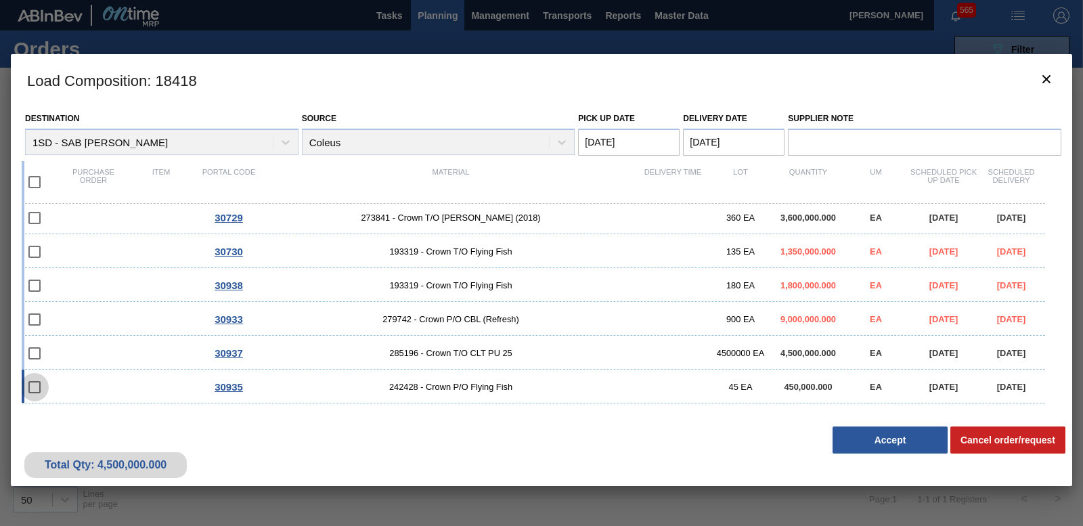
click at [36, 392] on input "checkbox" at bounding box center [34, 387] width 28 height 28
click at [32, 383] on input "checkbox" at bounding box center [34, 387] width 28 height 28
checkbox input "false"
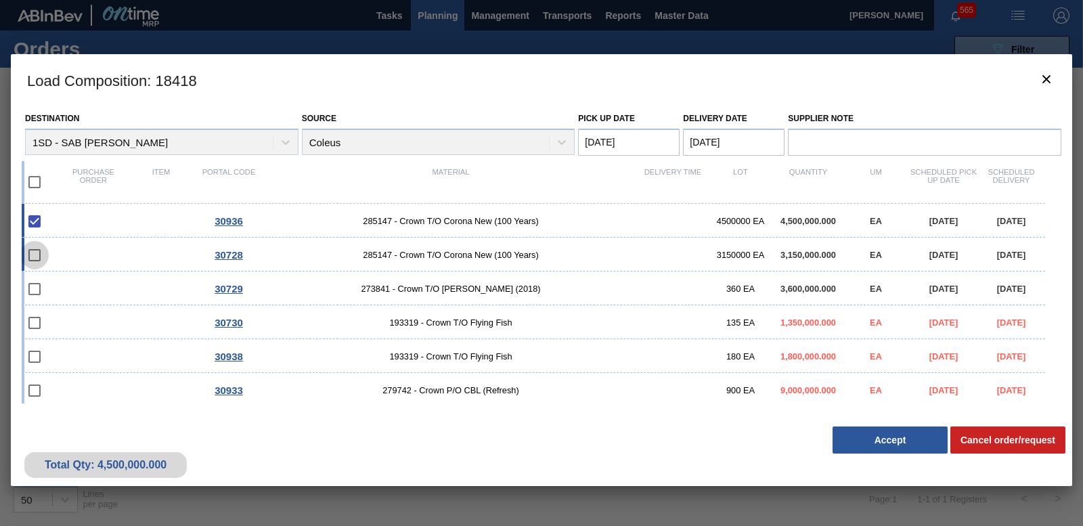
click at [37, 256] on input "checkbox" at bounding box center [34, 255] width 28 height 28
checkbox input "false"
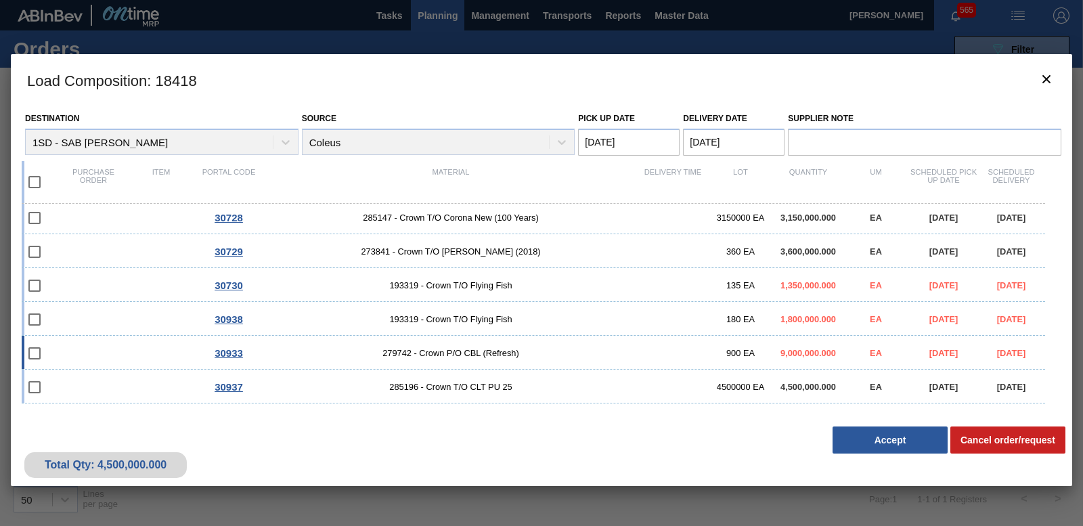
scroll to position [71, 0]
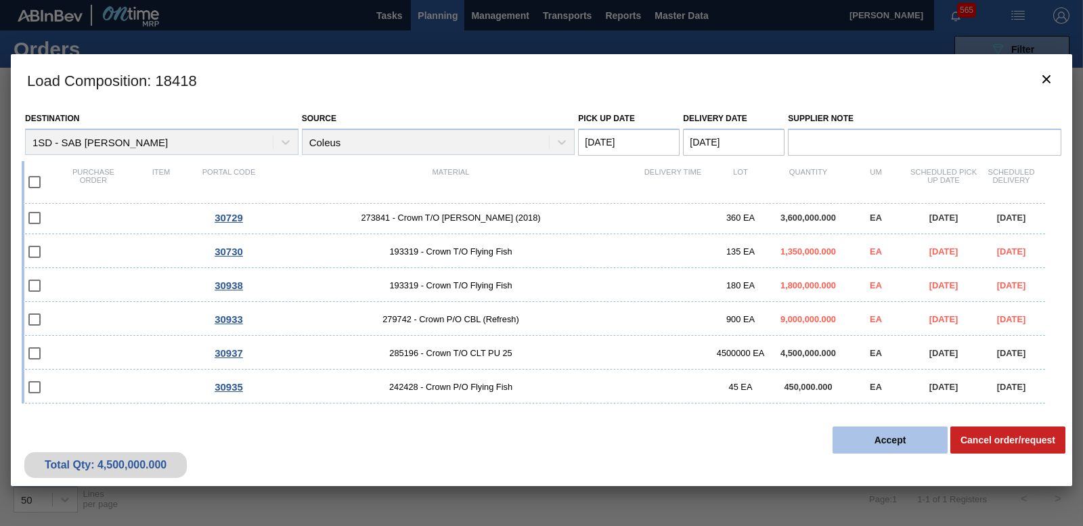
click at [897, 434] on button "Accept" at bounding box center [889, 439] width 115 height 27
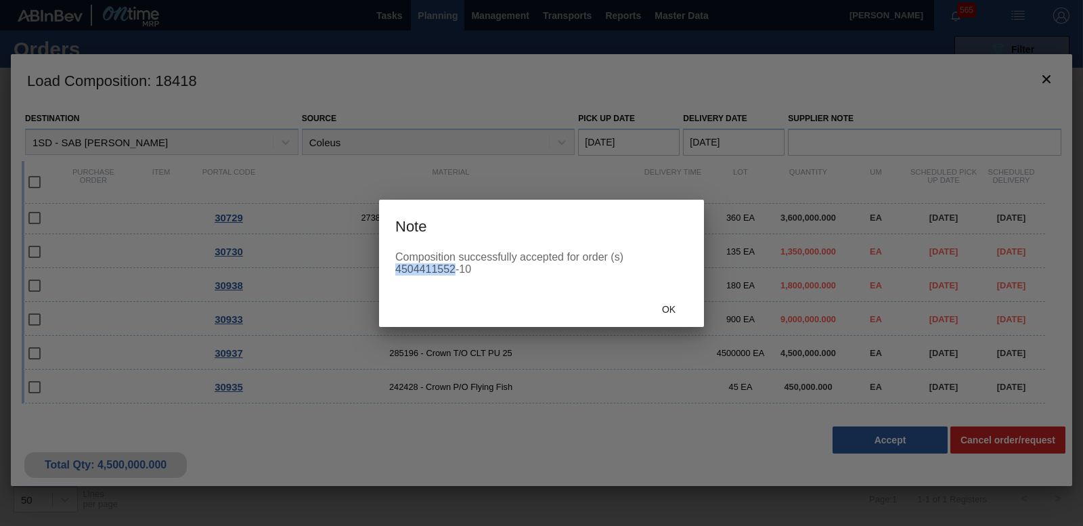
drag, startPoint x: 396, startPoint y: 265, endPoint x: 455, endPoint y: 268, distance: 58.9
click at [455, 268] on div "Composition successfully accepted for order (s) 4504411552-10" at bounding box center [541, 263] width 292 height 24
copy div "4504411552"
click at [665, 307] on span "Ok" at bounding box center [668, 309] width 35 height 11
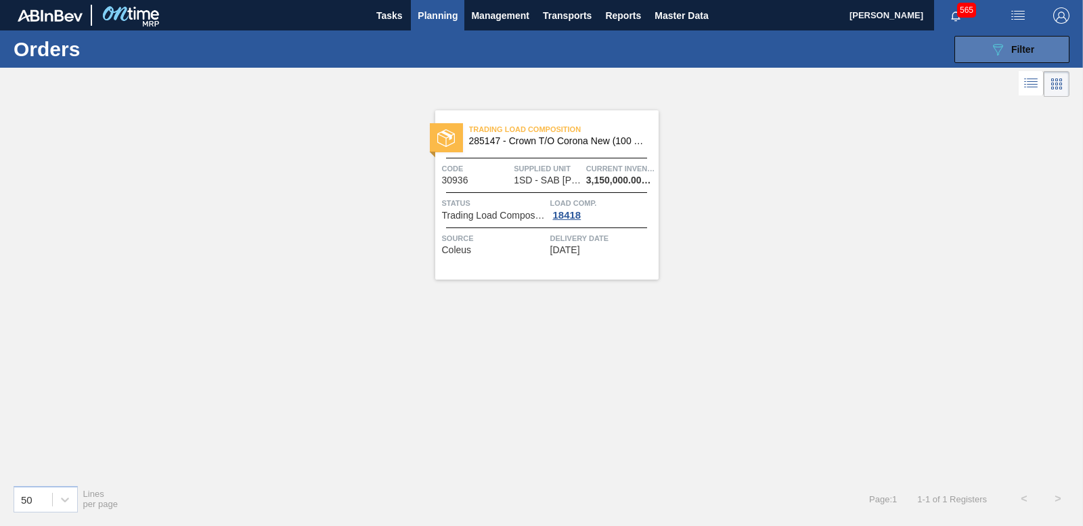
click at [977, 47] on button "089F7B8B-B2A5-4AFE-B5C0-19BA573D28AC Filter" at bounding box center [1011, 49] width 115 height 27
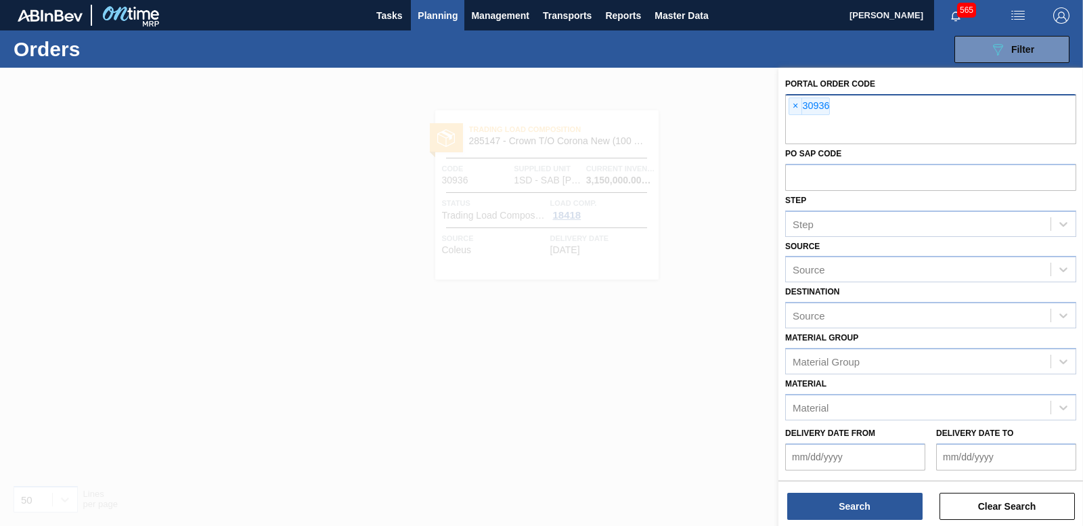
click at [795, 108] on span "×" at bounding box center [795, 106] width 13 height 16
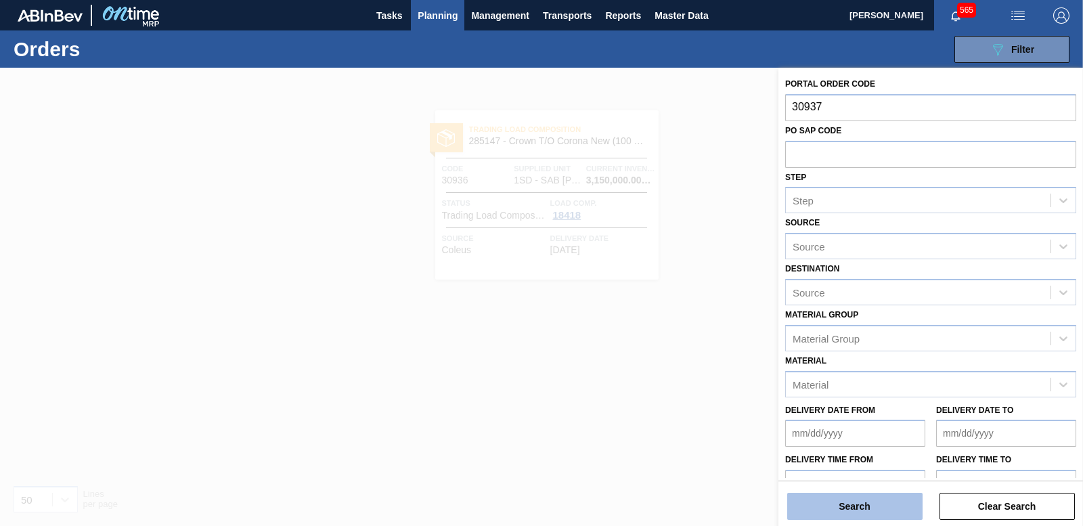
type input "30937"
click at [842, 506] on button "Search" at bounding box center [854, 506] width 135 height 27
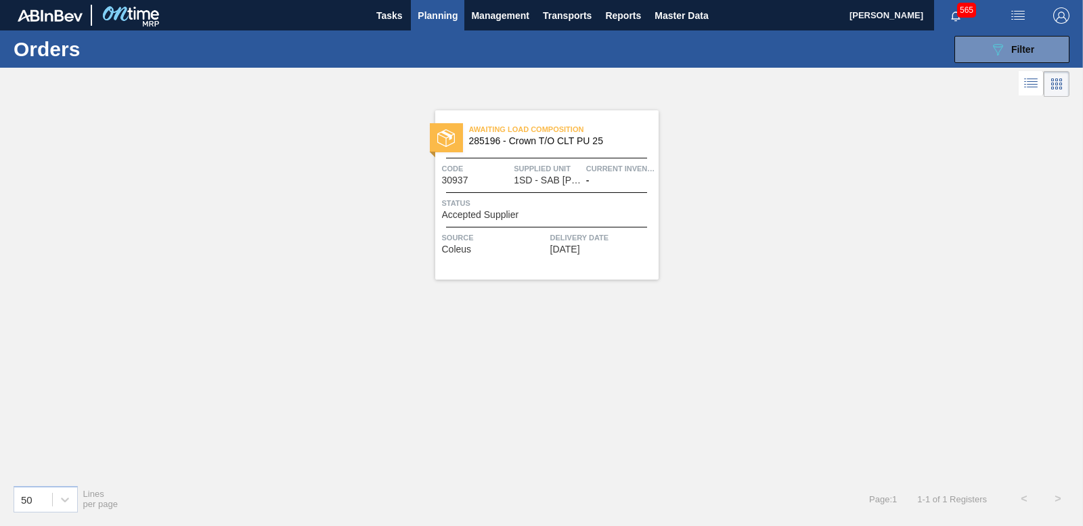
click at [496, 217] on span "Accepted Supplier" at bounding box center [480, 215] width 77 height 10
click at [981, 45] on button "089F7B8B-B2A5-4AFE-B5C0-19BA573D28AC Filter" at bounding box center [1011, 49] width 115 height 27
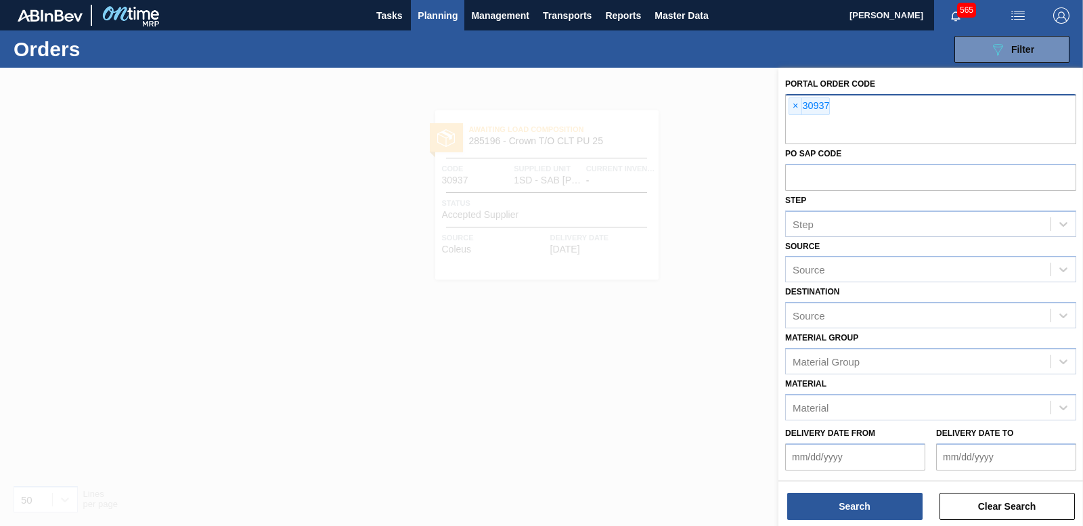
click at [792, 104] on span "×" at bounding box center [795, 106] width 13 height 16
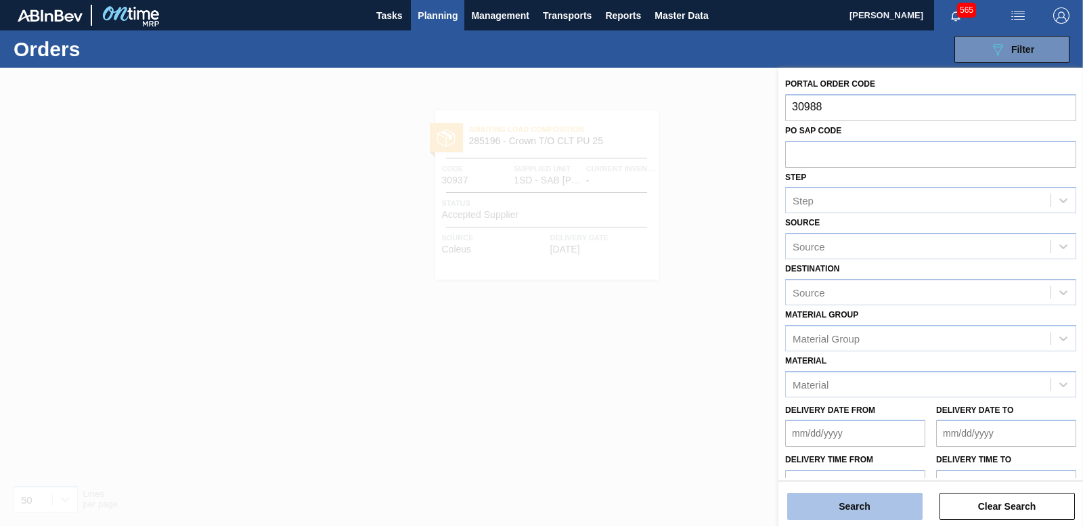
type input "30988"
click at [834, 499] on button "Search" at bounding box center [854, 506] width 135 height 27
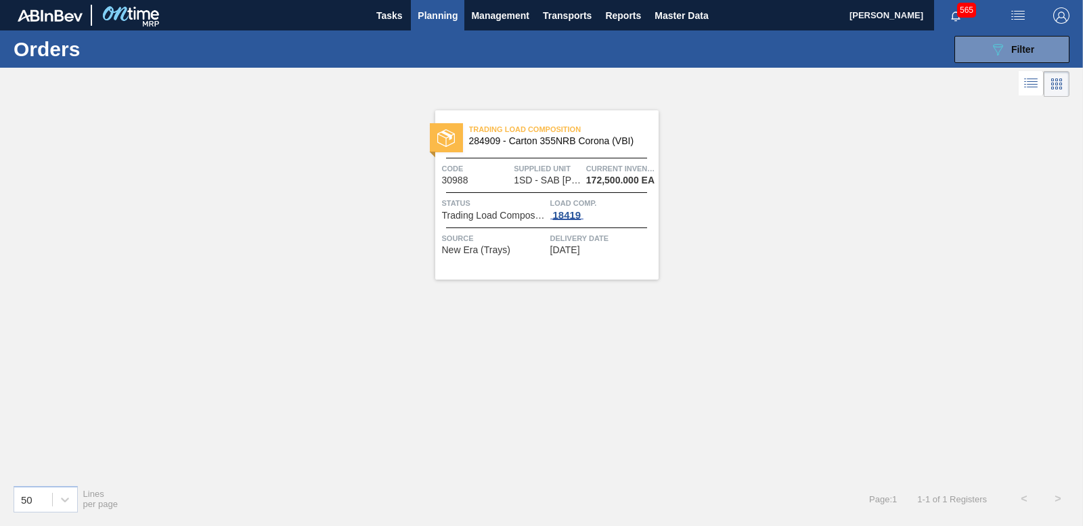
click at [560, 218] on div "18419" at bounding box center [567, 215] width 34 height 11
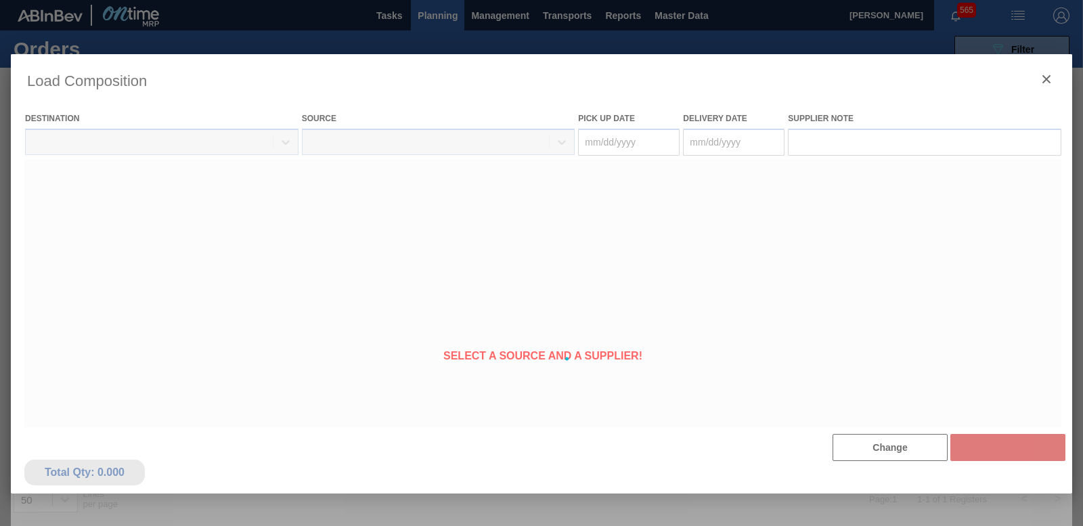
type Date "[DATE]"
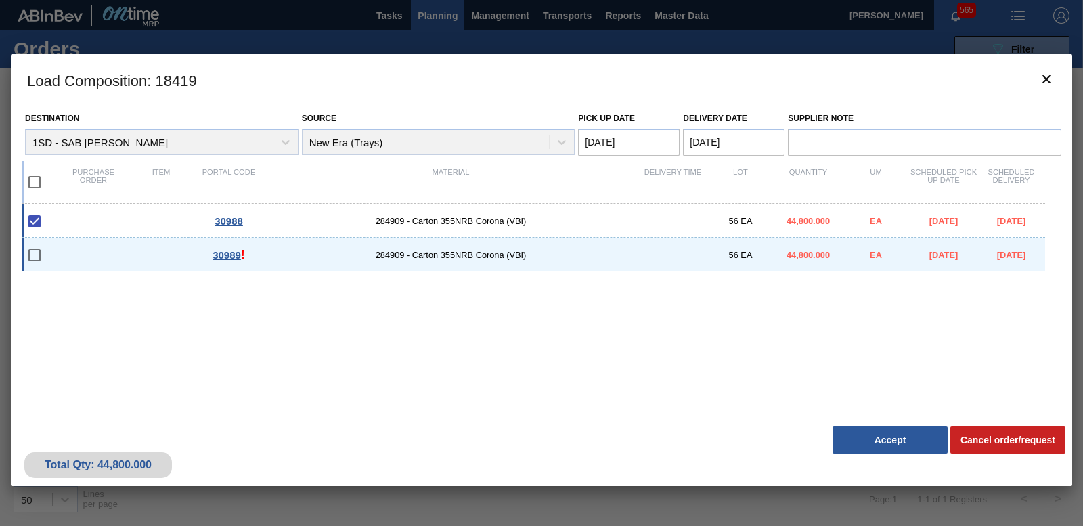
click at [41, 256] on input "checkbox" at bounding box center [34, 255] width 28 height 28
checkbox input "false"
click at [883, 434] on button "Accept" at bounding box center [889, 439] width 115 height 27
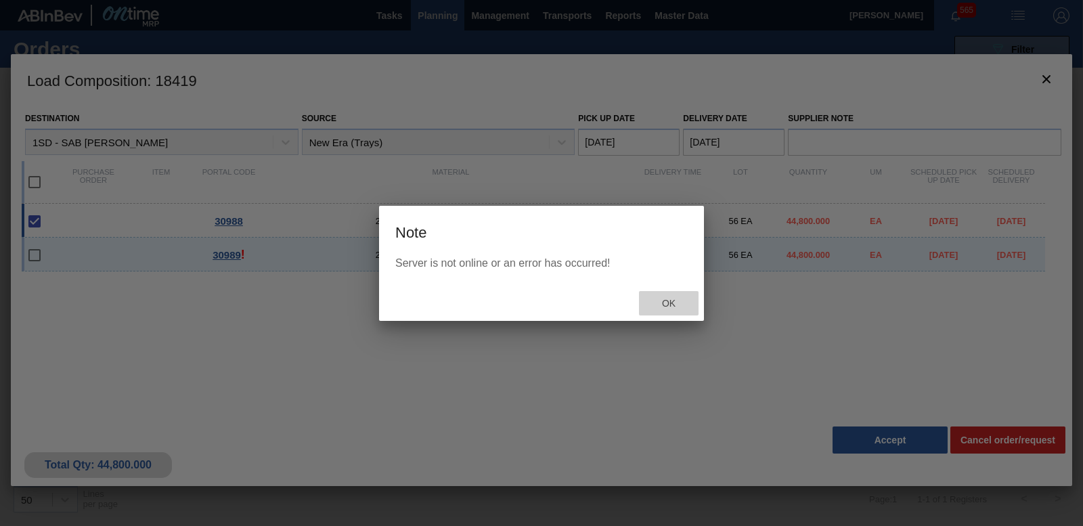
click at [675, 303] on span "Ok" at bounding box center [668, 303] width 35 height 11
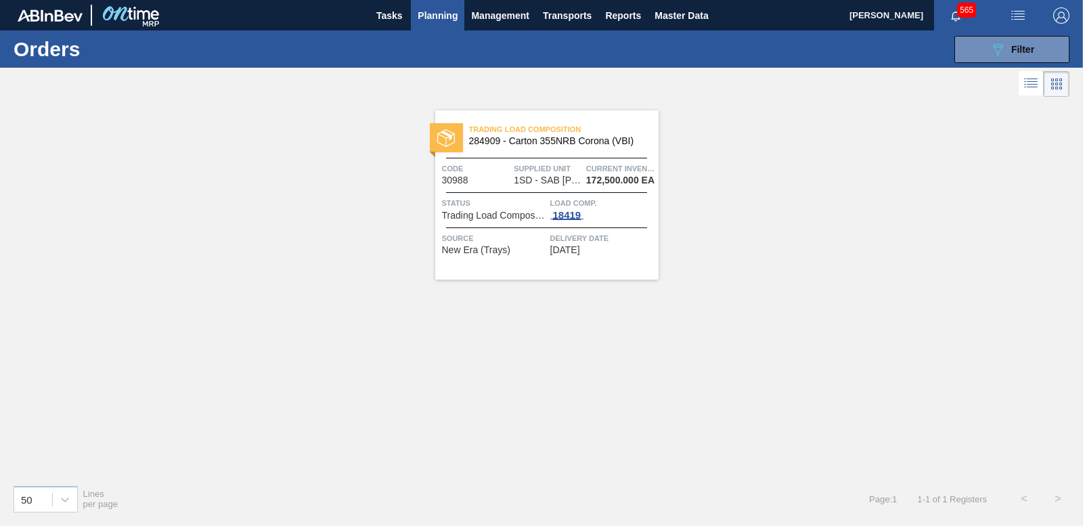
click at [563, 214] on div "18419" at bounding box center [567, 215] width 34 height 11
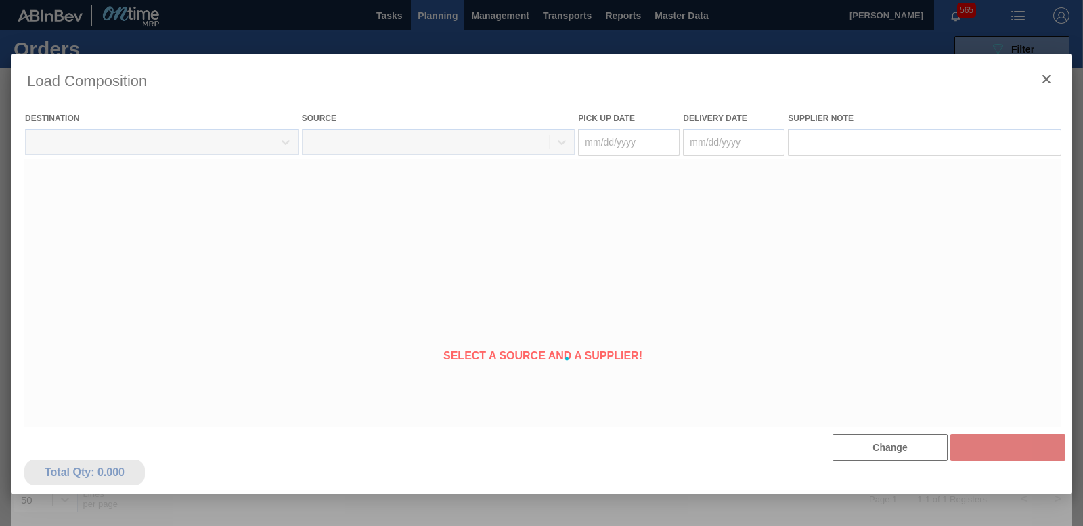
type Date "[DATE]"
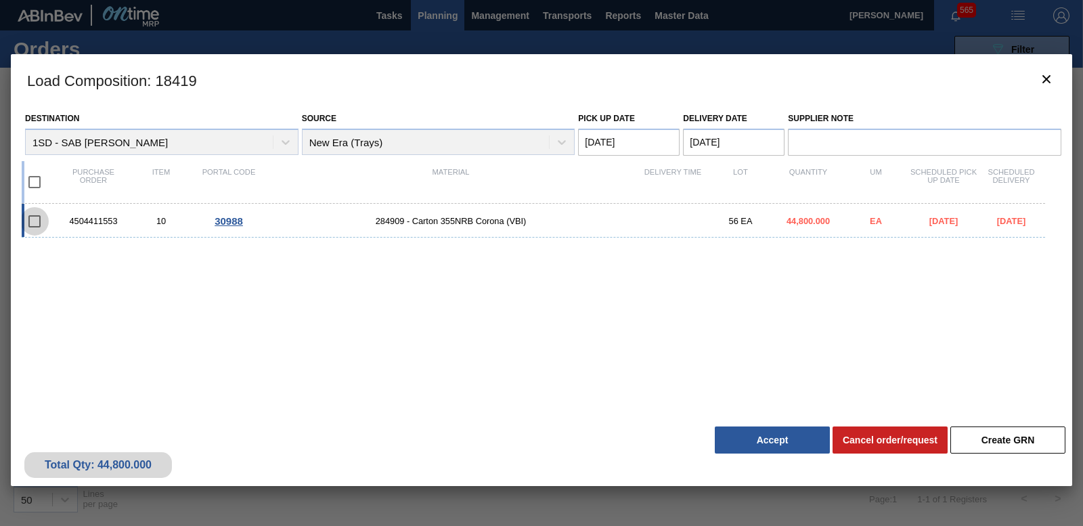
click at [33, 222] on input "checkbox" at bounding box center [34, 221] width 28 height 28
checkbox input "false"
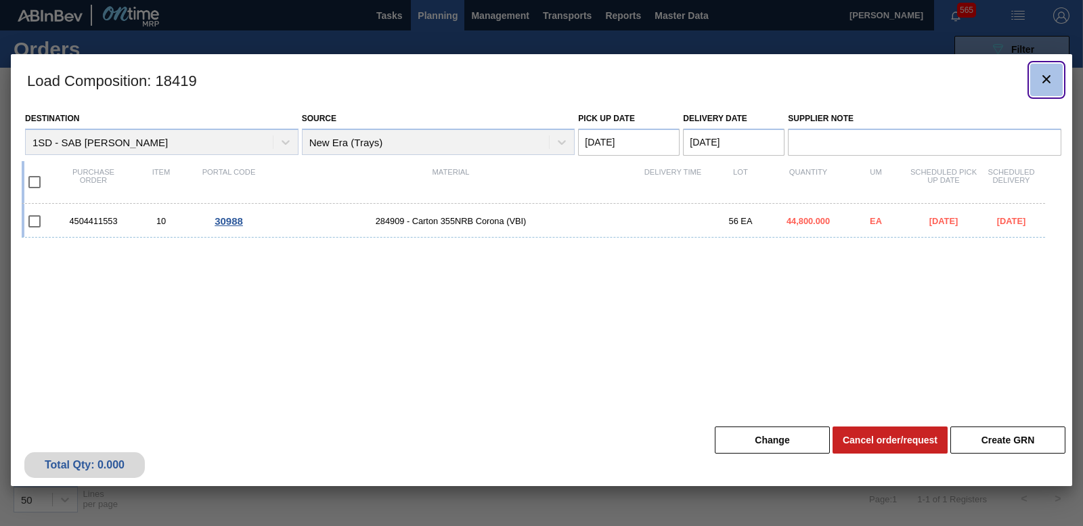
click at [1044, 81] on icon "botão de ícone" at bounding box center [1046, 79] width 8 height 8
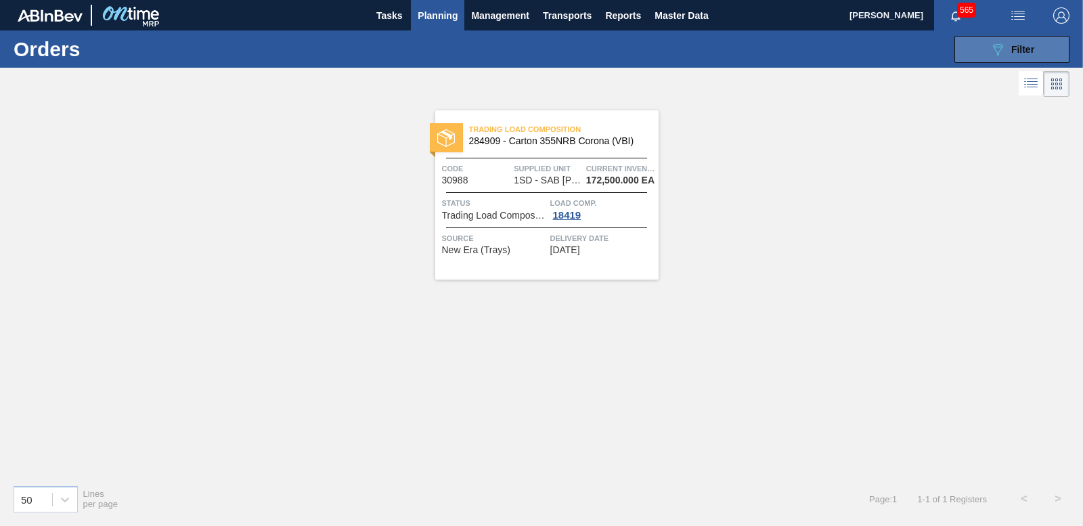
click at [1000, 52] on icon "089F7B8B-B2A5-4AFE-B5C0-19BA573D28AC" at bounding box center [997, 49] width 16 height 16
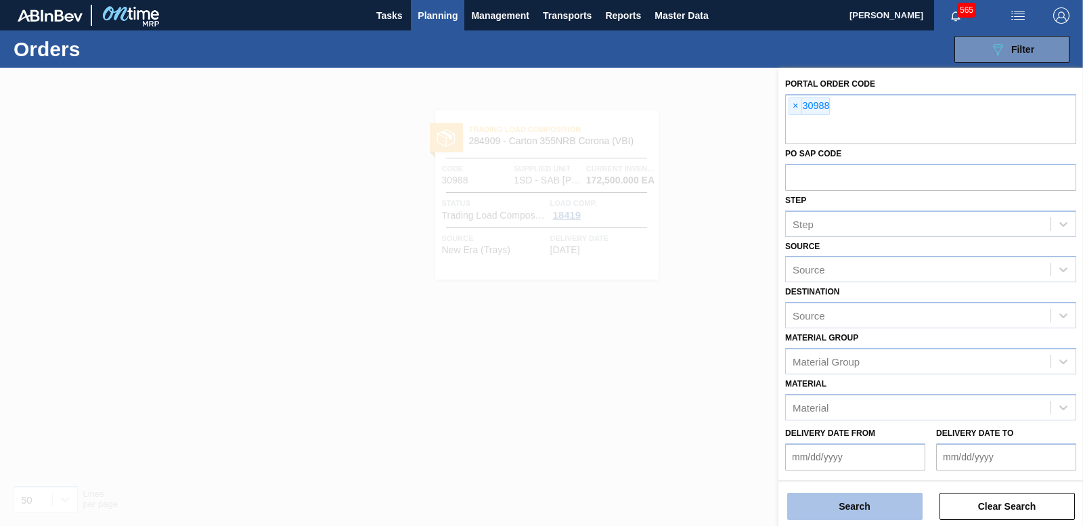
click at [870, 512] on button "Search" at bounding box center [854, 506] width 135 height 27
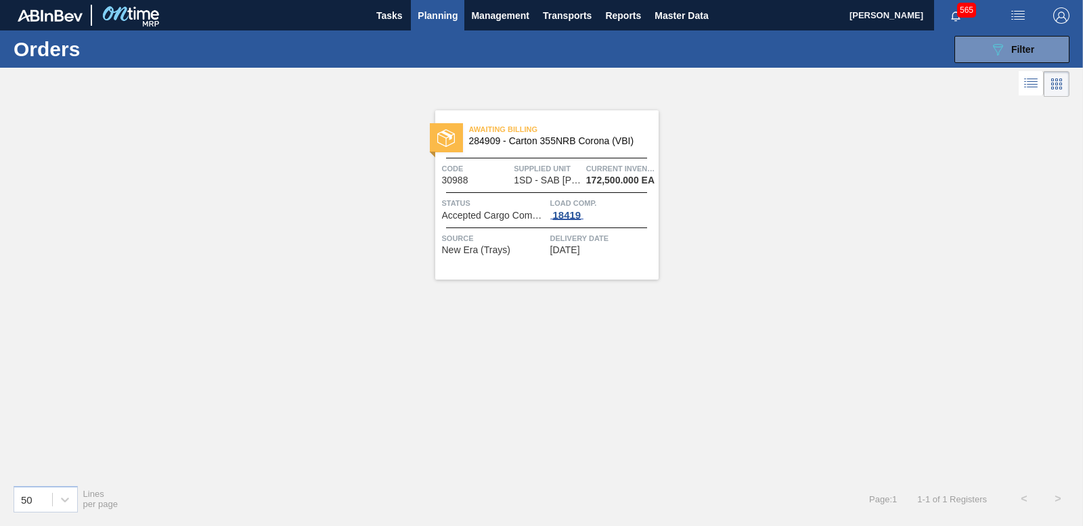
click at [566, 216] on div "18419" at bounding box center [567, 215] width 34 height 11
click at [569, 215] on div "18419" at bounding box center [567, 215] width 34 height 11
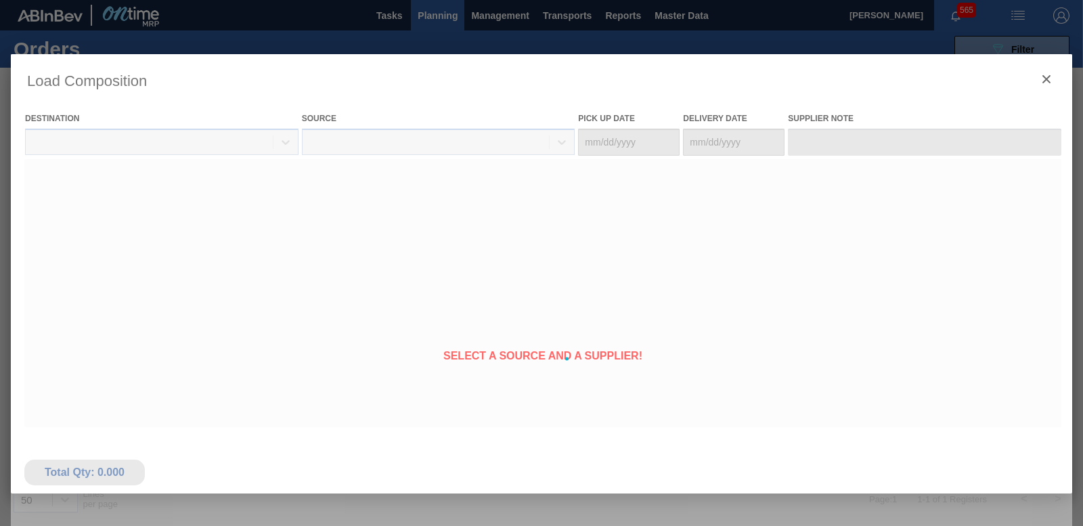
type Date "[DATE]"
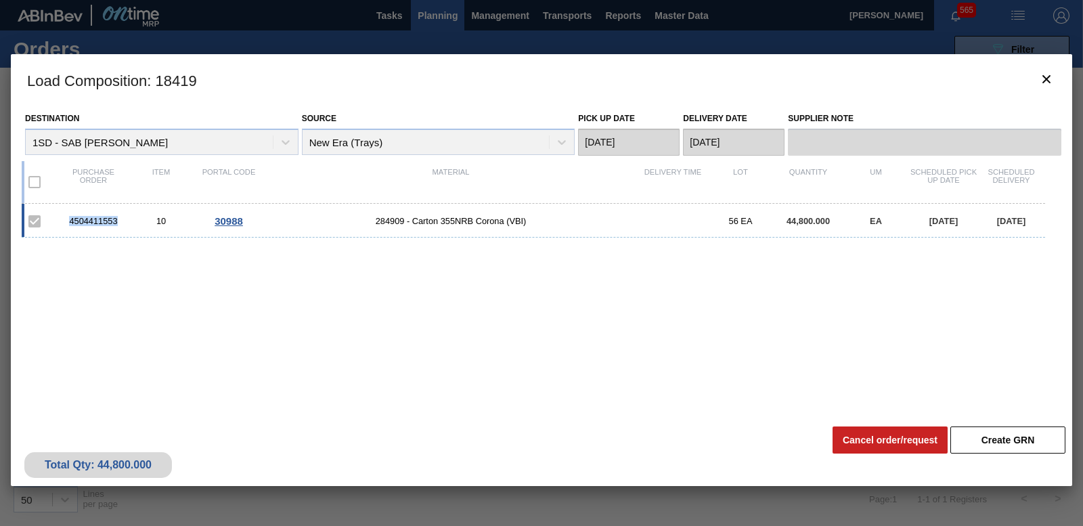
drag, startPoint x: 68, startPoint y: 221, endPoint x: 122, endPoint y: 220, distance: 54.1
click at [122, 220] on div "4504411553" at bounding box center [94, 221] width 68 height 10
copy div "4504411553"
click at [1049, 85] on icon "botão de ícone" at bounding box center [1046, 79] width 16 height 16
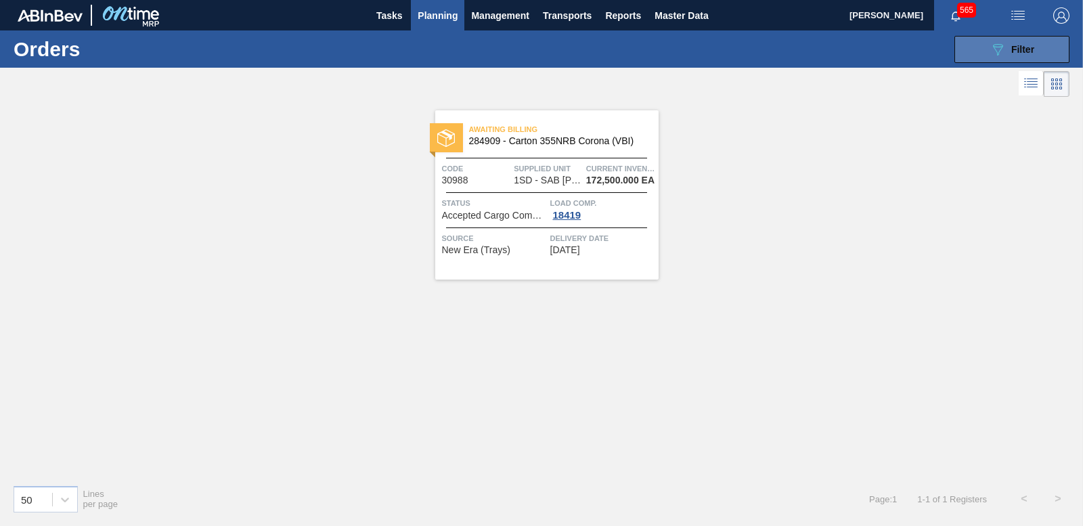
click at [1011, 51] on span "Filter" at bounding box center [1022, 49] width 23 height 11
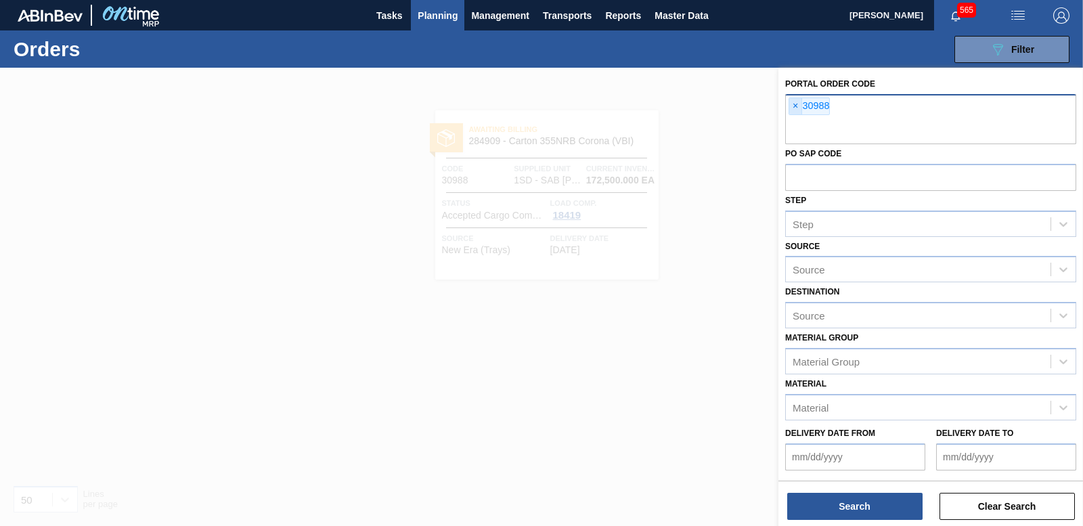
click at [790, 104] on span "×" at bounding box center [795, 106] width 13 height 16
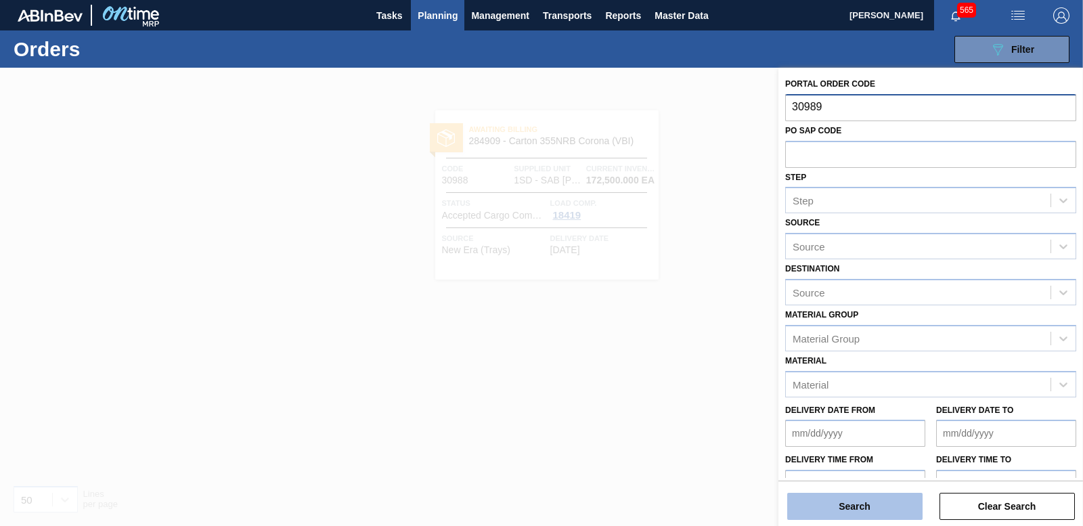
type input "30989"
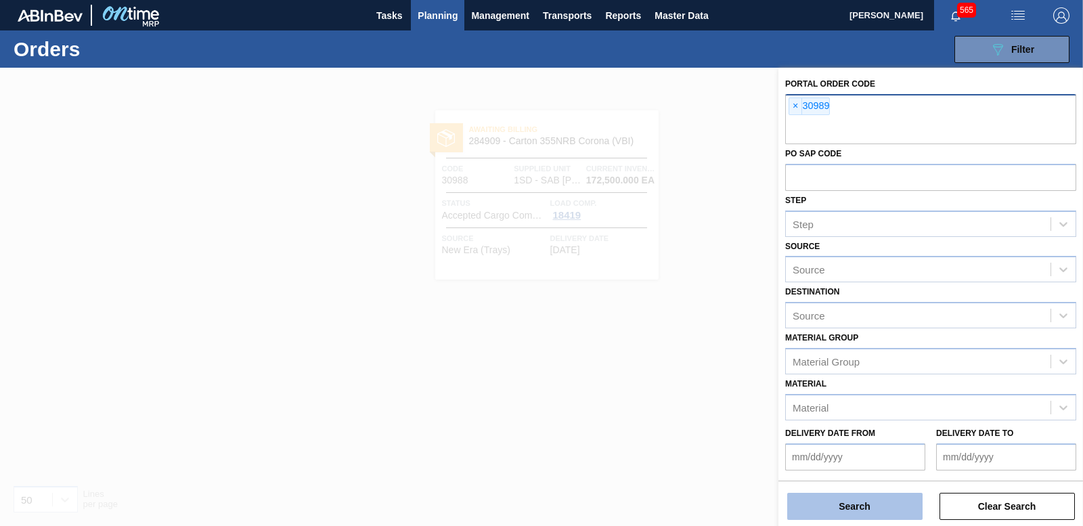
click at [847, 510] on button "Search" at bounding box center [854, 506] width 135 height 27
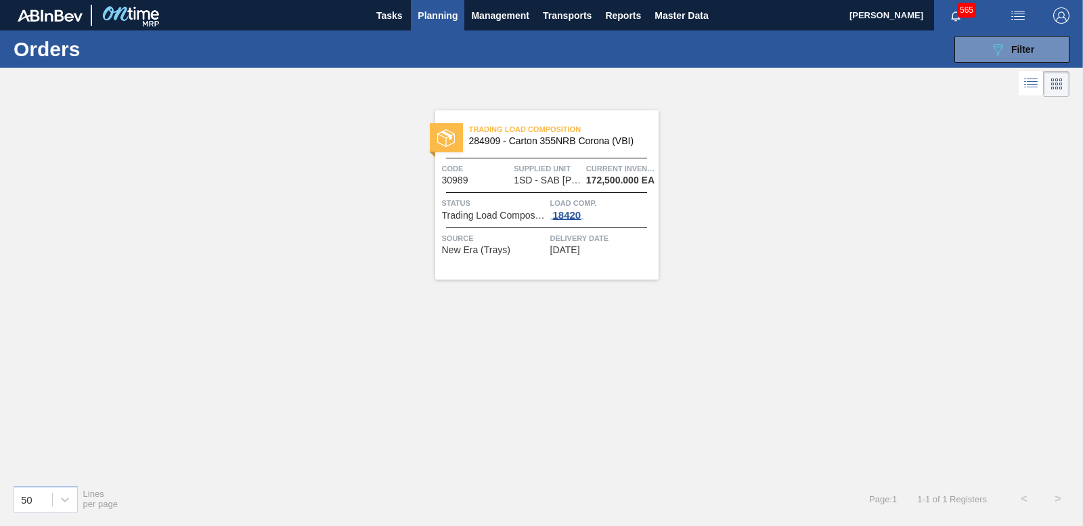
click at [566, 213] on div "18420" at bounding box center [567, 215] width 34 height 11
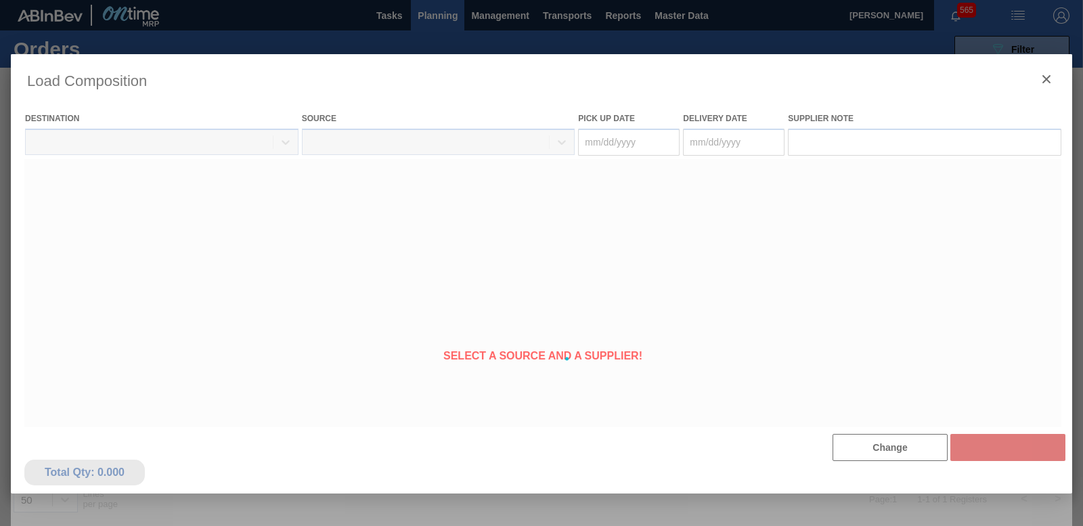
type Date "[DATE]"
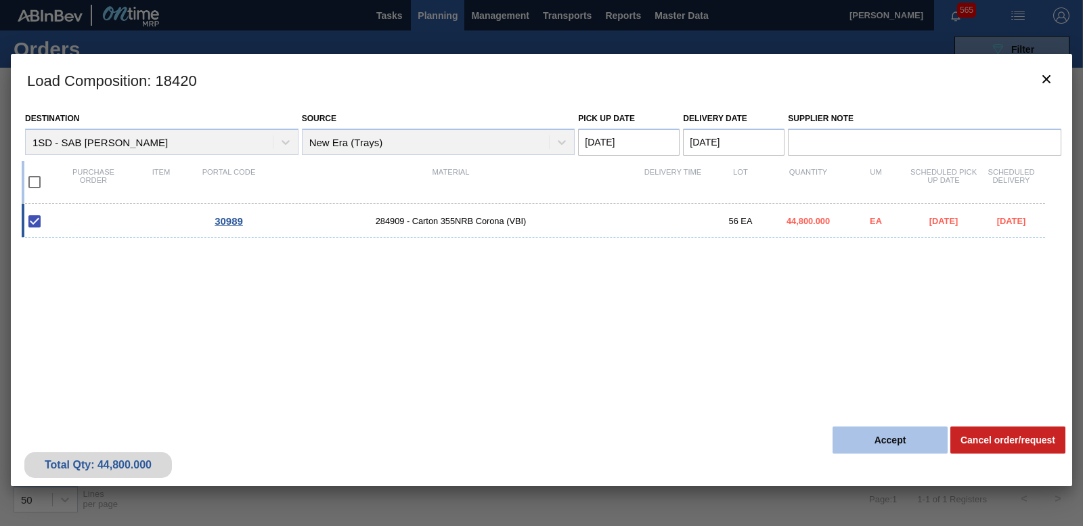
click at [897, 433] on button "Accept" at bounding box center [889, 439] width 115 height 27
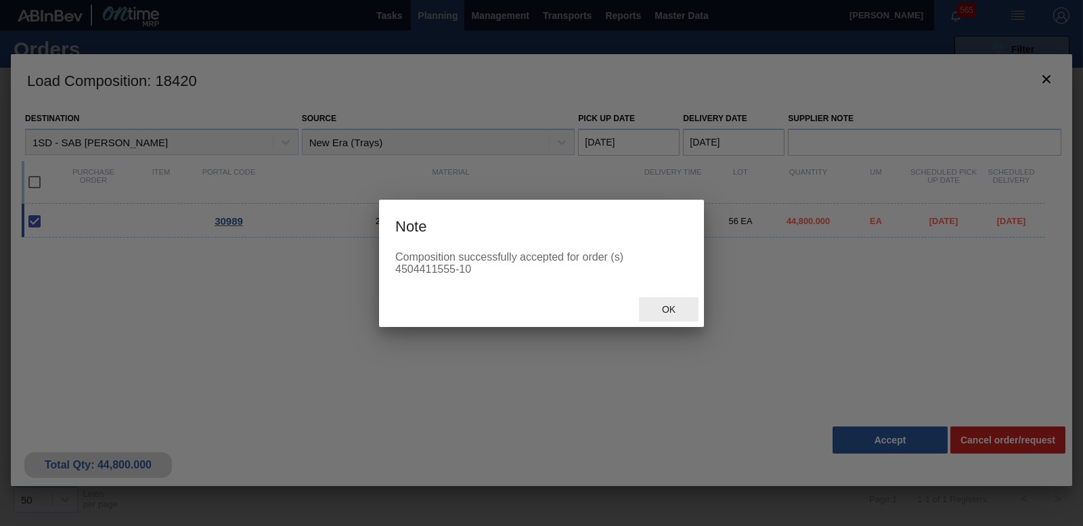
click at [674, 309] on span "Ok" at bounding box center [668, 309] width 35 height 11
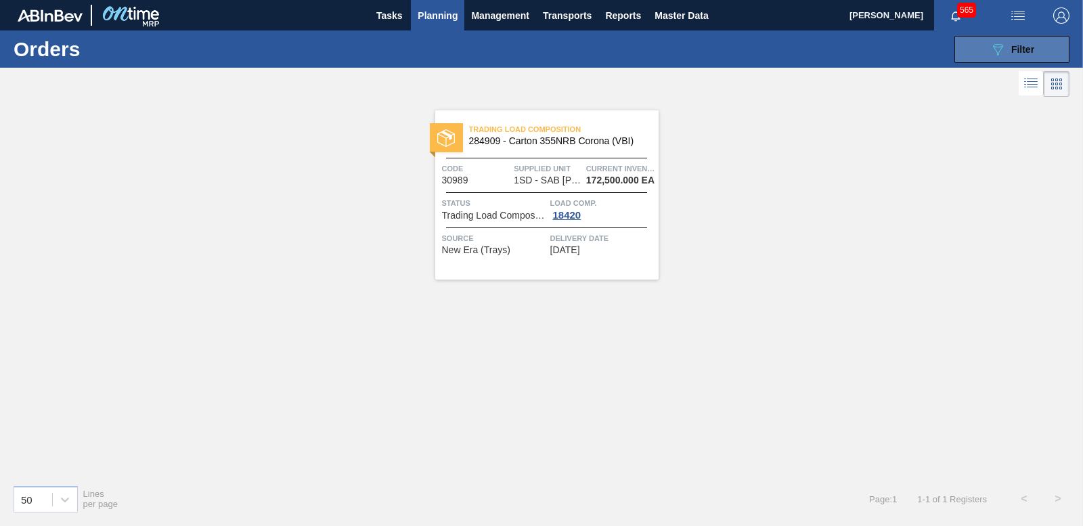
click at [1023, 48] on span "Filter" at bounding box center [1022, 49] width 23 height 11
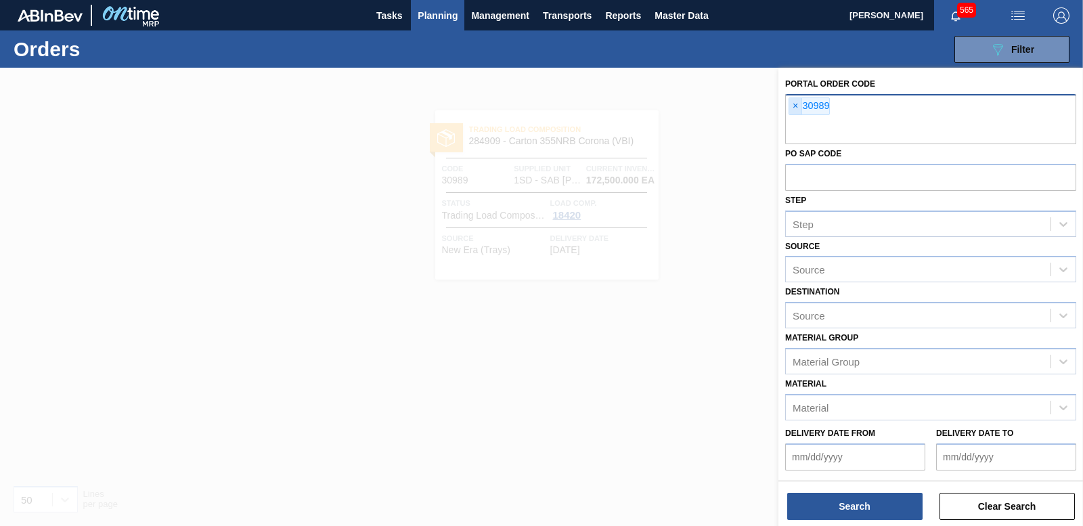
click at [792, 103] on span "×" at bounding box center [795, 106] width 13 height 16
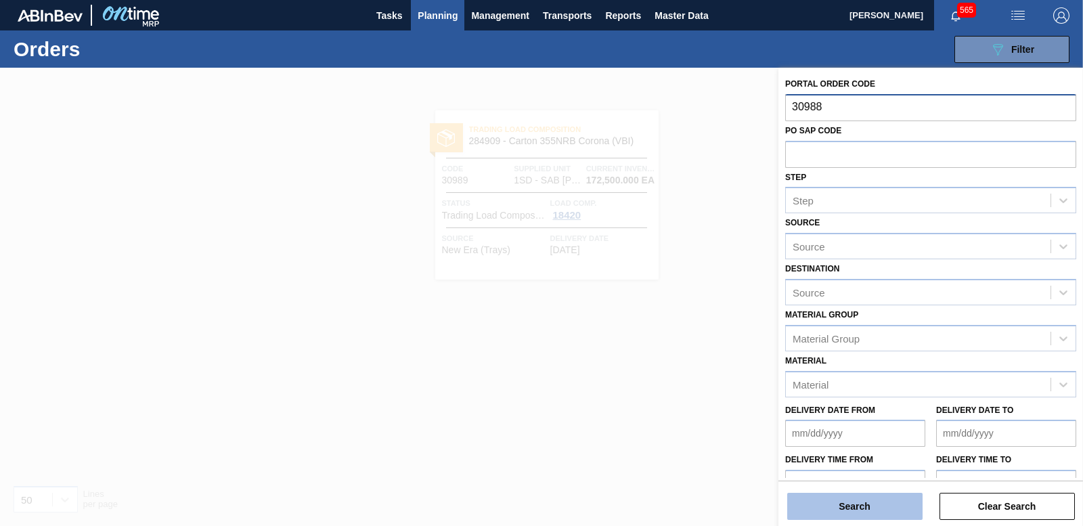
type input "30988"
click at [860, 507] on button "Search" at bounding box center [854, 506] width 135 height 27
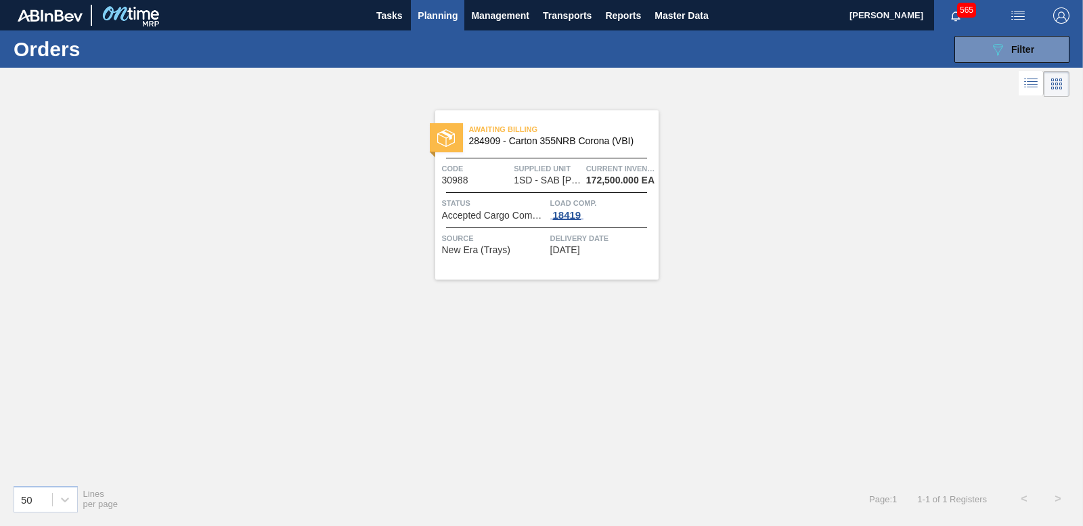
click at [571, 214] on div "18419" at bounding box center [567, 215] width 34 height 11
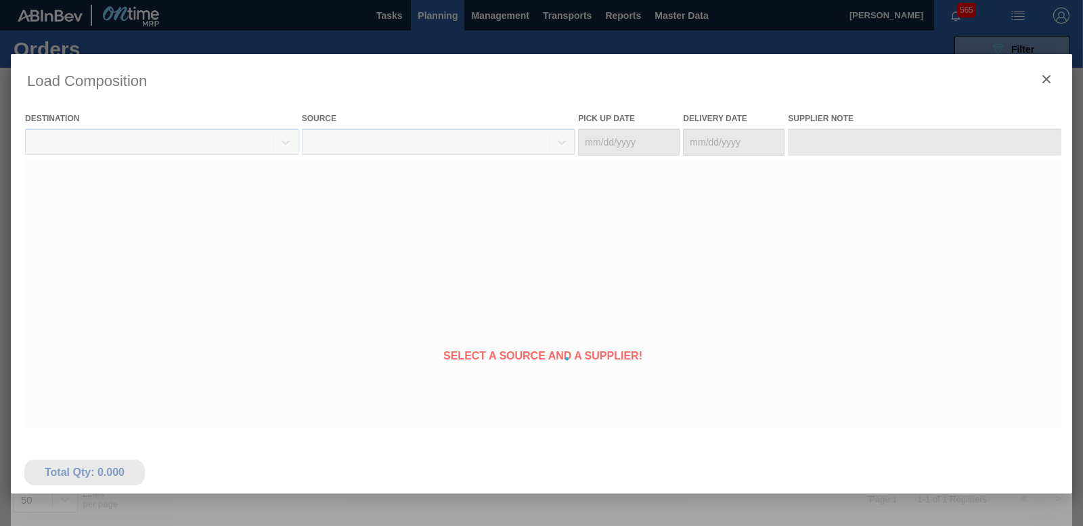
type Date "[DATE]"
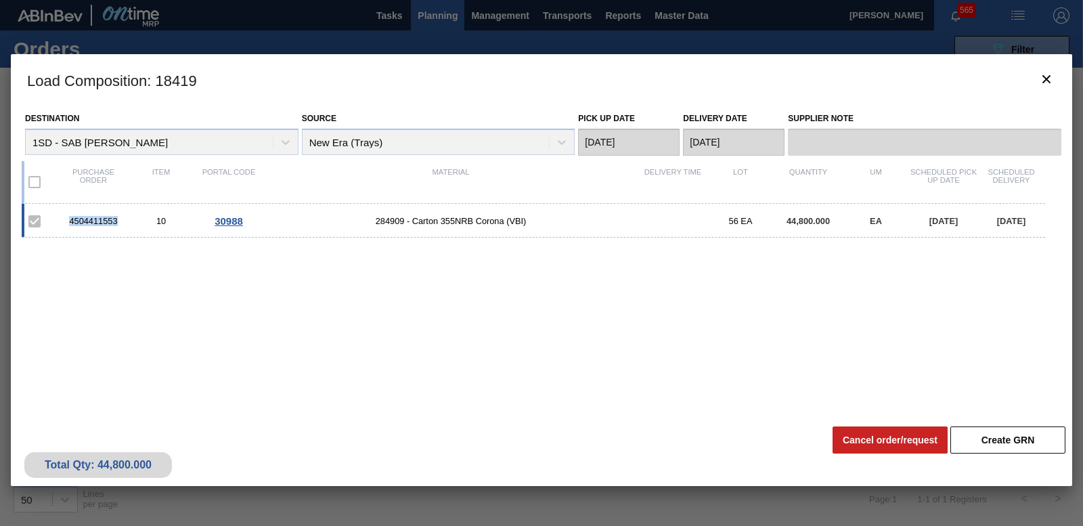
drag, startPoint x: 66, startPoint y: 225, endPoint x: 120, endPoint y: 221, distance: 54.3
click at [120, 221] on div "4504411553" at bounding box center [94, 221] width 68 height 10
copy div "4504411553"
click at [1052, 79] on icon "botão de ícone" at bounding box center [1046, 79] width 16 height 16
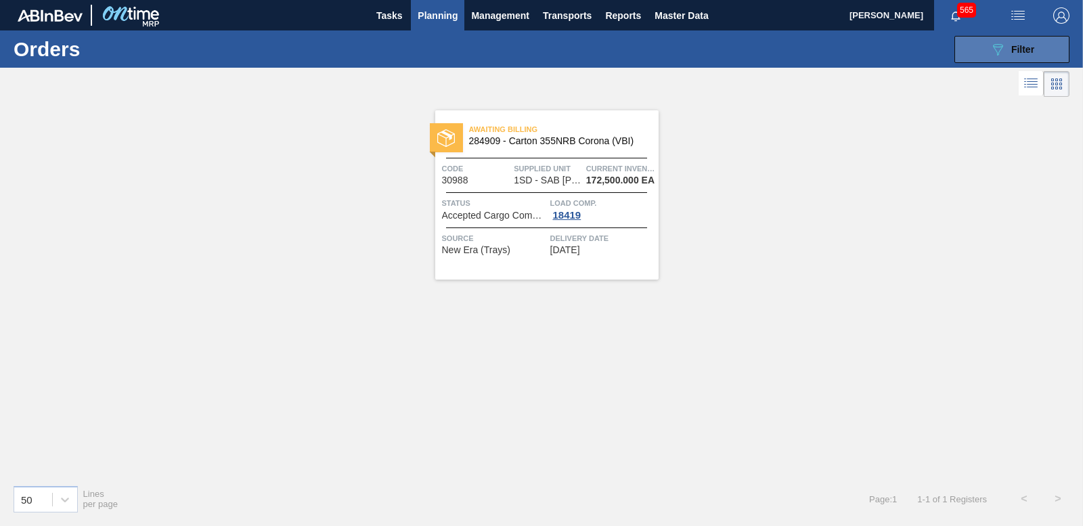
click at [1023, 53] on span "Filter" at bounding box center [1022, 49] width 23 height 11
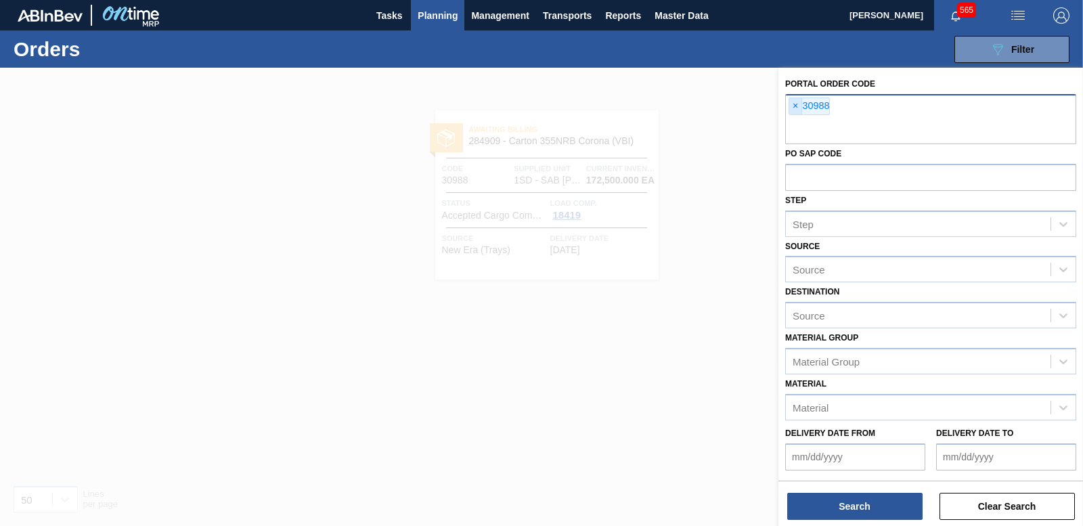
click at [791, 112] on span "×" at bounding box center [795, 106] width 13 height 16
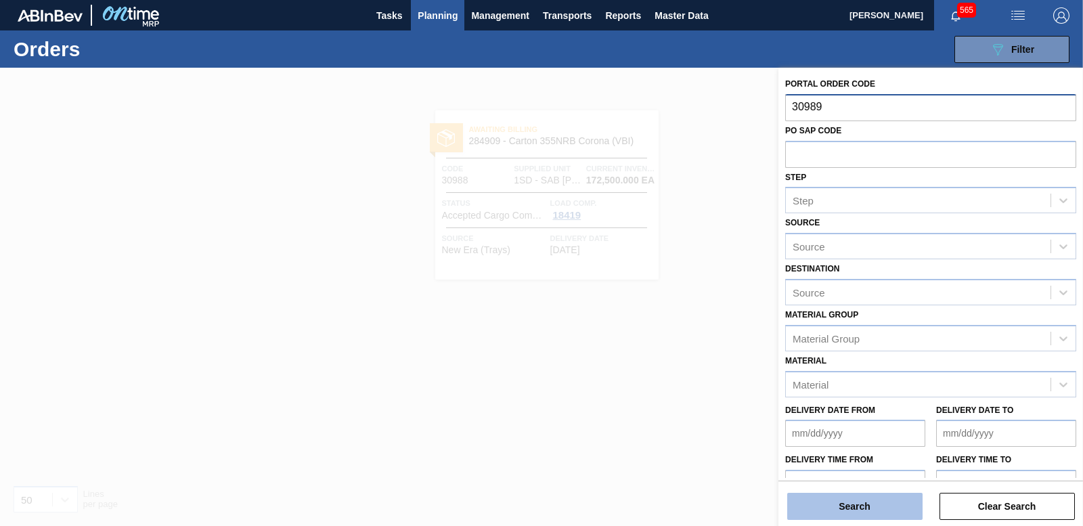
type input "30989"
click at [838, 511] on button "Search" at bounding box center [854, 506] width 135 height 27
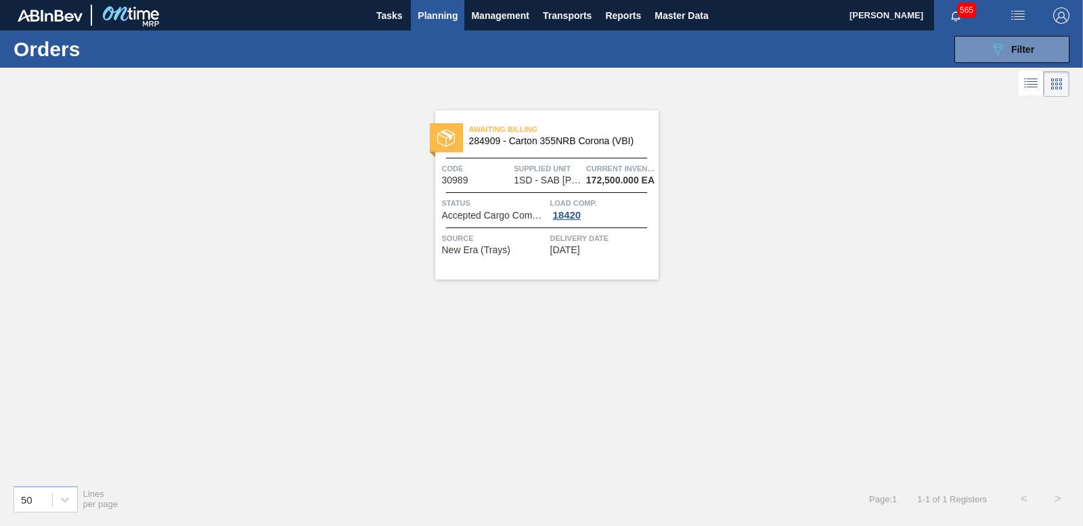
click at [565, 208] on span "Load Comp." at bounding box center [602, 203] width 105 height 14
click at [568, 214] on div "18420" at bounding box center [567, 215] width 34 height 11
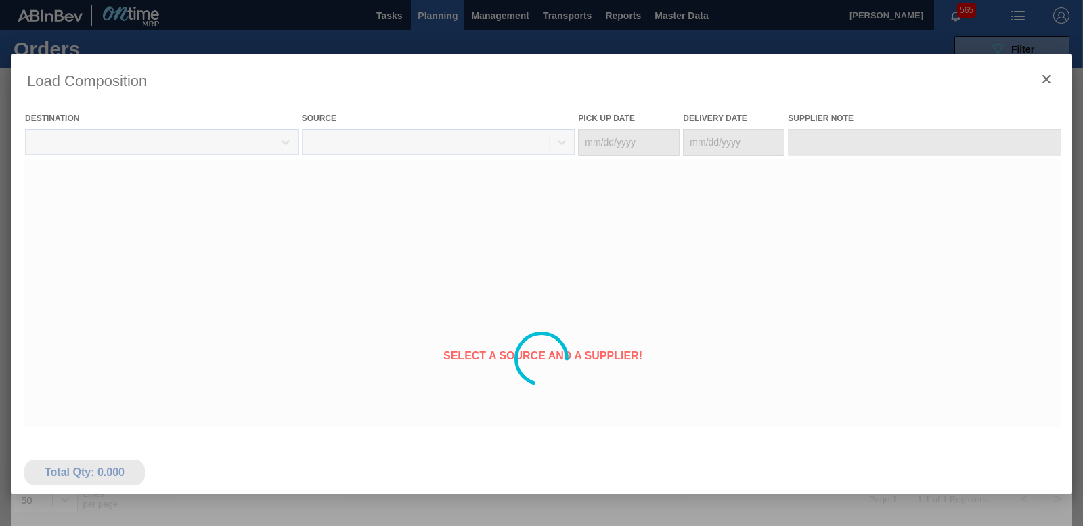
type Date "[DATE]"
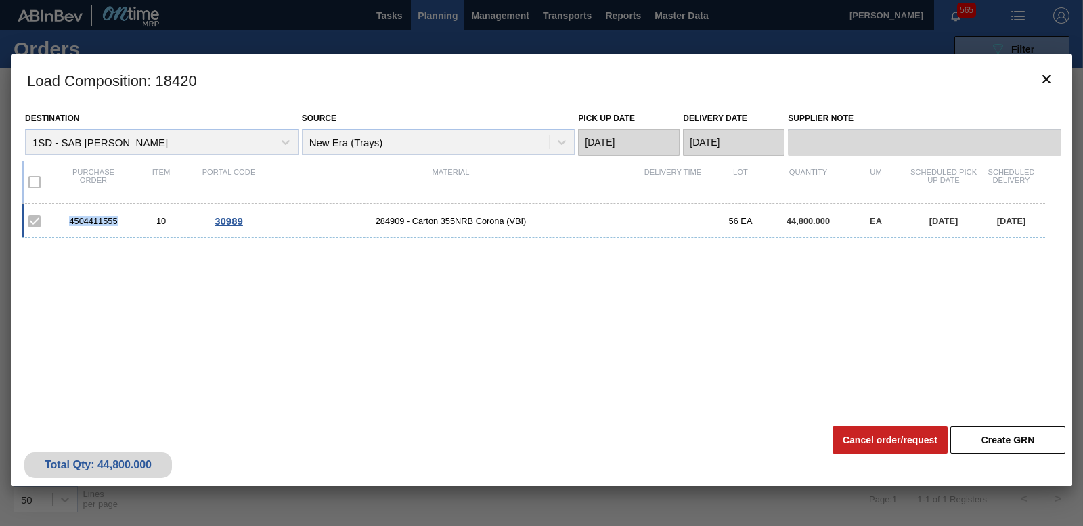
drag, startPoint x: 119, startPoint y: 218, endPoint x: 65, endPoint y: 225, distance: 54.6
click at [65, 225] on div "4504411555" at bounding box center [94, 221] width 68 height 10
copy div "4504411555"
click at [1045, 72] on icon "botão de ícone" at bounding box center [1046, 79] width 16 height 16
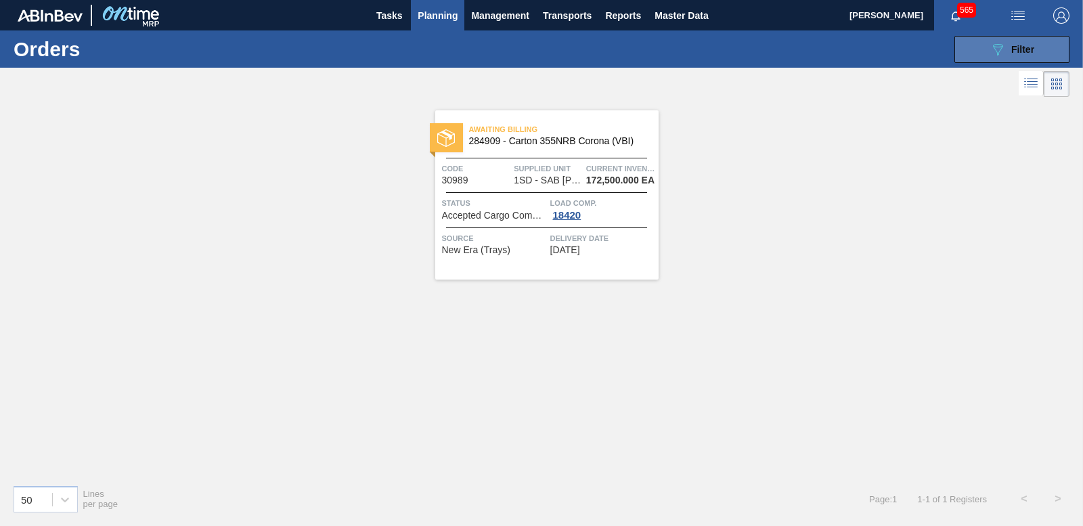
click at [1006, 44] on div "089F7B8B-B2A5-4AFE-B5C0-19BA573D28AC Filter" at bounding box center [1011, 49] width 45 height 16
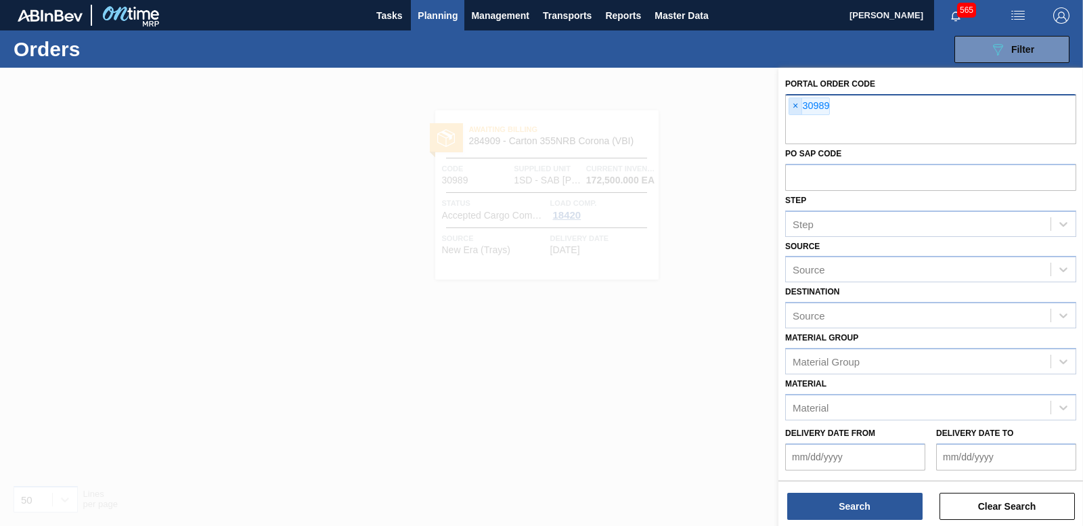
click at [790, 105] on span "×" at bounding box center [795, 106] width 13 height 16
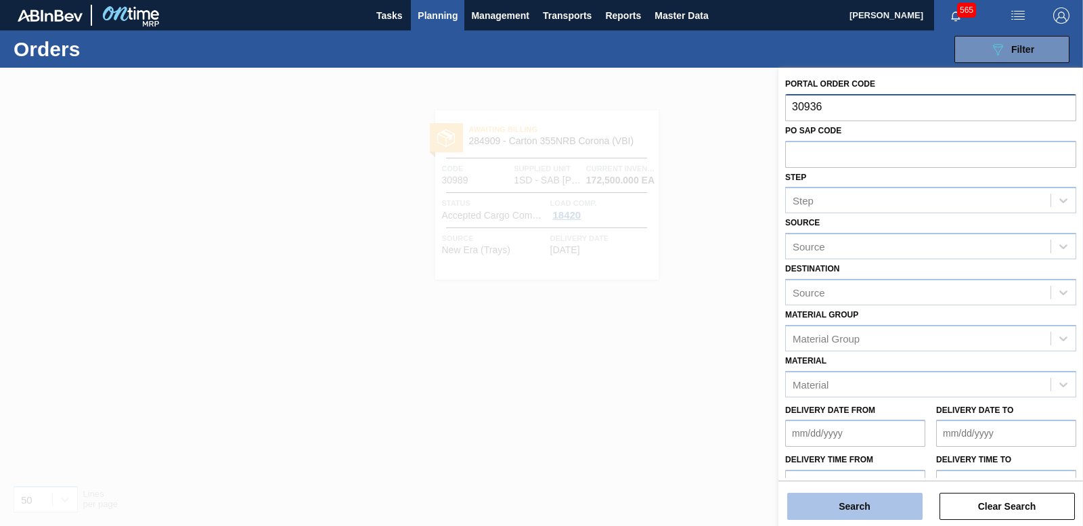
type input "30936"
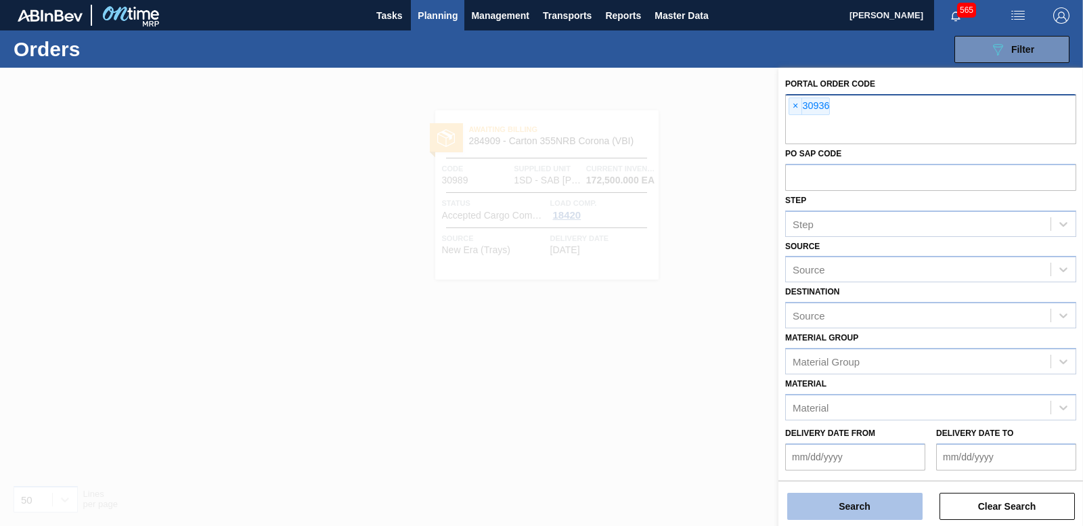
click at [872, 516] on button "Search" at bounding box center [854, 506] width 135 height 27
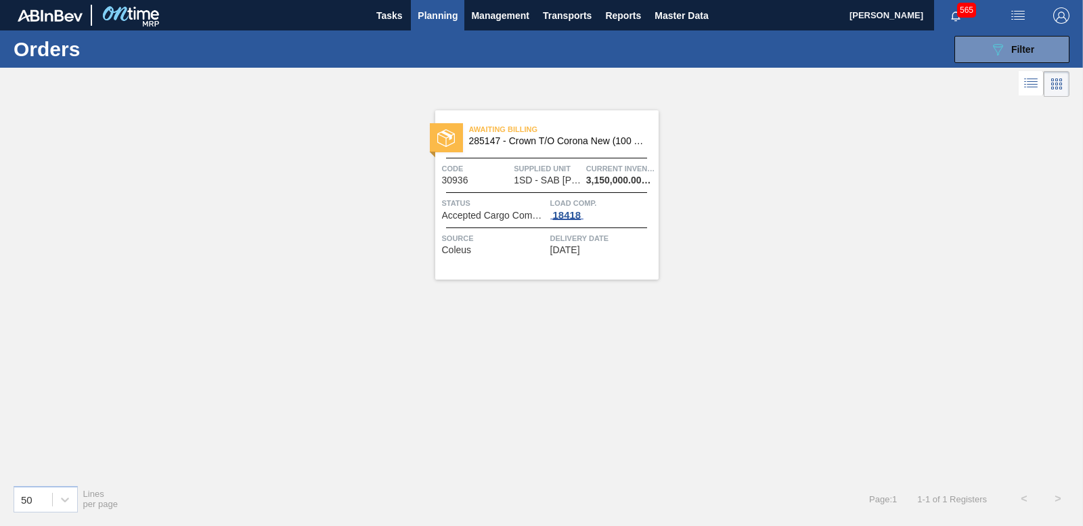
click at [560, 210] on div "18418" at bounding box center [567, 215] width 34 height 11
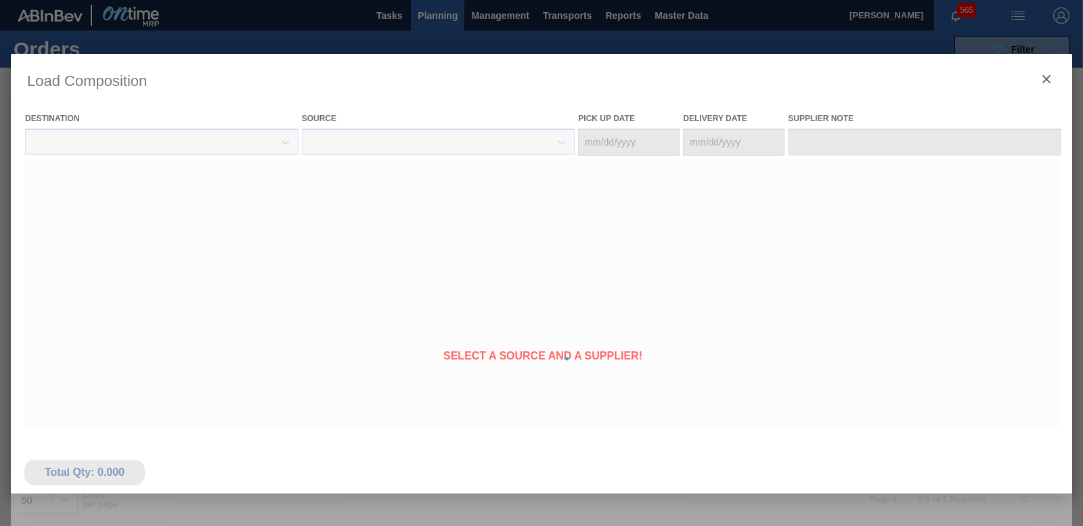
type Date "[DATE]"
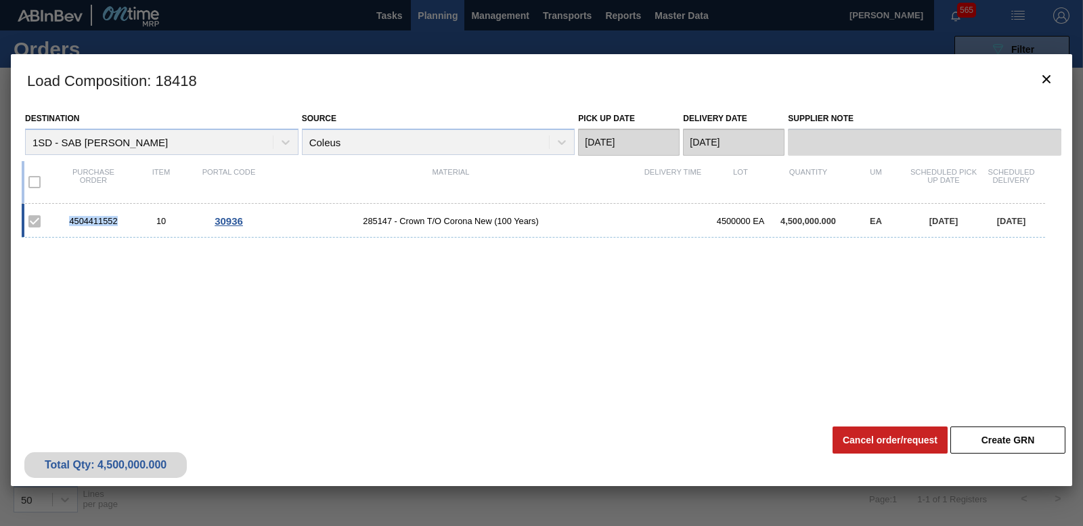
drag, startPoint x: 125, startPoint y: 216, endPoint x: 62, endPoint y: 220, distance: 63.1
click at [62, 220] on div "4504411552" at bounding box center [94, 221] width 68 height 10
copy div "4504411552"
